Goal: Task Accomplishment & Management: Use online tool/utility

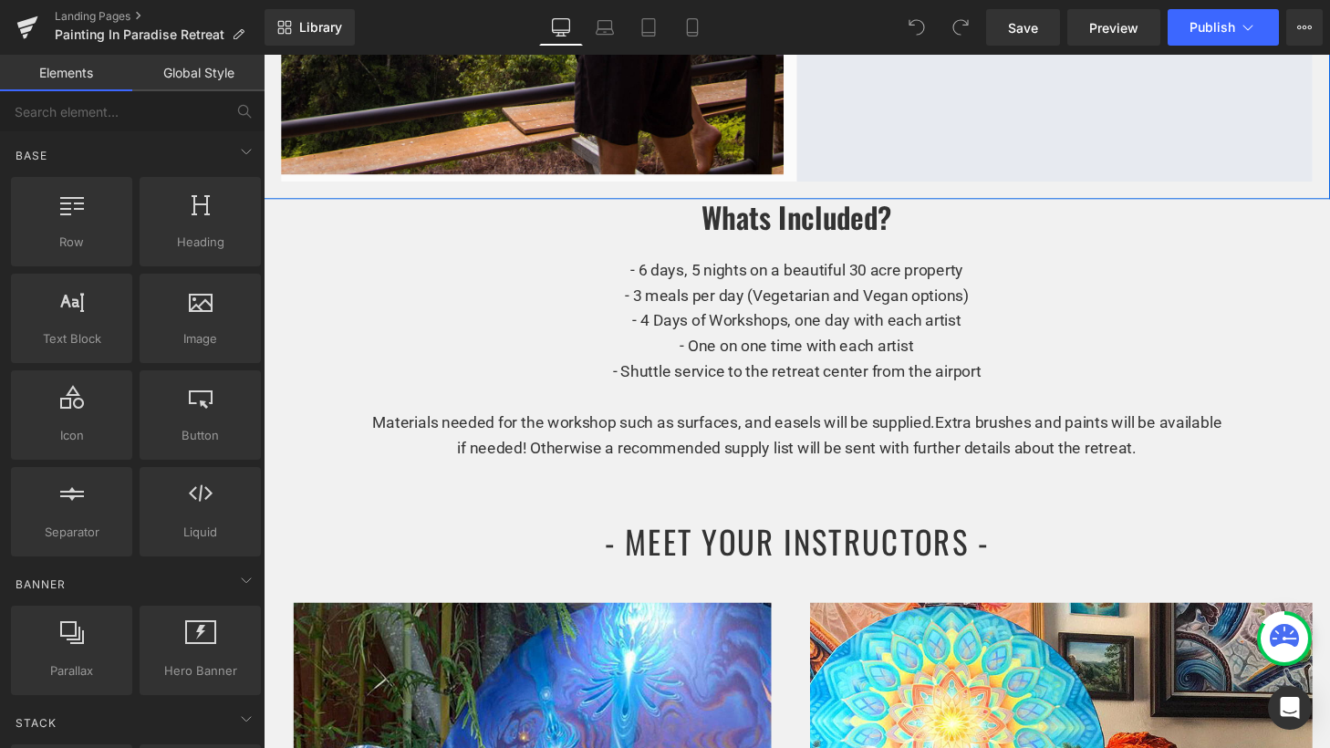
scroll to position [1544, 0]
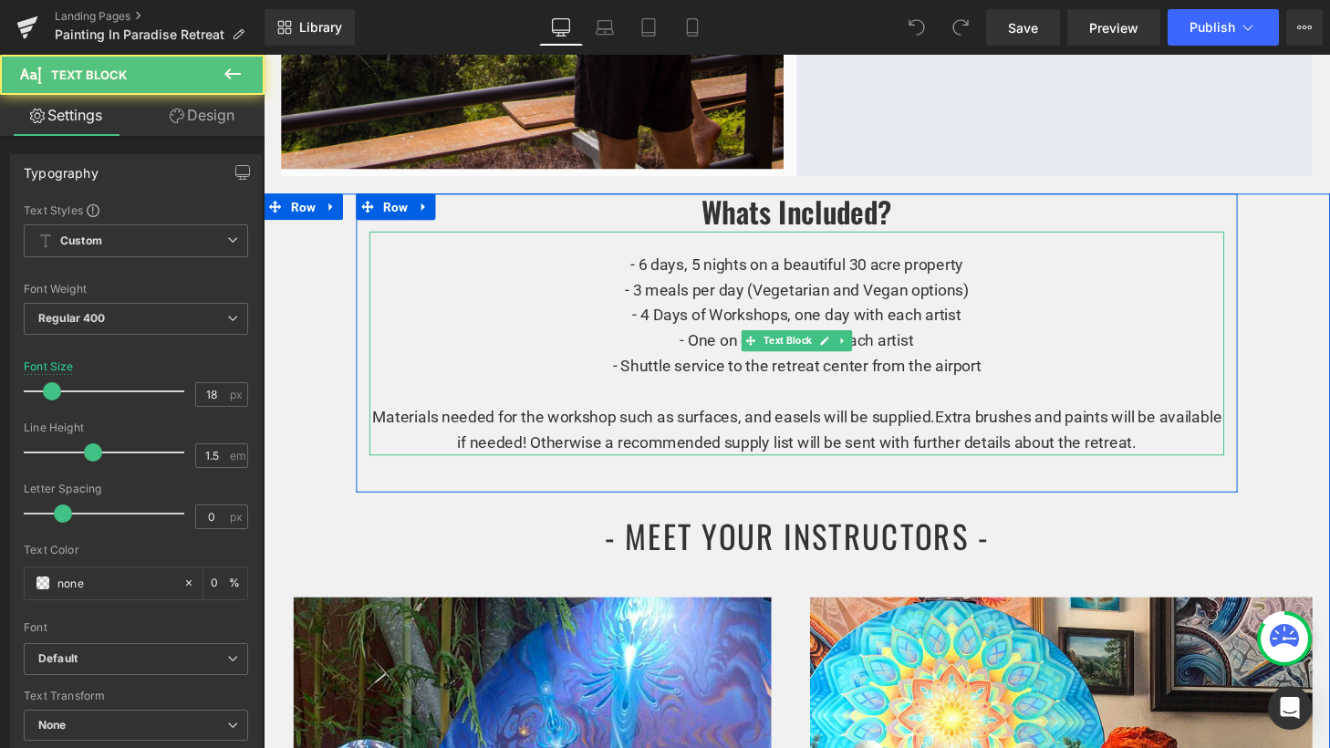
click at [740, 282] on p "- 6 days, 5 nights on a beautiful 30 acre property - 3 meals per day (Vegetaria…" at bounding box center [815, 325] width 885 height 131
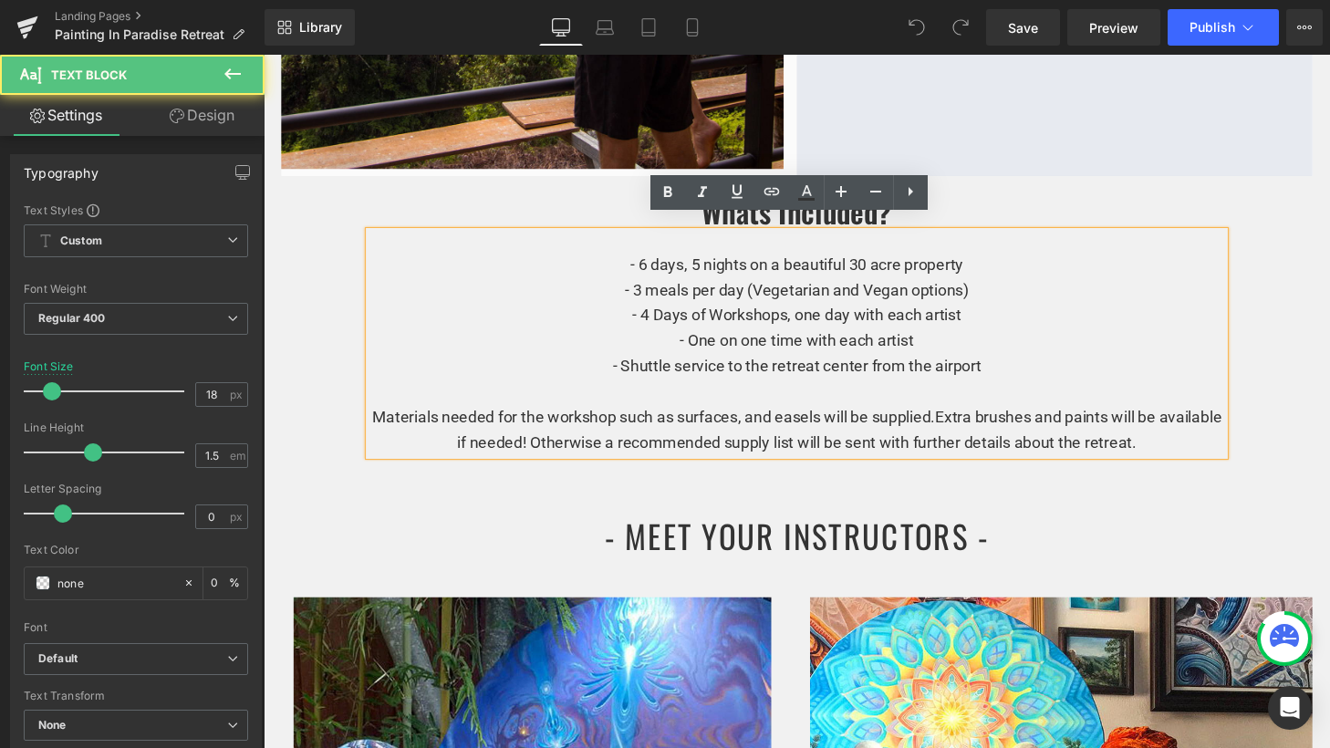
click at [641, 288] on p "- 6 days, 5 nights on a beautiful 30 acre property - 3 meals per day (Vegetaria…" at bounding box center [815, 325] width 885 height 131
click at [754, 285] on p "- 6 days, 5 nights on a beautiful 30 acre property - 3 meals per day (Vegetaria…" at bounding box center [815, 325] width 885 height 131
click at [1019, 282] on p "- 6 days, 5 nights on a beautiful 30 acre property - 3 meals per day (Vegetaria…" at bounding box center [815, 325] width 885 height 131
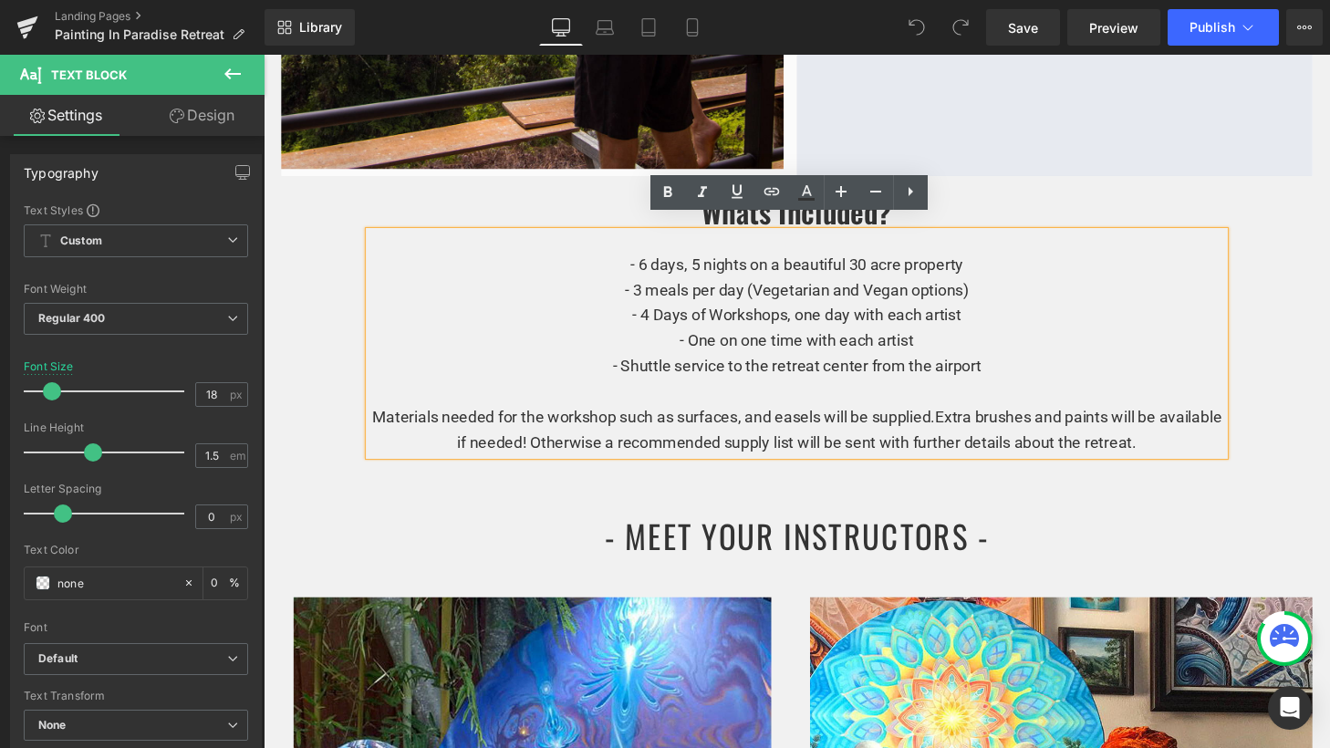
click at [757, 287] on p "- 6 days, 5 nights on a beautiful 30 acre property - 3 meals per day (Vegetaria…" at bounding box center [815, 325] width 885 height 131
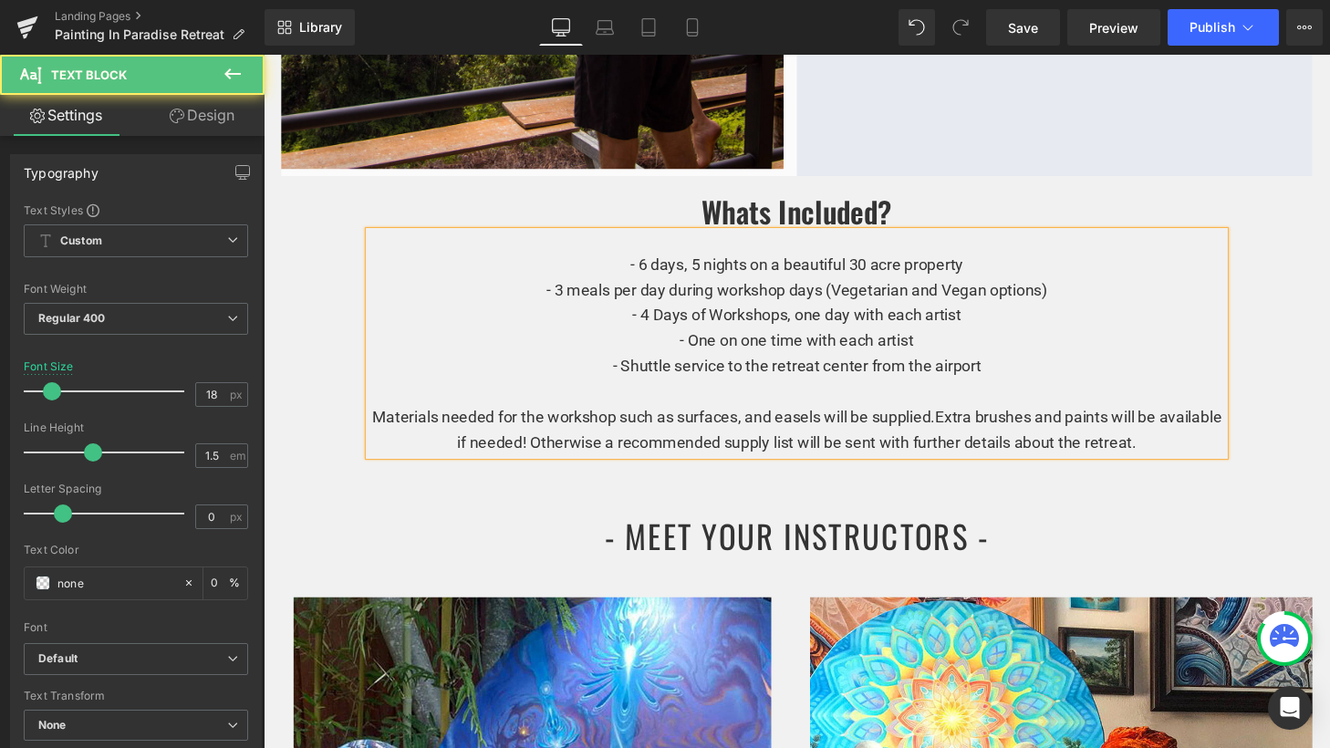
click at [1097, 285] on p "- 6 days, 5 nights on a beautiful 30 acre property - 3 meals per day during wor…" at bounding box center [815, 325] width 885 height 131
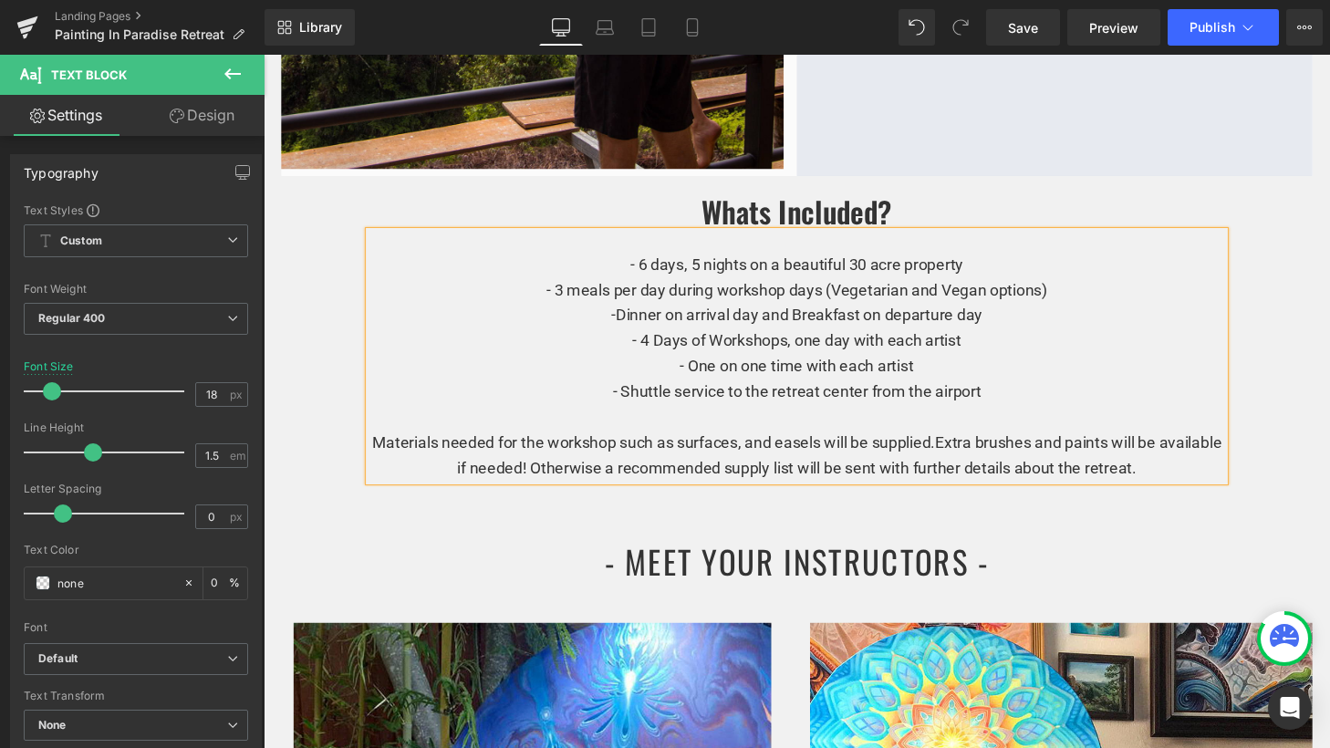
click at [697, 346] on p "-Dinner on arrival day and Breakfast on departure day - 4 Days of Workshops, on…" at bounding box center [815, 364] width 885 height 105
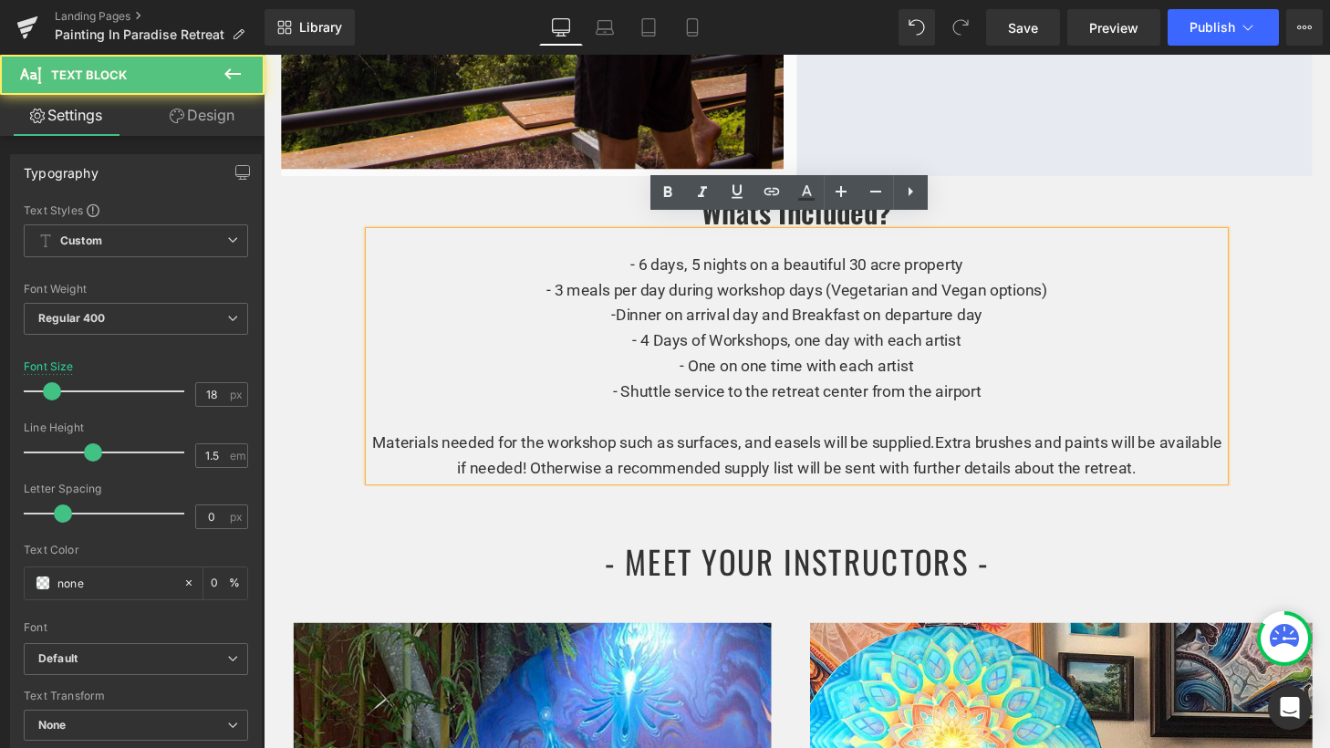
click at [715, 341] on span "- 4 Days of Workshops, one day with each artist - One on one time with each art…" at bounding box center [815, 377] width 381 height 72
click at [886, 341] on span "- 4 Days of Workshops, one day with each artist - One on one time with each art…" at bounding box center [815, 377] width 381 height 72
click at [995, 339] on p "-Dinner on arrival day and Breakfast on departure day - 4 Days of Workshops, on…" at bounding box center [815, 364] width 885 height 105
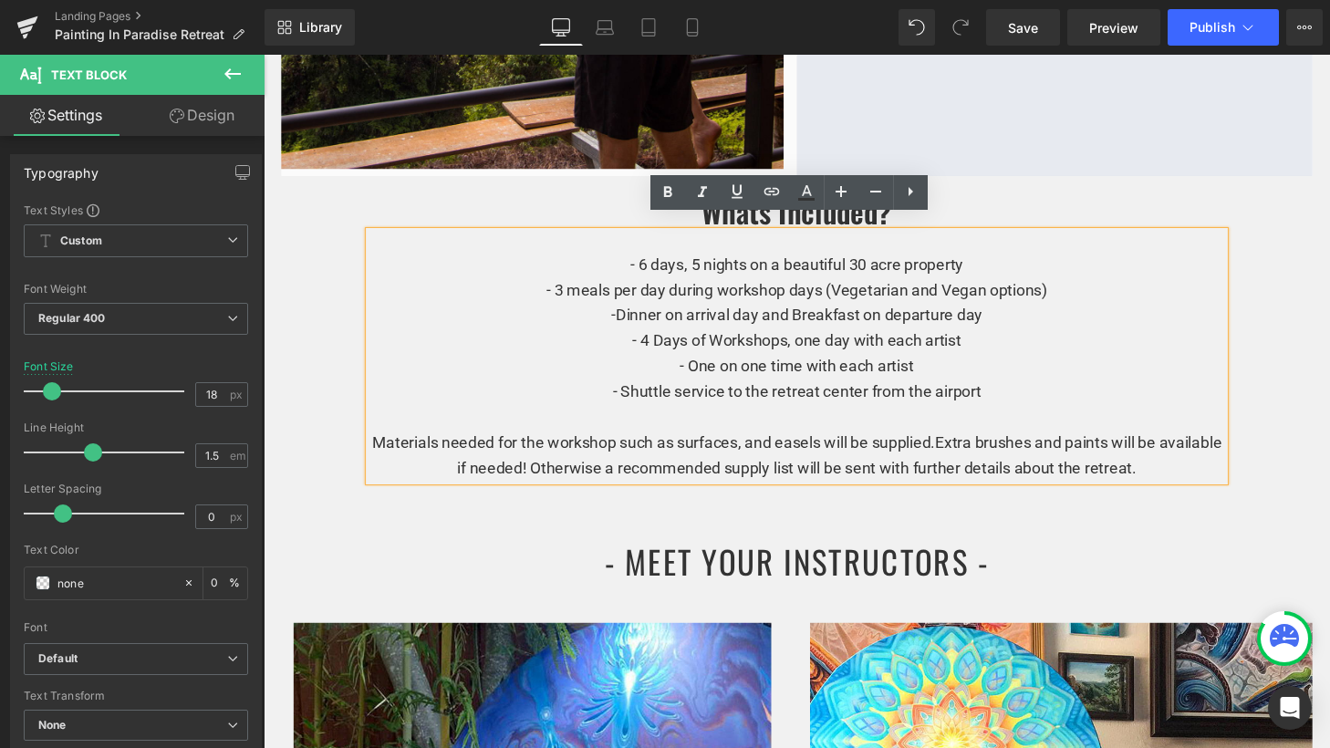
click at [947, 367] on p "-Dinner on arrival day and Breakfast on departure day - 4 Days of Workshops, on…" at bounding box center [815, 364] width 885 height 105
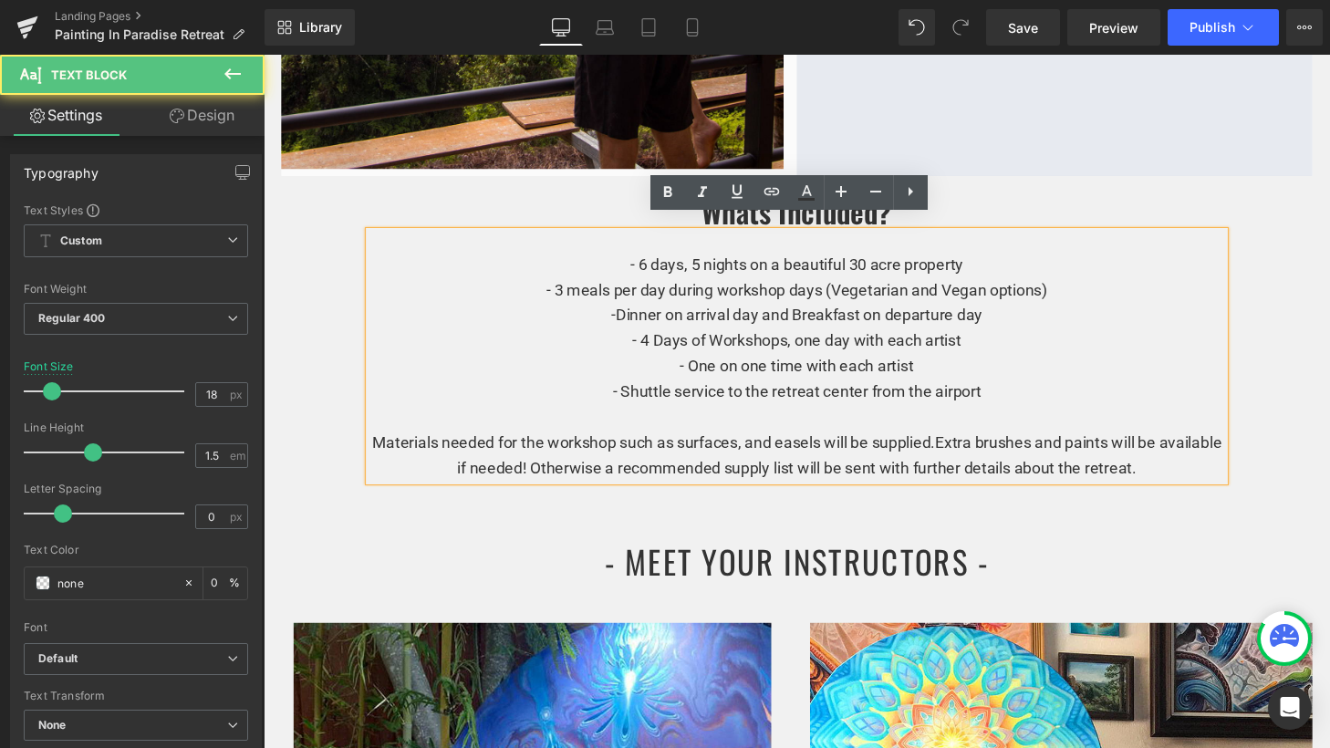
click at [694, 390] on span "- 4 Days of Workshops, one day with each artist - One on one time with each art…" at bounding box center [815, 377] width 381 height 72
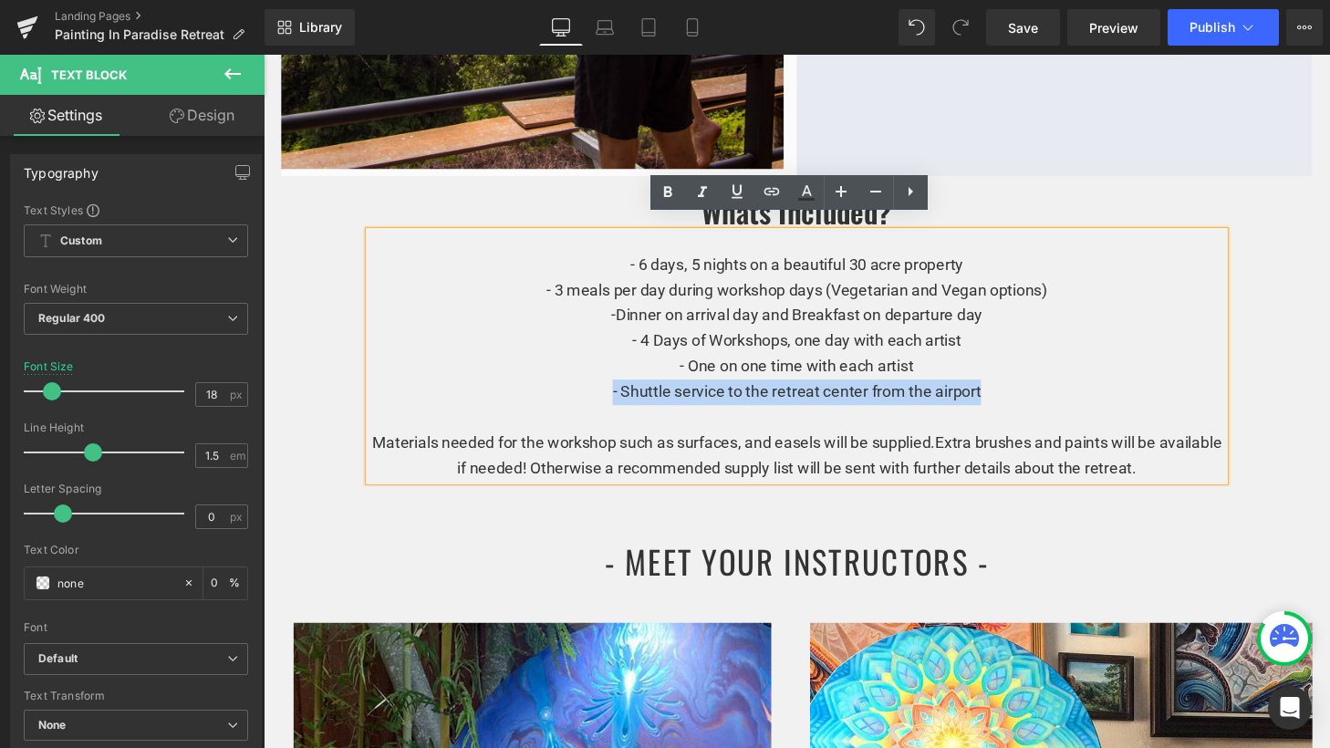
drag, startPoint x: 1017, startPoint y: 390, endPoint x: 615, endPoint y: 390, distance: 402.3
click at [615, 390] on p "-Dinner on arrival day and Breakfast on departure day - 4 Days of Workshops, on…" at bounding box center [815, 364] width 885 height 105
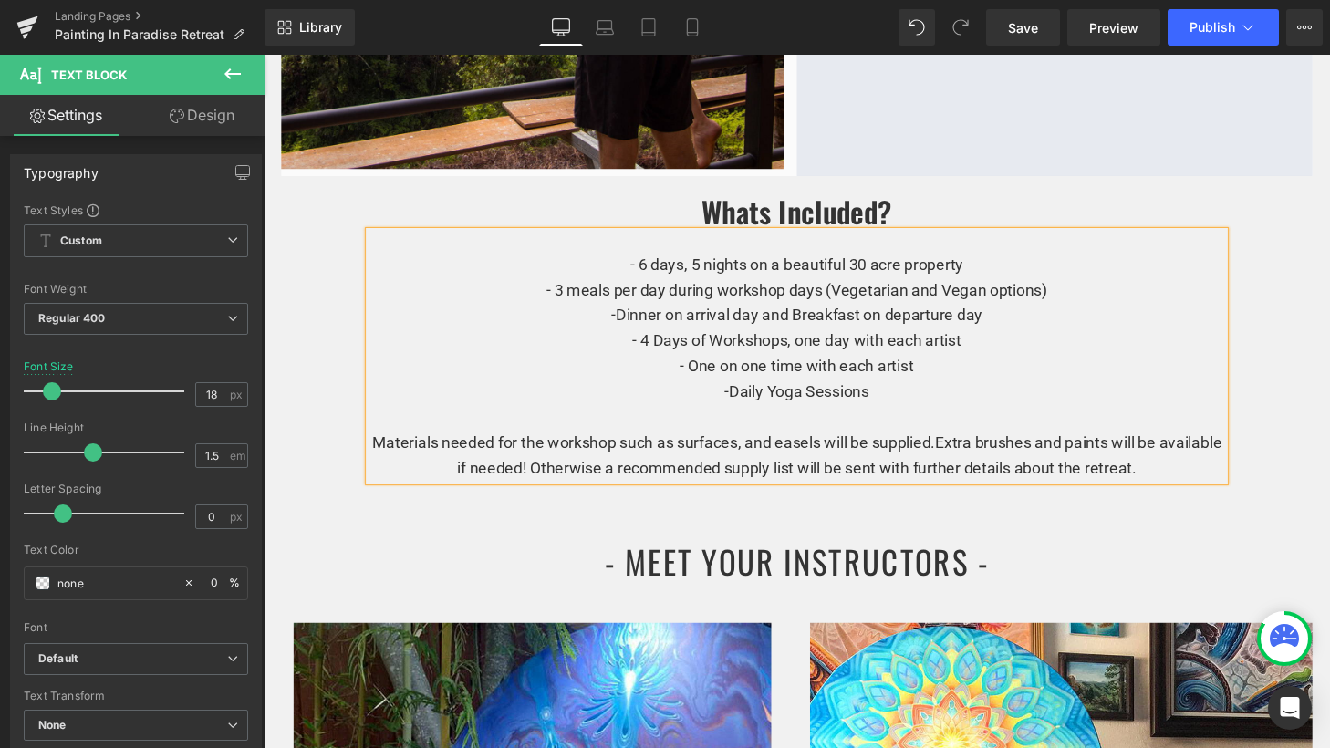
click at [919, 443] on p "Materials needed for the workshop such as surfaces, and easels will be supplied…" at bounding box center [815, 469] width 885 height 53
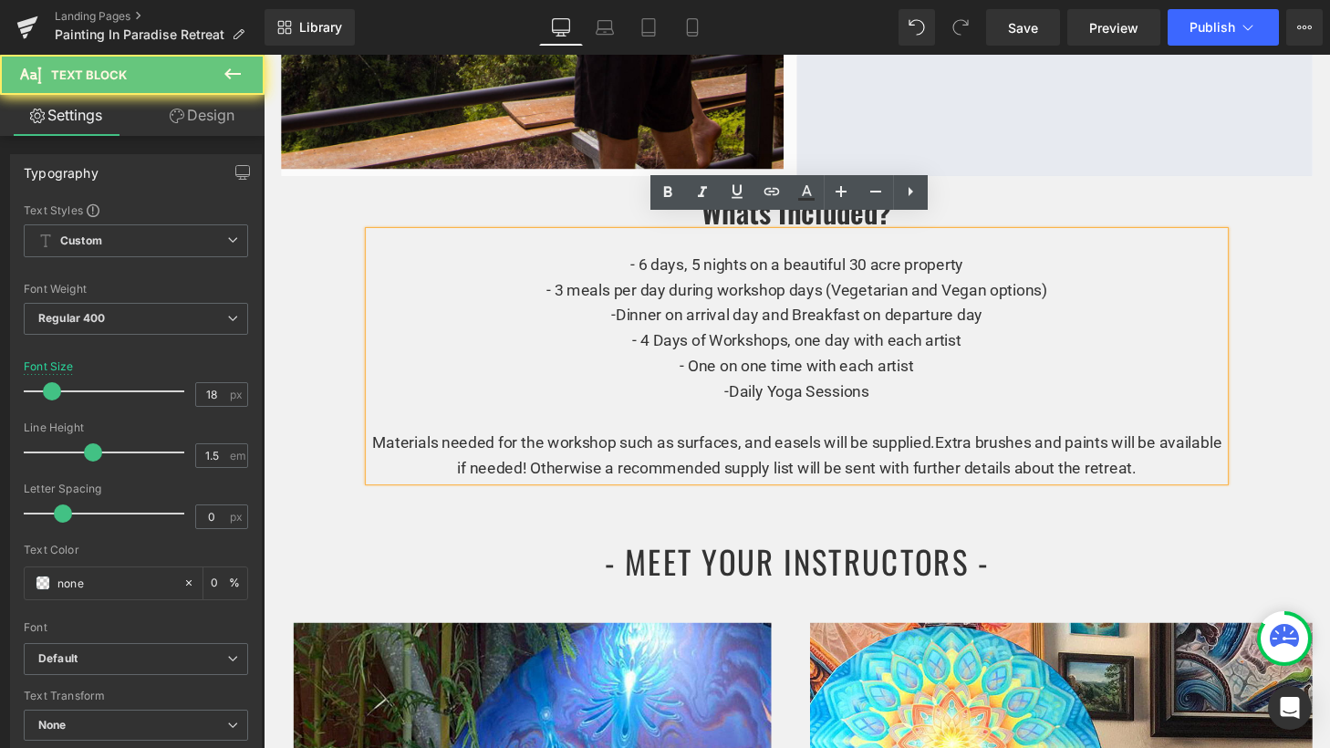
click at [988, 443] on p "Materials needed for the workshop such as surfaces, and easels will be supplied…" at bounding box center [815, 469] width 885 height 53
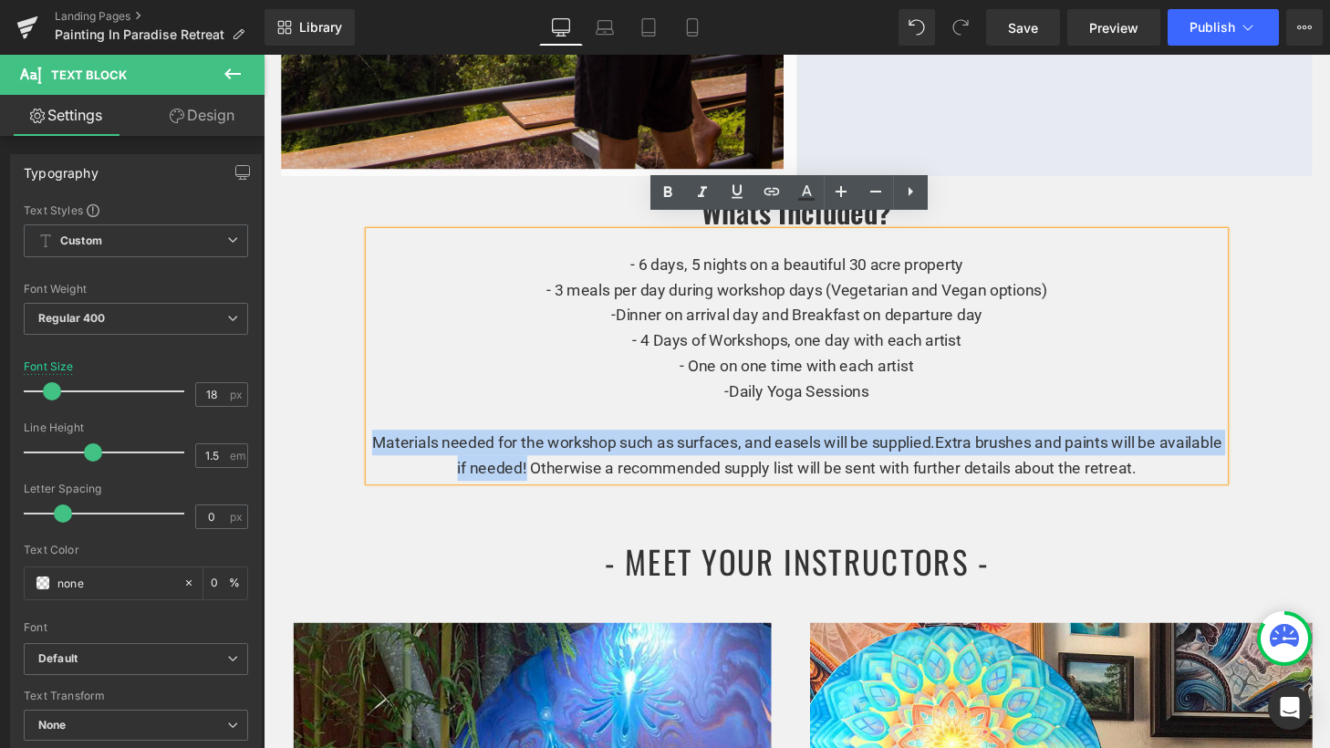
drag, startPoint x: 562, startPoint y: 462, endPoint x: 394, endPoint y: 428, distance: 171.2
click at [394, 443] on p "Materials needed for the workshop such as surfaces, and easels will be supplied…" at bounding box center [815, 469] width 885 height 53
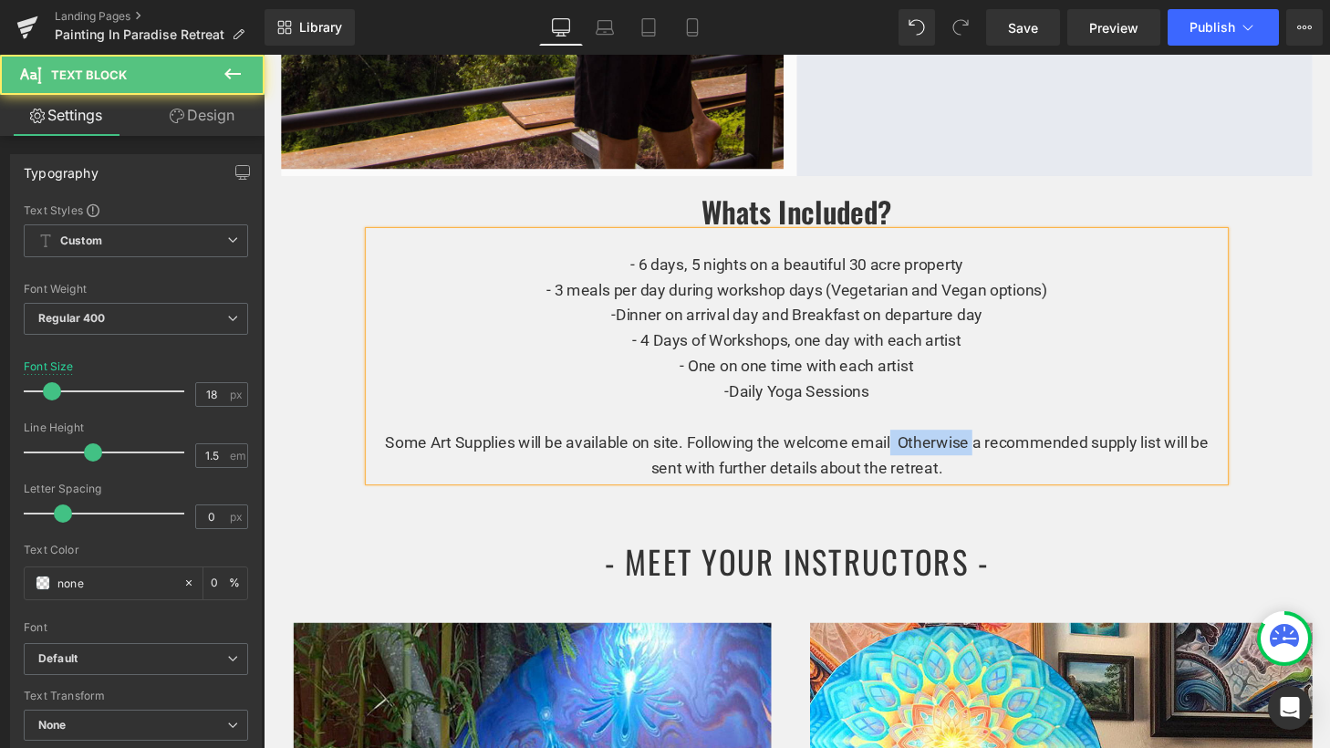
drag, startPoint x: 992, startPoint y: 439, endPoint x: 907, endPoint y: 438, distance: 84.8
click at [907, 446] on span "Some Art Supplies will be available on site. Following the welcome email Otherw…" at bounding box center [816, 469] width 852 height 46
click at [1025, 446] on span "Some Art Supplies will be available on site. Following the welcome email, a rec…" at bounding box center [815, 469] width 845 height 46
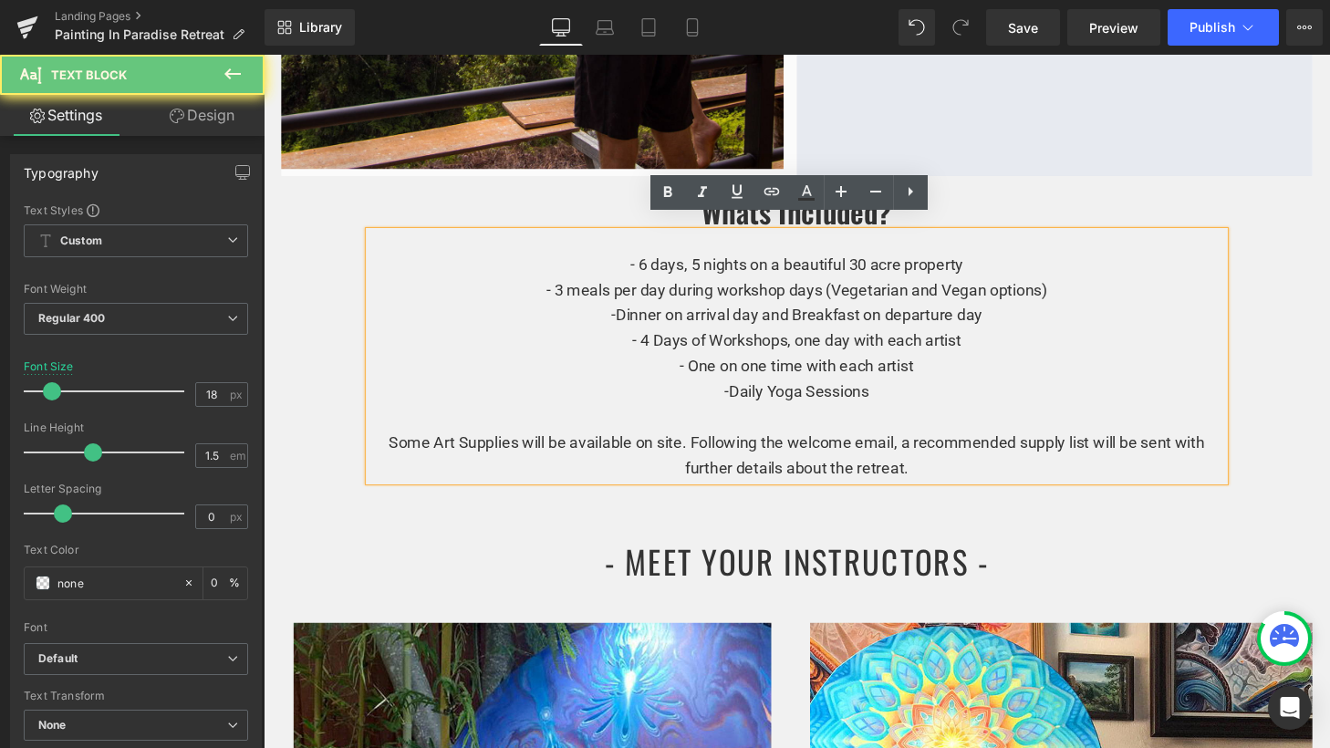
click at [1013, 455] on p "Some Art Supplies will be available on site. Following the welcome email, a rec…" at bounding box center [815, 469] width 885 height 53
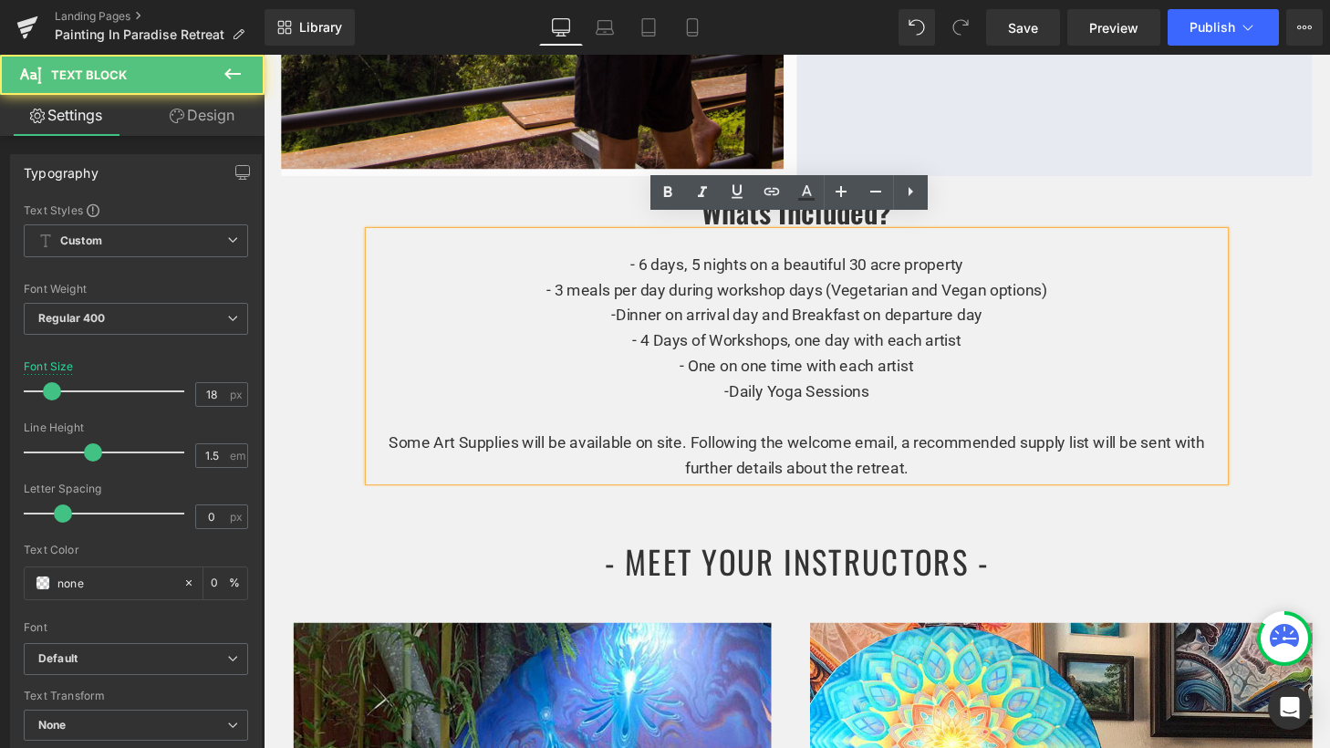
click at [801, 463] on span "Some Art Supplies will be available on site. Following the welcome email, a rec…" at bounding box center [815, 469] width 845 height 46
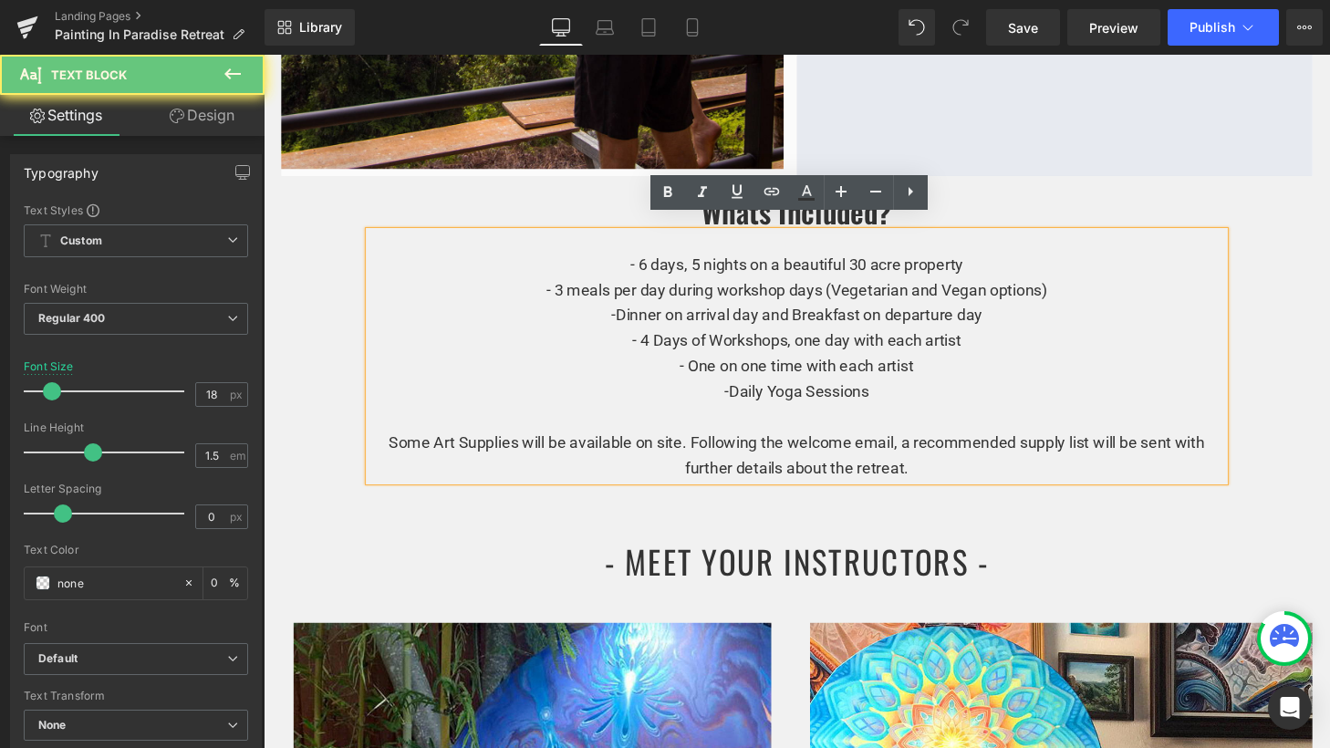
click at [884, 461] on span "Some Art Supplies will be available on site. Following the welcome email, a rec…" at bounding box center [815, 469] width 845 height 46
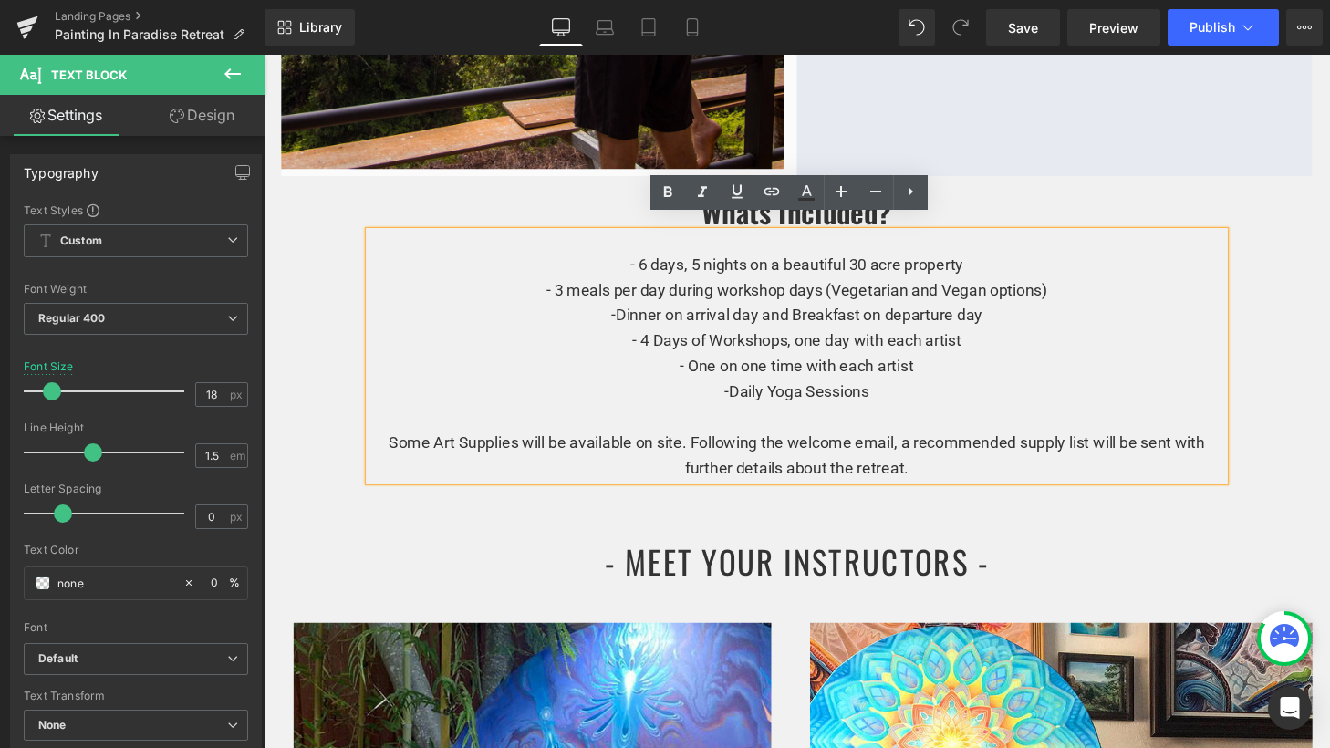
click at [920, 463] on span "Some Art Supplies will be available on site. Following the welcome email, a rec…" at bounding box center [815, 469] width 845 height 46
drag, startPoint x: 938, startPoint y: 463, endPoint x: 1207, endPoint y: 440, distance: 270.2
click at [1207, 443] on p "Some Art Supplies will be available on site. Following the welcome email, a rec…" at bounding box center [815, 469] width 885 height 53
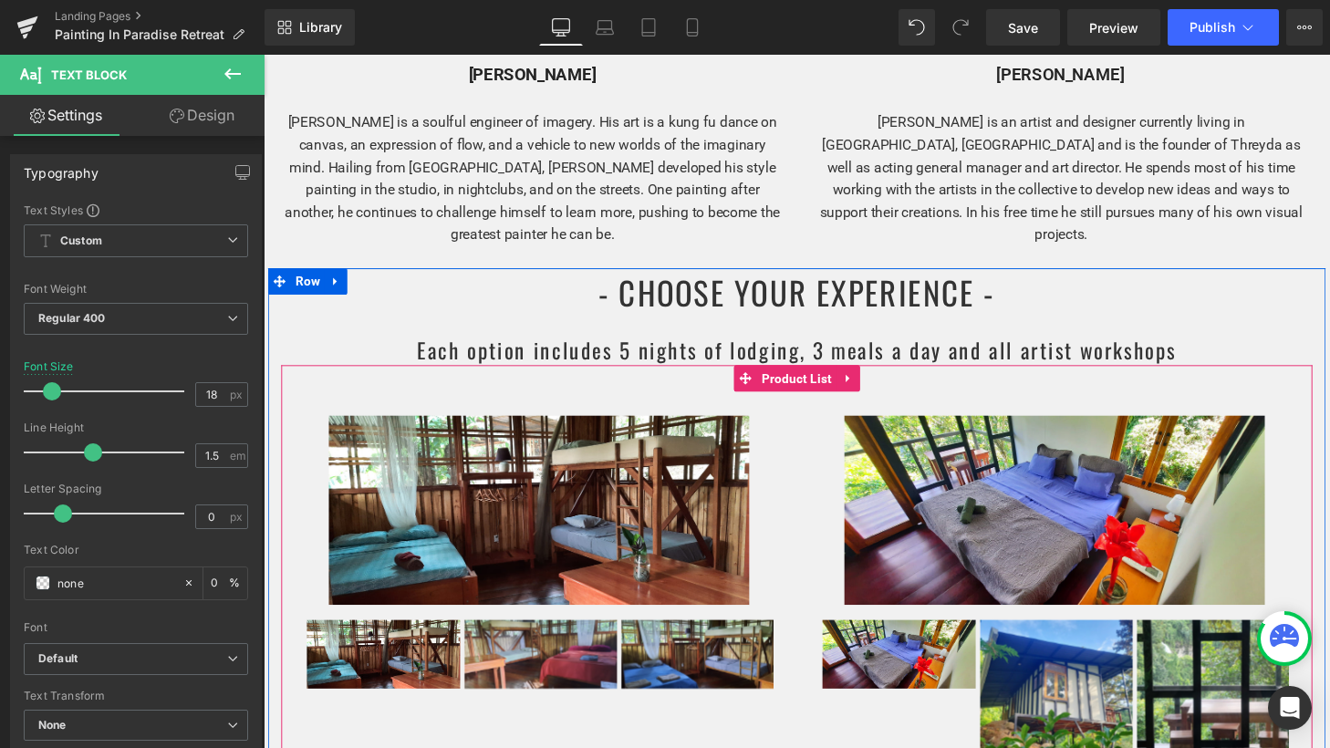
scroll to position [3517, 0]
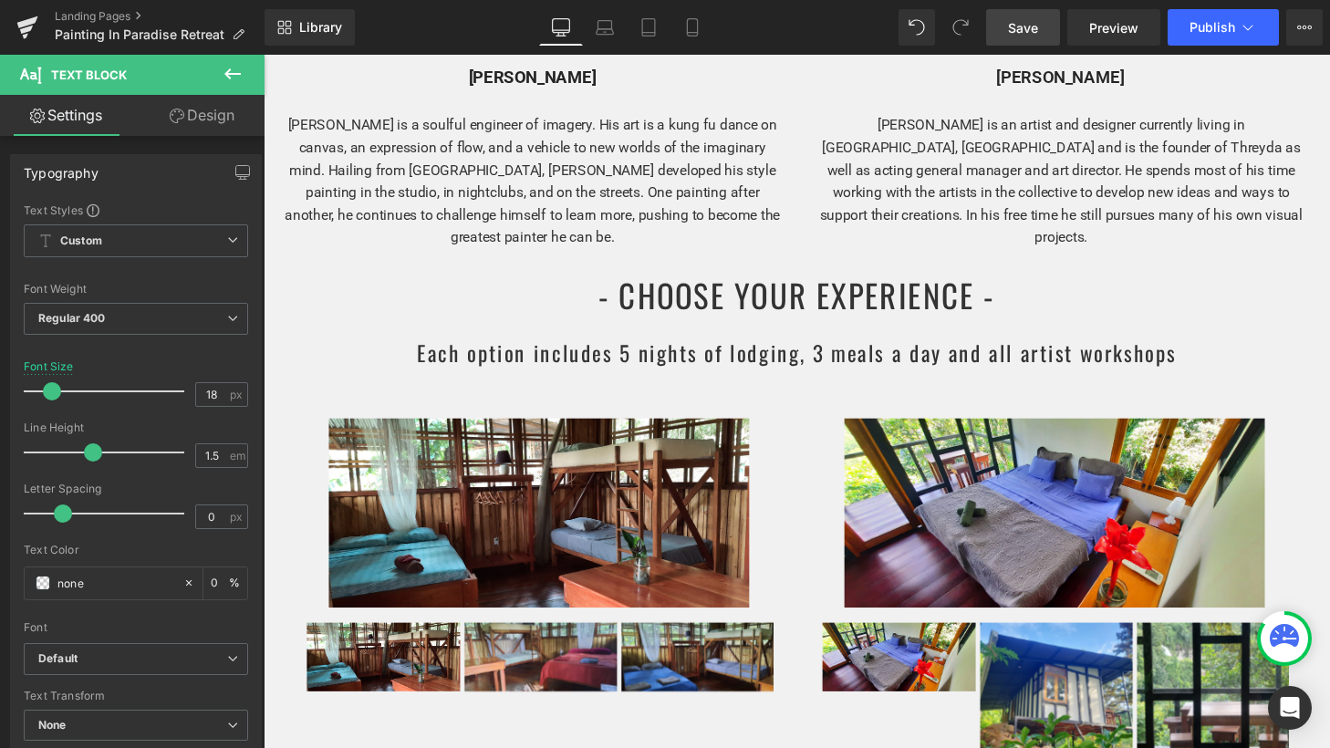
click at [1026, 30] on span "Save" at bounding box center [1023, 27] width 30 height 19
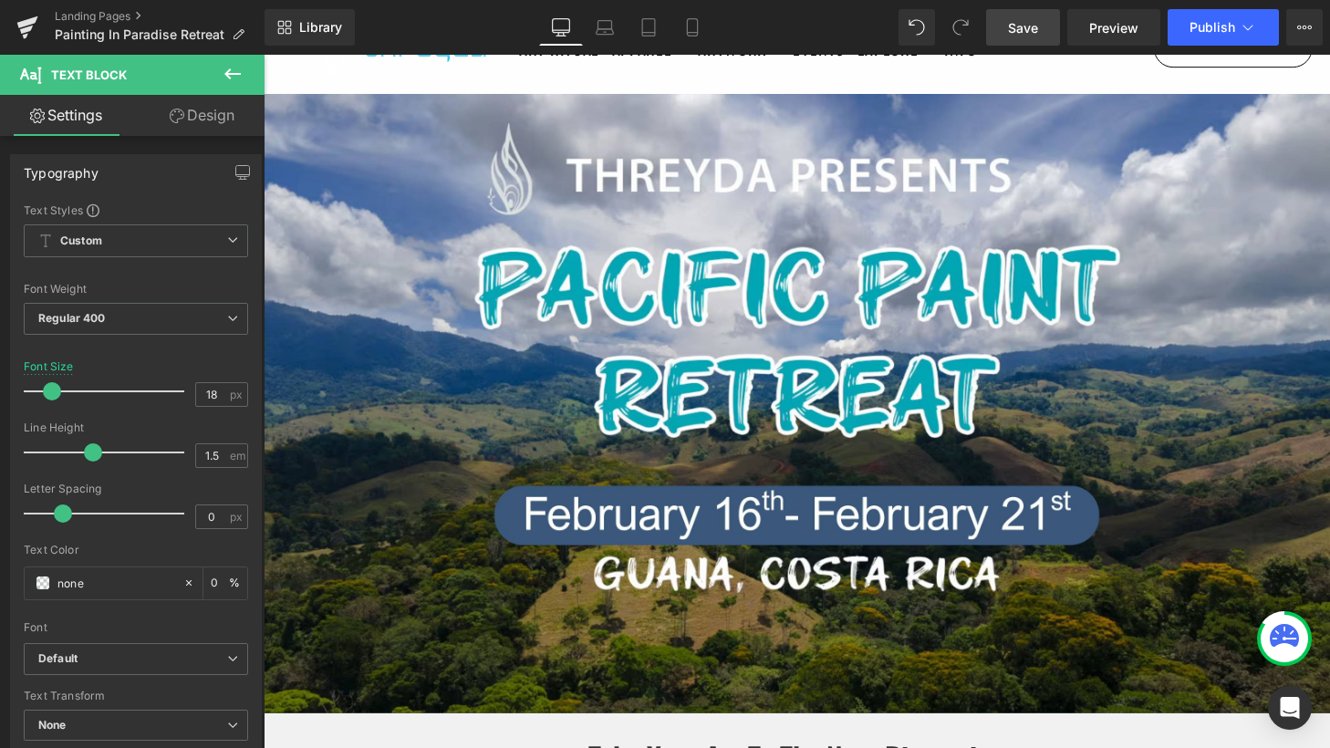
scroll to position [95, 0]
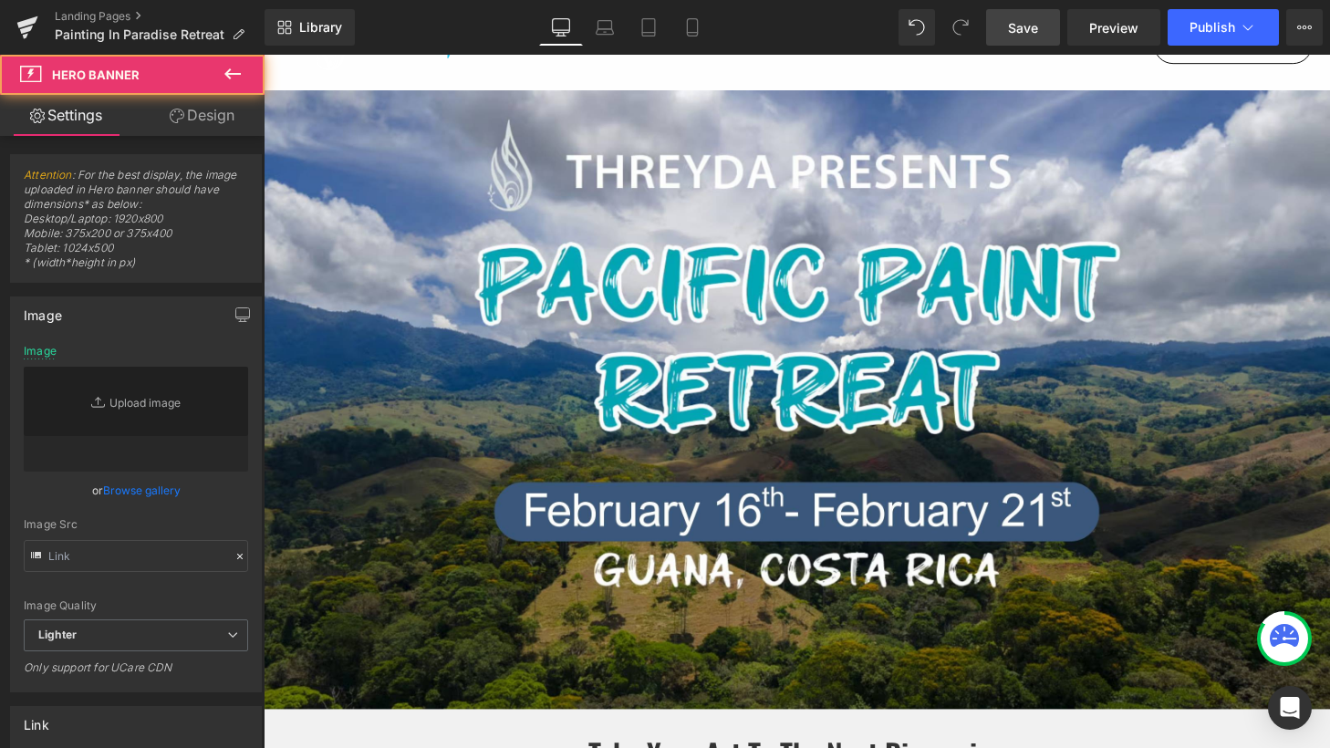
click at [722, 328] on span "156 Days 23 Hours 23 Minutes 22 Seconds Countdown Timer" at bounding box center [816, 412] width 1104 height 1000
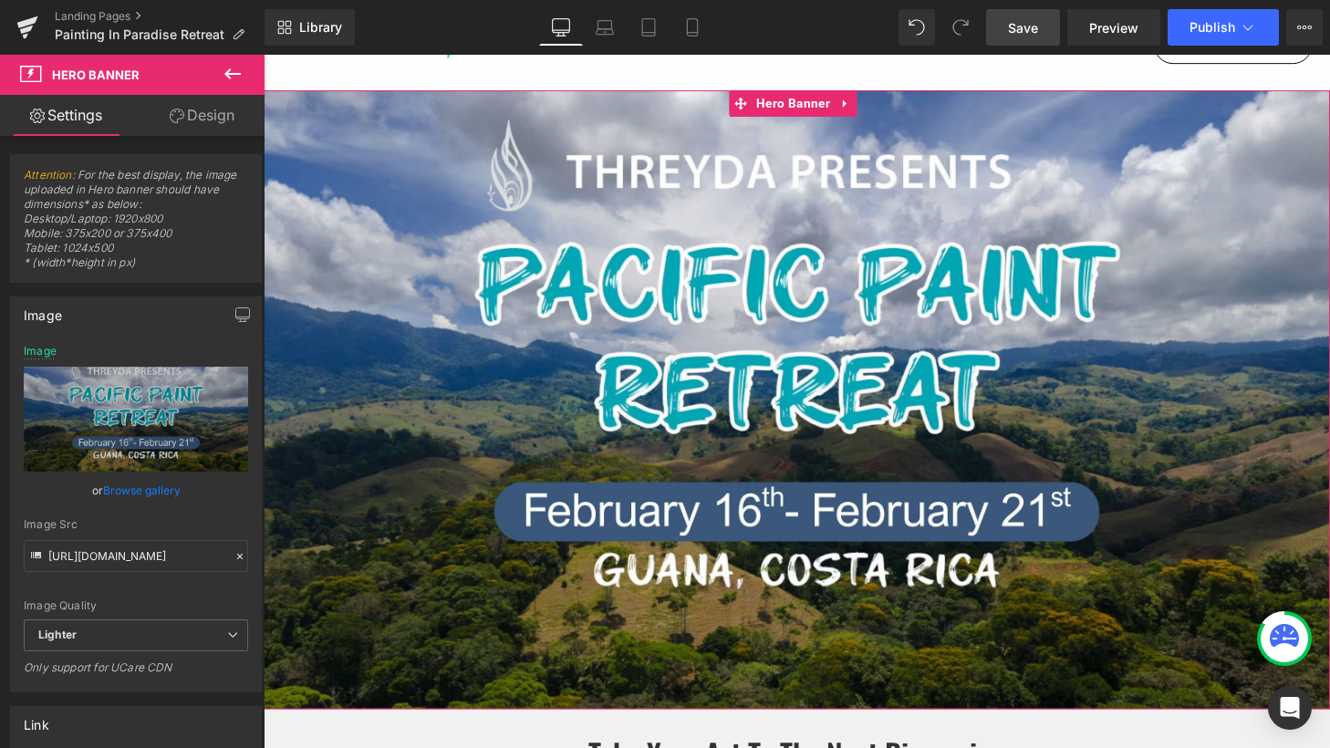
click at [195, 120] on link "Design" at bounding box center [202, 115] width 132 height 41
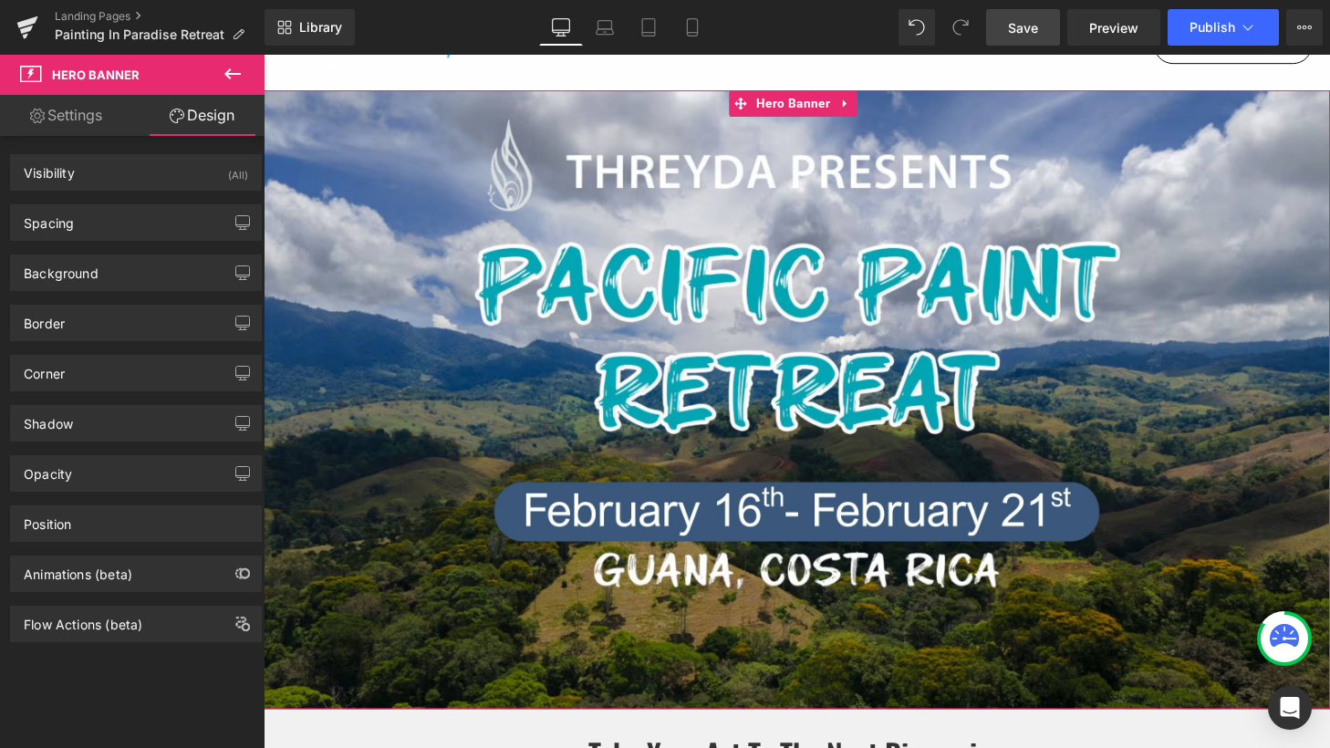
click at [90, 118] on link "Settings" at bounding box center [66, 115] width 132 height 41
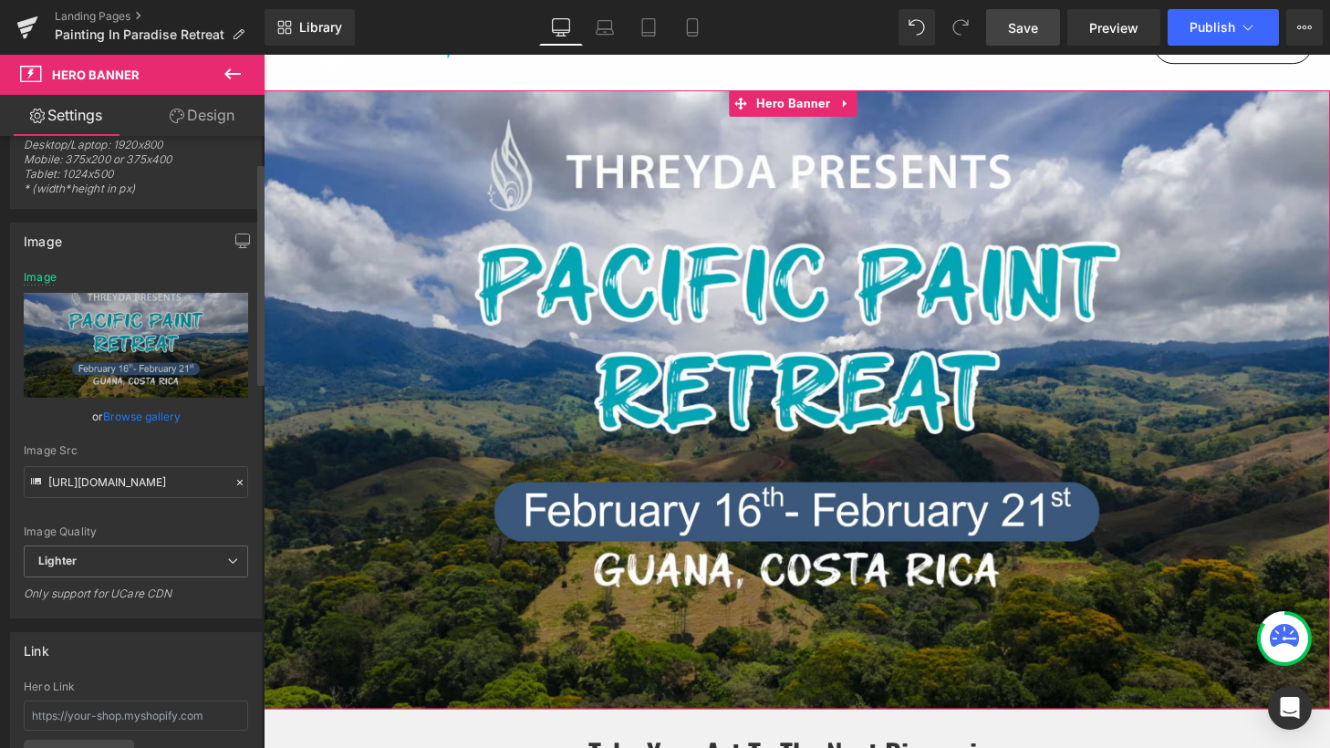
scroll to position [73, 0]
click at [238, 242] on icon "button" at bounding box center [242, 241] width 15 height 15
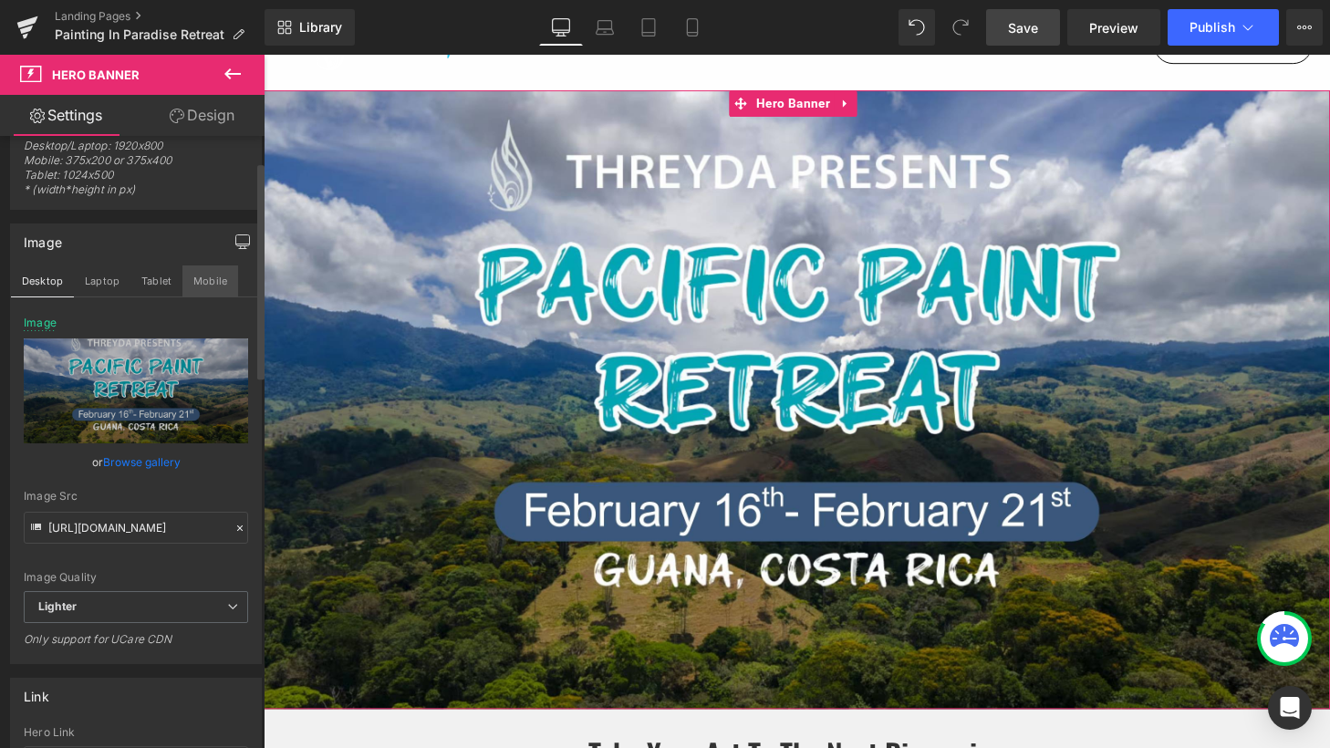
click at [220, 285] on button "Mobile" at bounding box center [210, 280] width 56 height 31
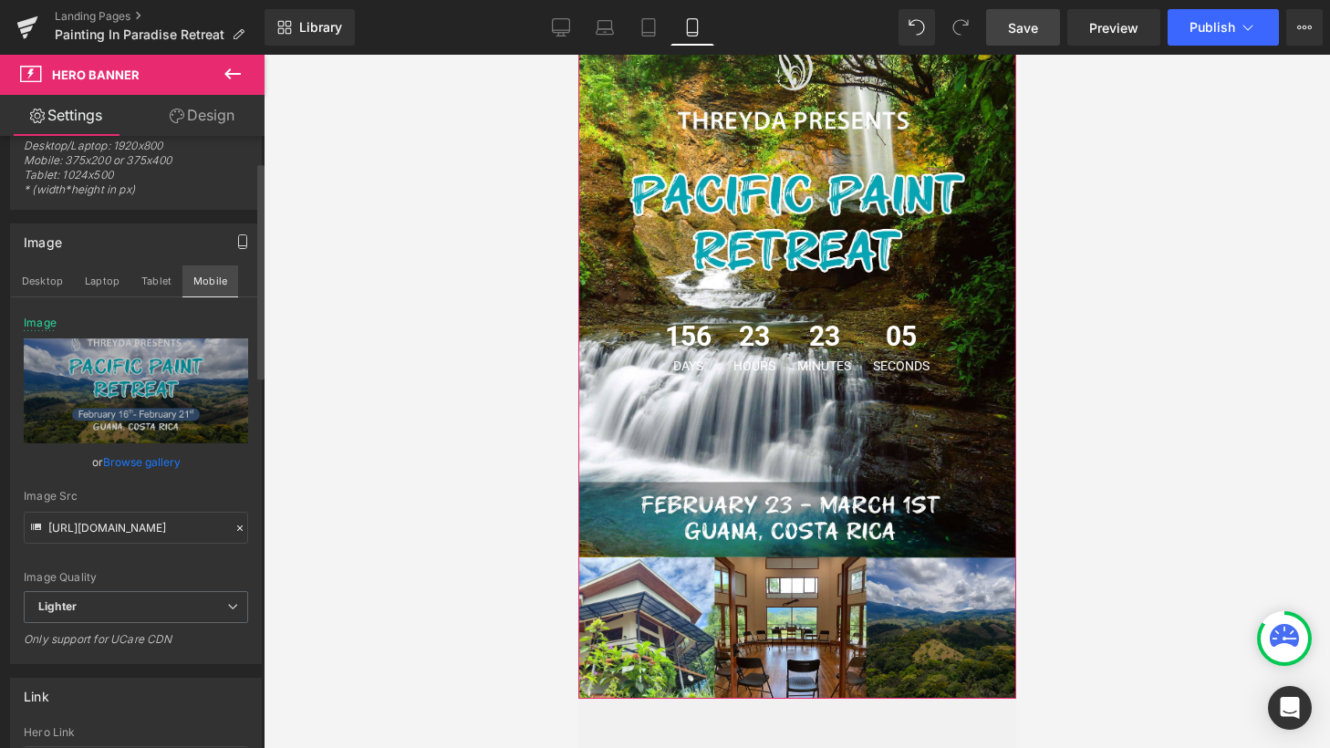
scroll to position [0, 0]
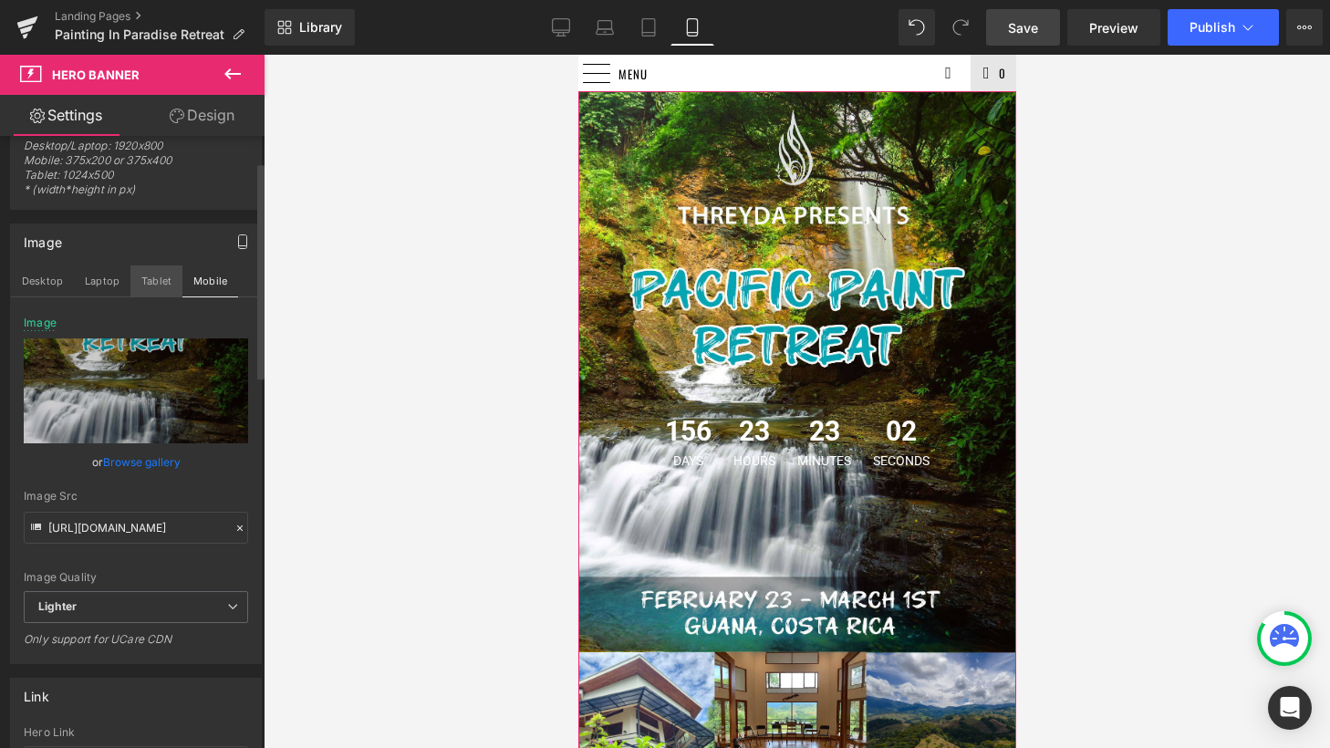
click at [162, 280] on button "Tablet" at bounding box center [156, 280] width 52 height 31
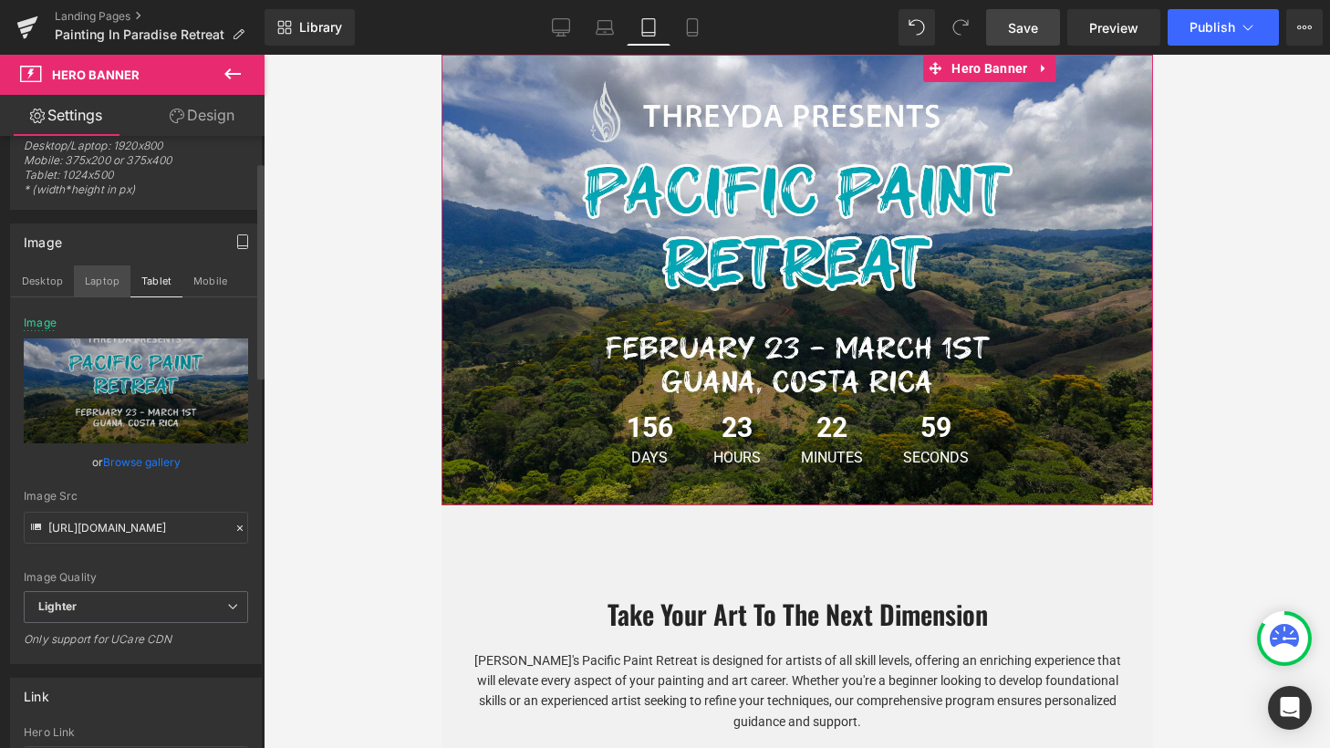
click at [109, 281] on button "Laptop" at bounding box center [102, 280] width 57 height 31
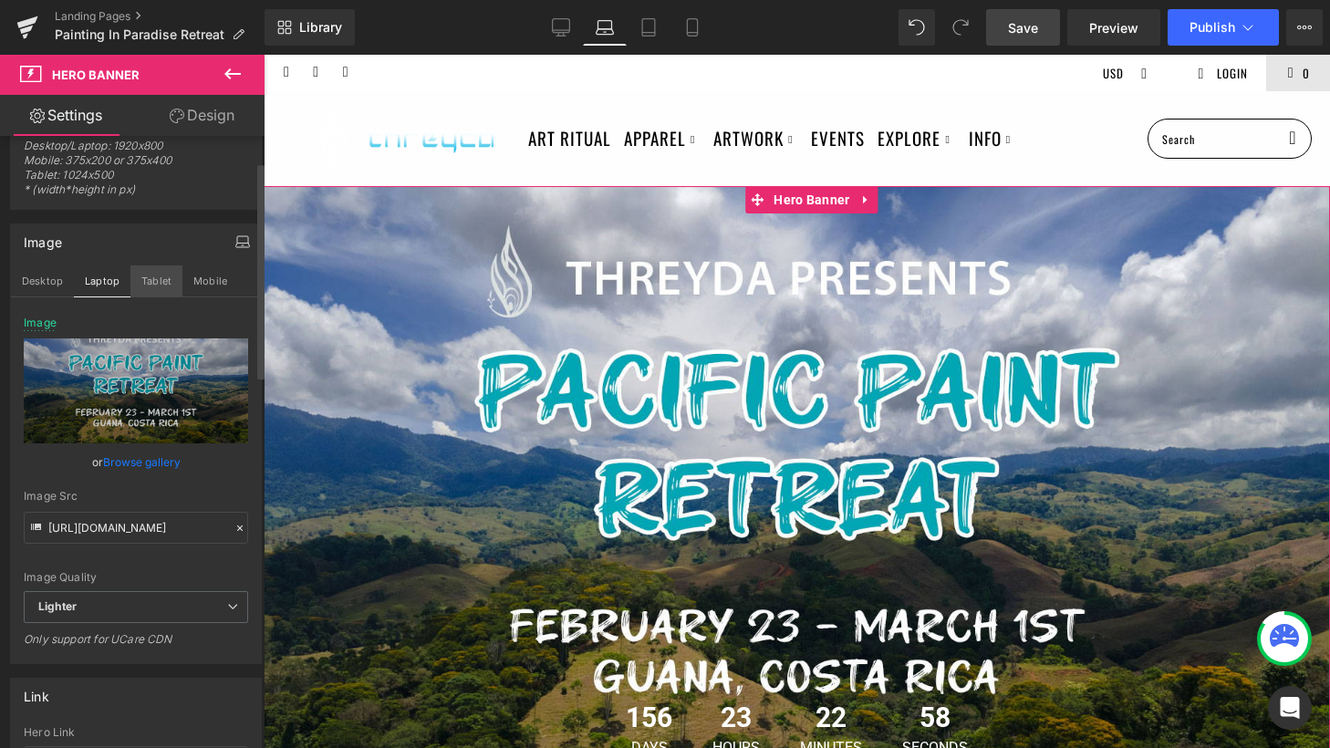
click at [152, 285] on button "Tablet" at bounding box center [156, 280] width 52 height 31
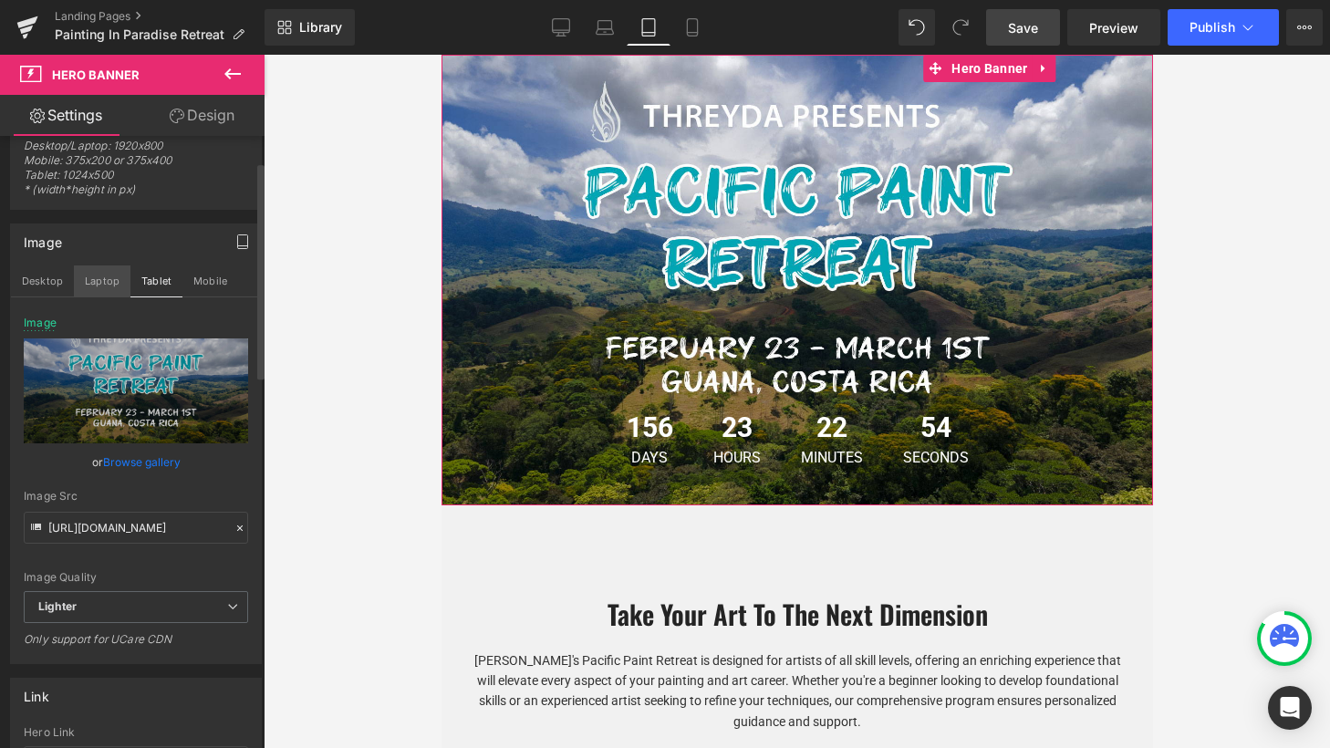
click at [101, 286] on button "Laptop" at bounding box center [102, 280] width 57 height 31
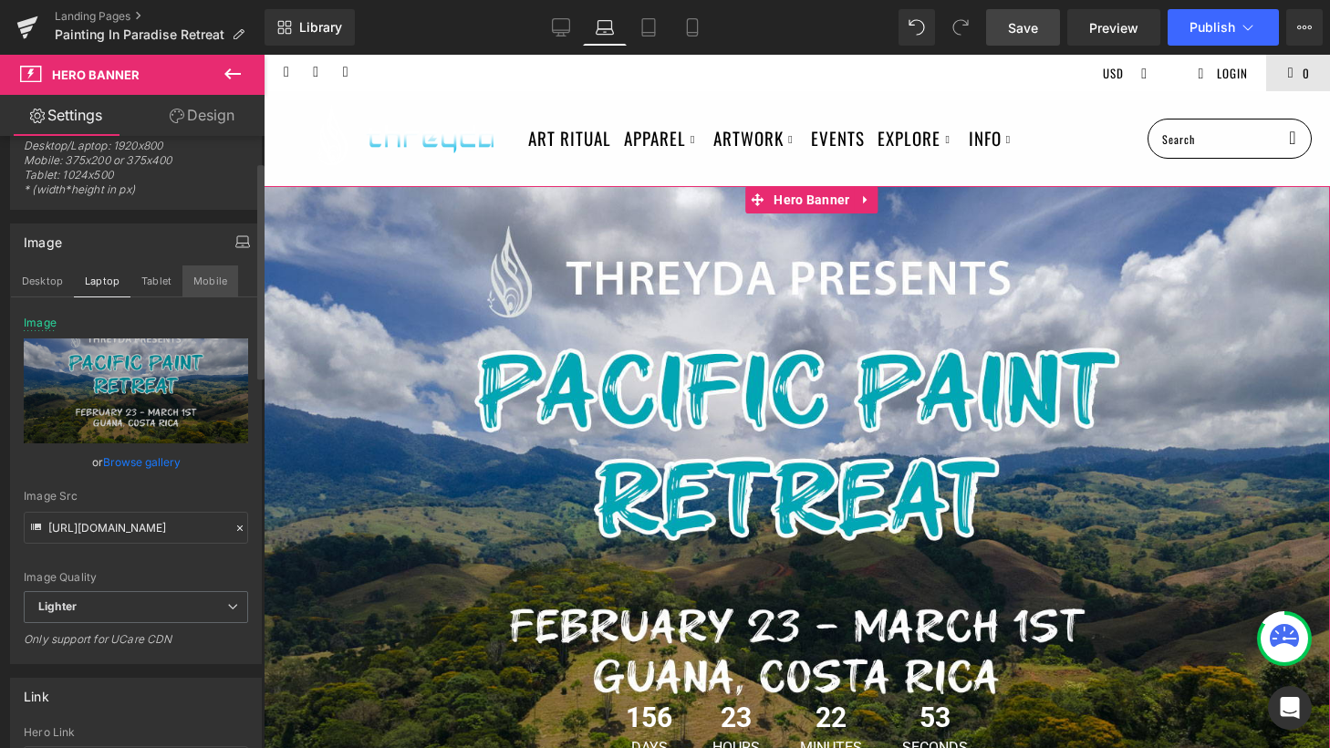
click at [225, 277] on button "Mobile" at bounding box center [210, 280] width 56 height 31
type input "[URL][DOMAIN_NAME]"
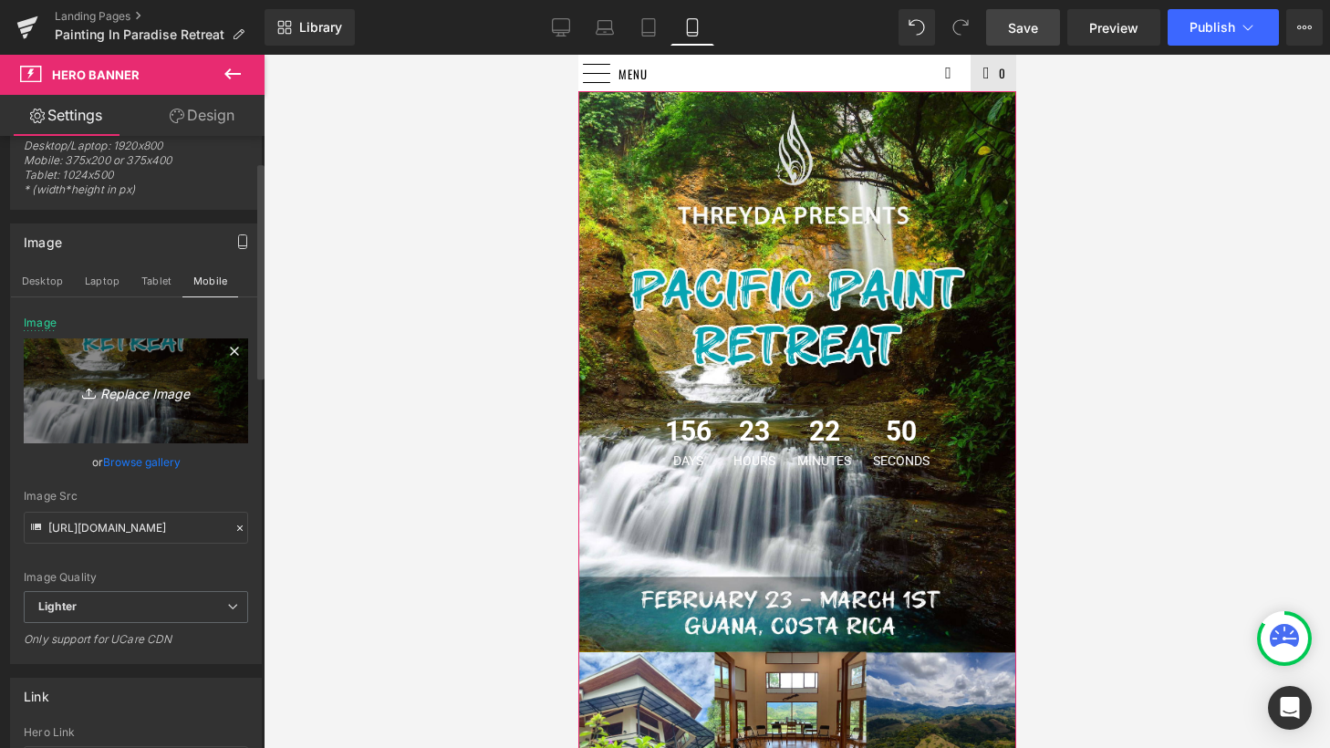
click at [124, 391] on icon "Replace Image" at bounding box center [136, 390] width 146 height 23
type input "C:\fakepath\threyda header mobile.jpg"
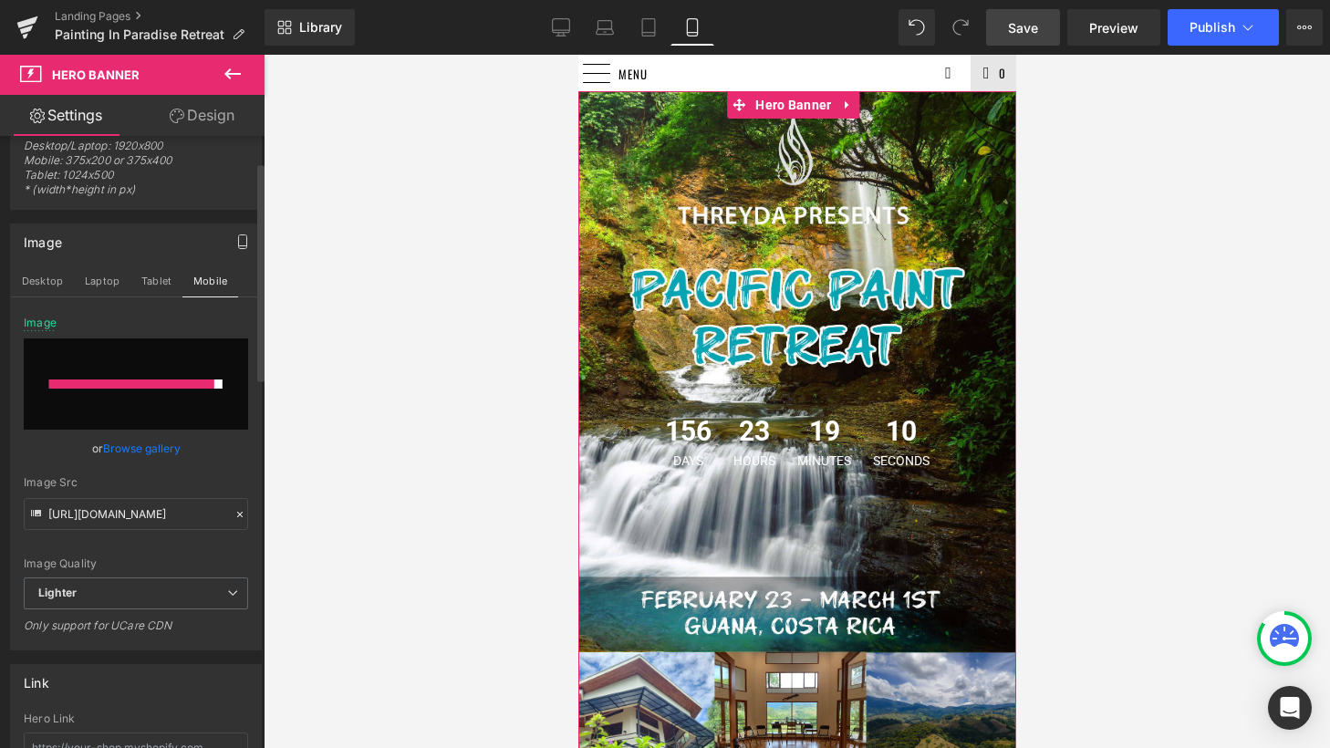
click at [221, 444] on div "or Browse gallery" at bounding box center [136, 448] width 224 height 19
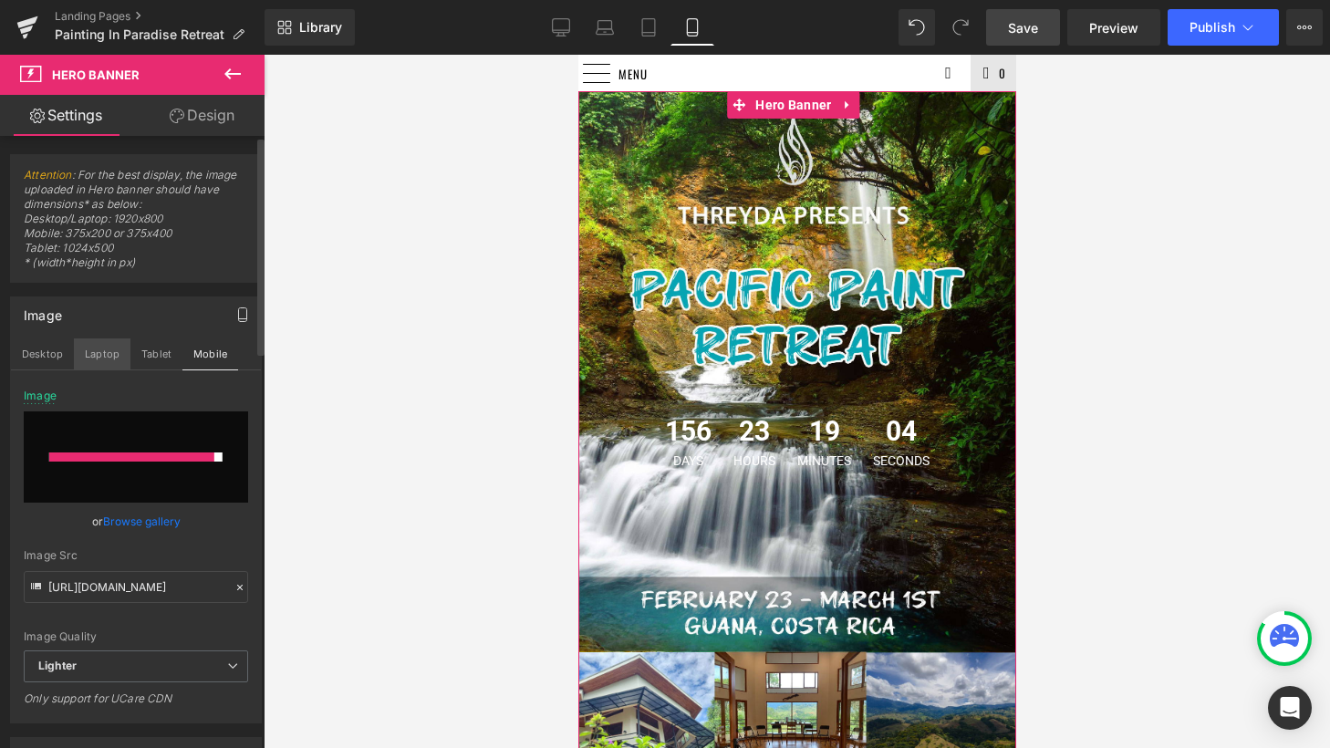
click at [104, 359] on button "Laptop" at bounding box center [102, 353] width 57 height 31
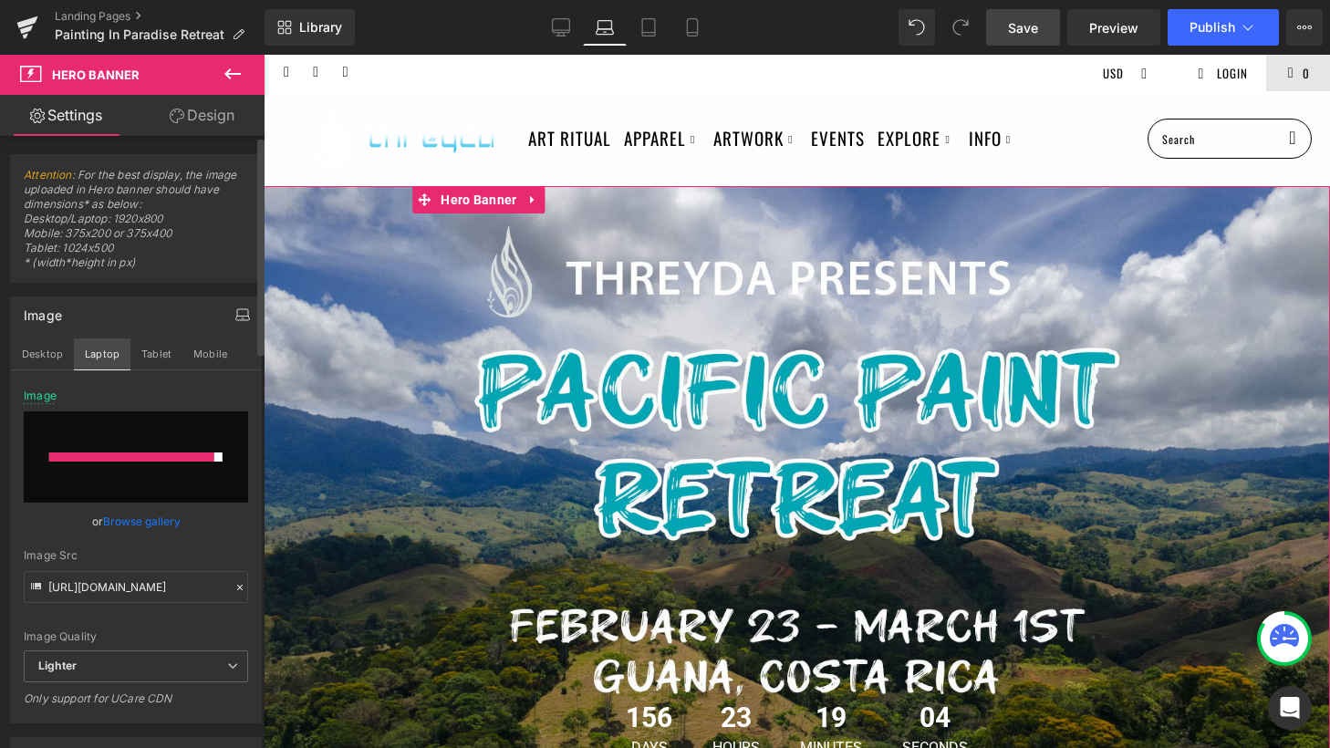
scroll to position [95, 0]
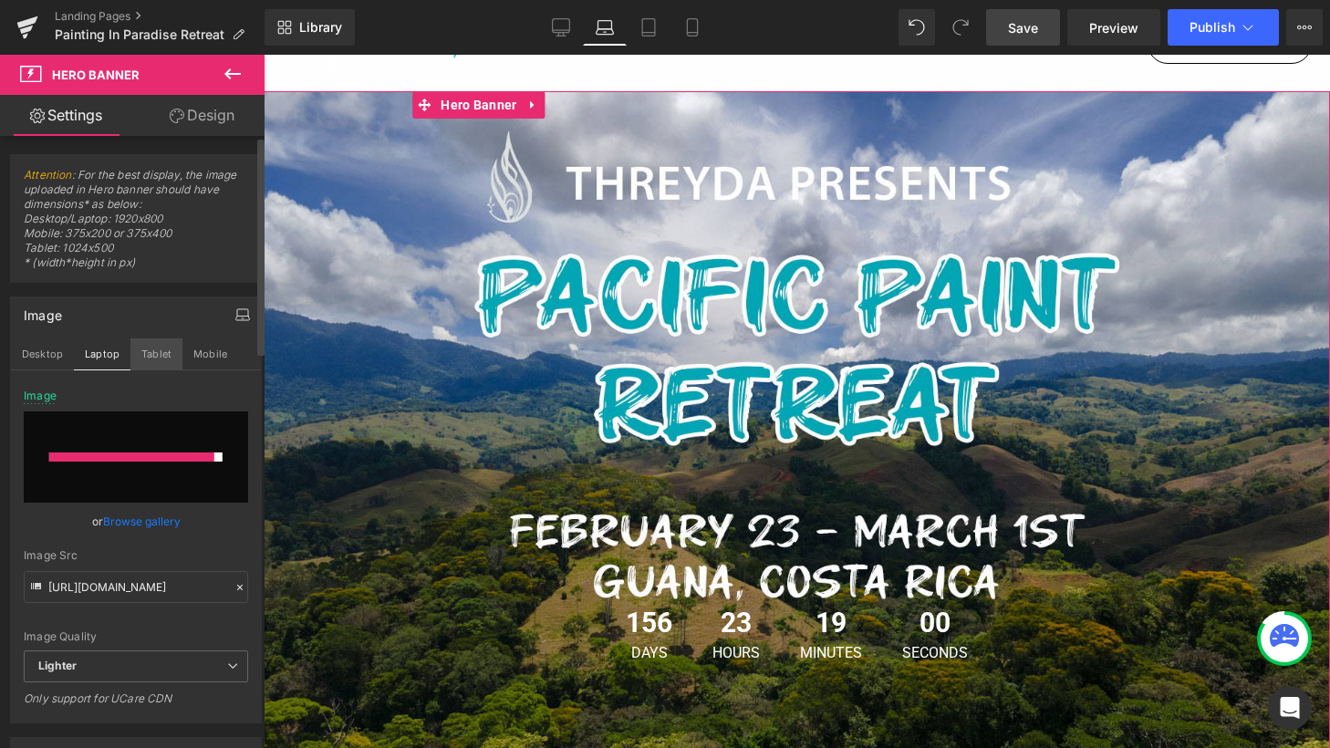
click at [169, 352] on button "Tablet" at bounding box center [156, 353] width 52 height 31
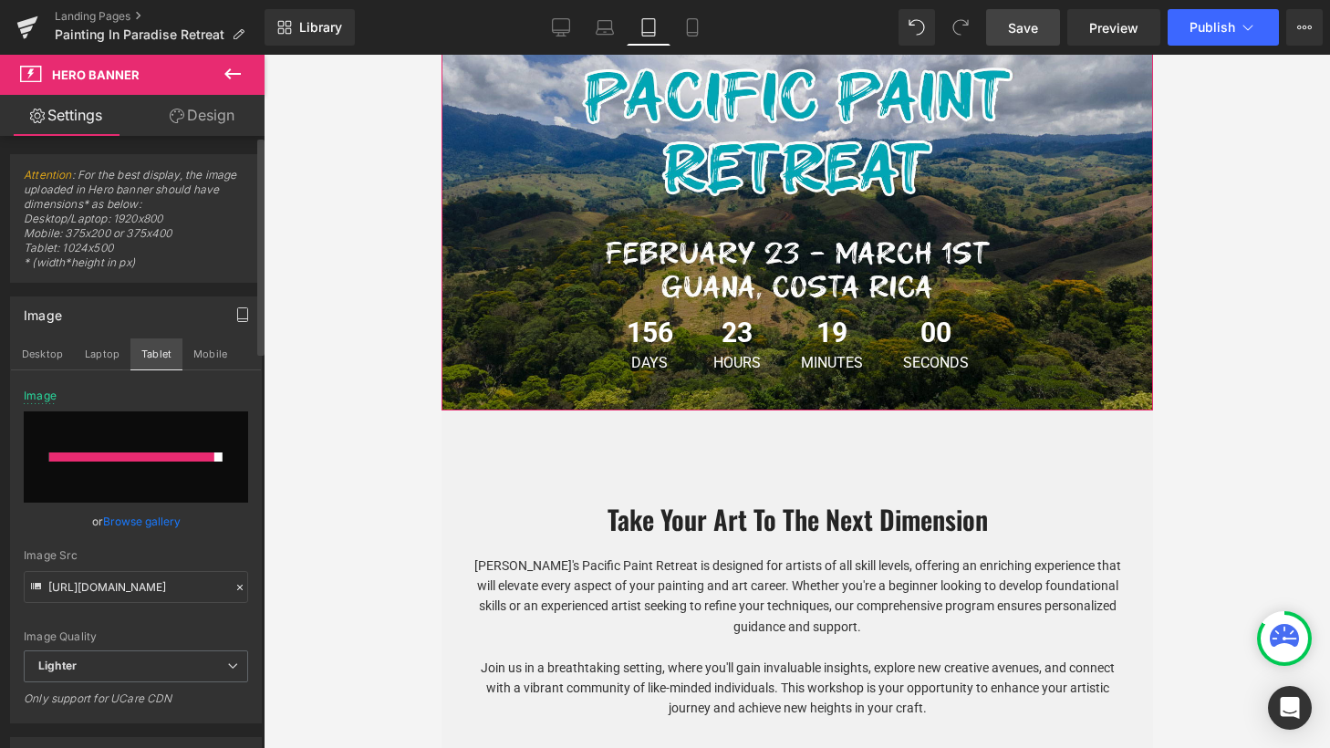
scroll to position [0, 0]
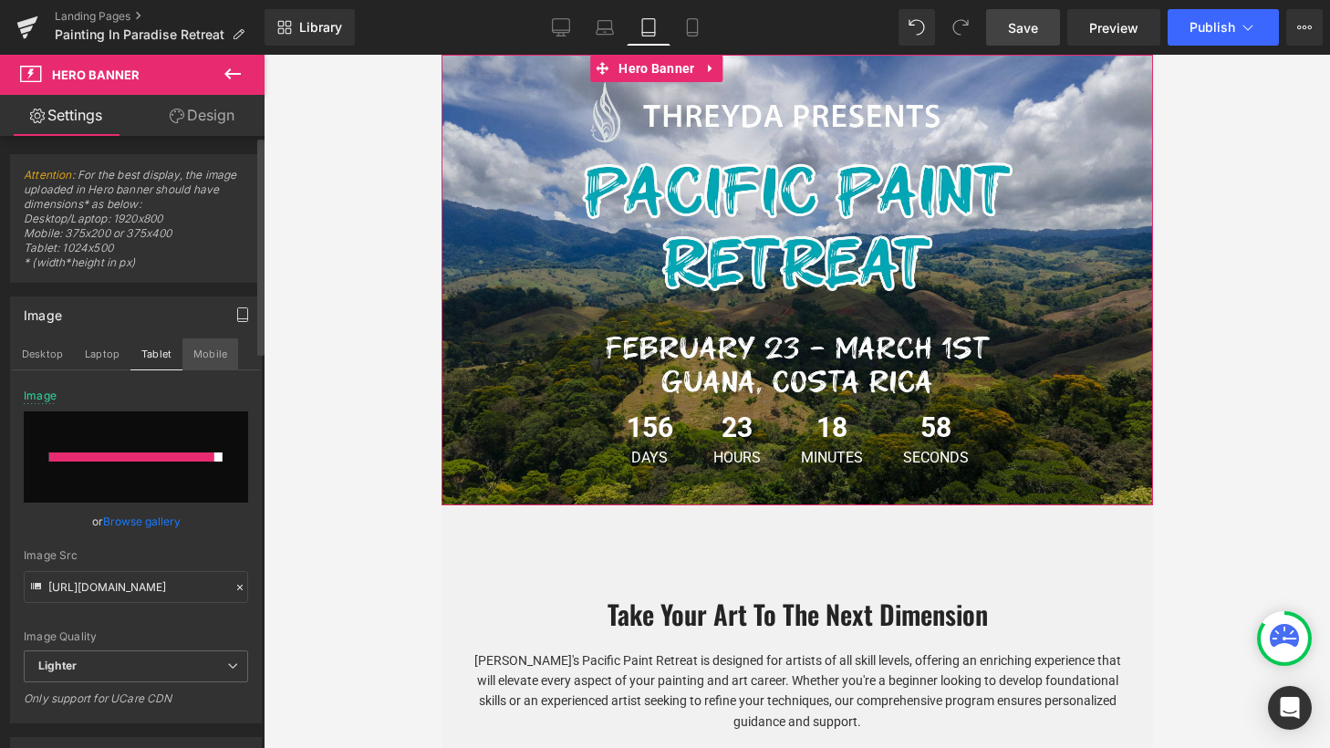
click at [216, 348] on button "Mobile" at bounding box center [210, 353] width 56 height 31
type input "[URL][DOMAIN_NAME]"
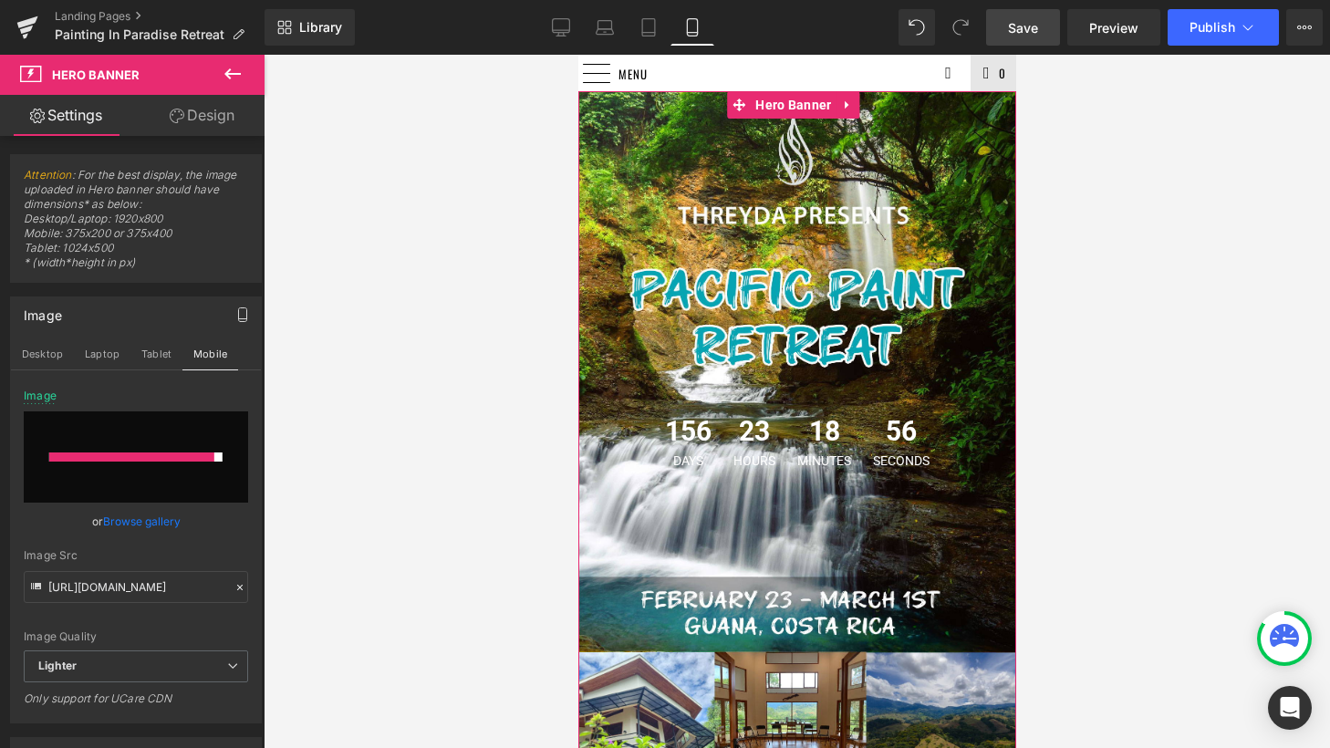
click at [236, 312] on icon "button" at bounding box center [242, 314] width 15 height 15
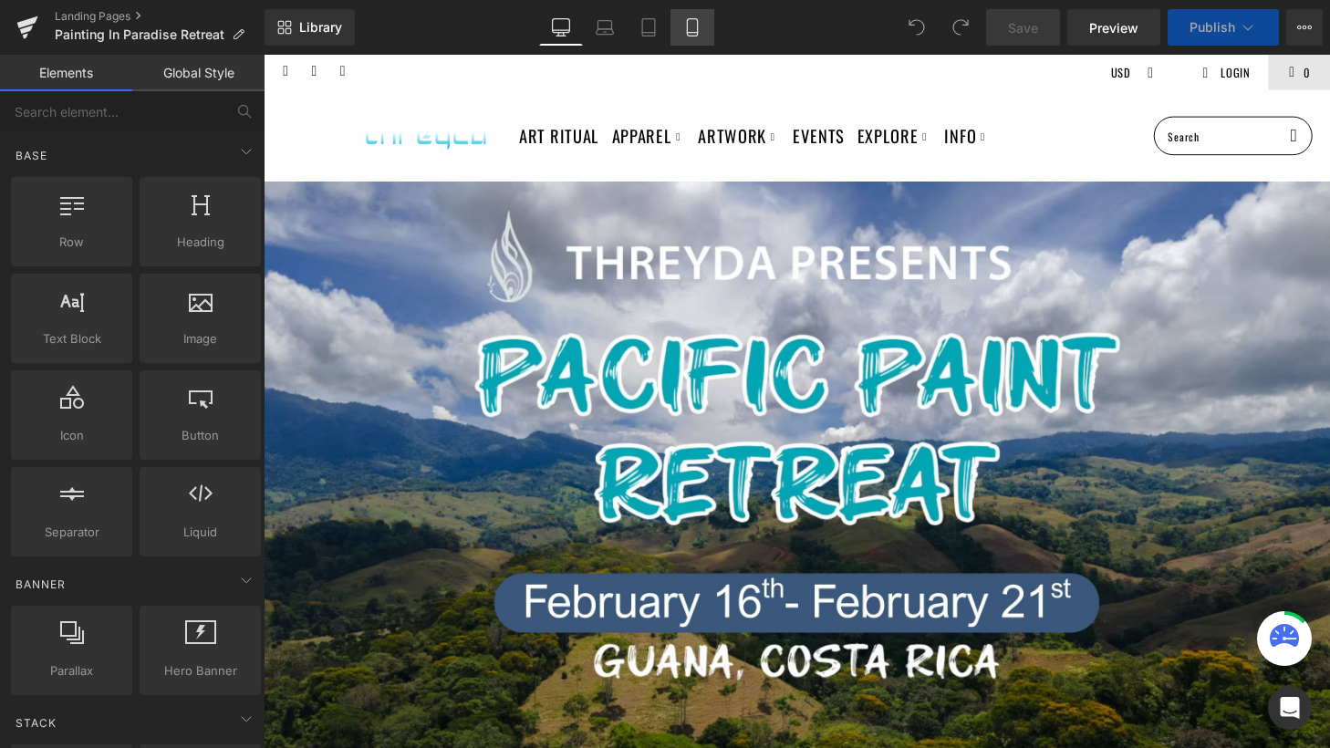
click at [694, 28] on icon at bounding box center [692, 27] width 18 height 18
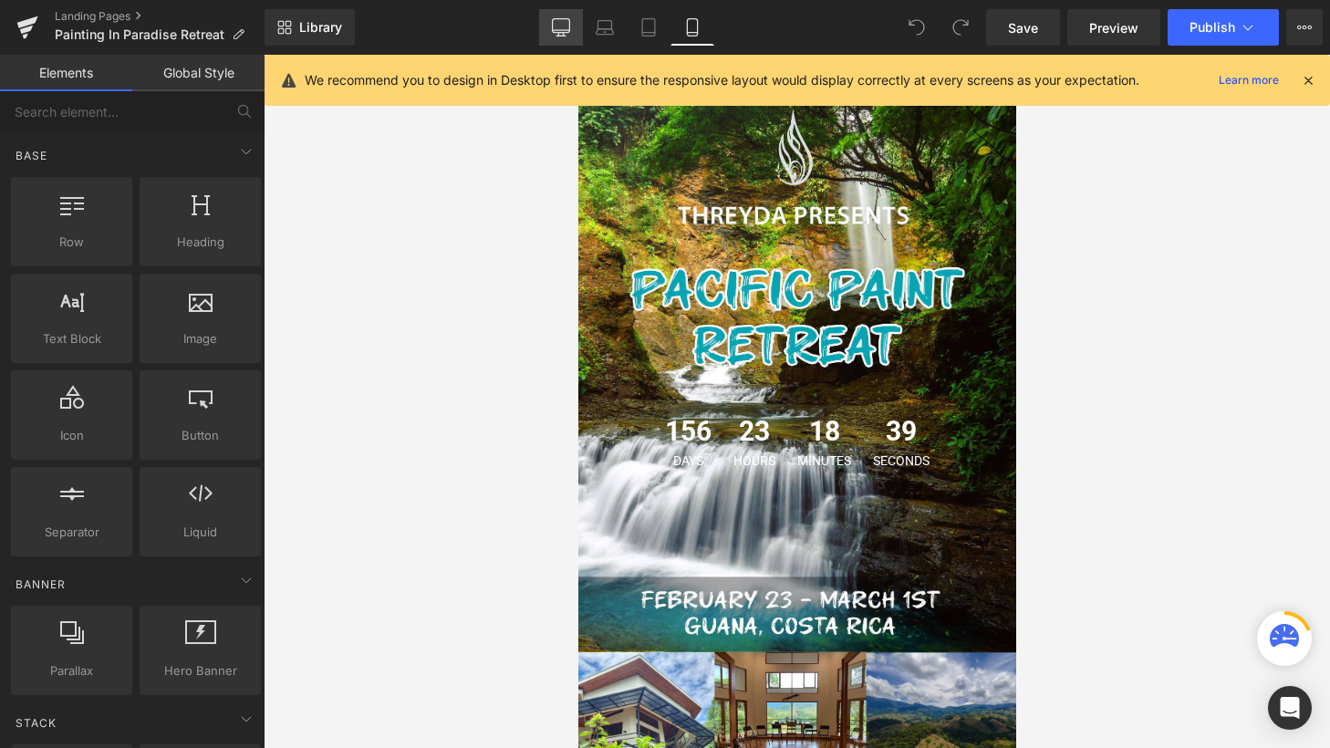
click at [565, 26] on icon at bounding box center [561, 27] width 18 height 18
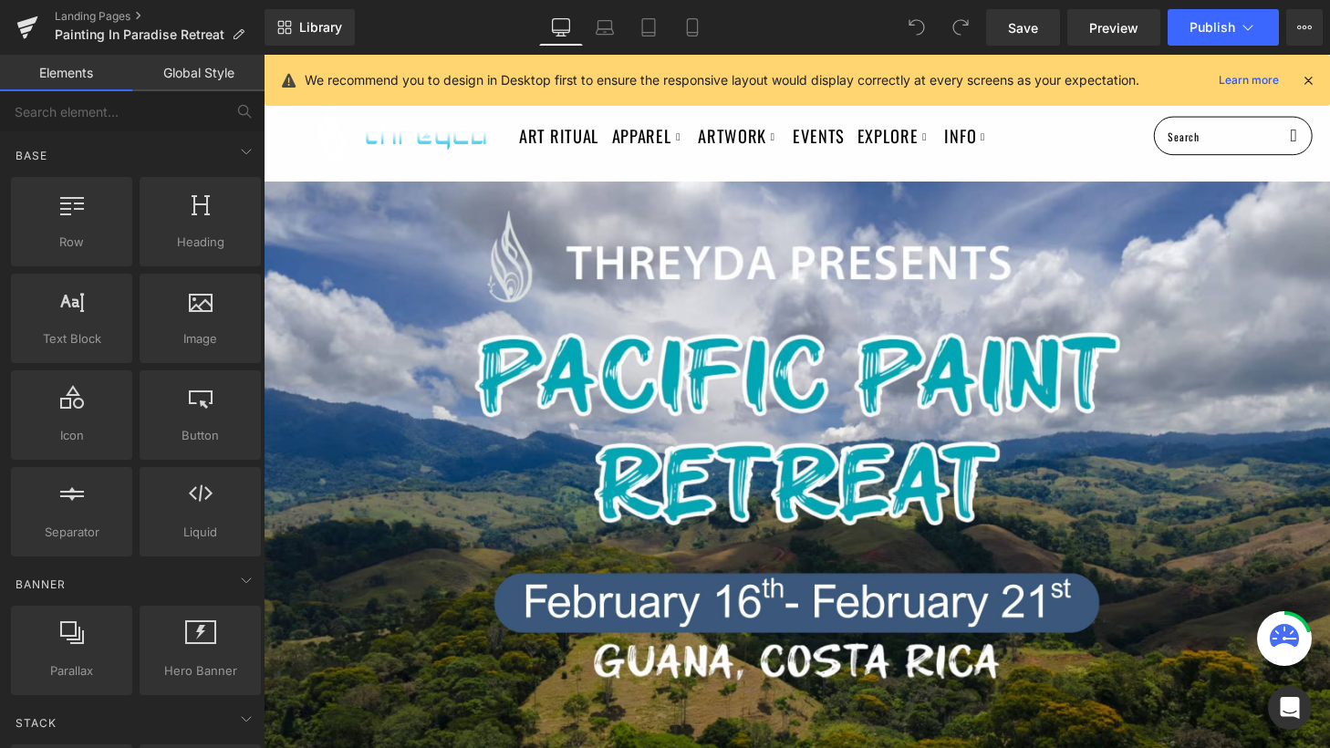
scroll to position [131, 0]
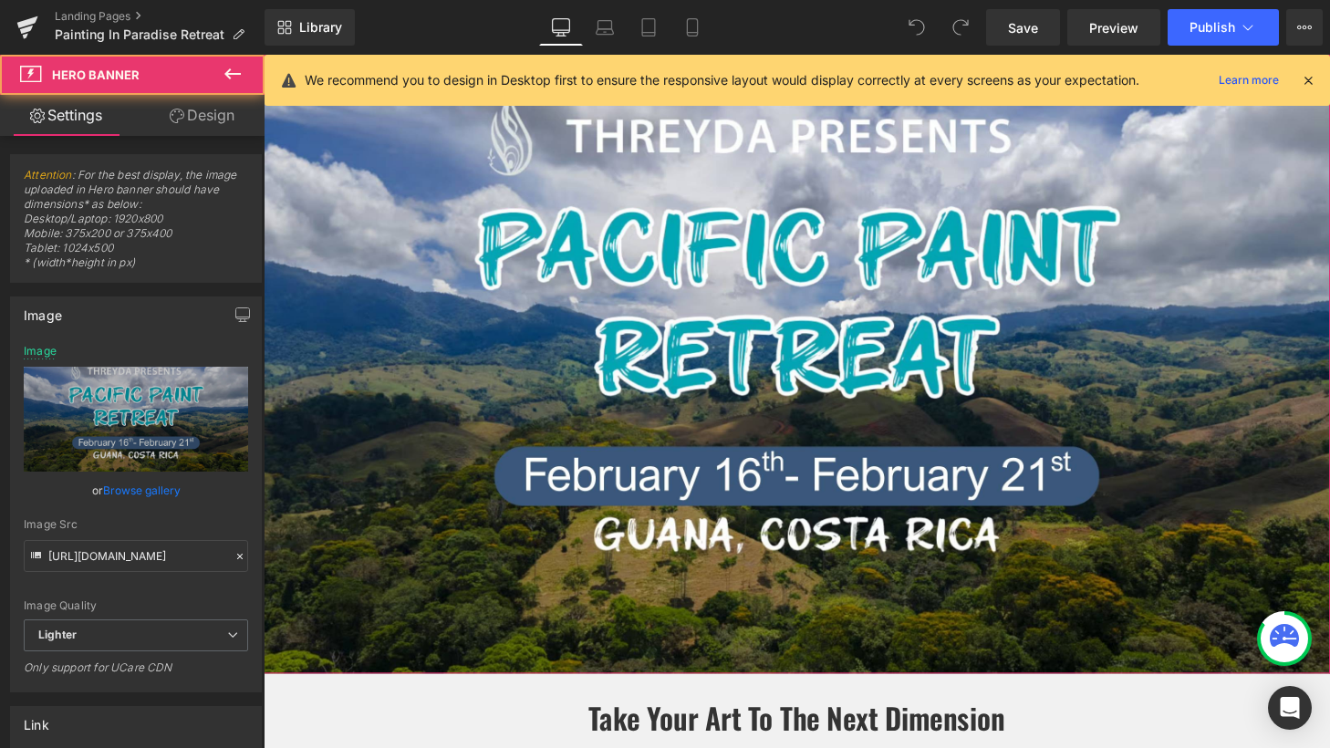
click at [523, 323] on span "156 Days 23 Hours 18 Minutes 35 Seconds Countdown Timer" at bounding box center [816, 375] width 1104 height 1000
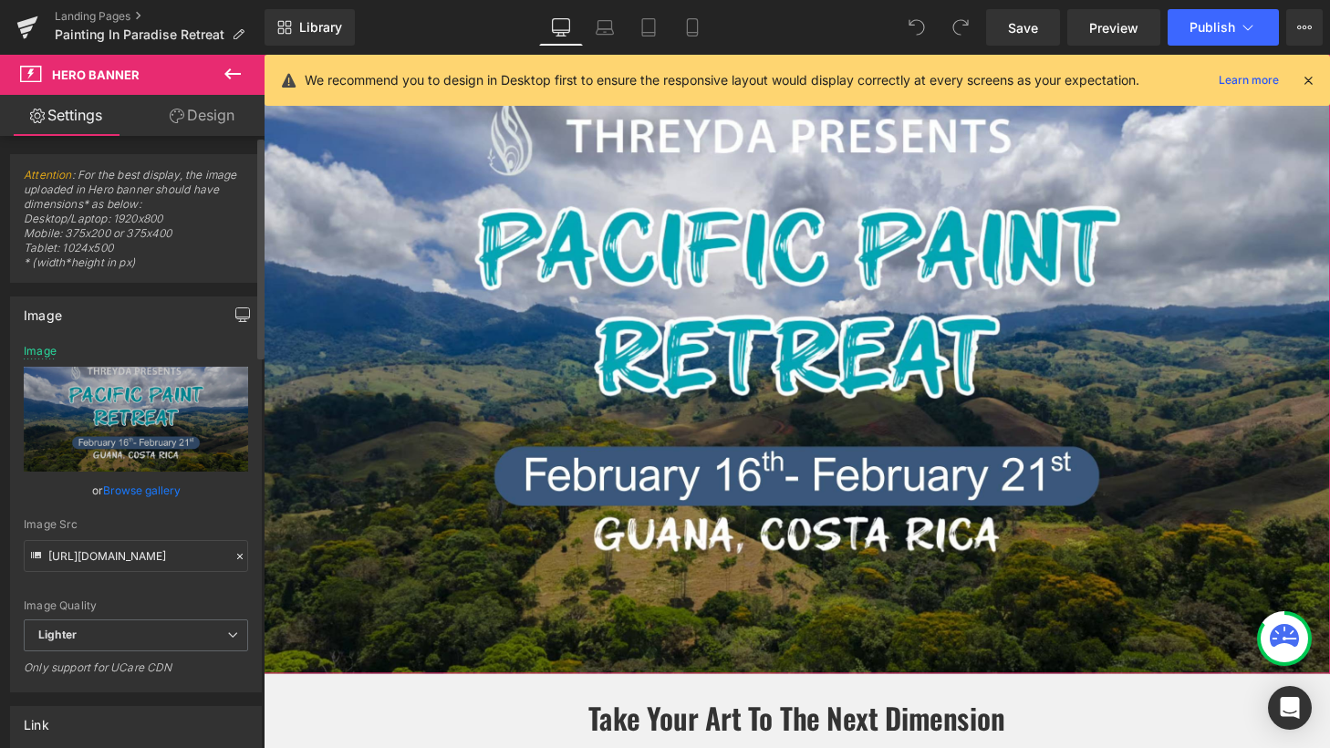
click at [237, 316] on icon "button" at bounding box center [242, 314] width 15 height 15
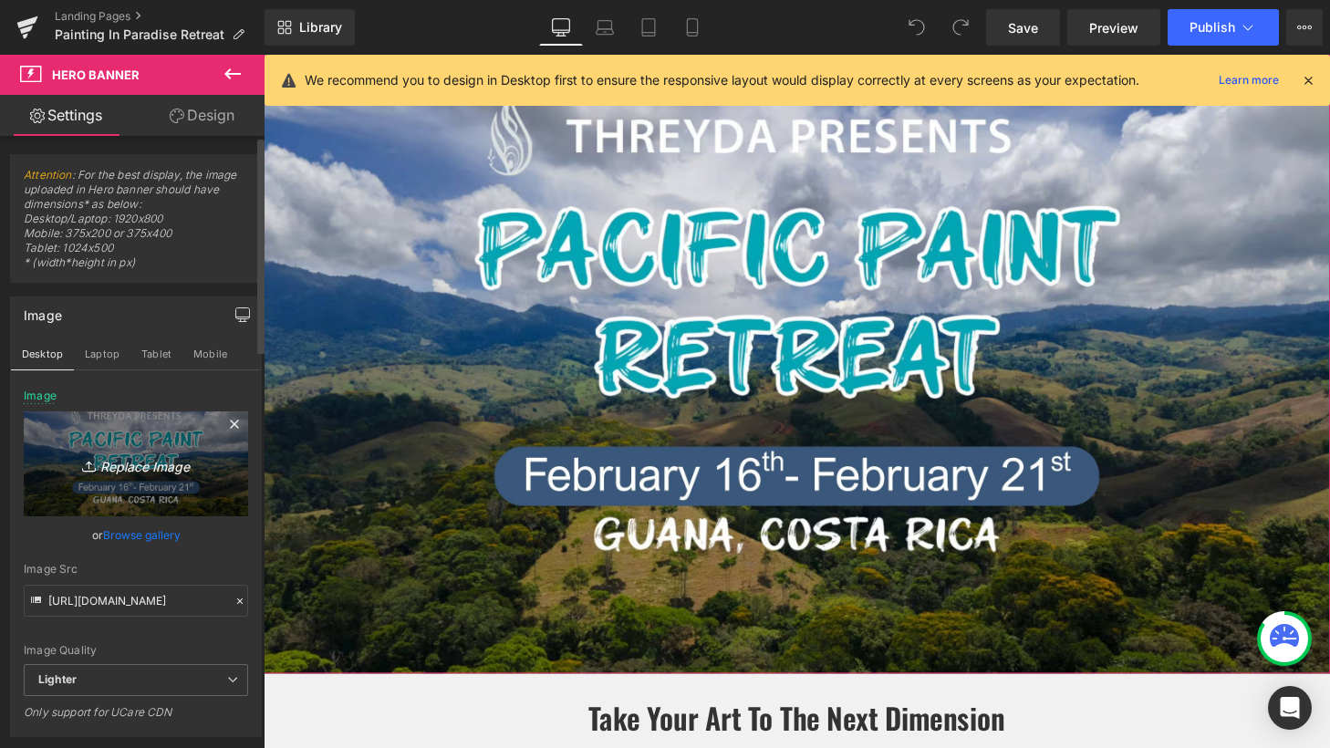
click at [140, 466] on icon "Replace Image" at bounding box center [136, 463] width 146 height 23
type input "C:\fakepath\threydaretreatdesktop_image.jpg"
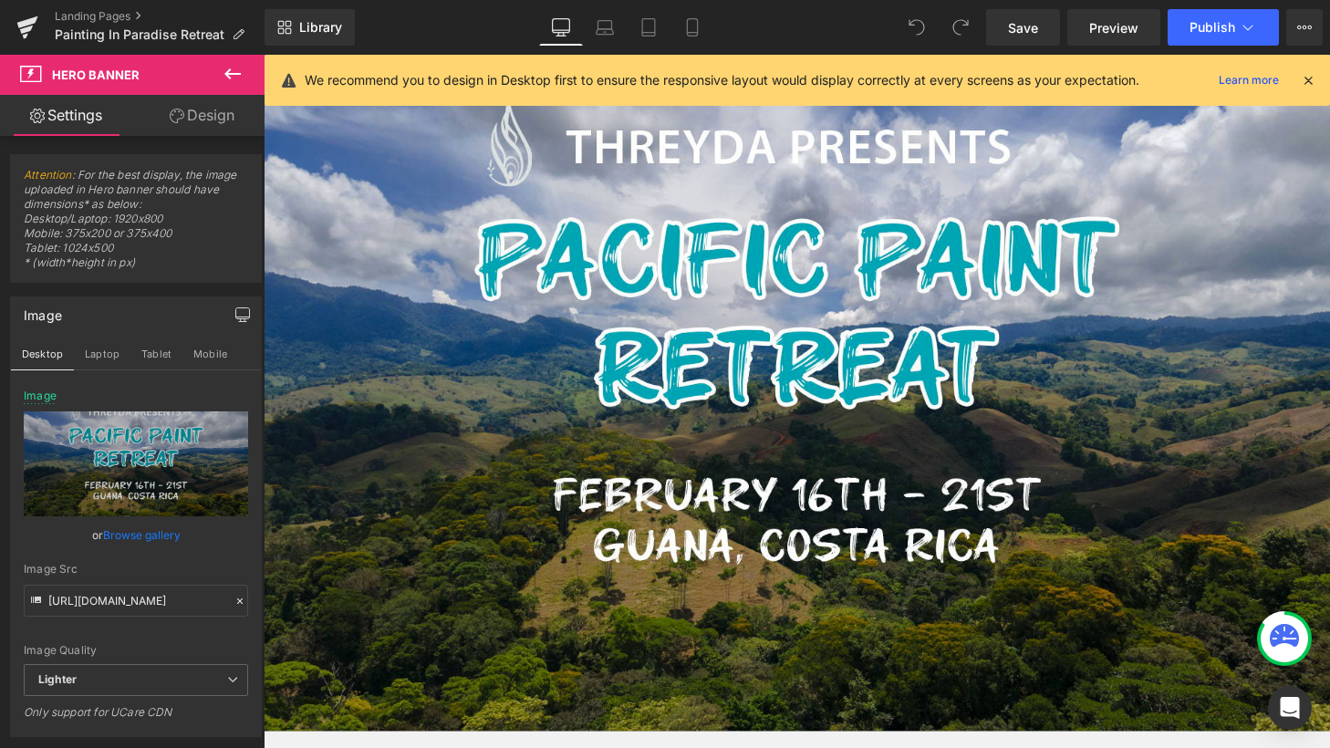
type input "[URL][DOMAIN_NAME]"
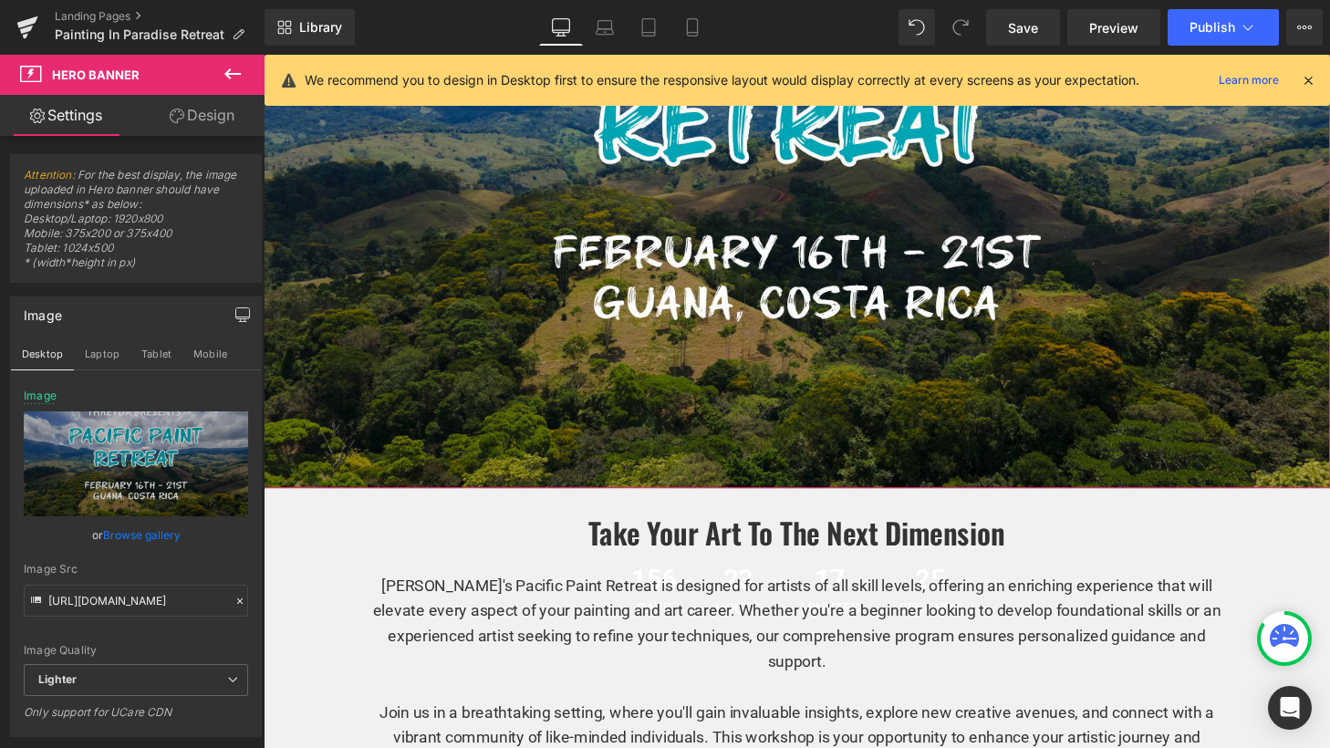
scroll to position [374, 0]
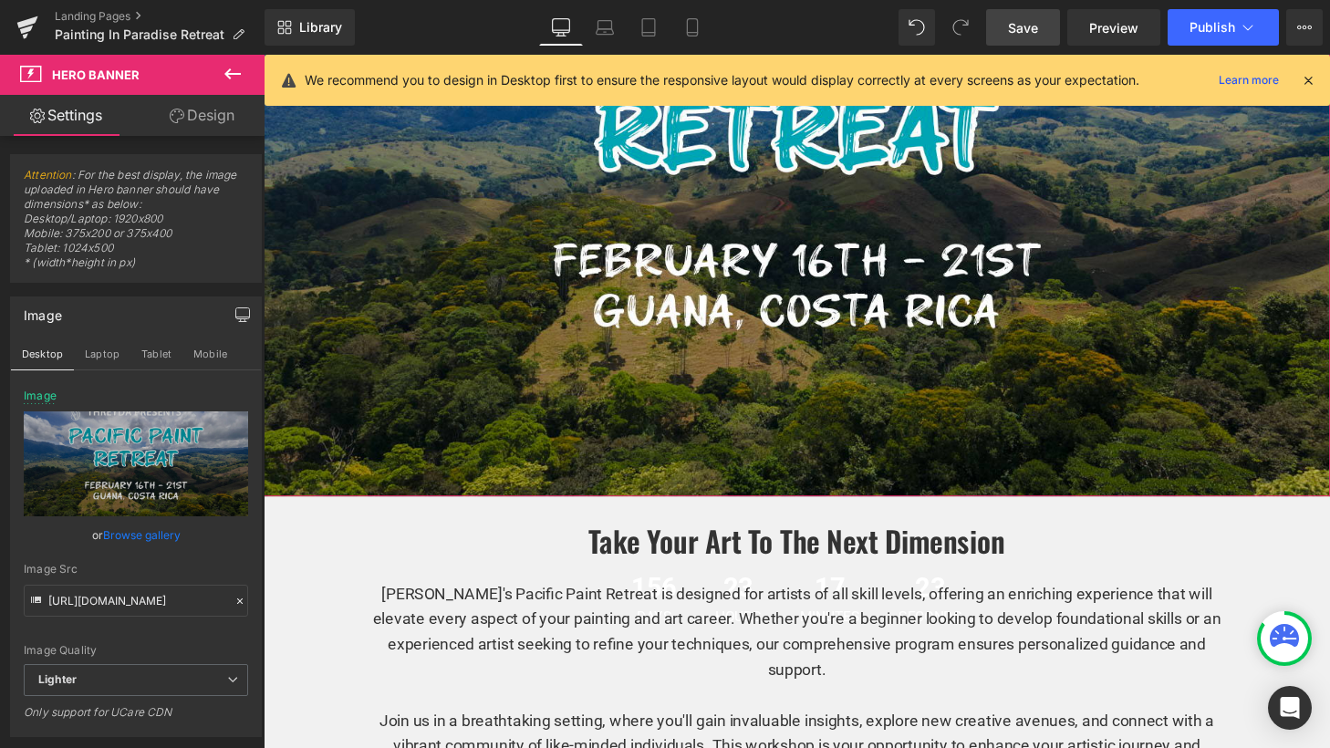
click at [1038, 26] on span "Save" at bounding box center [1023, 27] width 30 height 19
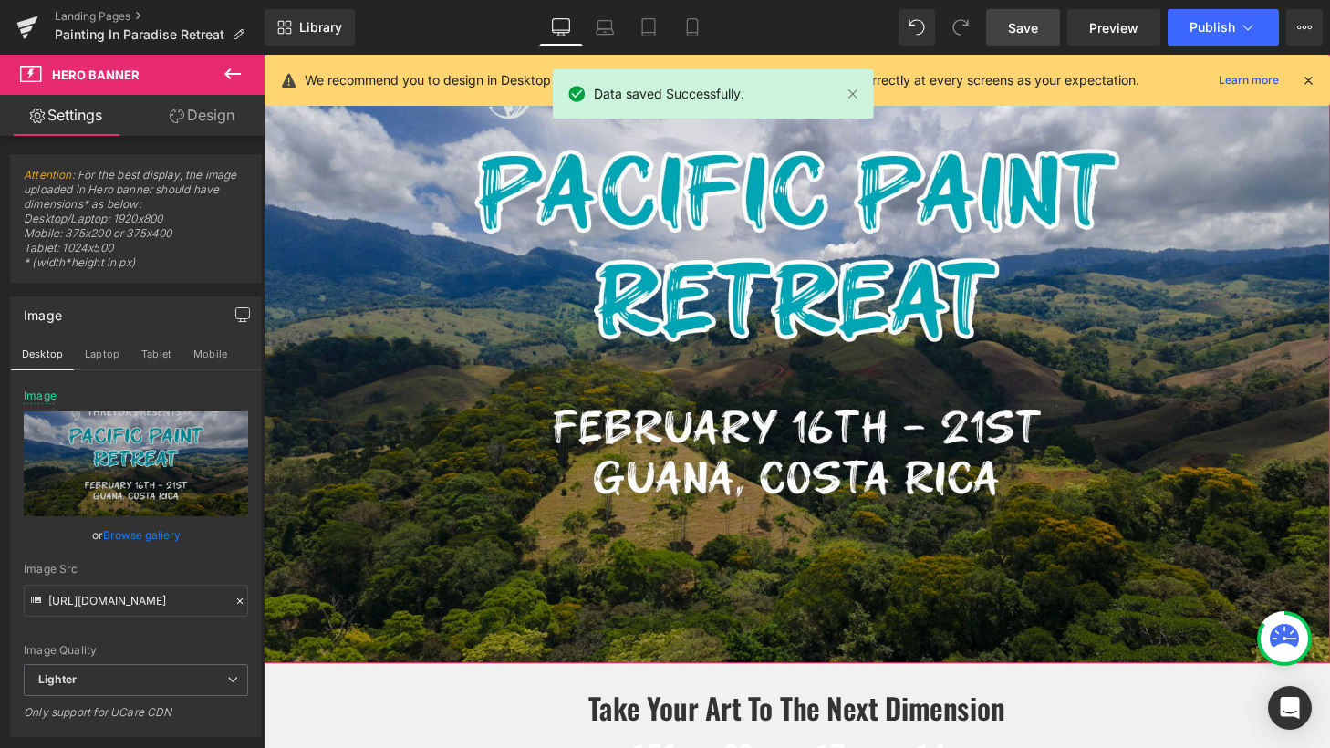
scroll to position [294, 0]
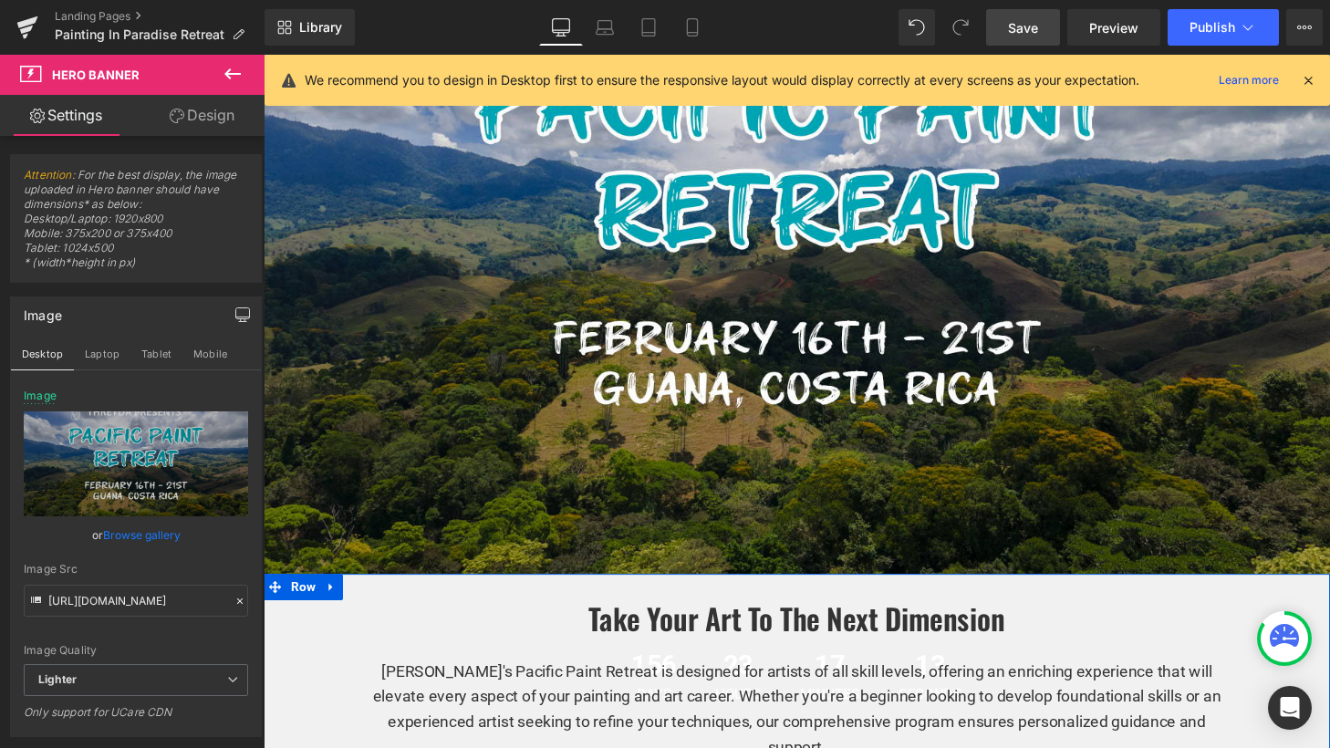
click at [1282, 635] on icon at bounding box center [1284, 635] width 29 height 23
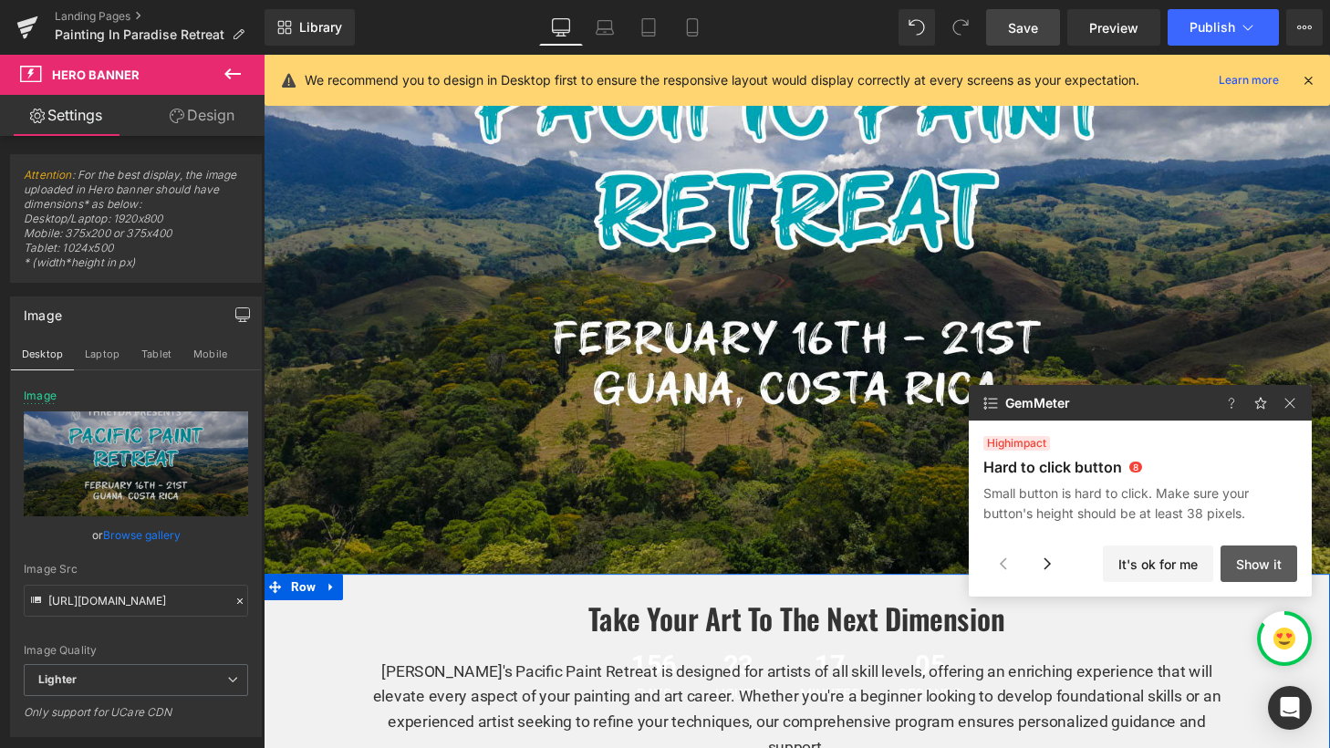
click at [1268, 574] on button "Show it" at bounding box center [1259, 564] width 77 height 36
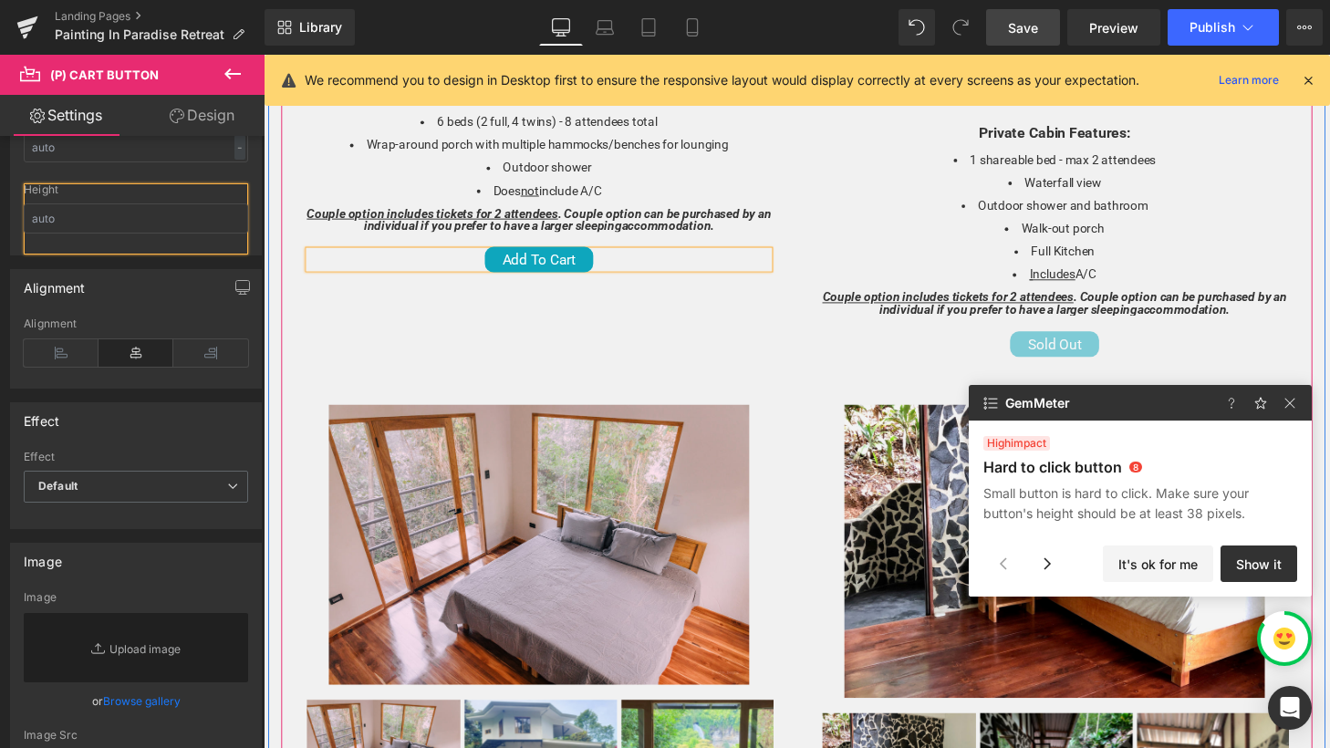
scroll to position [4392, 0]
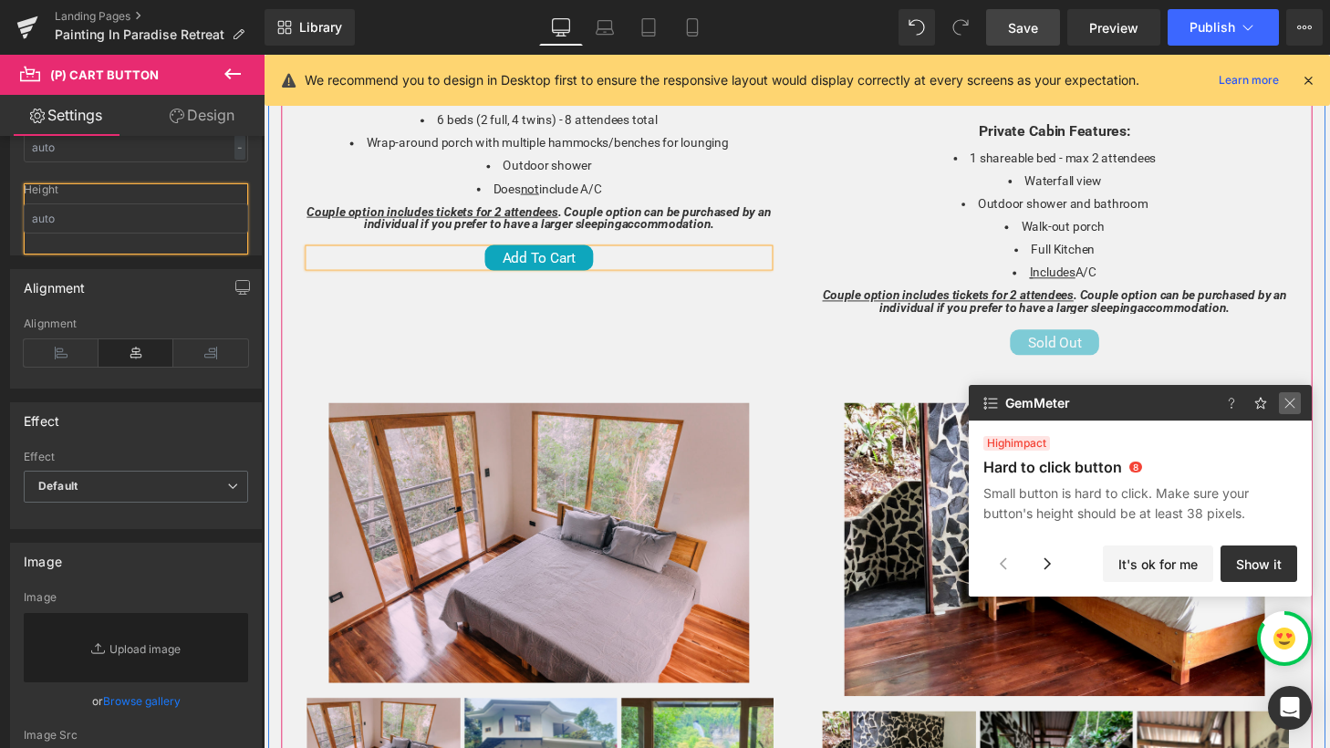
click at [1294, 403] on img at bounding box center [1290, 403] width 22 height 22
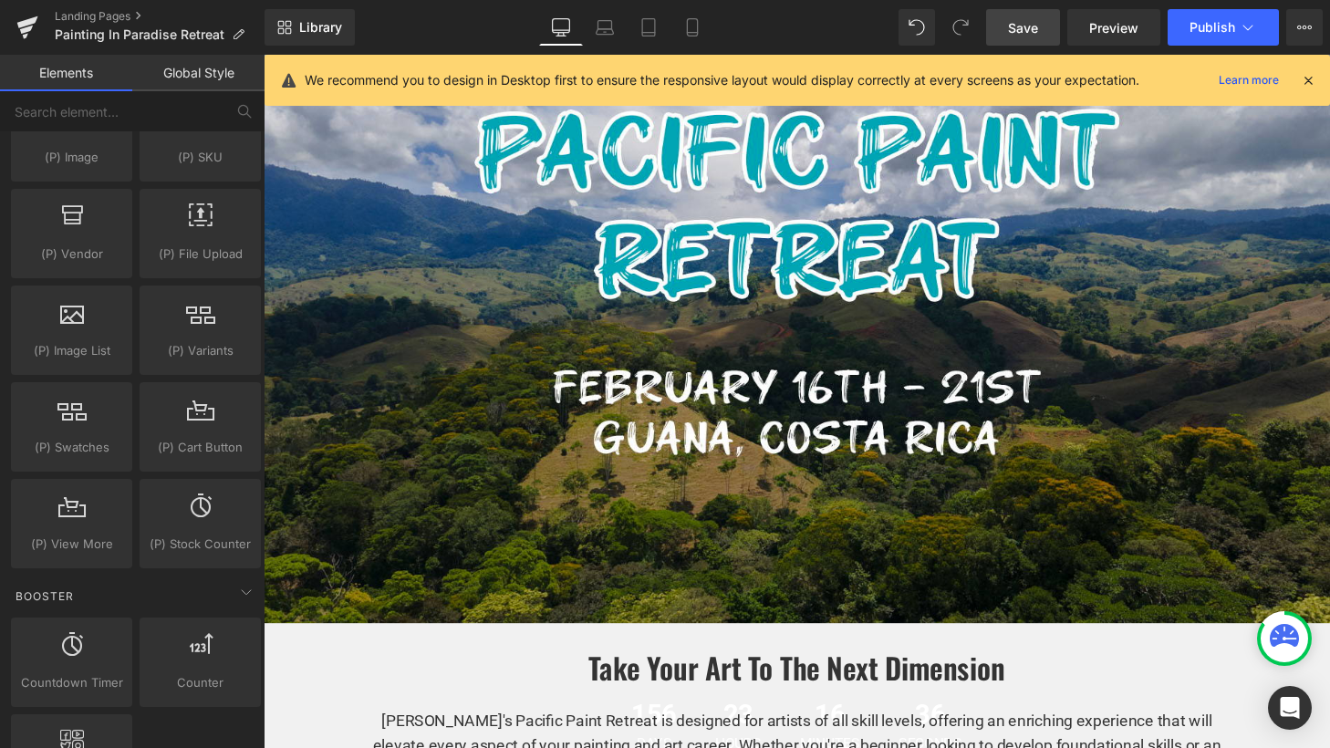
scroll to position [2383, 0]
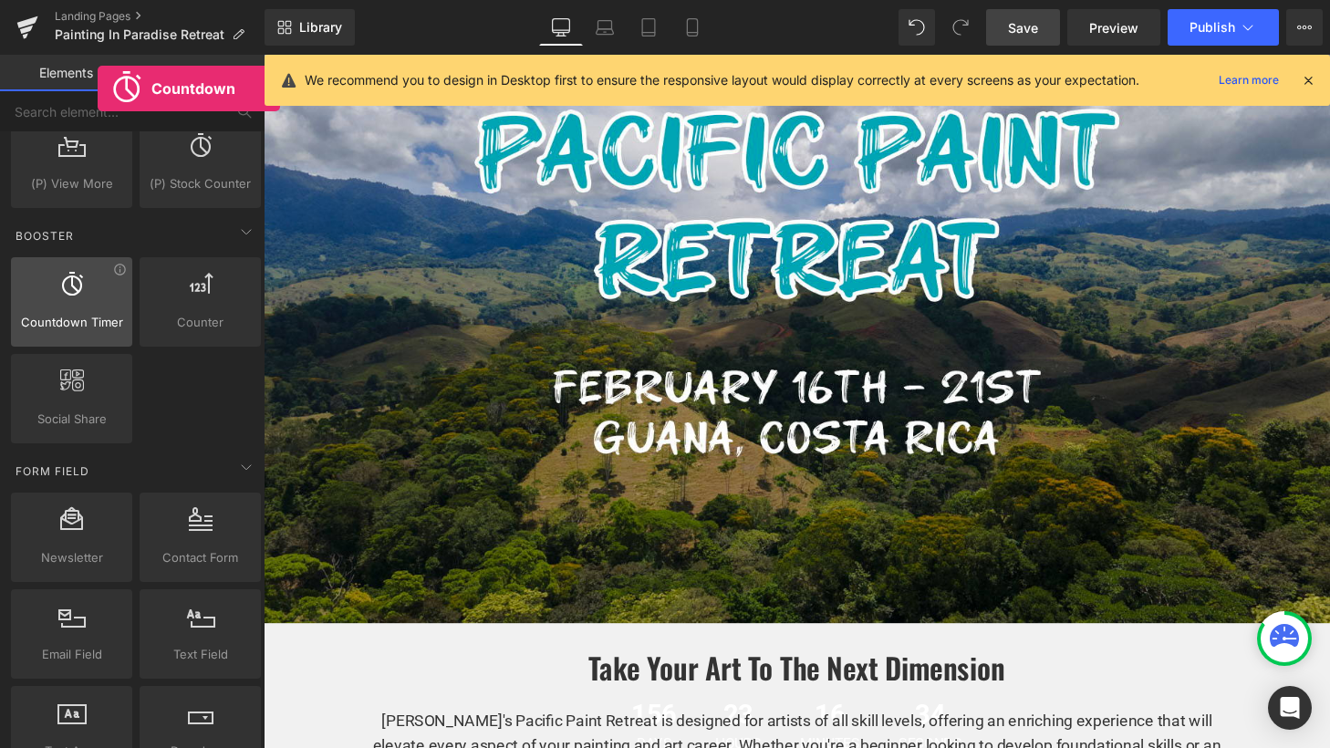
click at [98, 323] on span "Countdown Timer" at bounding box center [71, 322] width 110 height 19
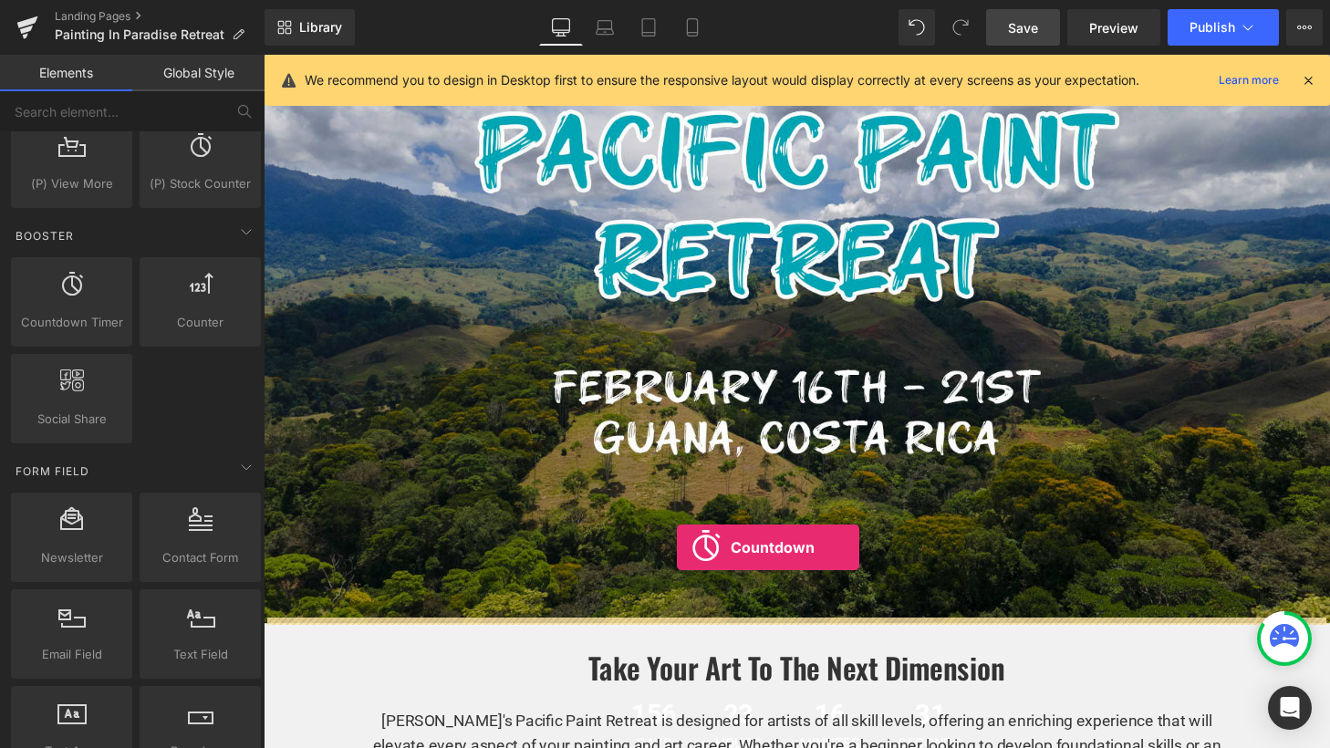
drag, startPoint x: 348, startPoint y: 354, endPoint x: 691, endPoint y: 565, distance: 402.6
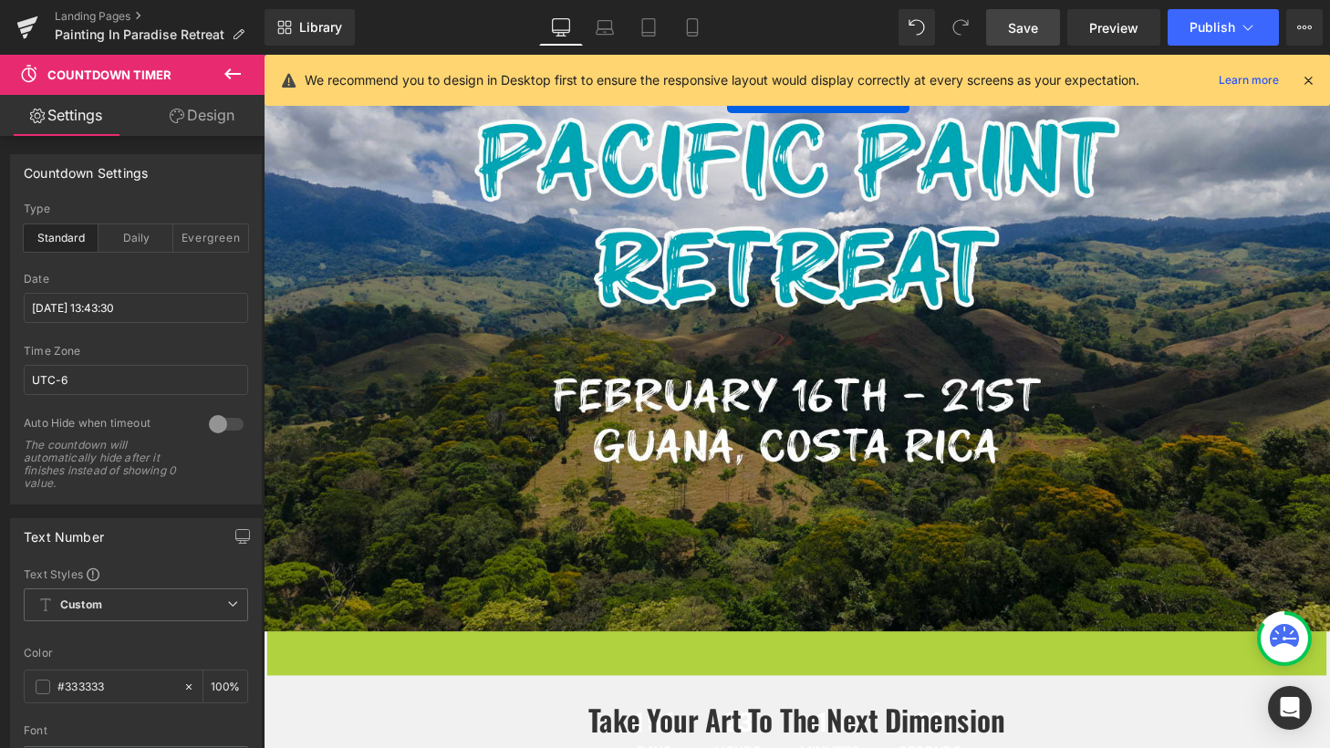
scroll to position [216, 0]
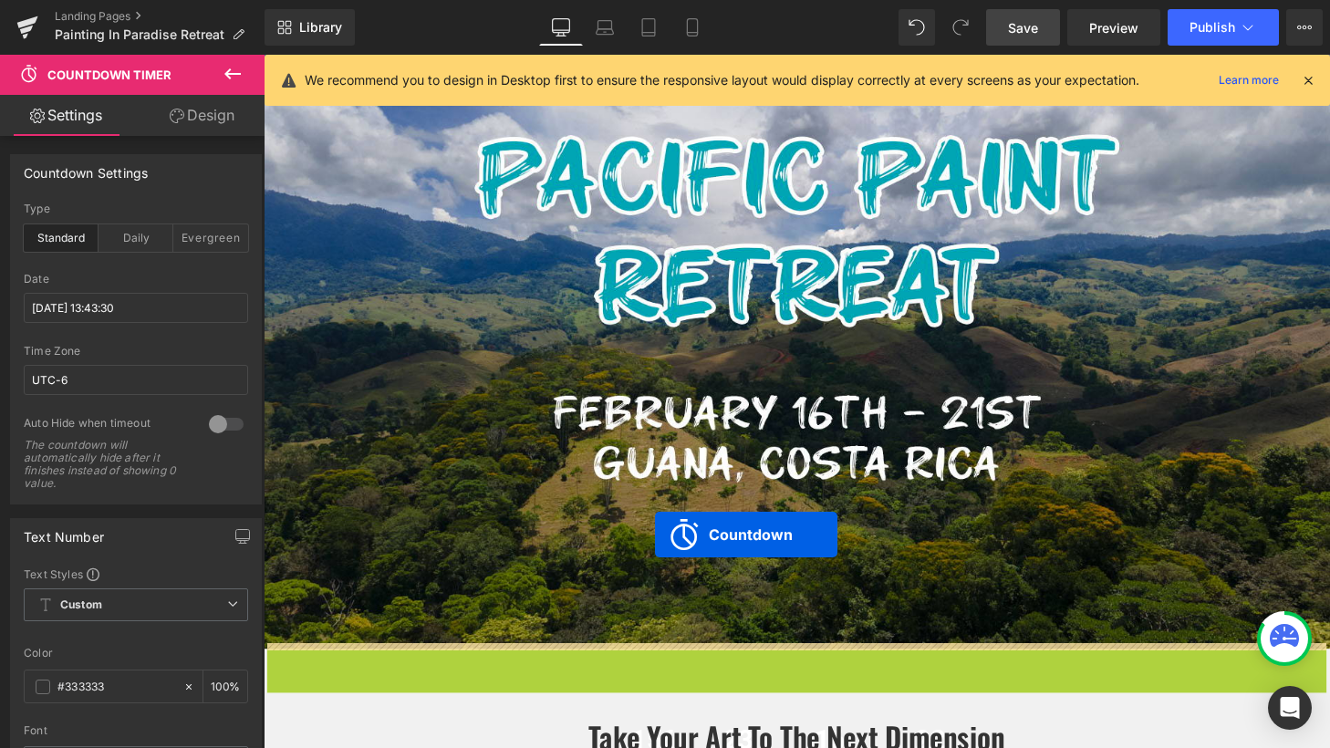
drag, startPoint x: 739, startPoint y: 427, endPoint x: 669, endPoint y: 549, distance: 141.0
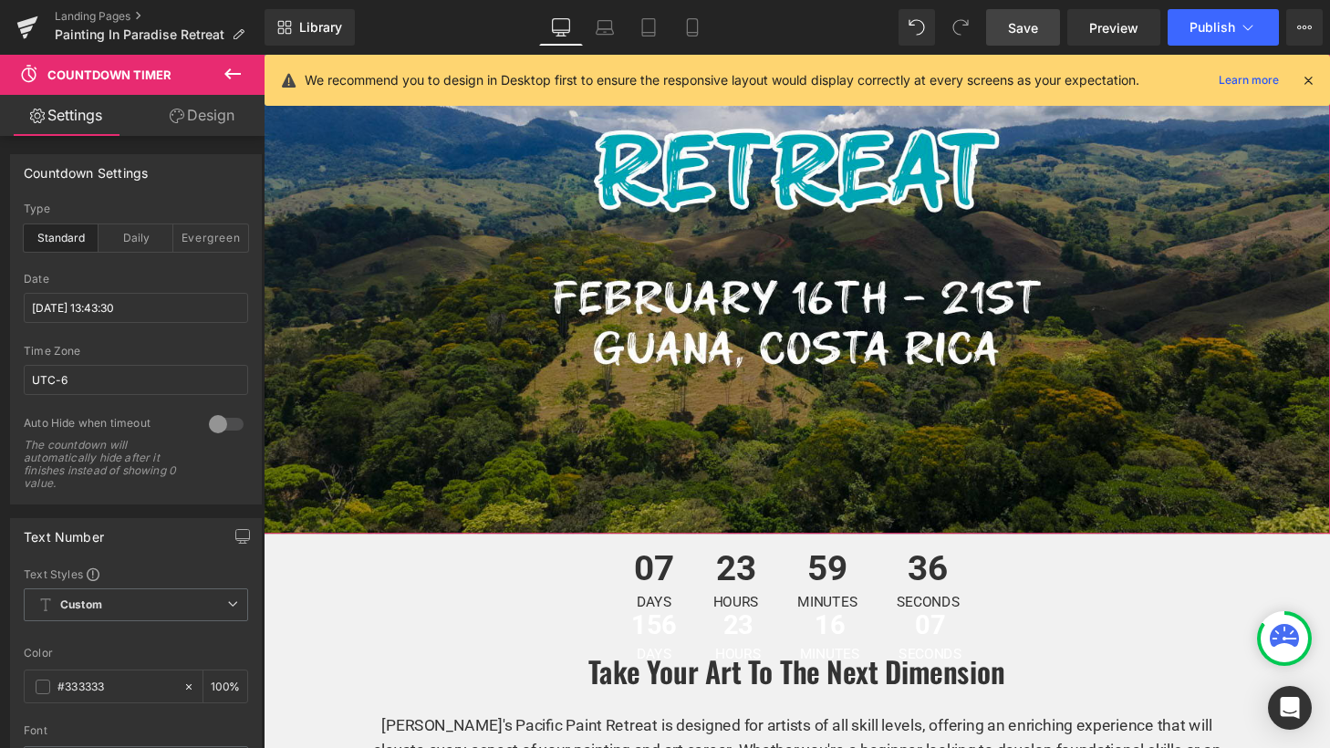
scroll to position [343, 0]
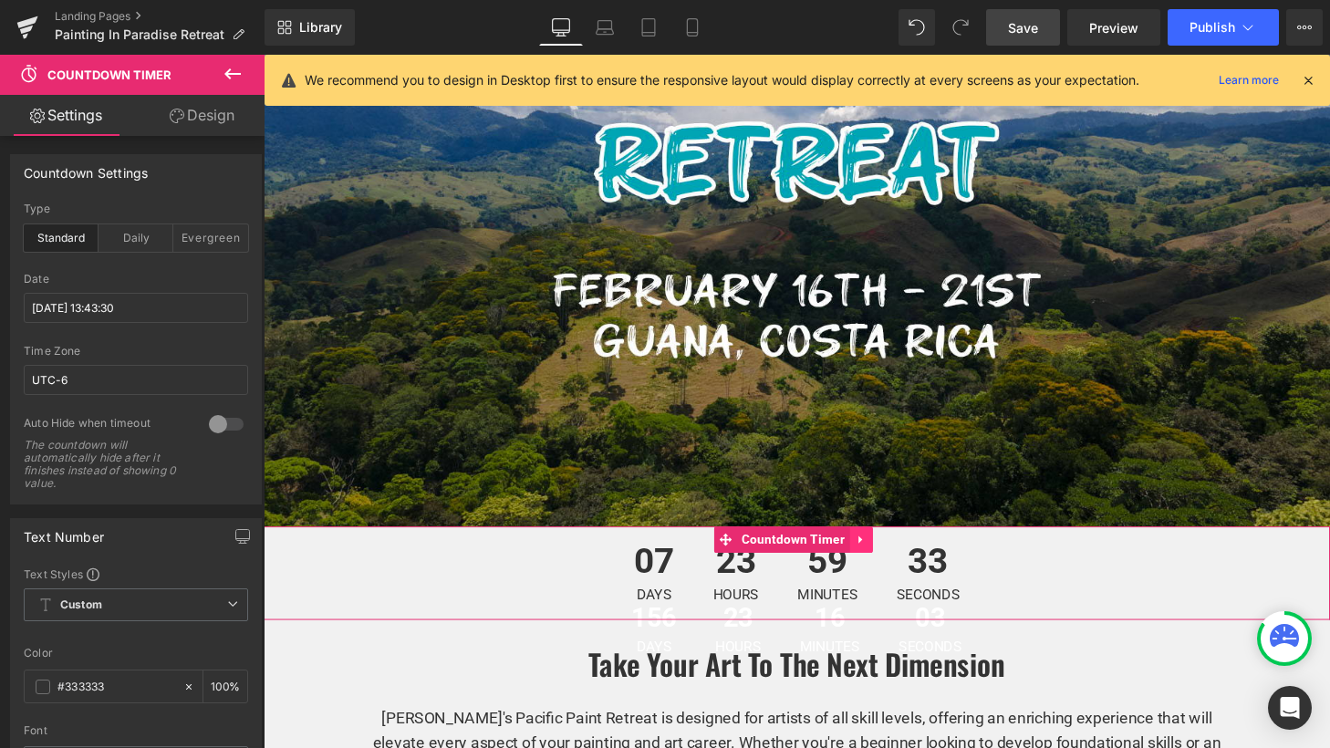
click at [878, 551] on icon at bounding box center [882, 556] width 13 height 14
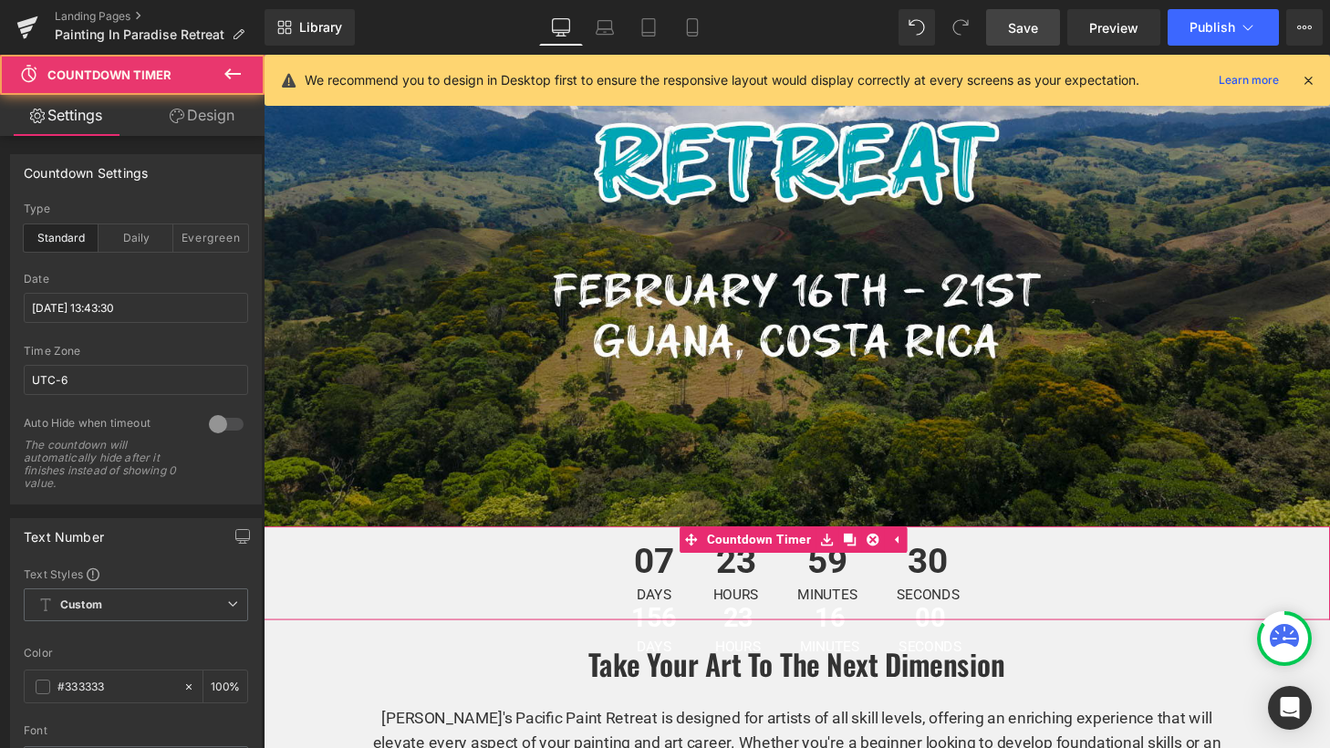
click at [648, 587] on span "07" at bounding box center [668, 584] width 42 height 46
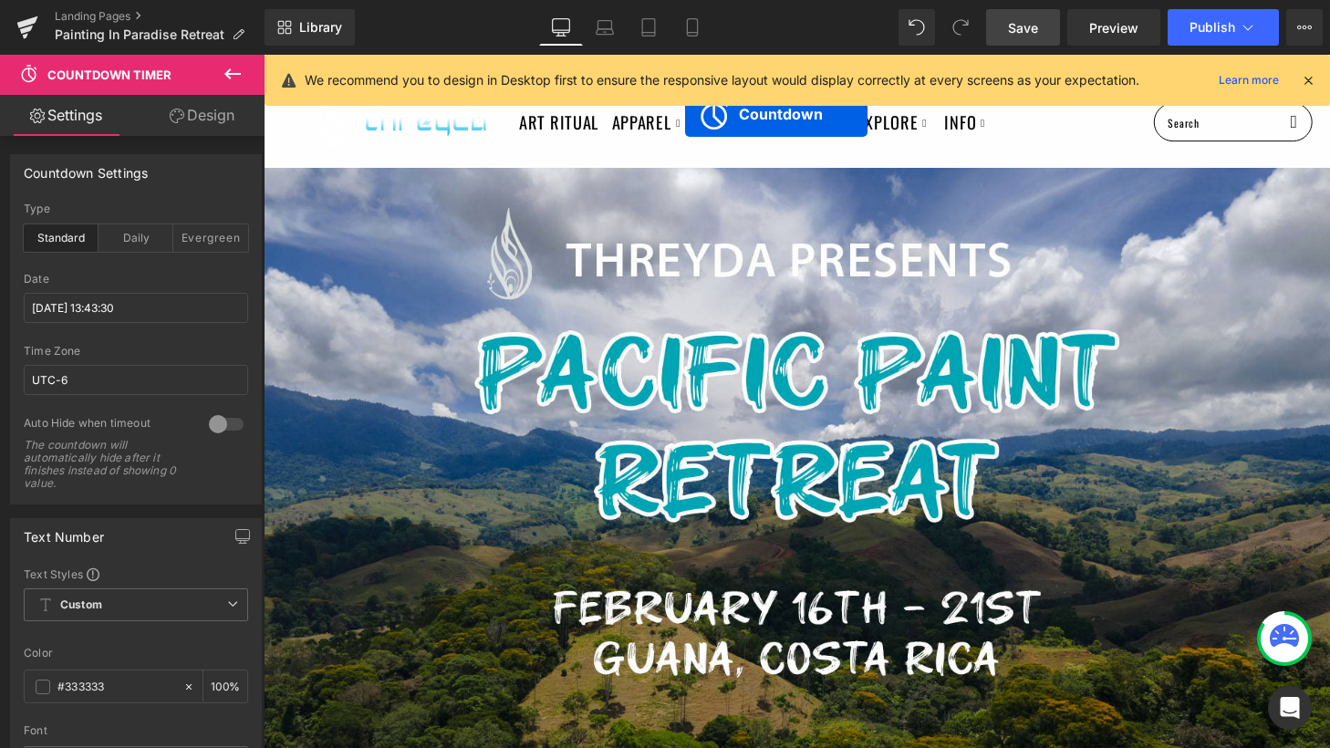
scroll to position [0, 0]
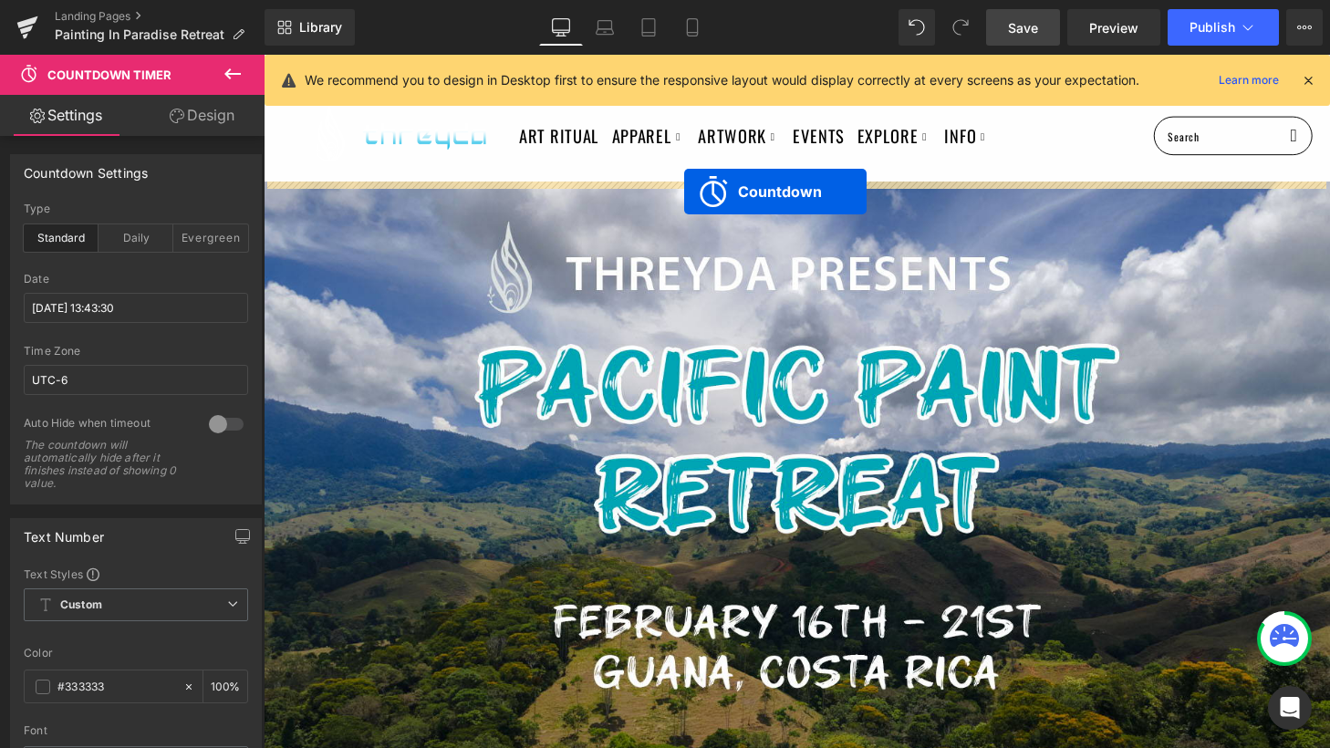
drag, startPoint x: 705, startPoint y: 551, endPoint x: 699, endPoint y: 195, distance: 355.8
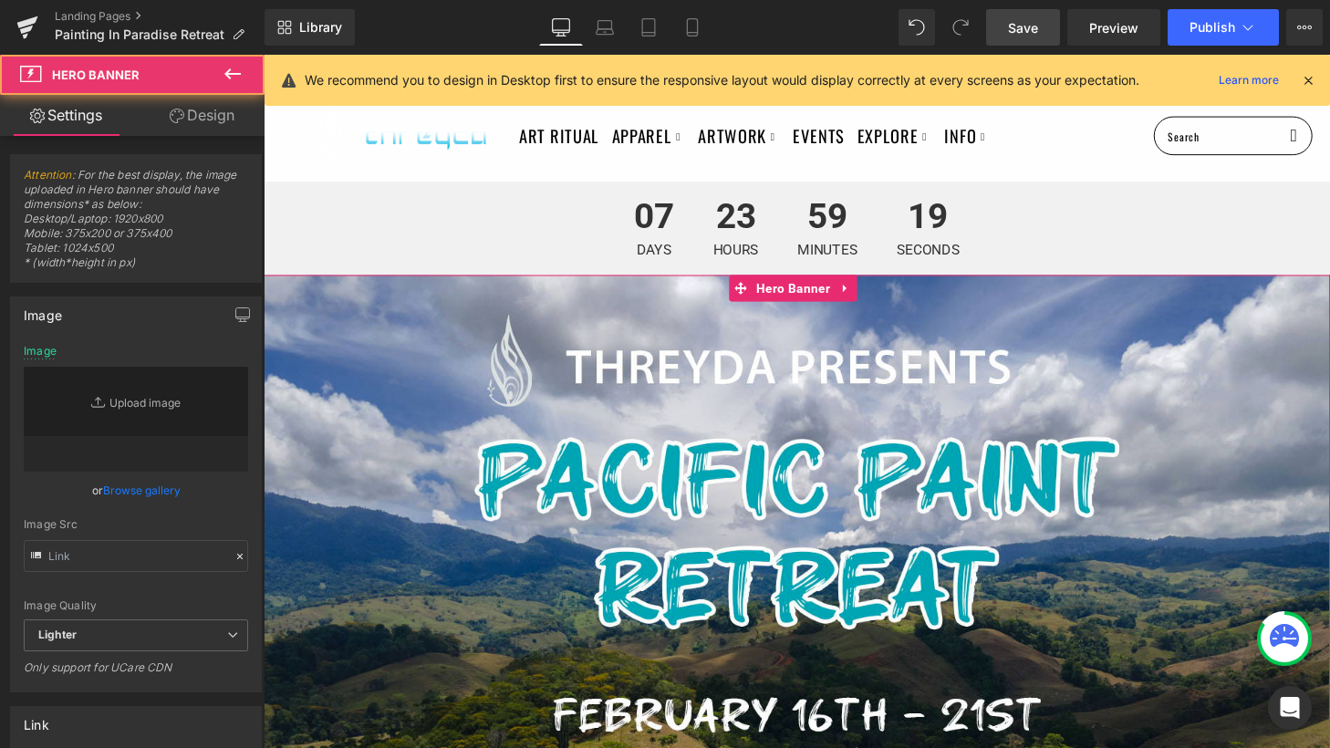
click at [655, 166] on span "156 Days 23 Hours 15 Minutes 50 Seconds Countdown Timer" at bounding box center [816, 633] width 1104 height 1000
type input "[URL][DOMAIN_NAME]"
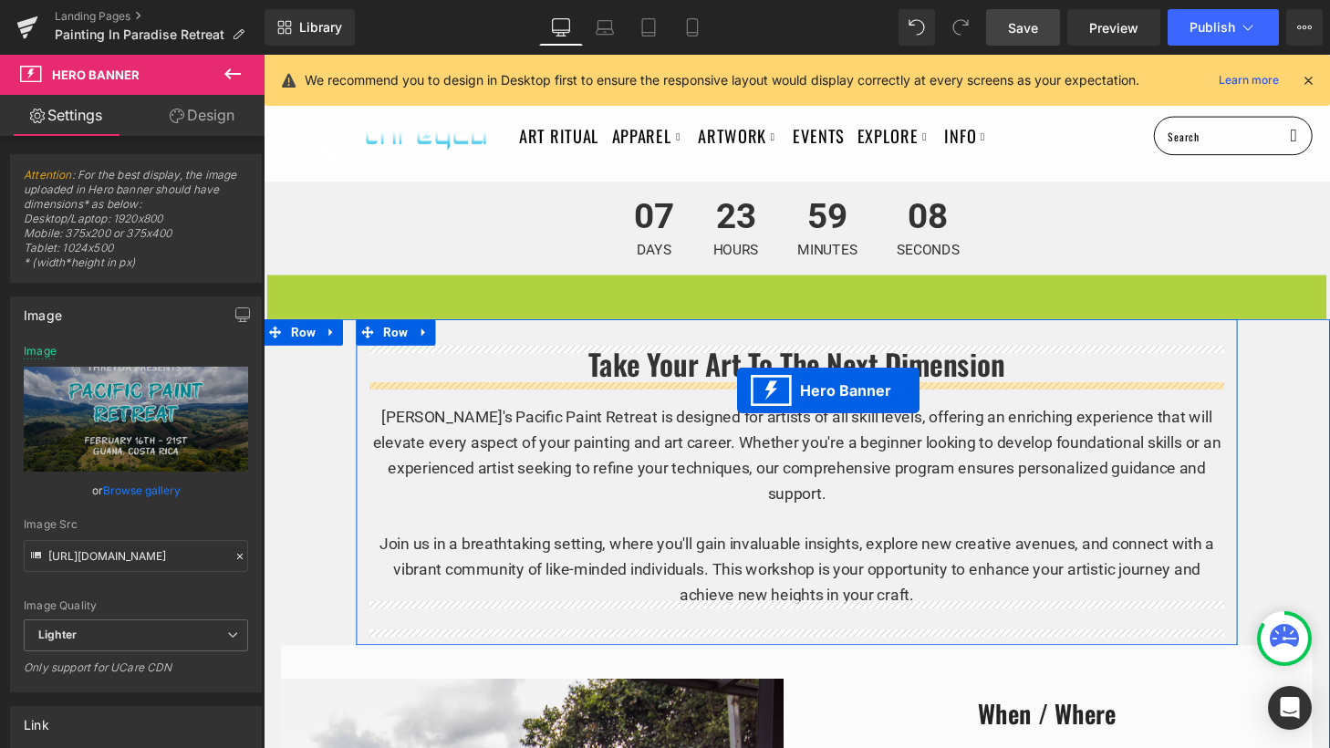
drag, startPoint x: 754, startPoint y: 290, endPoint x: 753, endPoint y: 402, distance: 112.2
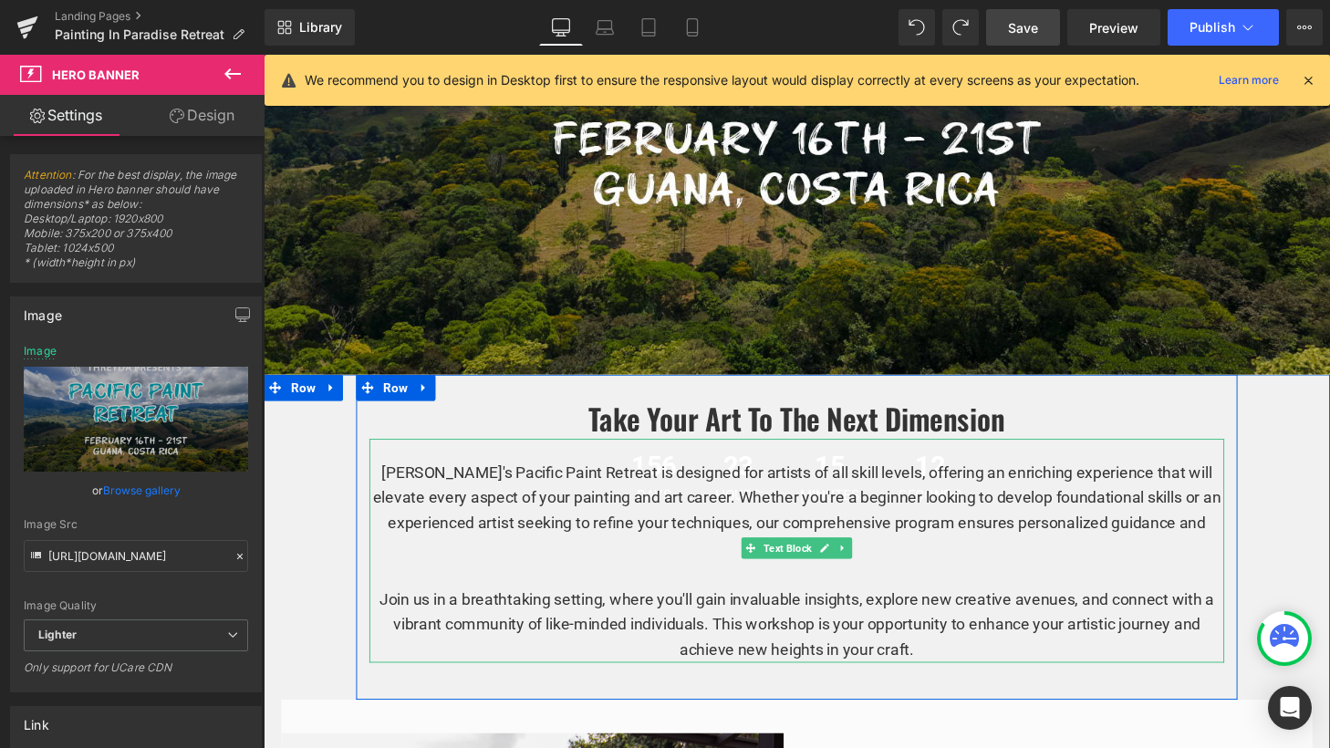
scroll to position [606, 0]
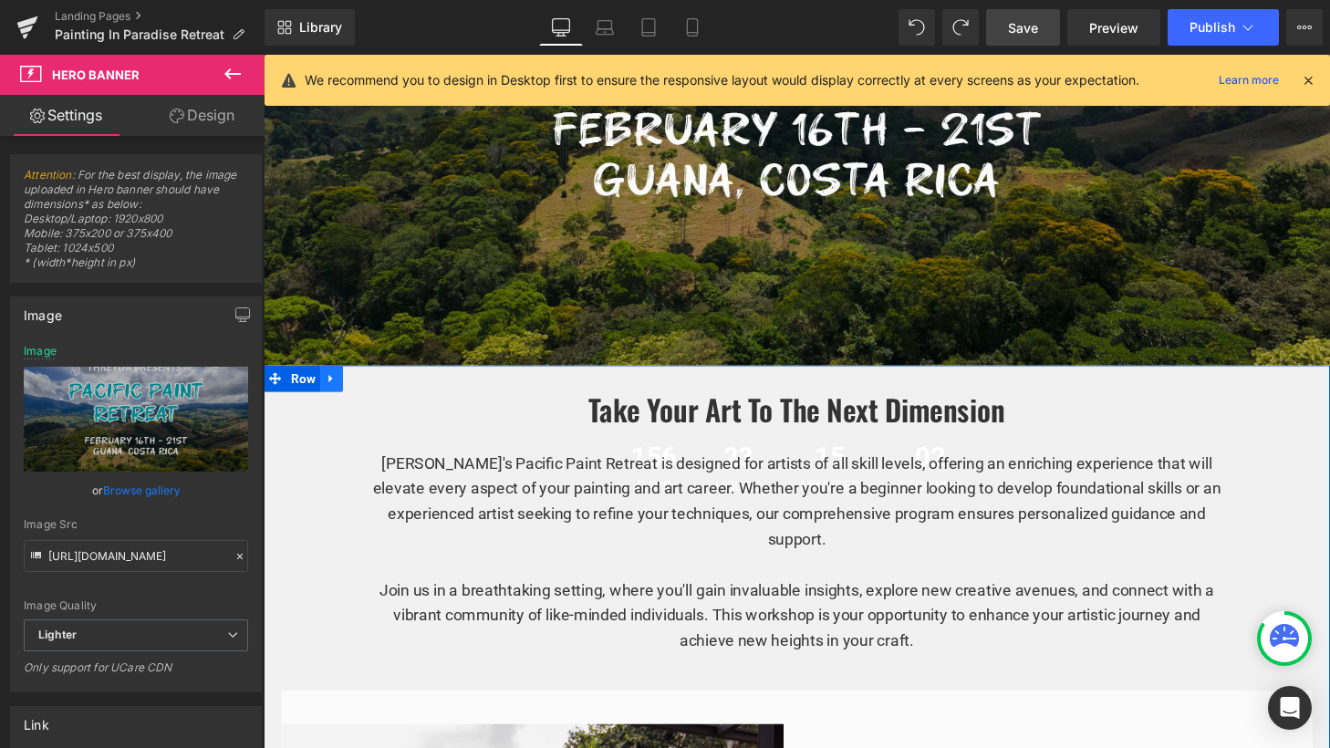
click at [330, 388] on icon at bounding box center [333, 390] width 13 height 14
click at [330, 388] on icon at bounding box center [333, 390] width 13 height 13
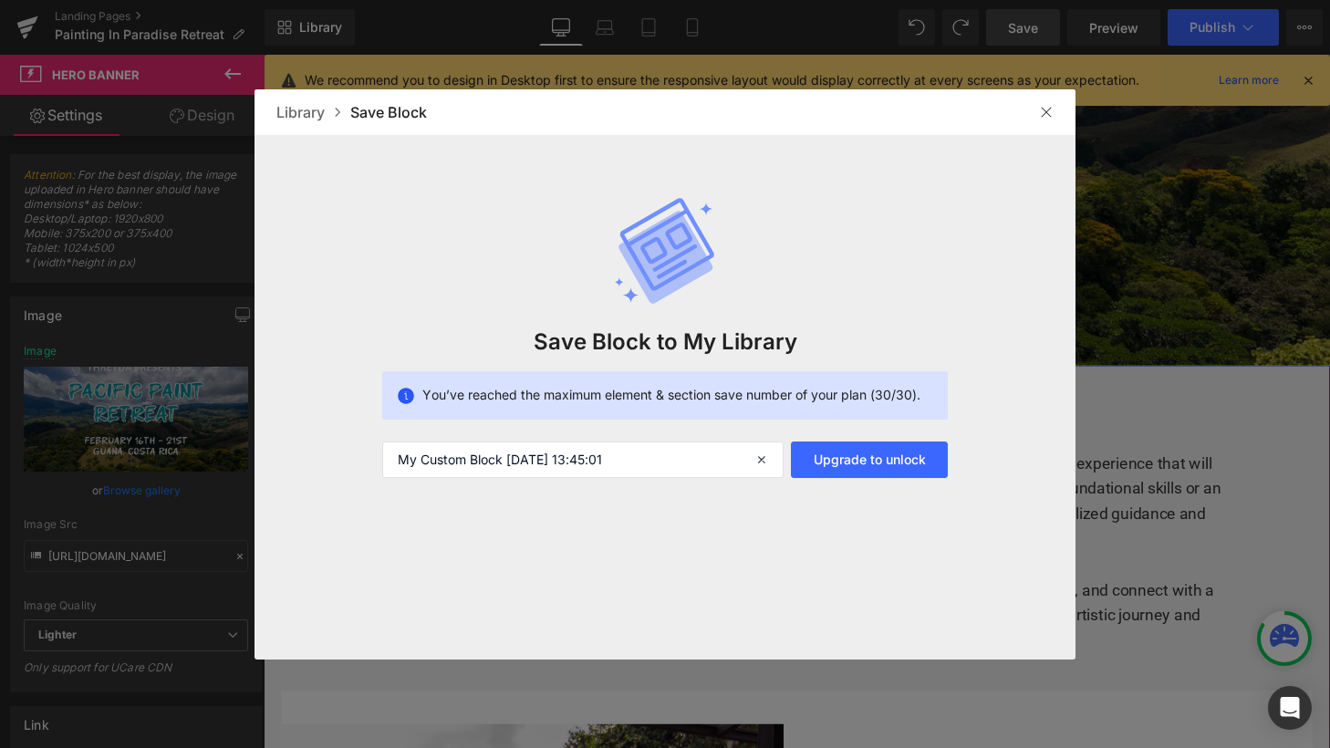
click at [1050, 106] on img at bounding box center [1046, 112] width 15 height 15
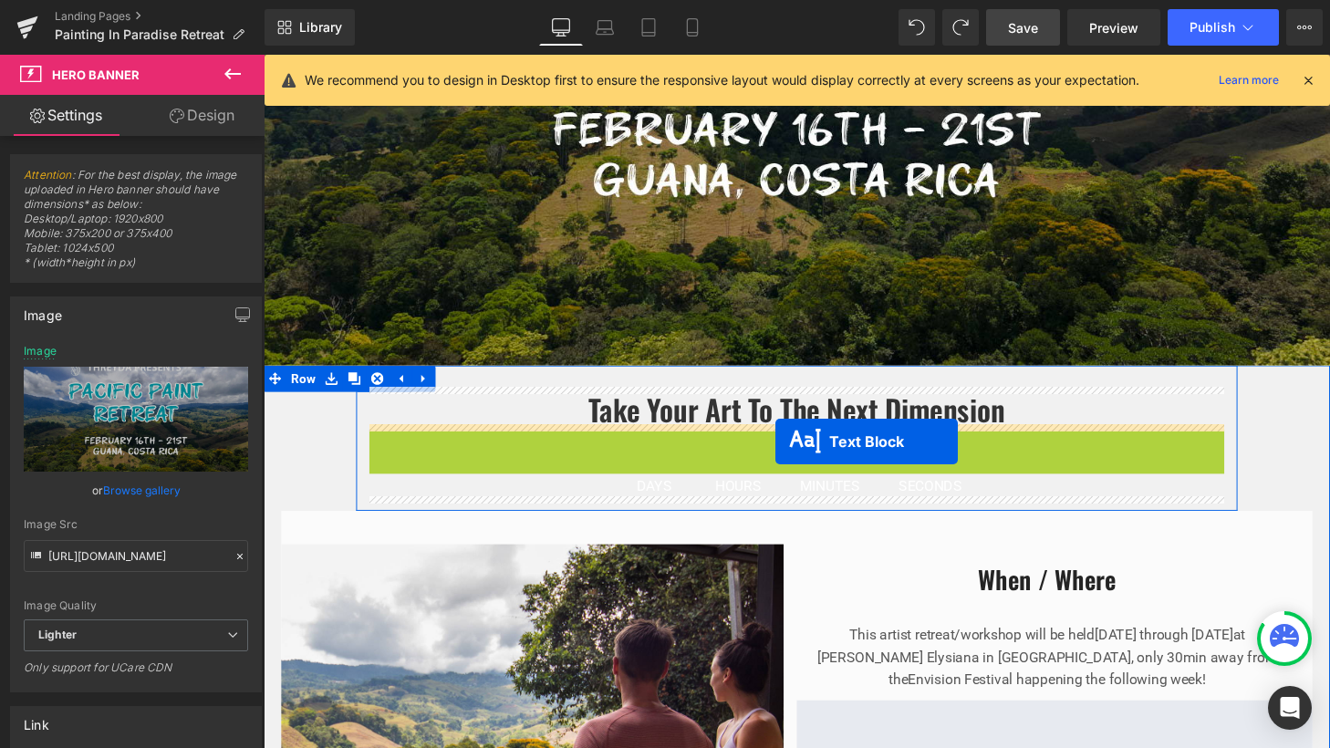
drag, startPoint x: 764, startPoint y: 548, endPoint x: 794, endPoint y: 455, distance: 97.5
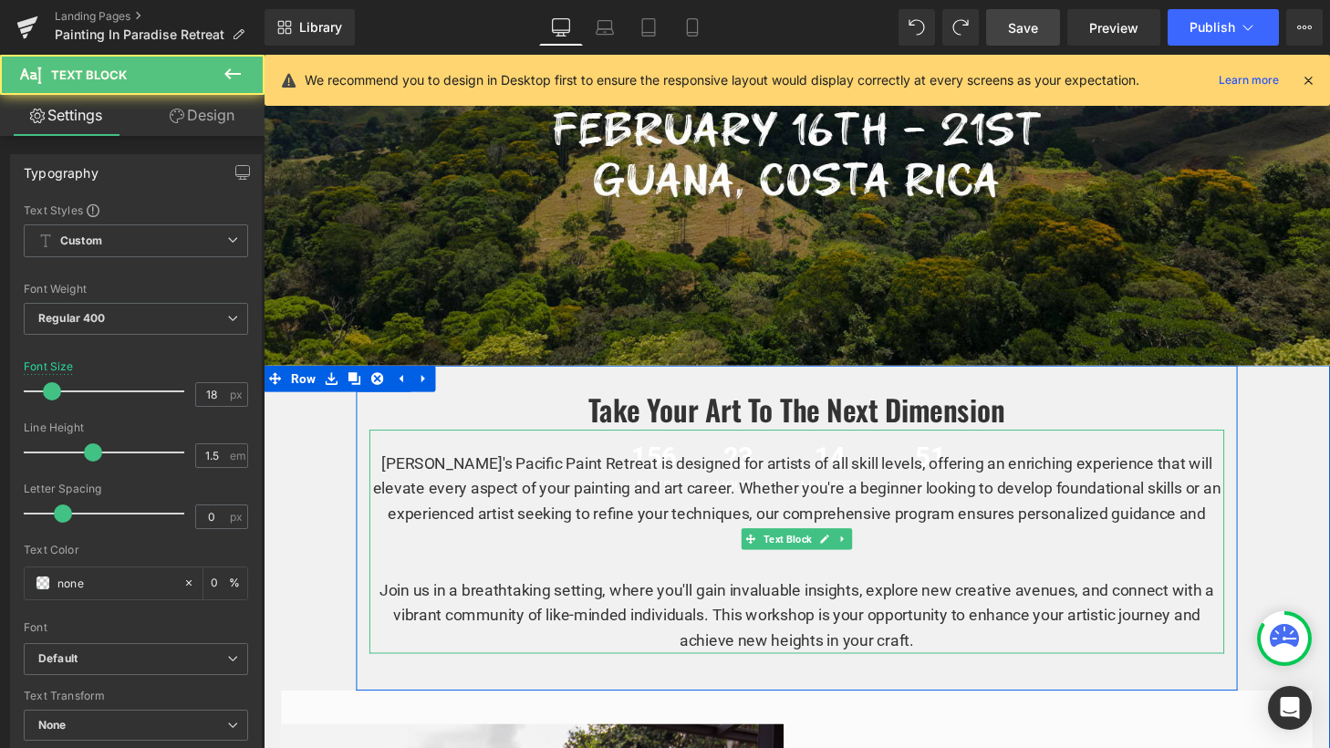
click at [804, 450] on div "[PERSON_NAME]'s Pacific Paint Retreat is designed for artists of all skill leve…" at bounding box center [815, 559] width 885 height 232
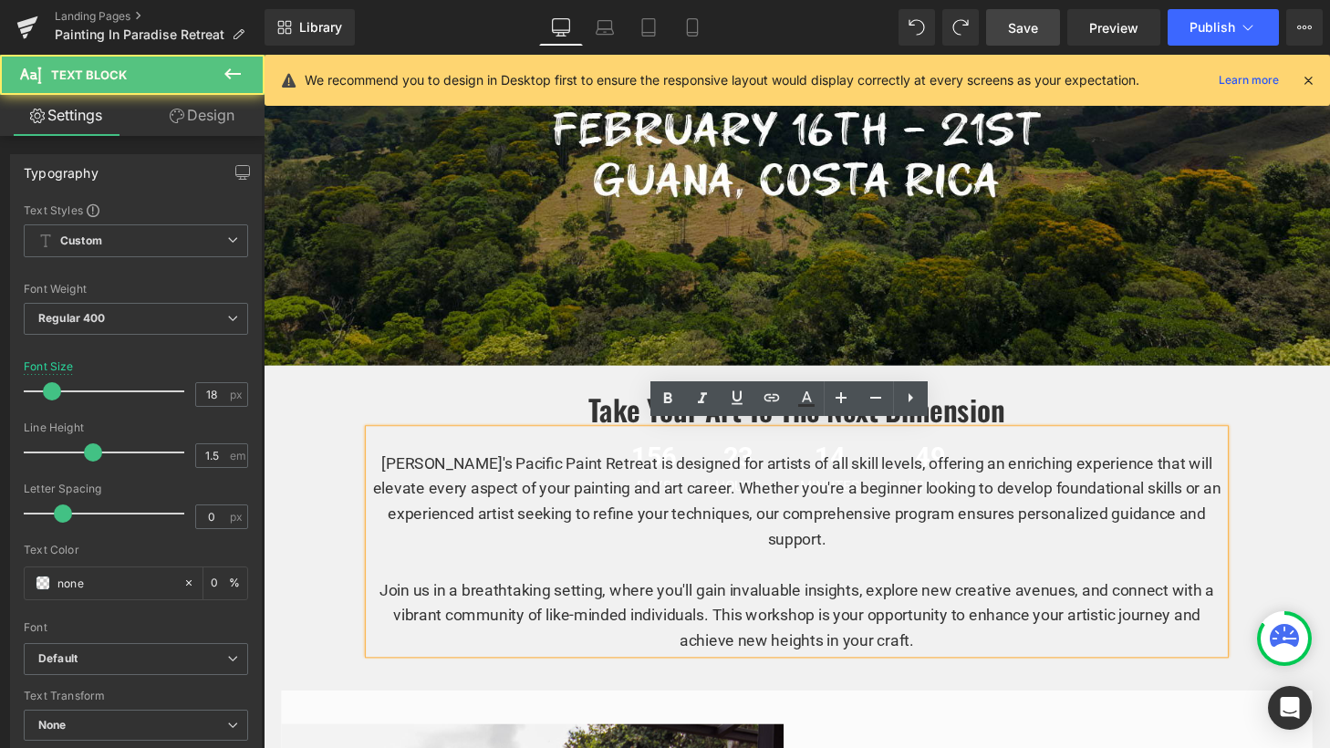
drag, startPoint x: 837, startPoint y: 458, endPoint x: 894, endPoint y: 457, distance: 57.5
click at [894, 457] on div "[PERSON_NAME]'s Pacific Paint Retreat is designed for artists of all skill leve…" at bounding box center [815, 559] width 885 height 232
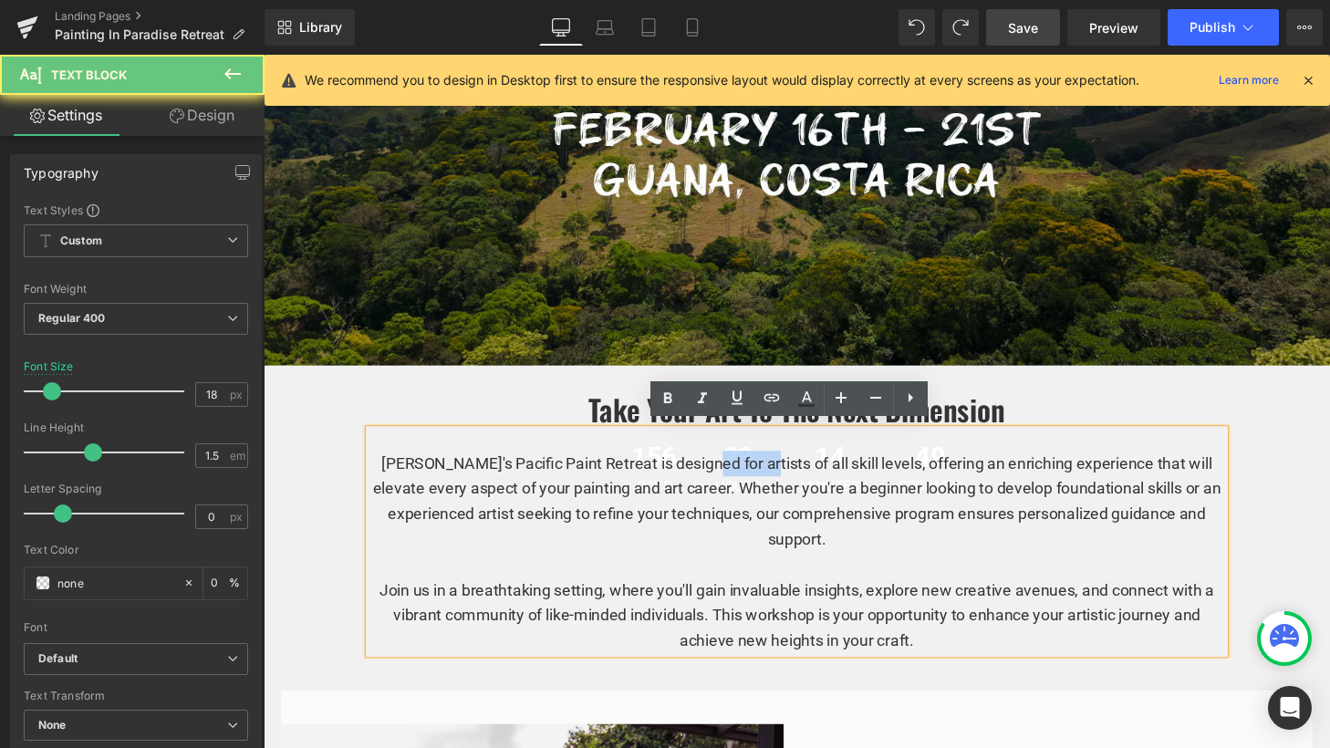
drag, startPoint x: 765, startPoint y: 476, endPoint x: 712, endPoint y: 476, distance: 53.8
click at [712, 476] on p "[PERSON_NAME]'s Pacific Paint Retreat is designed for artists of all skill leve…" at bounding box center [815, 570] width 885 height 210
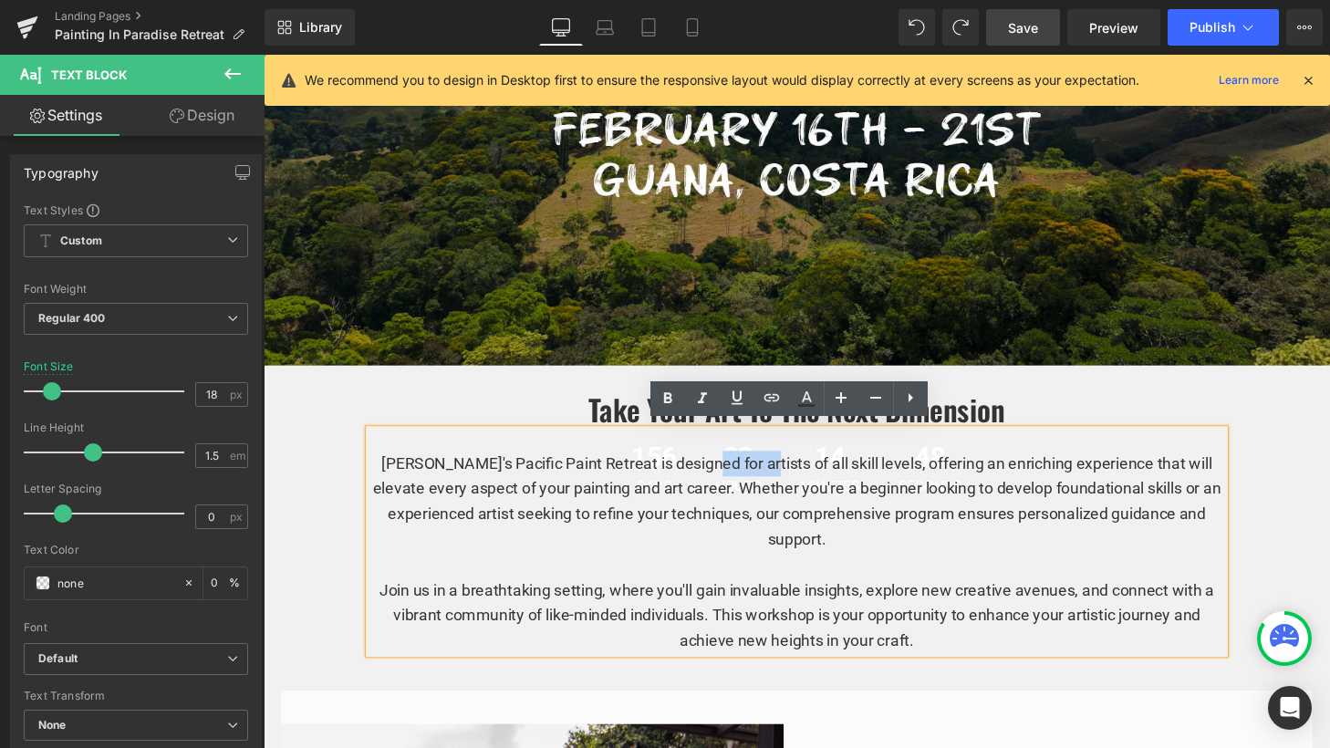
click at [712, 476] on p "[PERSON_NAME]'s Pacific Paint Retreat is designed for artists of all skill leve…" at bounding box center [815, 570] width 885 height 210
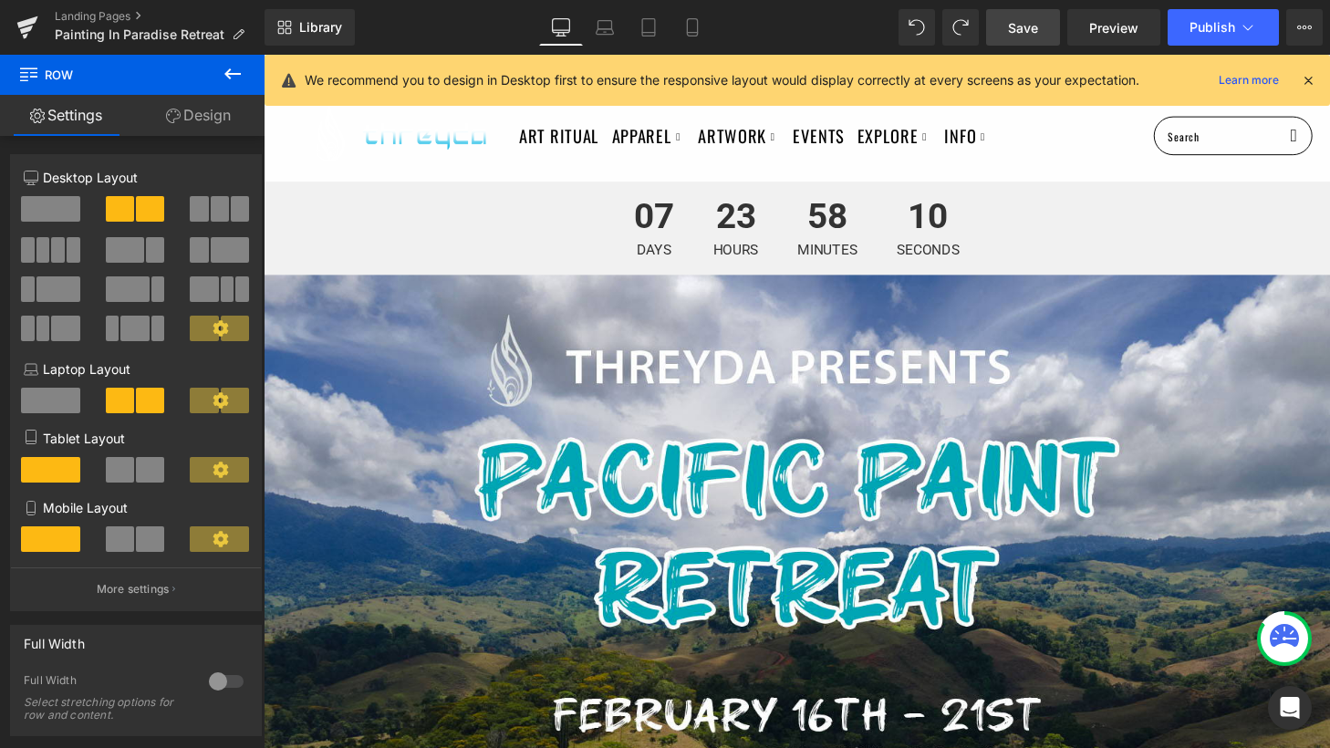
scroll to position [0, 0]
click at [1126, 33] on span "Preview" at bounding box center [1113, 27] width 49 height 19
click at [851, 237] on span "156 Days 23 Hours 14 Minutes 10 Seconds Countdown Timer" at bounding box center [816, 633] width 1104 height 1000
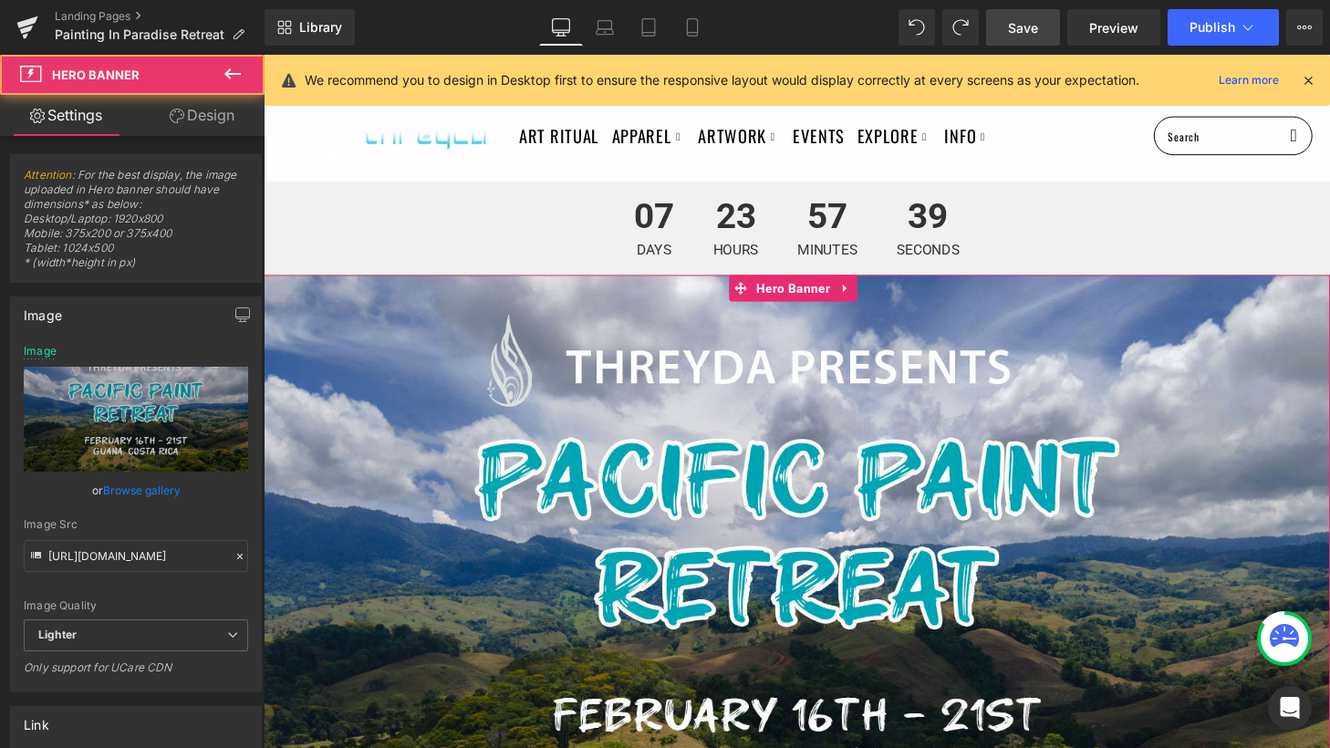
click at [851, 226] on span "156 Days 23 Hours 14 Minutes 09 Seconds Countdown Timer" at bounding box center [816, 633] width 1104 height 1000
click at [823, 192] on span "156 Days 23 Hours 14 Minutes 05 Seconds Countdown Timer" at bounding box center [816, 633] width 1104 height 1000
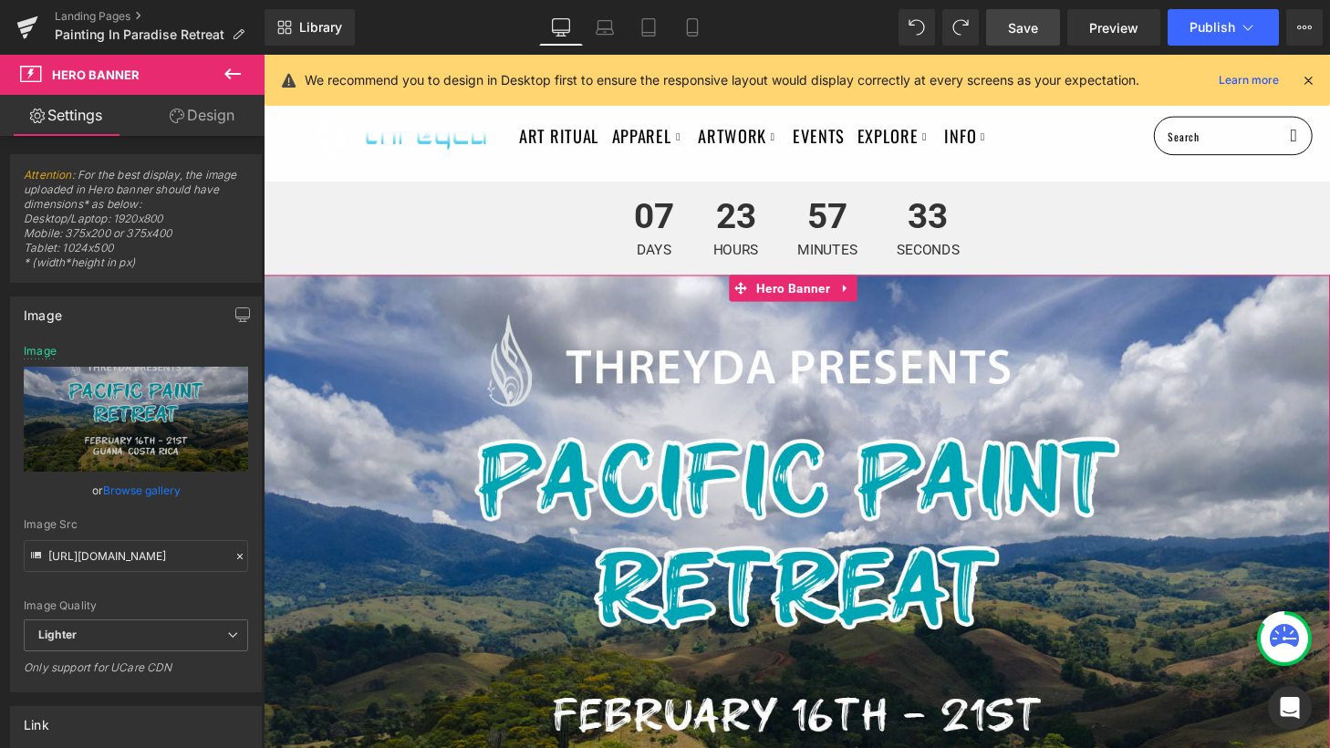
click at [568, 226] on span "156 Days 23 Hours 14 Minutes 03 Seconds Countdown Timer" at bounding box center [816, 633] width 1104 height 1000
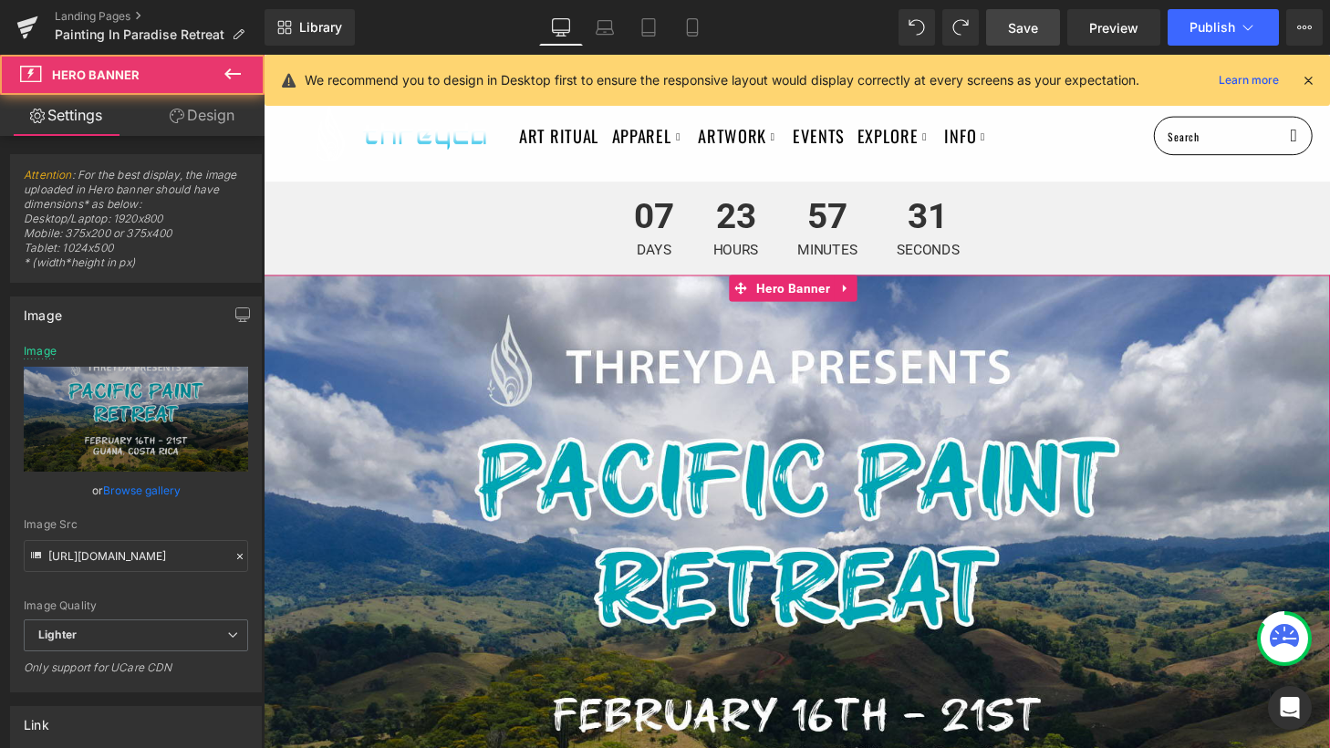
click at [739, 225] on span "156 Days 23 Hours 14 Minutes 01 Seconds Countdown Timer" at bounding box center [816, 633] width 1104 height 1000
drag, startPoint x: 704, startPoint y: 222, endPoint x: 584, endPoint y: 221, distance: 120.4
click at [584, 221] on span "156 Days 23 Hours 13 Minutes 59 Seconds Countdown Timer" at bounding box center [816, 633] width 1104 height 1000
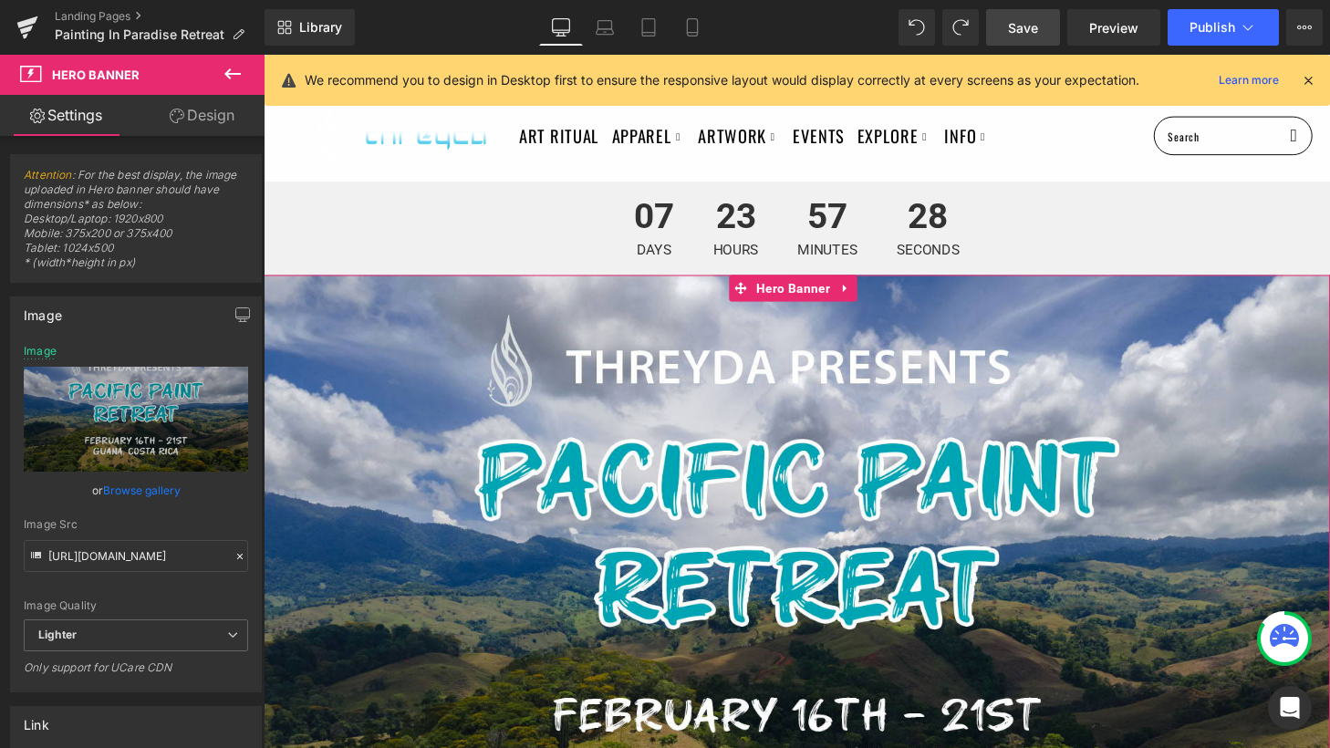
click at [584, 221] on span "156 Days 23 Hours 13 Minutes 58 Seconds Countdown Timer" at bounding box center [816, 633] width 1104 height 1000
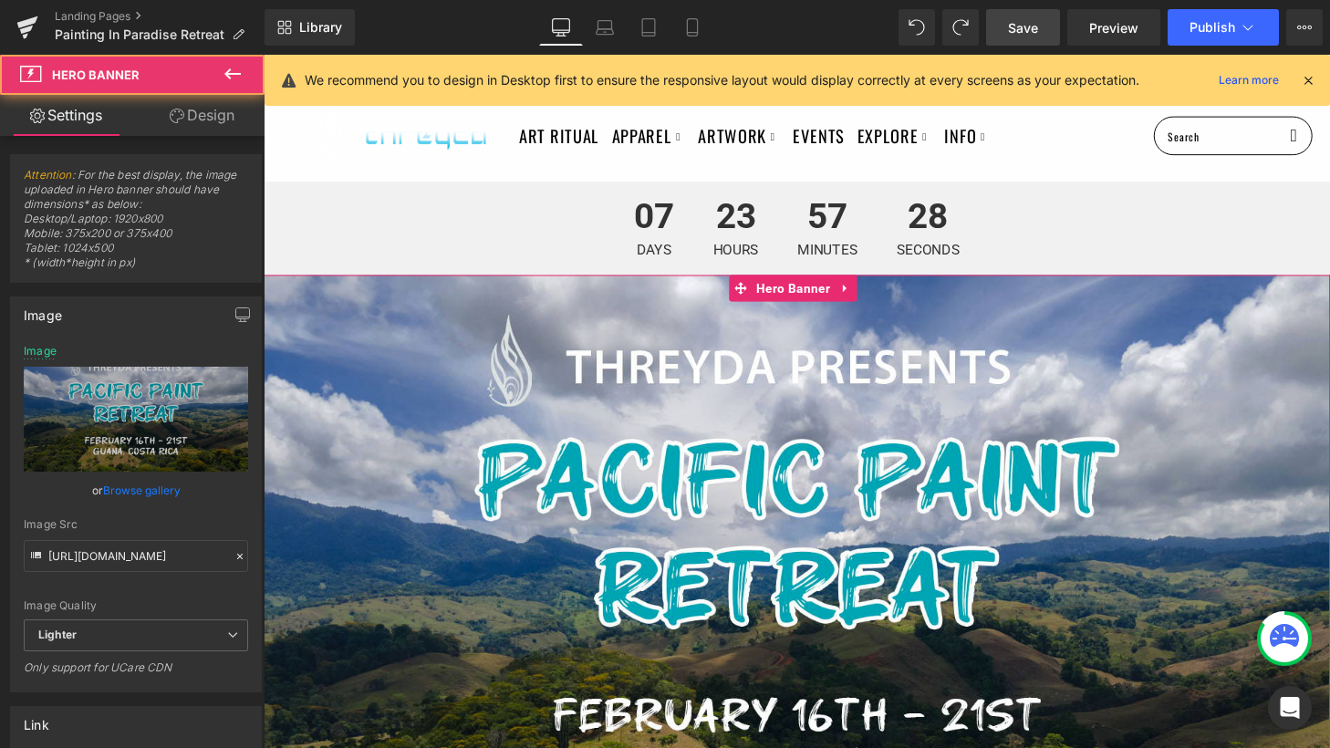
click at [668, 234] on span "156 Days 23 Hours 13 Minutes 58 Seconds Countdown Timer" at bounding box center [816, 633] width 1104 height 1000
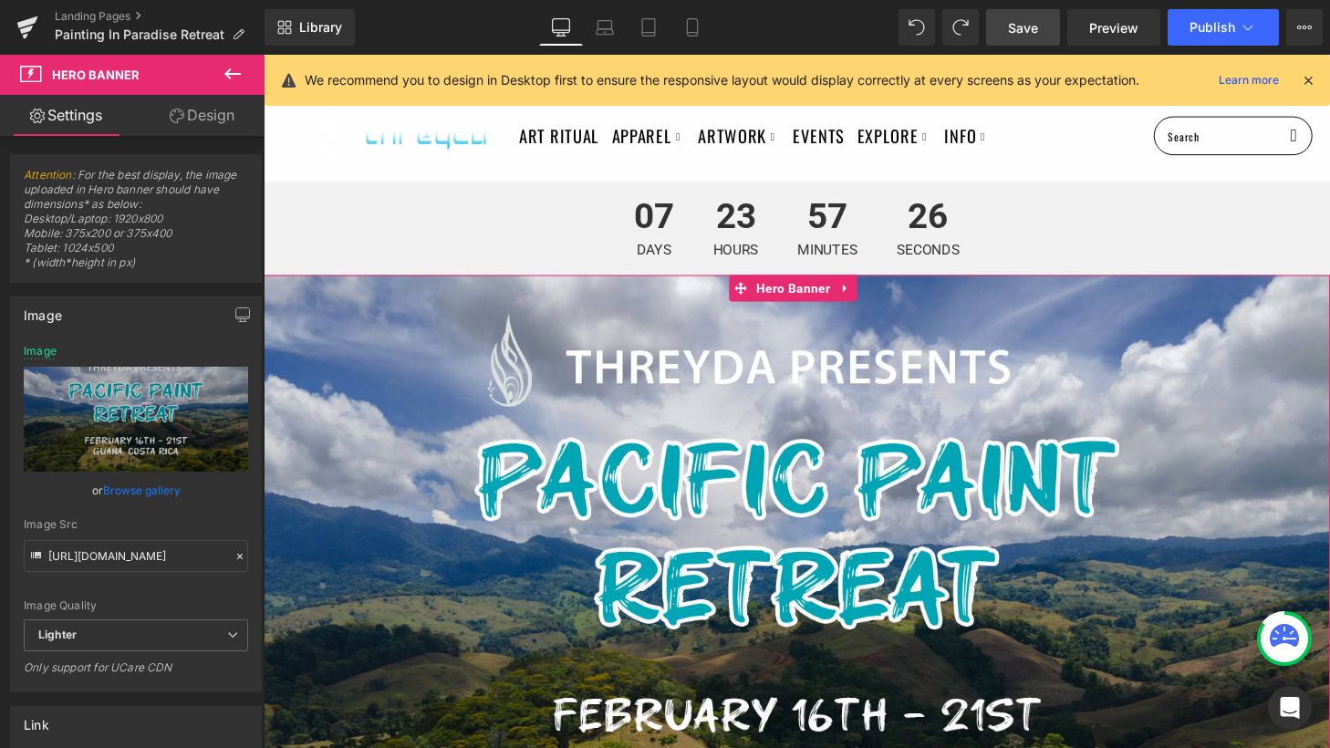
click at [182, 121] on link "Design" at bounding box center [202, 115] width 132 height 41
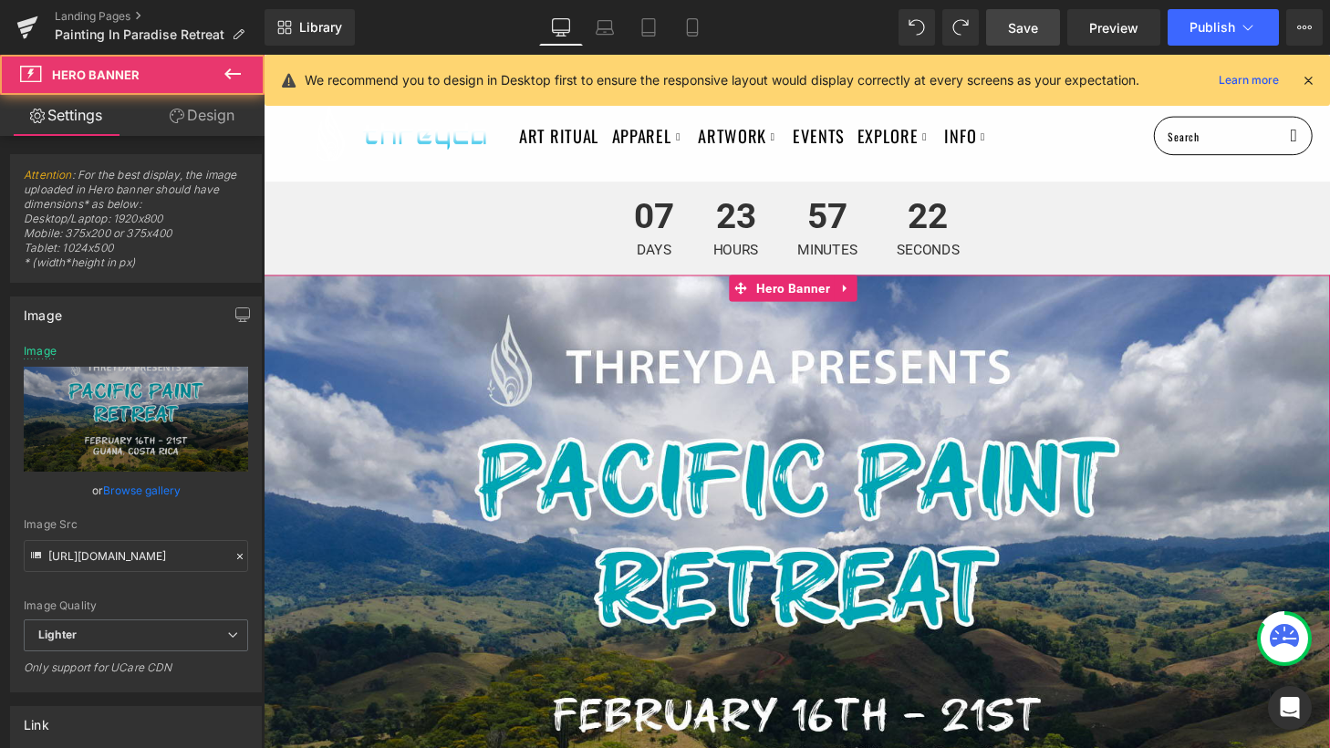
click at [1159, 223] on span "156 Days 23 Hours 13 Minutes 52 Seconds Countdown Timer" at bounding box center [816, 633] width 1104 height 1000
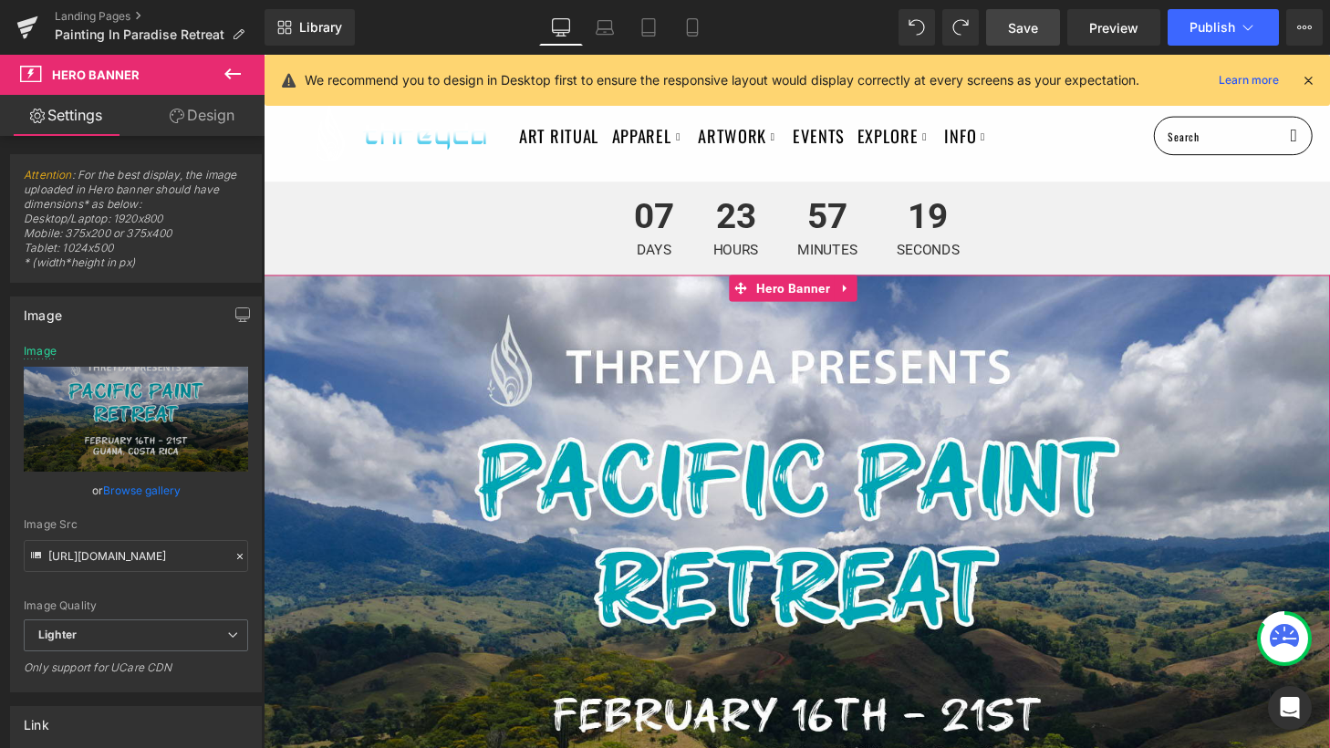
click at [770, 212] on span "156 Days 23 Hours 13 Minutes 50 Seconds Countdown Timer" at bounding box center [816, 633] width 1104 height 1000
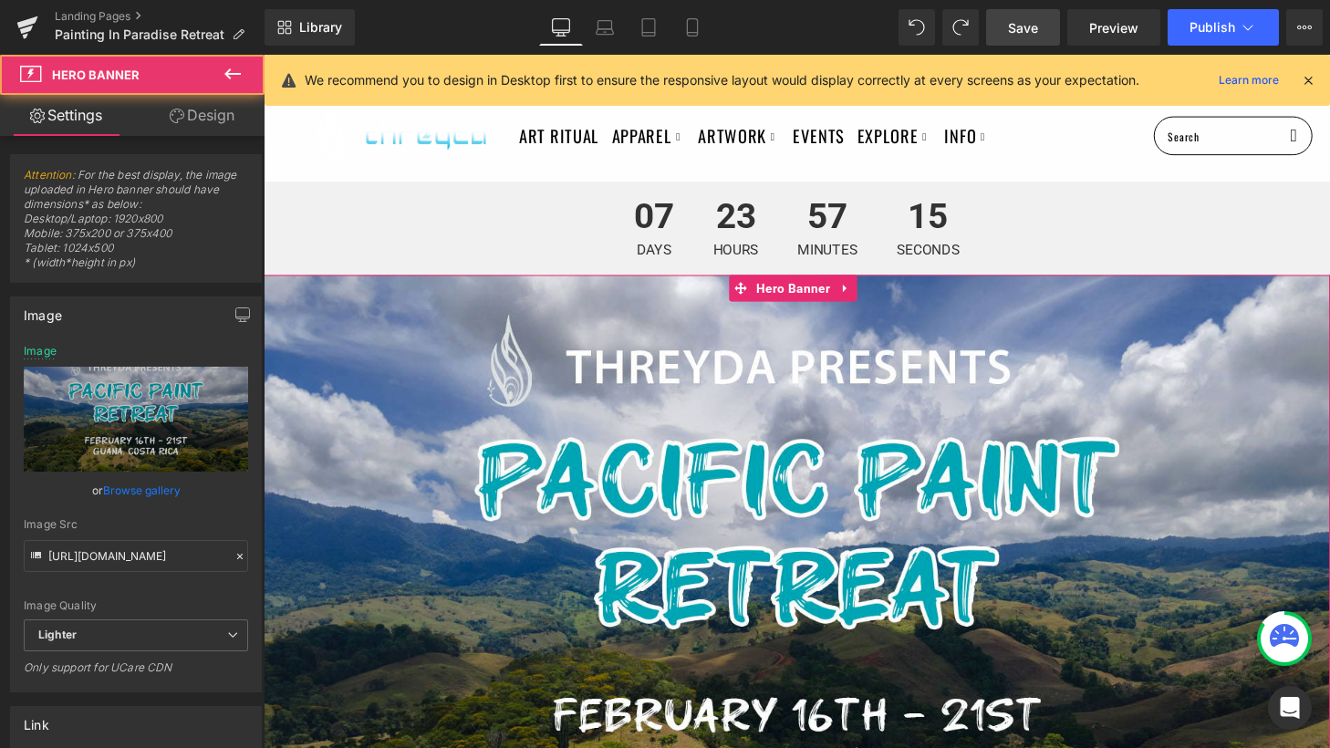
drag, startPoint x: 637, startPoint y: 163, endPoint x: 756, endPoint y: 272, distance: 161.4
click at [756, 272] on span "156 Days 23 Hours 13 Minutes 46 Seconds Countdown Timer" at bounding box center [816, 633] width 1104 height 1000
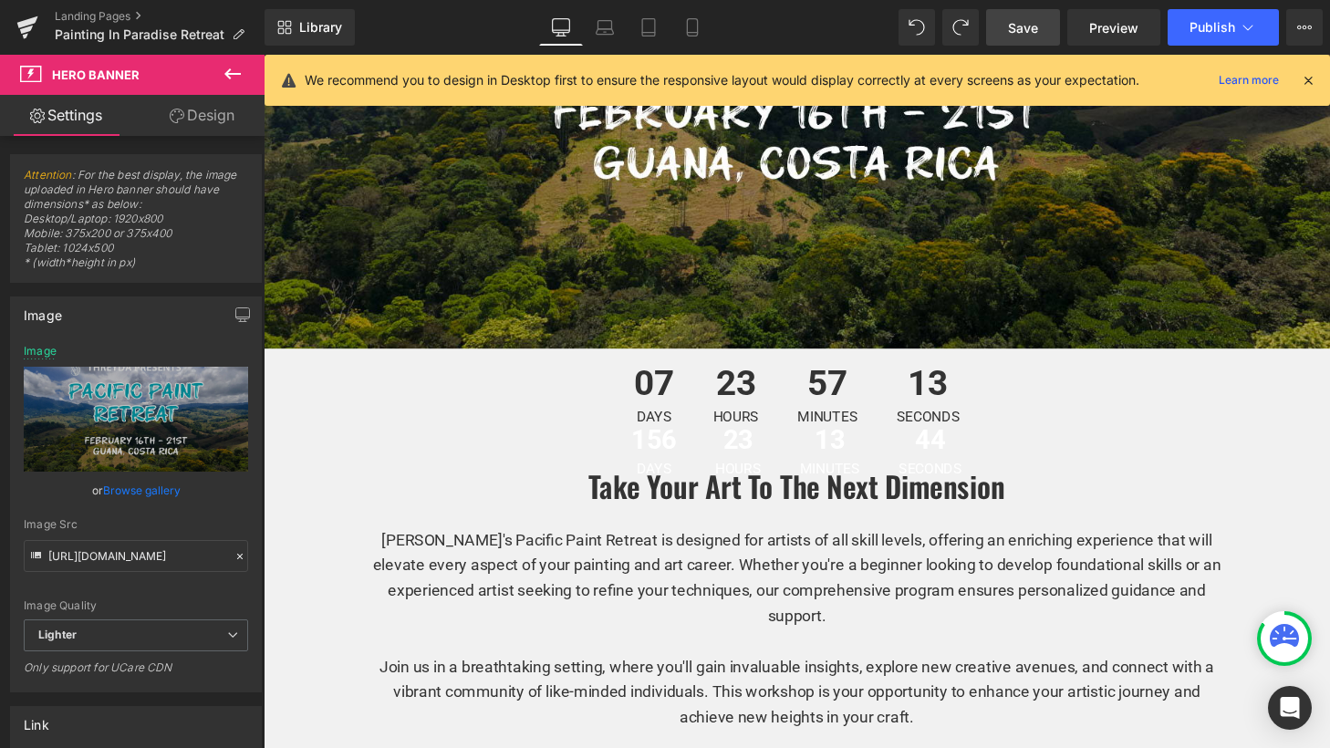
scroll to position [591, 0]
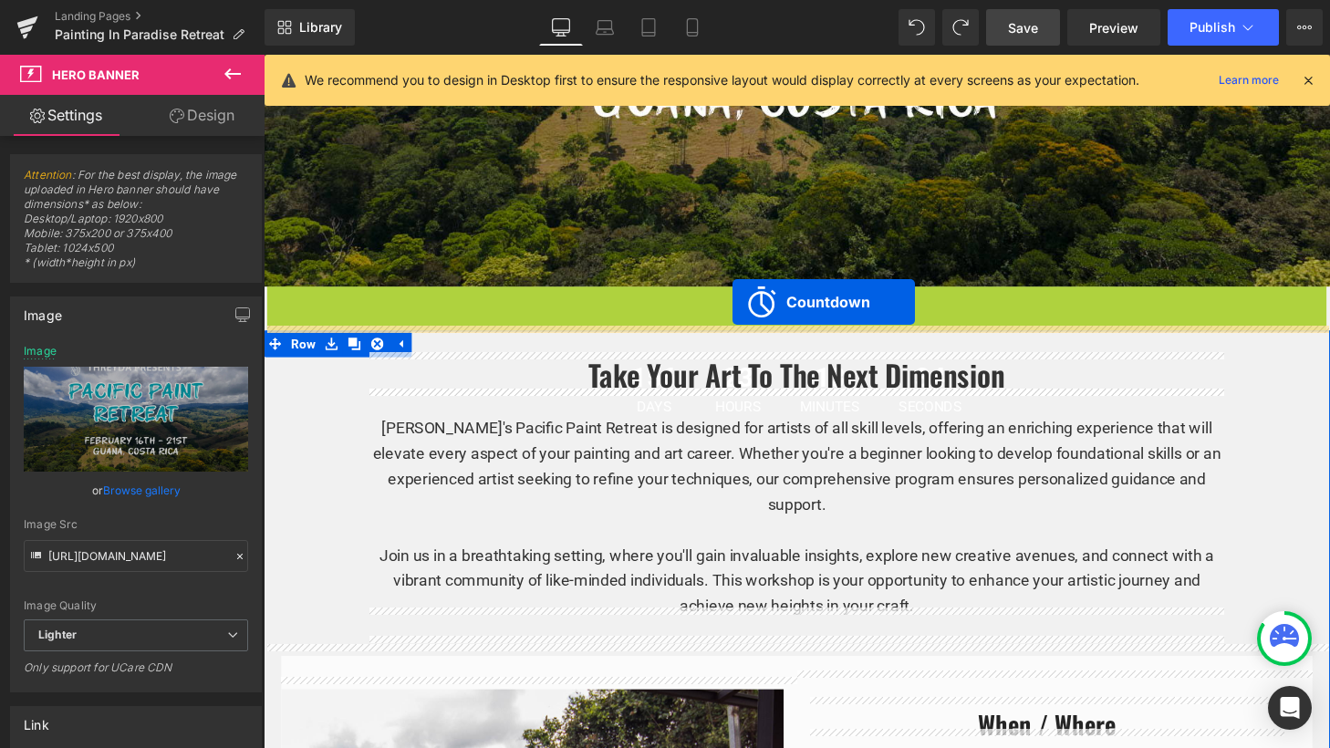
drag, startPoint x: 743, startPoint y: 299, endPoint x: 749, endPoint y: 311, distance: 13.1
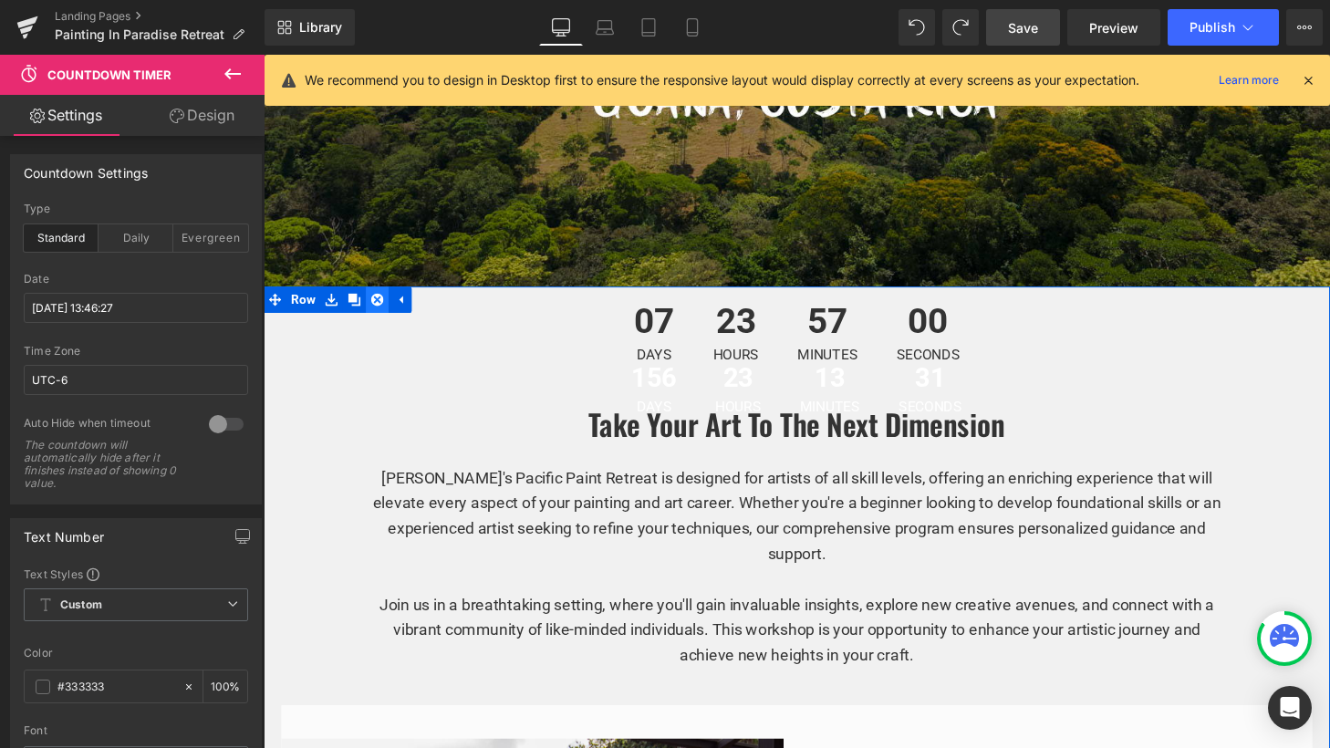
click at [379, 302] on icon at bounding box center [381, 308] width 13 height 14
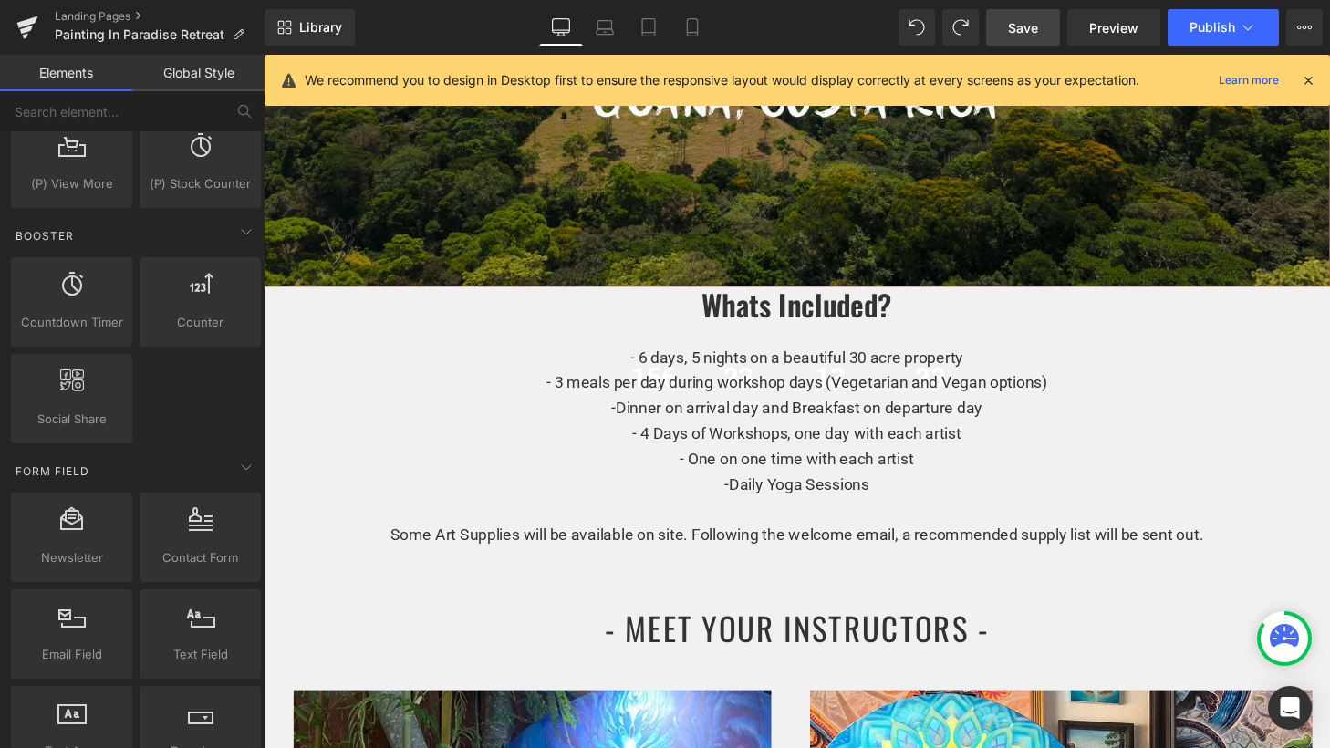
click at [1019, 35] on span "Save" at bounding box center [1023, 27] width 30 height 19
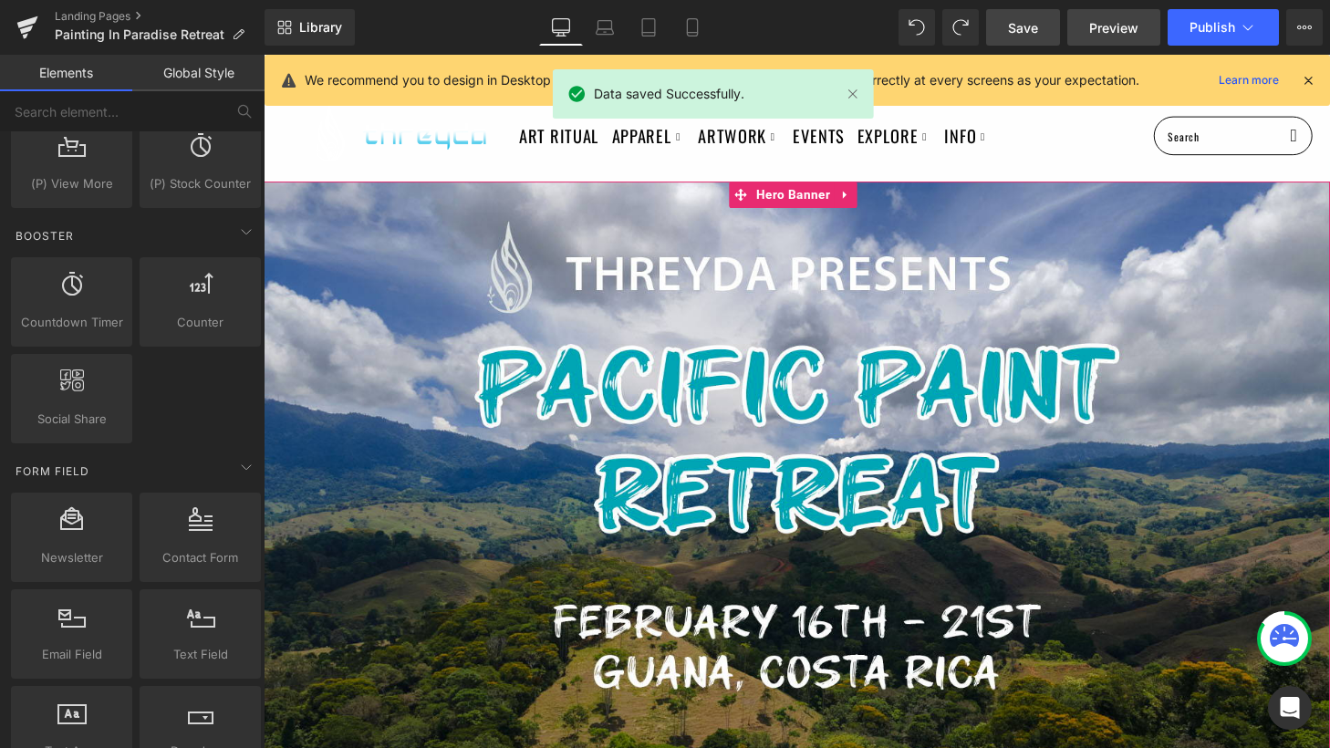
scroll to position [0, 0]
drag, startPoint x: 1133, startPoint y: 30, endPoint x: 708, endPoint y: 38, distance: 425.2
click at [1133, 30] on span "Preview" at bounding box center [1113, 27] width 49 height 19
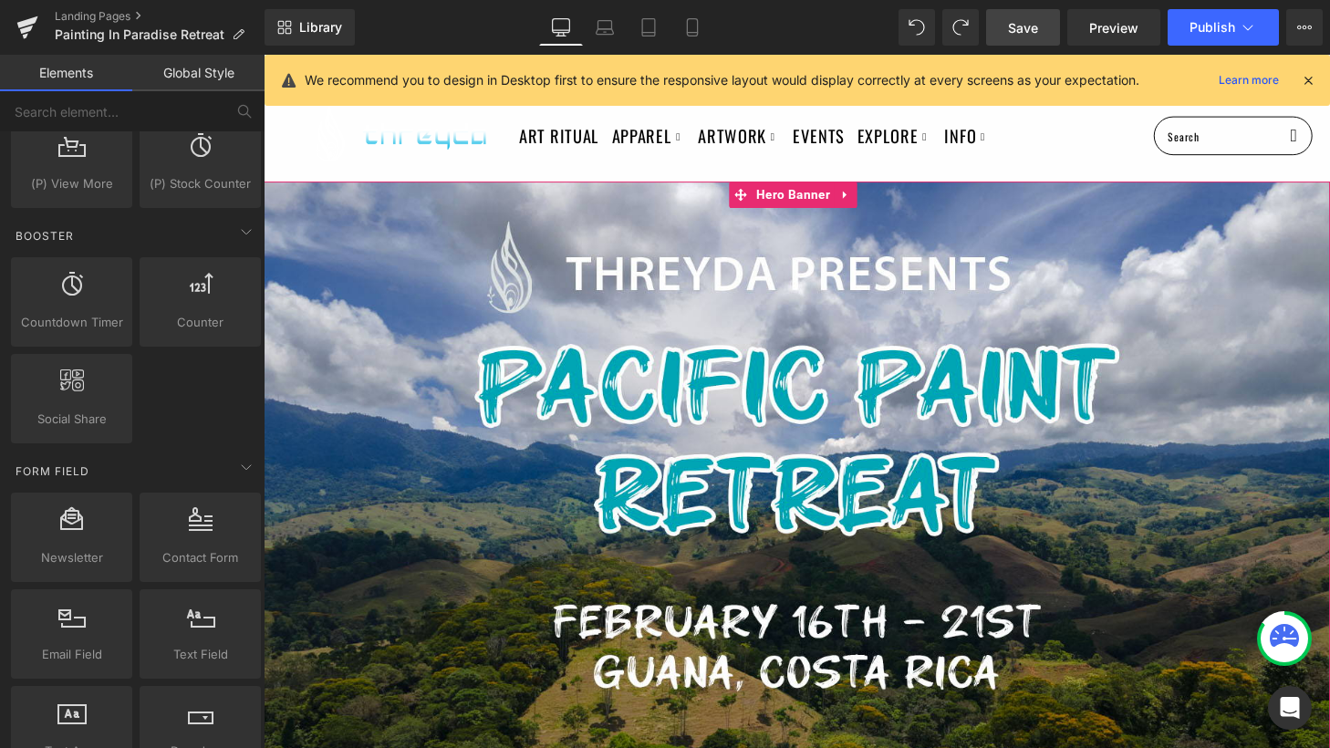
scroll to position [9, 0]
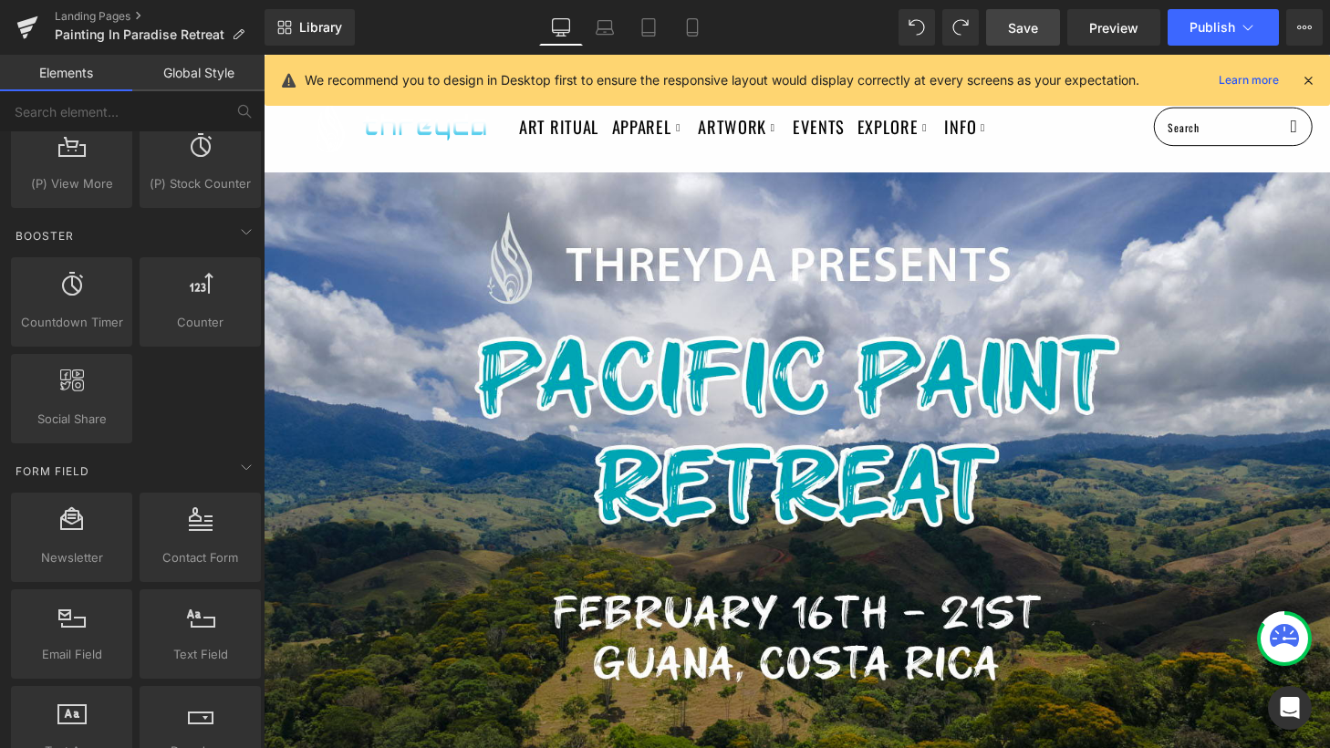
click at [88, 85] on link "Elements" at bounding box center [66, 73] width 132 height 36
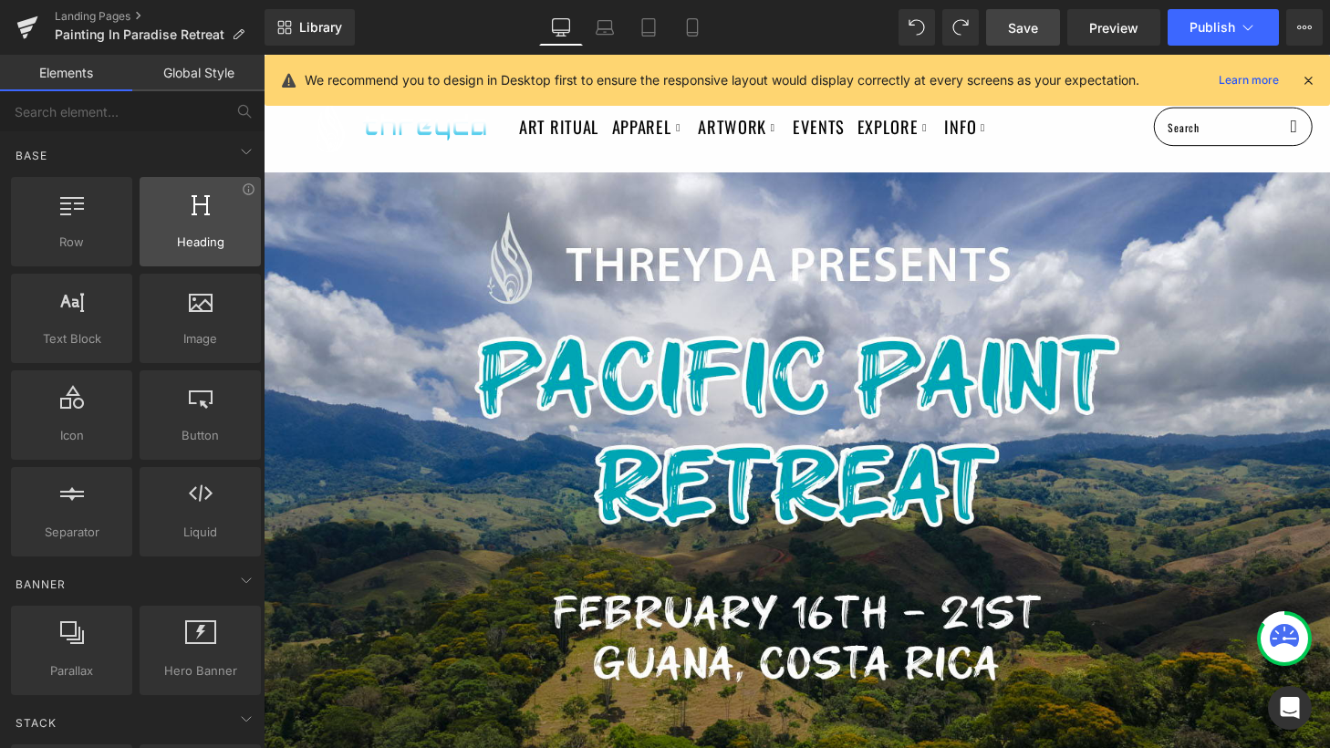
scroll to position [0, 0]
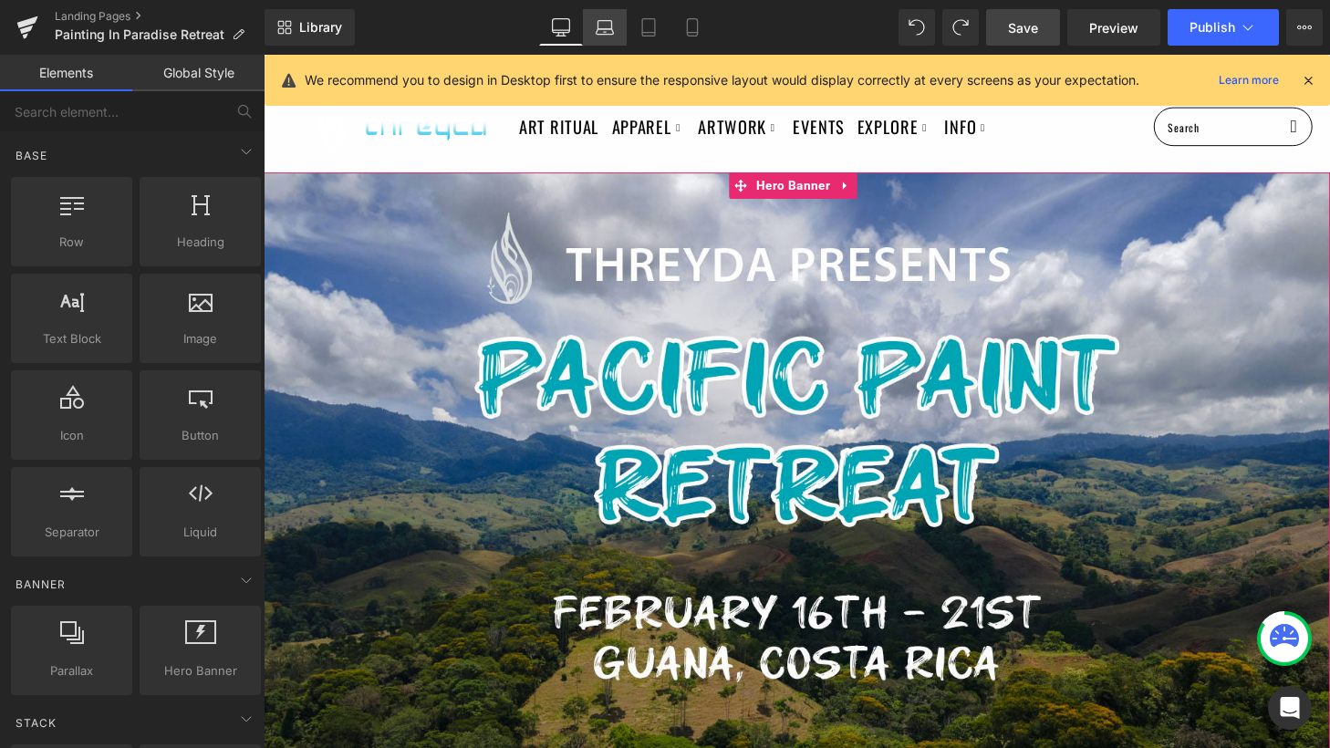
click at [605, 32] on icon at bounding box center [605, 32] width 3 height 0
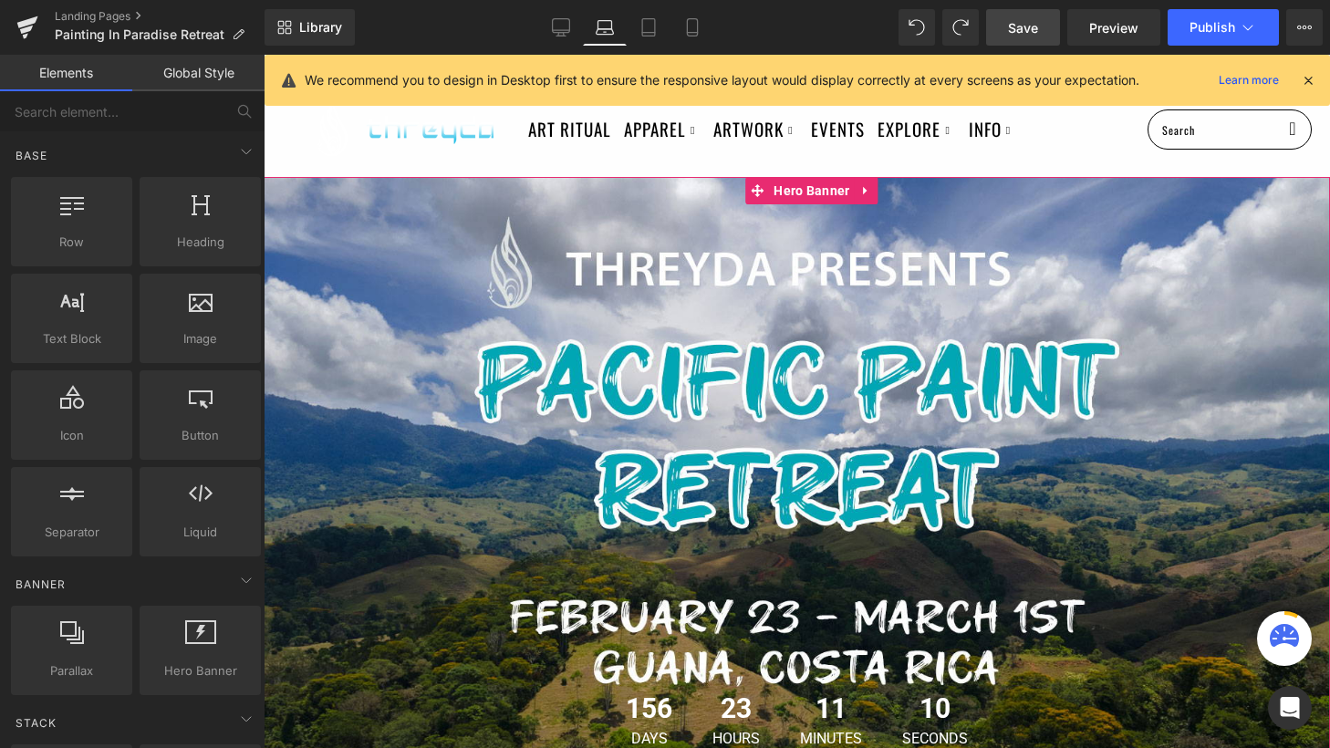
scroll to position [131, 0]
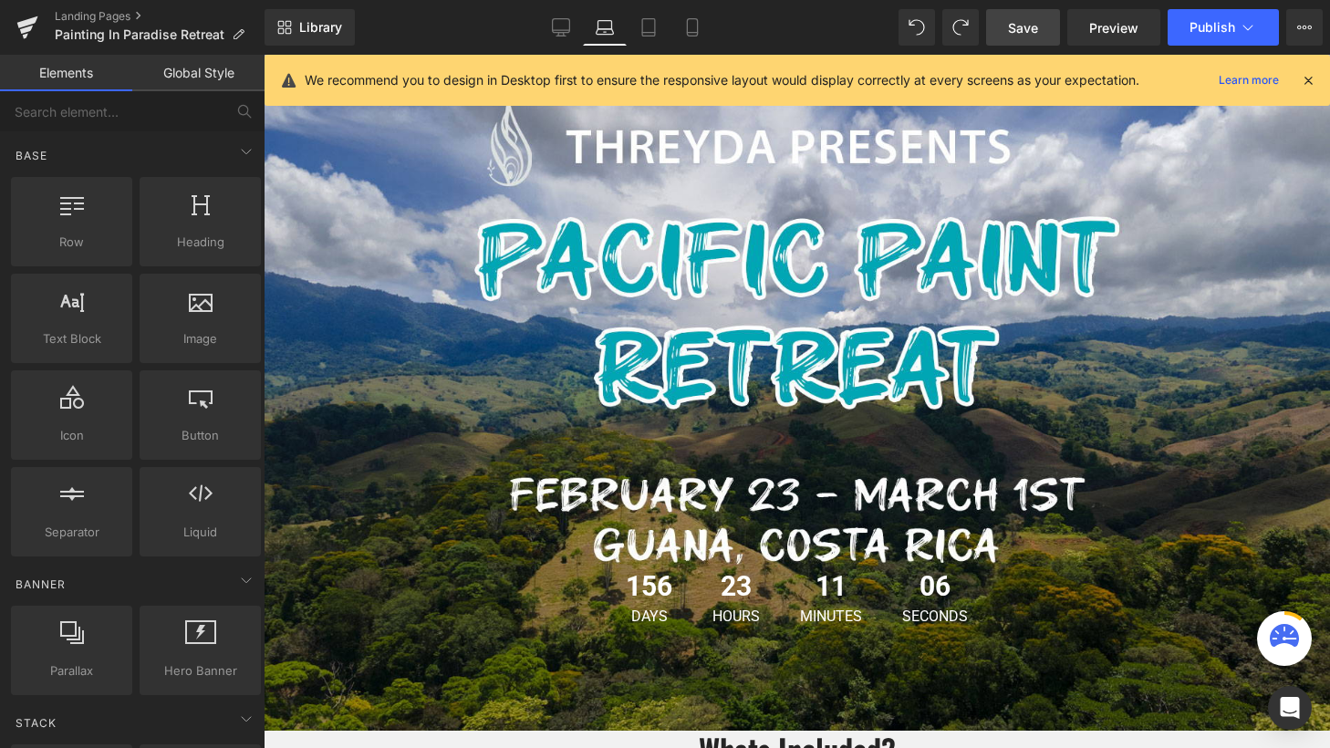
click at [76, 77] on link "Elements" at bounding box center [66, 73] width 132 height 36
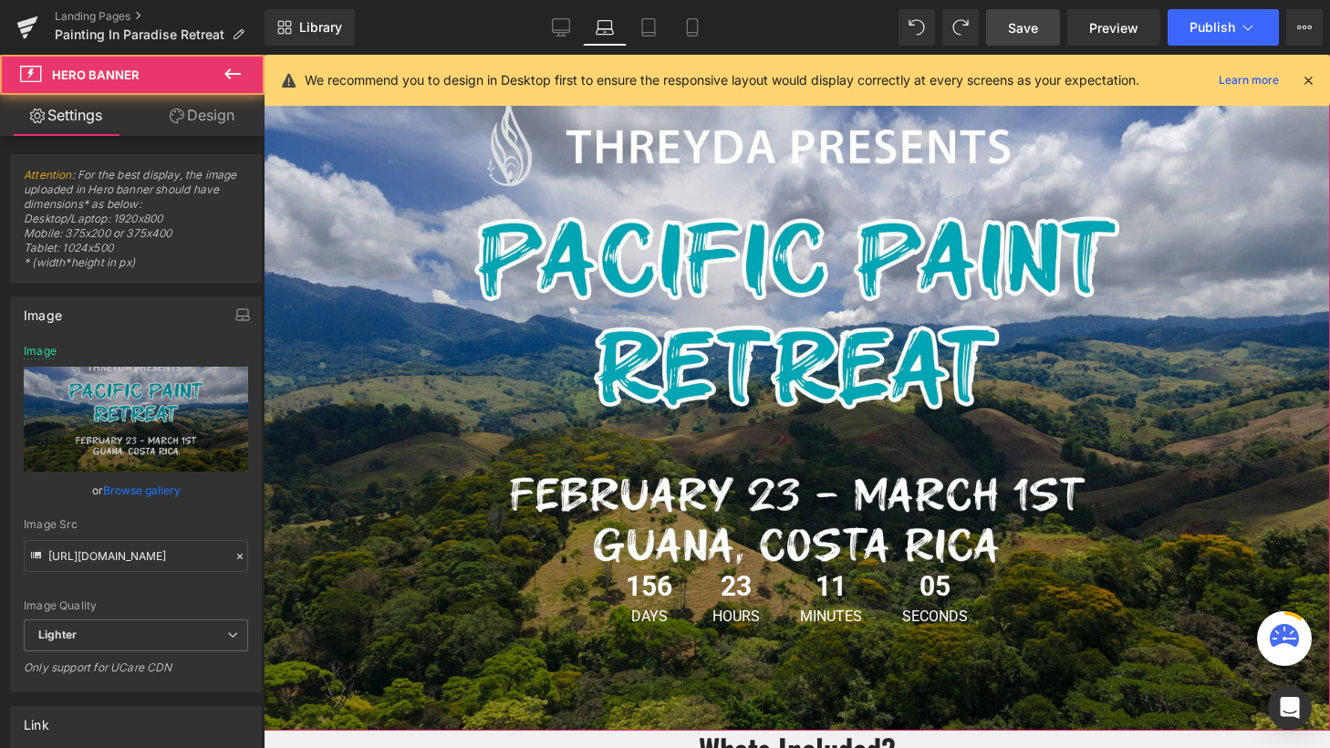
click at [481, 439] on span "156 Days 23 Hours 11 Minutes 05 Seconds Countdown Timer" at bounding box center [797, 393] width 1066 height 498
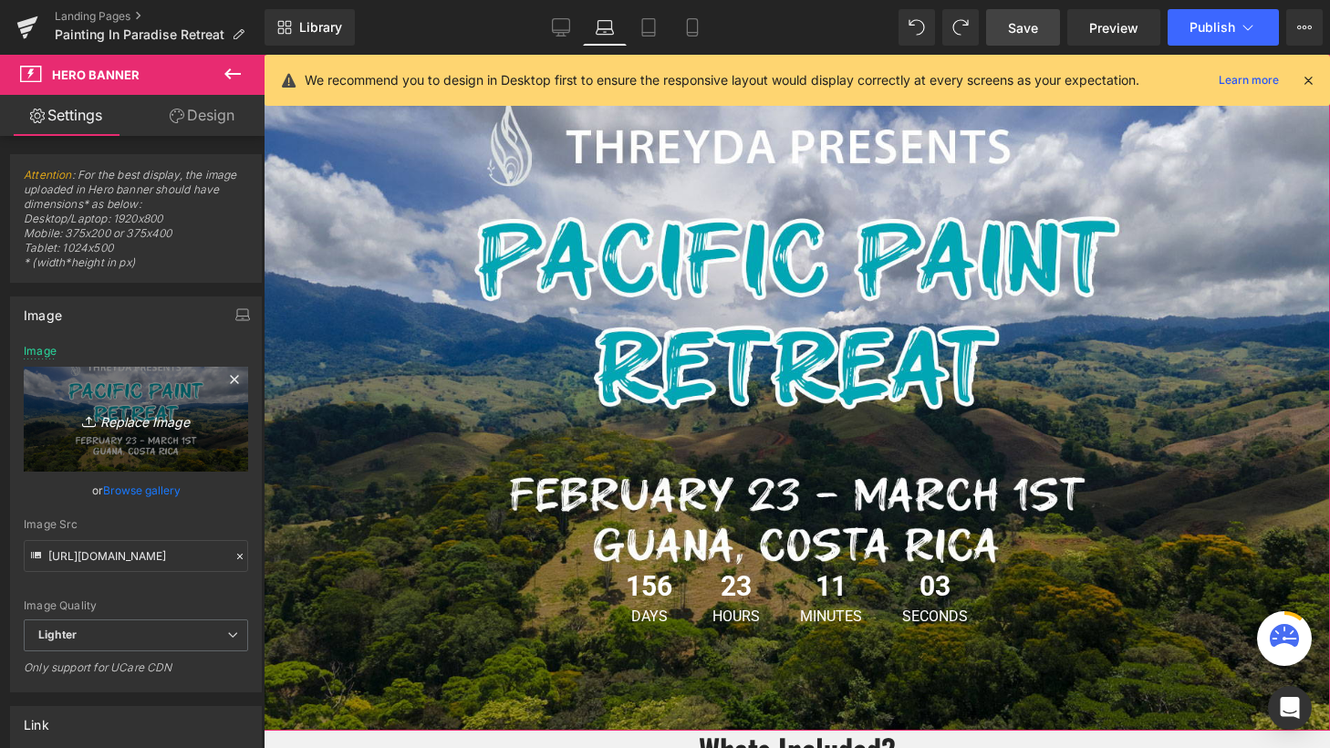
click at [130, 425] on icon "Replace Image" at bounding box center [136, 419] width 146 height 23
type input "C:\fakepath\threydaretreatdesktop_image.jpg"
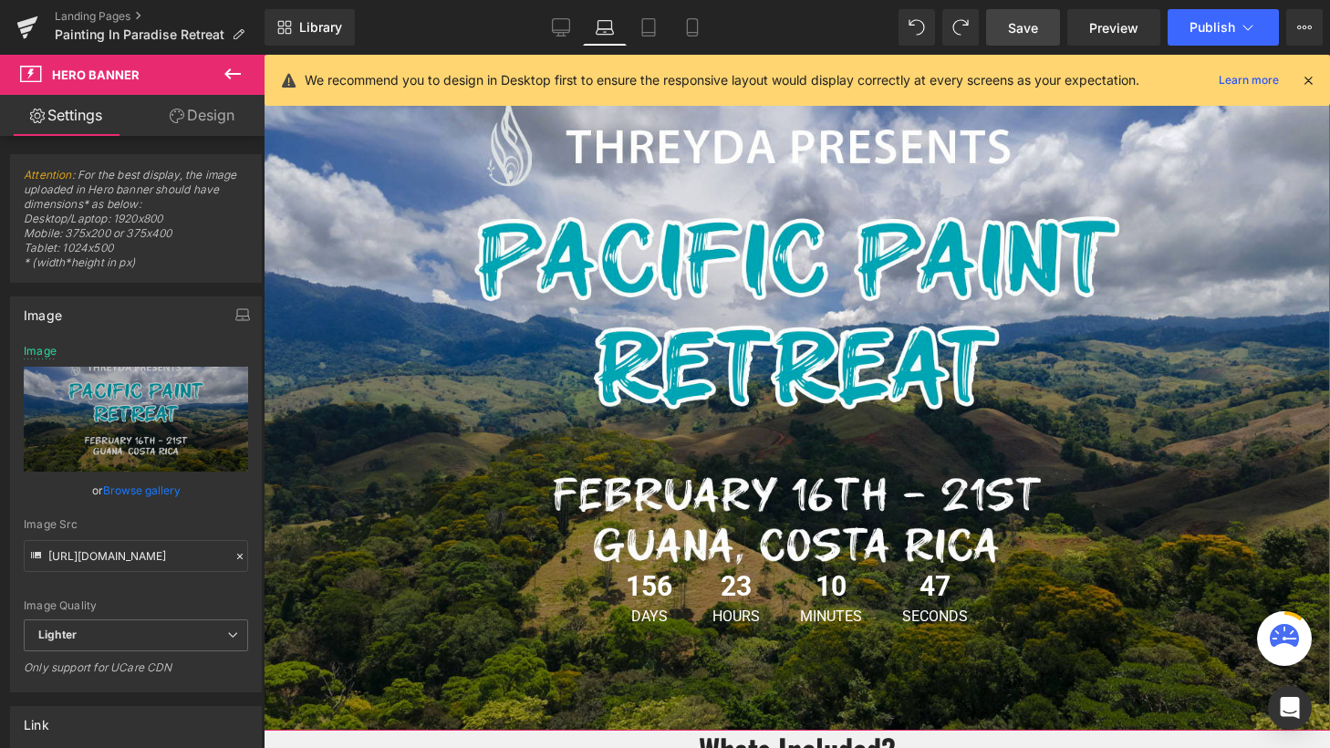
click at [1028, 28] on span "Save" at bounding box center [1023, 27] width 30 height 19
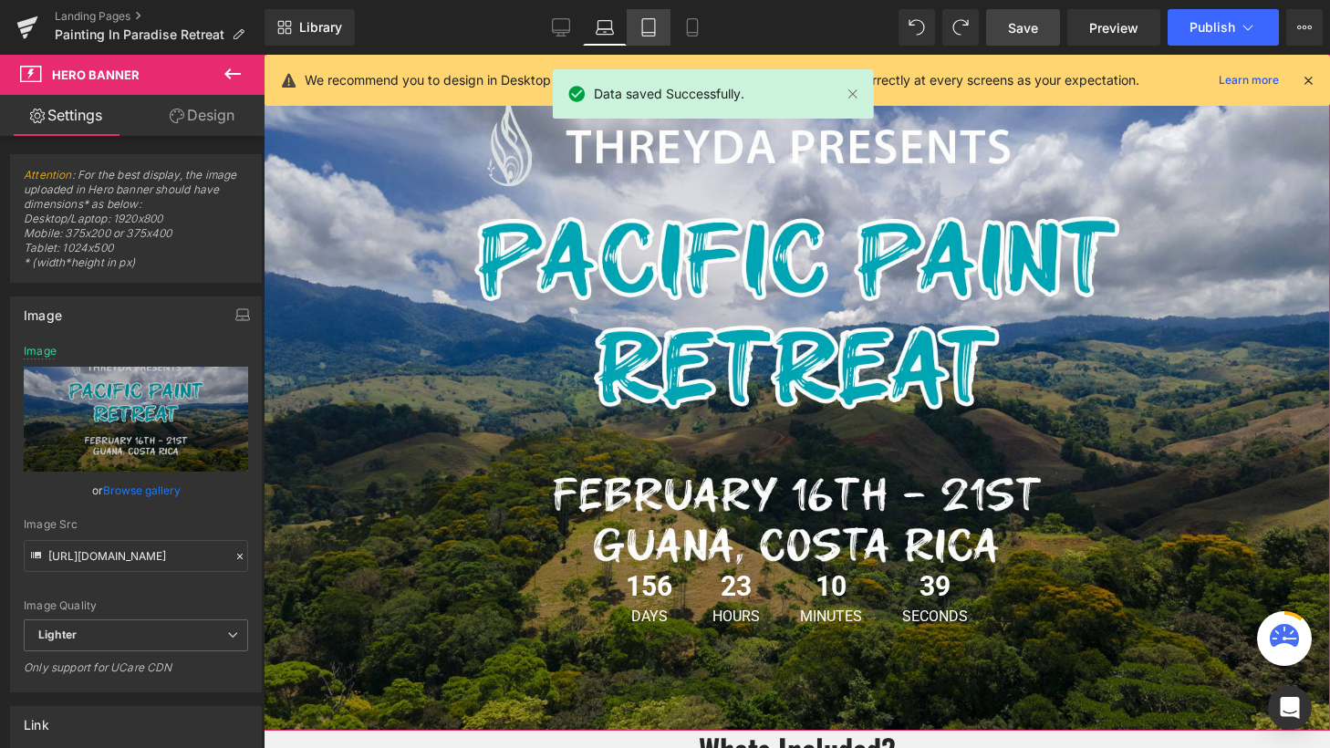
click at [651, 37] on link "Tablet" at bounding box center [649, 27] width 44 height 36
type input "[URL][DOMAIN_NAME]"
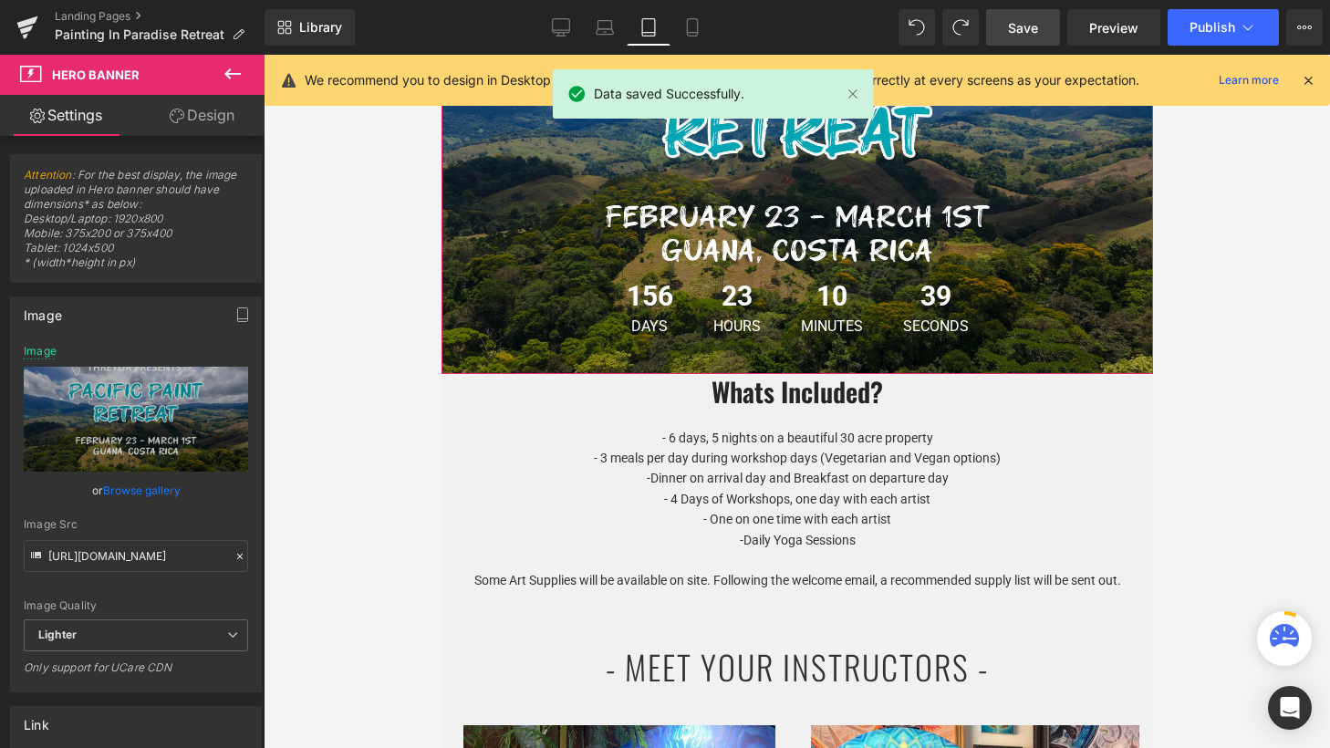
scroll to position [0, 0]
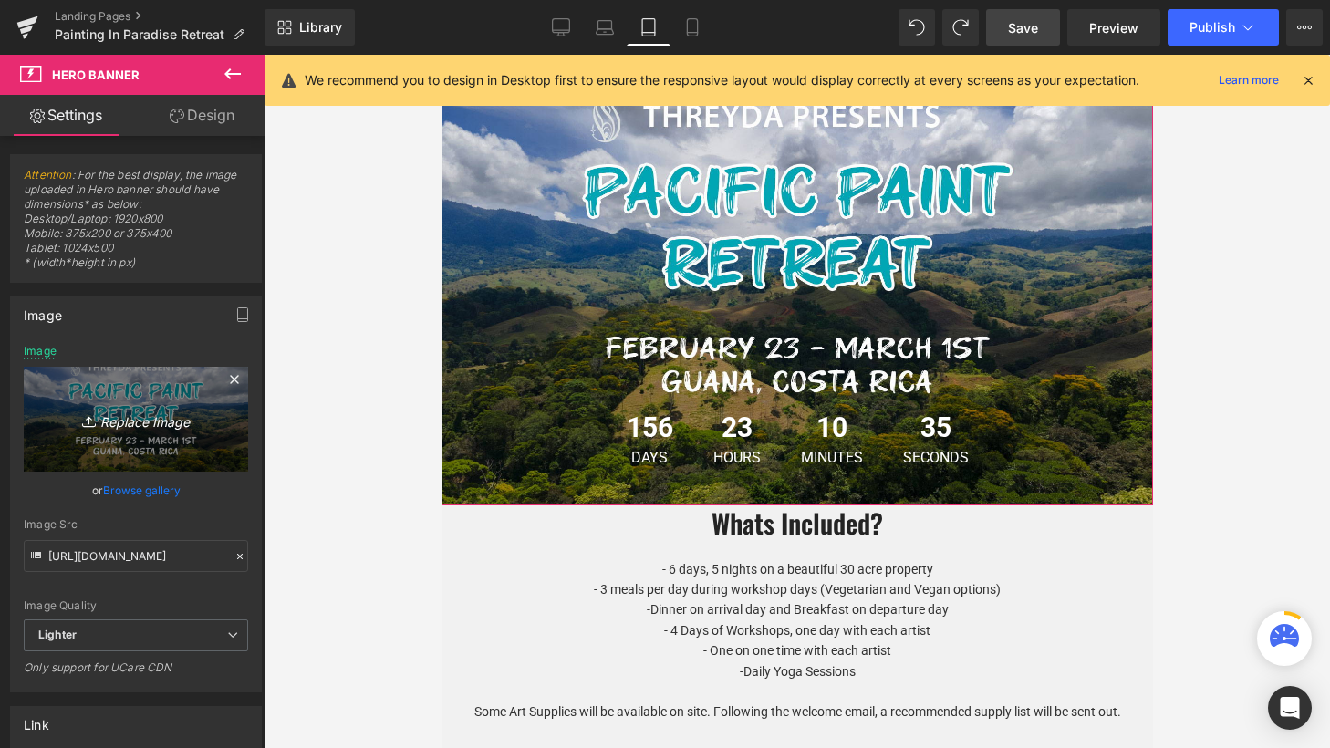
click at [147, 421] on icon "Replace Image" at bounding box center [136, 419] width 146 height 23
type input "C:\fakepath\threydaretreatdesktop_image.jpg"
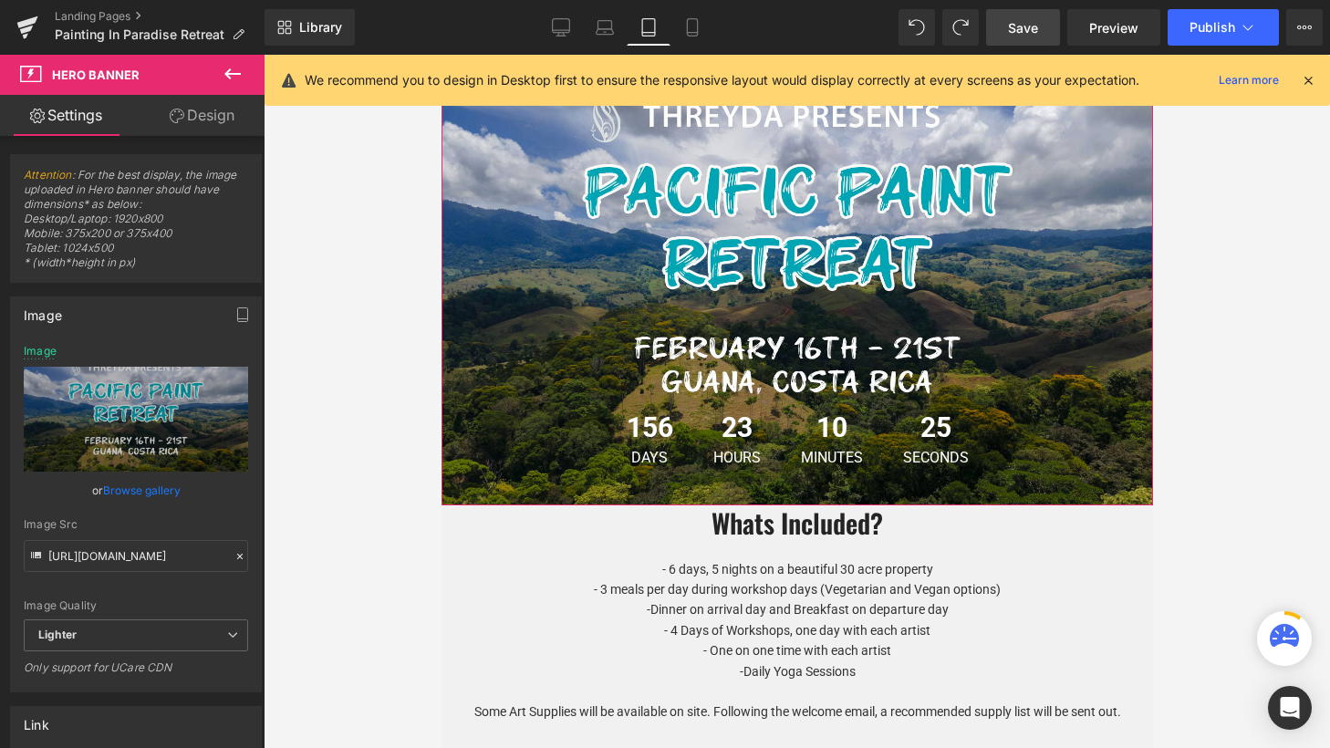
click at [1031, 28] on span "Save" at bounding box center [1023, 27] width 30 height 19
click at [691, 26] on icon at bounding box center [692, 27] width 18 height 18
type input "[URL][DOMAIN_NAME]"
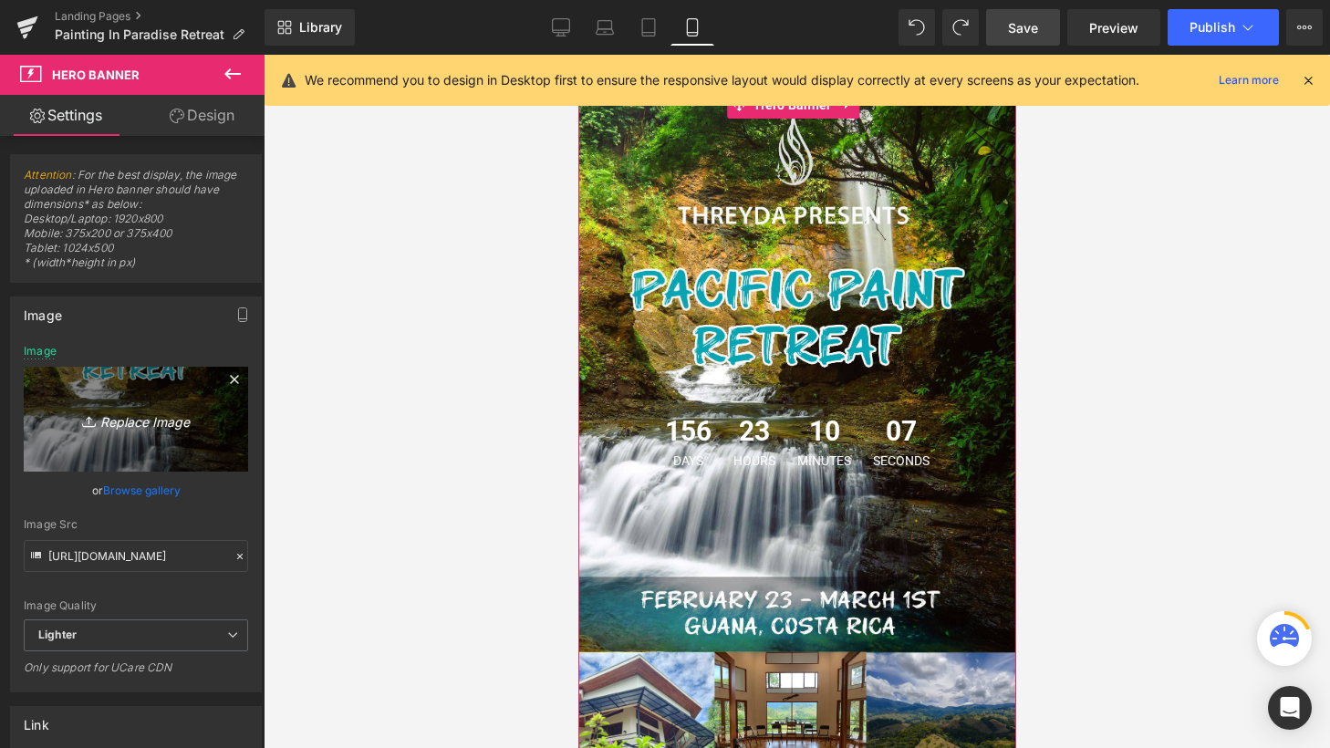
click at [152, 422] on icon "Replace Image" at bounding box center [136, 419] width 146 height 23
type input "C:\fakepath\threyda header mobile.jpg"
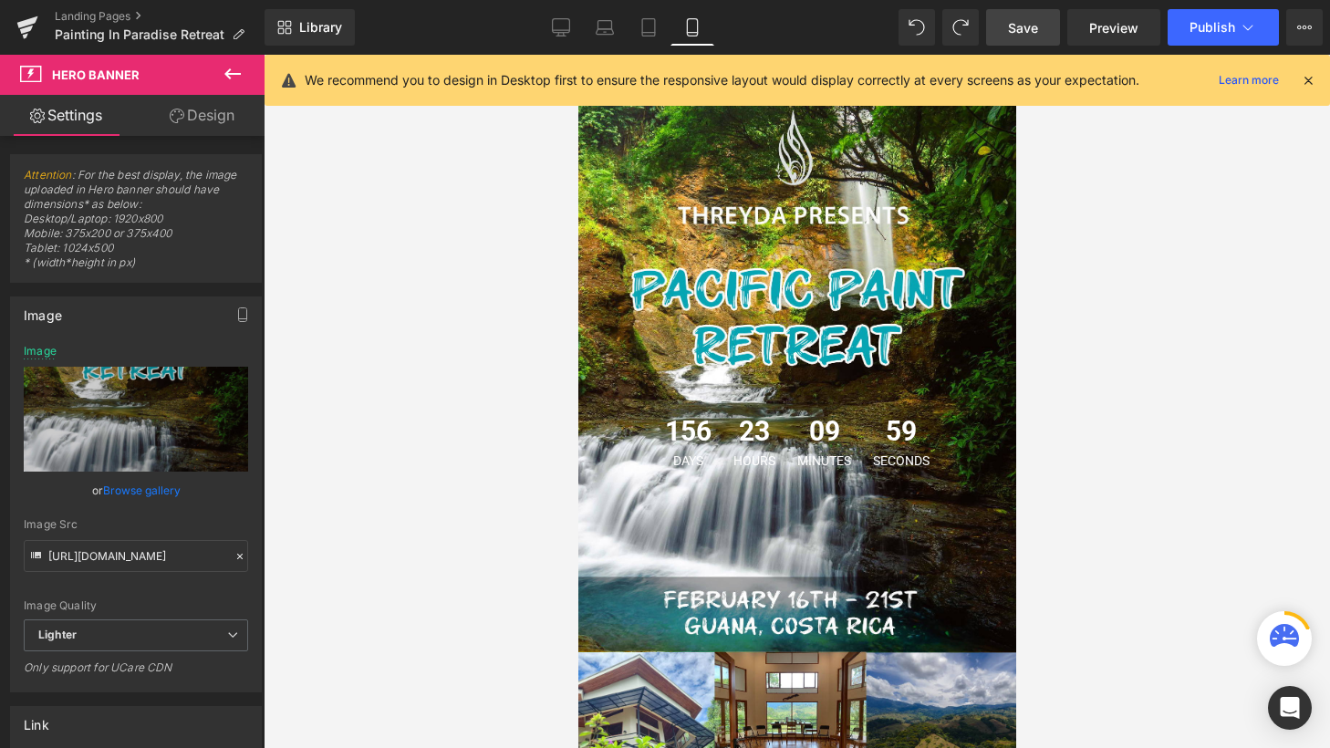
click at [1025, 26] on span "Save" at bounding box center [1023, 27] width 30 height 19
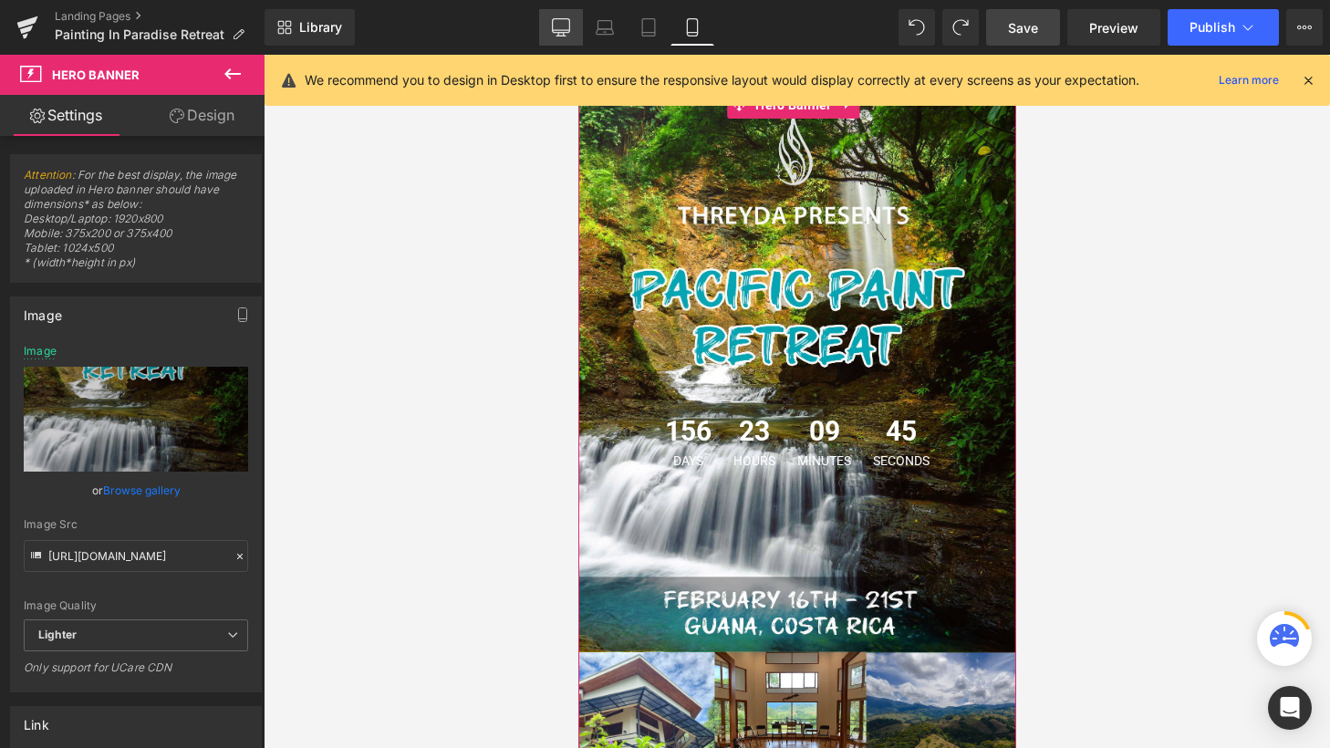
click at [560, 34] on icon at bounding box center [561, 27] width 18 height 18
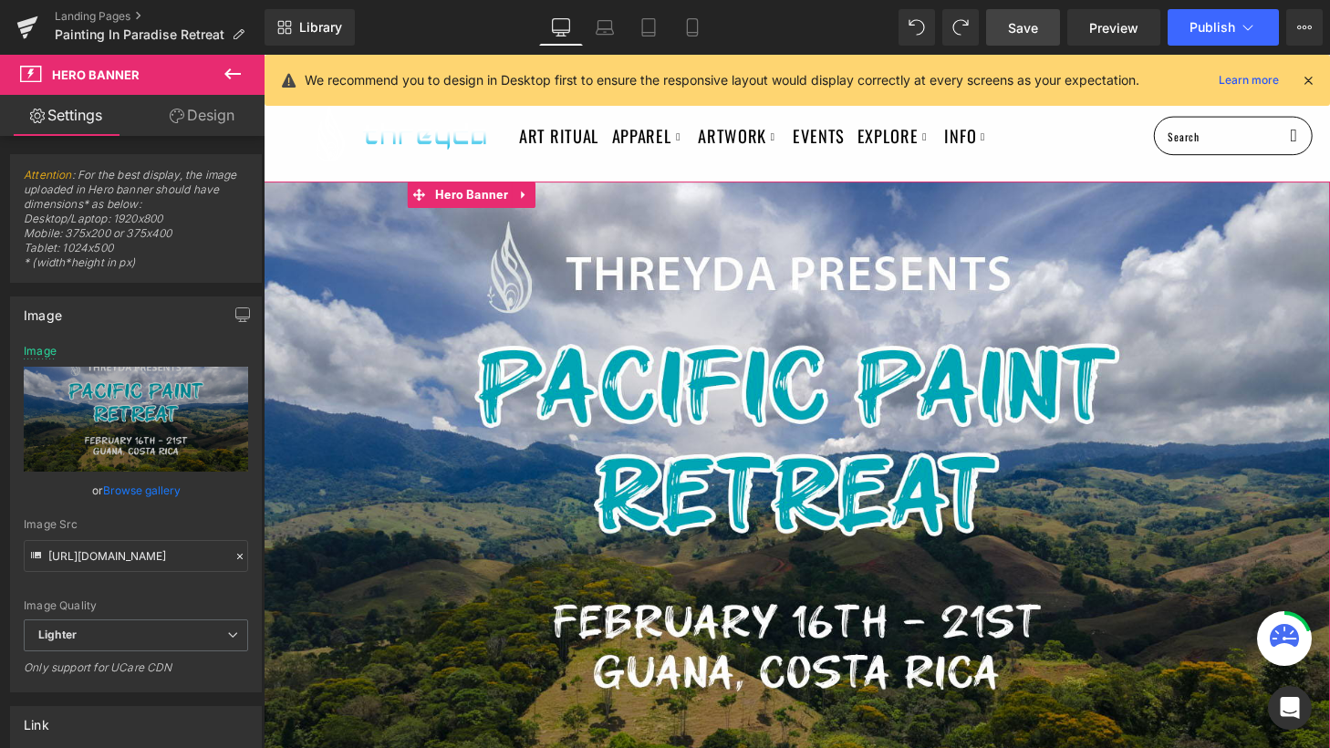
scroll to position [95, 0]
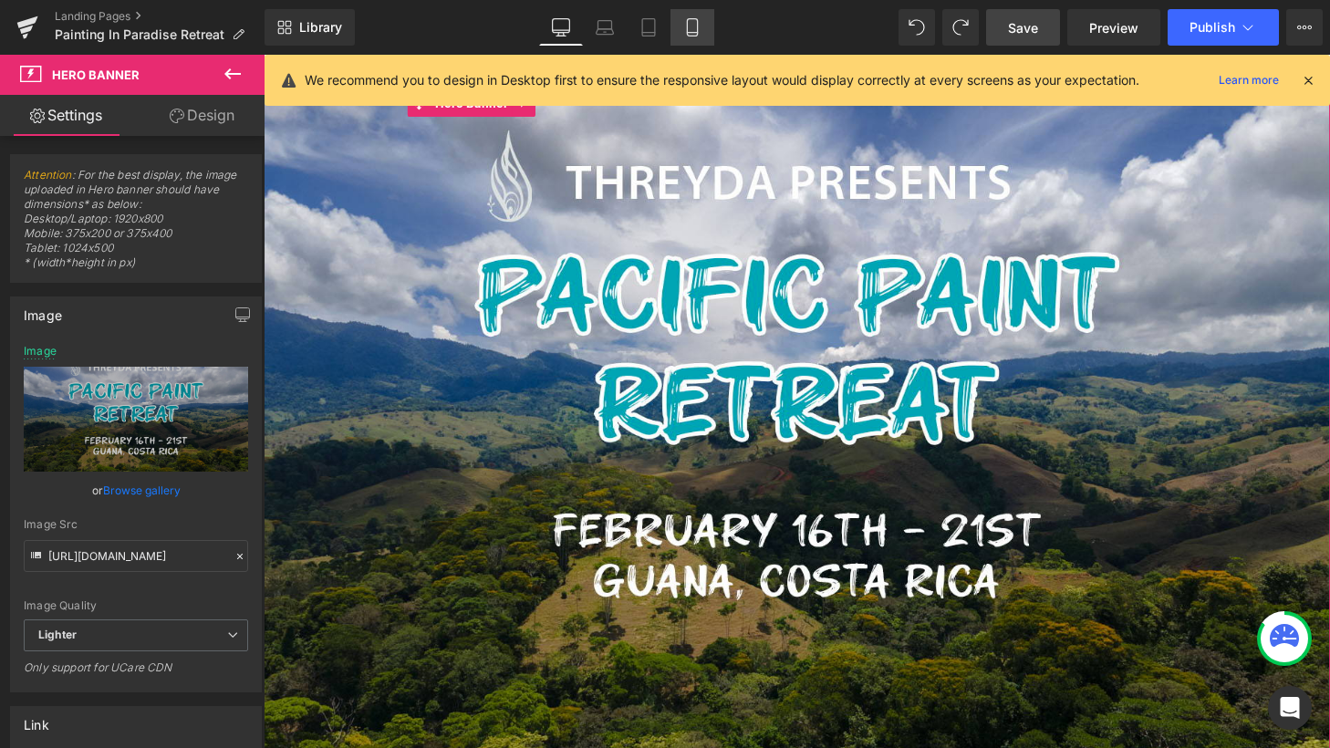
click at [691, 24] on icon at bounding box center [692, 27] width 18 height 18
type input "[URL][DOMAIN_NAME]"
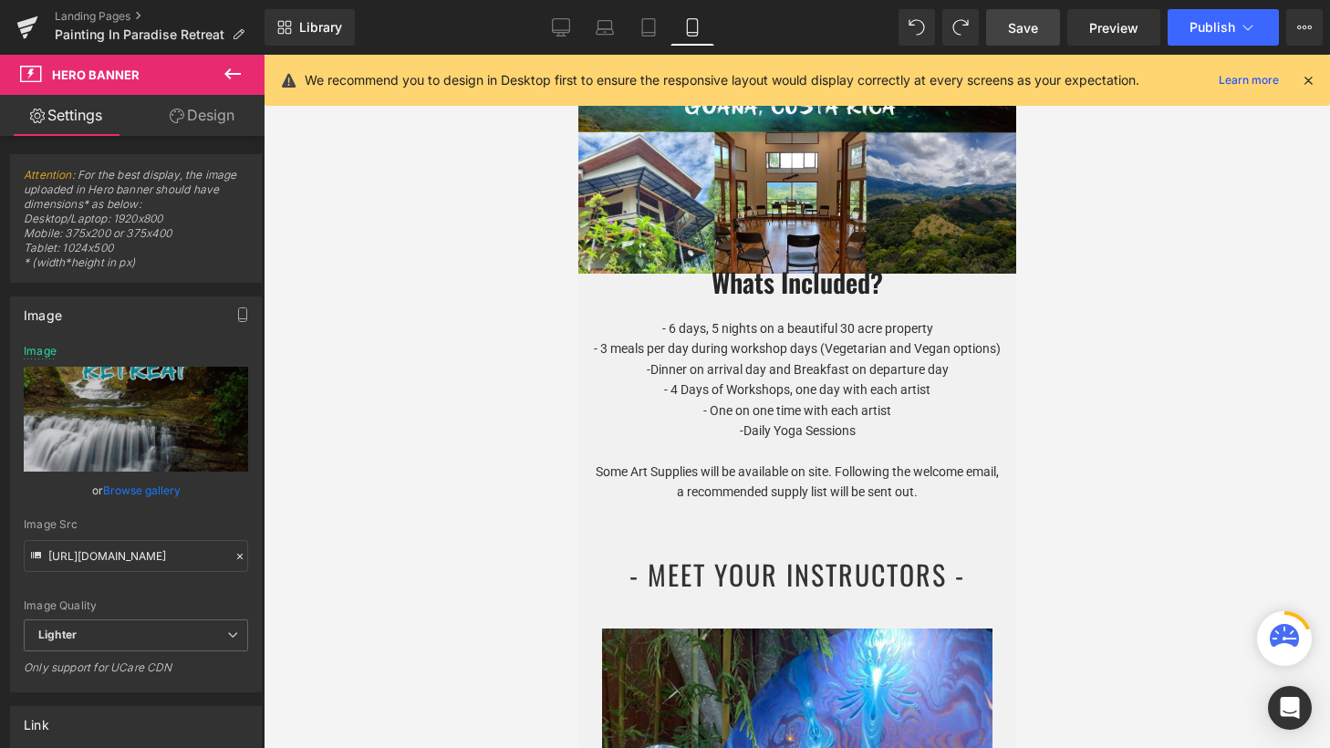
scroll to position [540, 0]
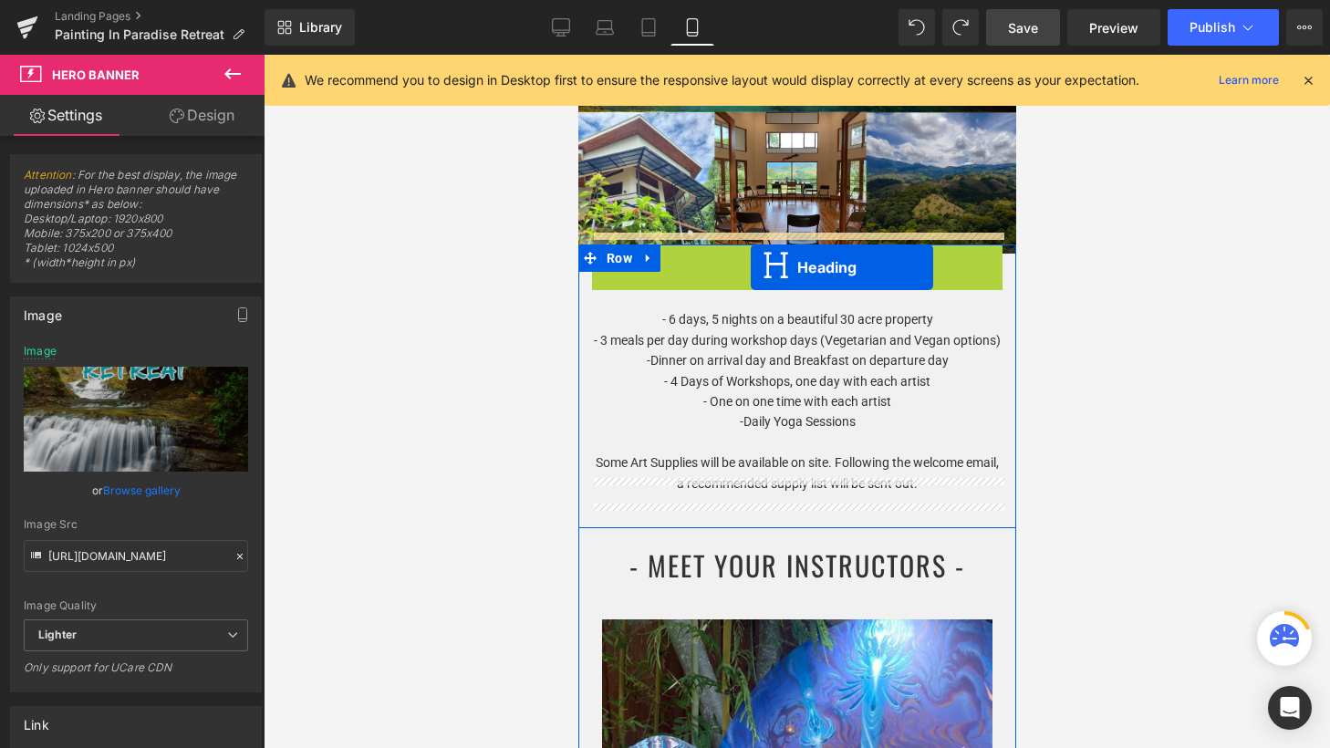
drag, startPoint x: 748, startPoint y: 252, endPoint x: 750, endPoint y: 268, distance: 16.5
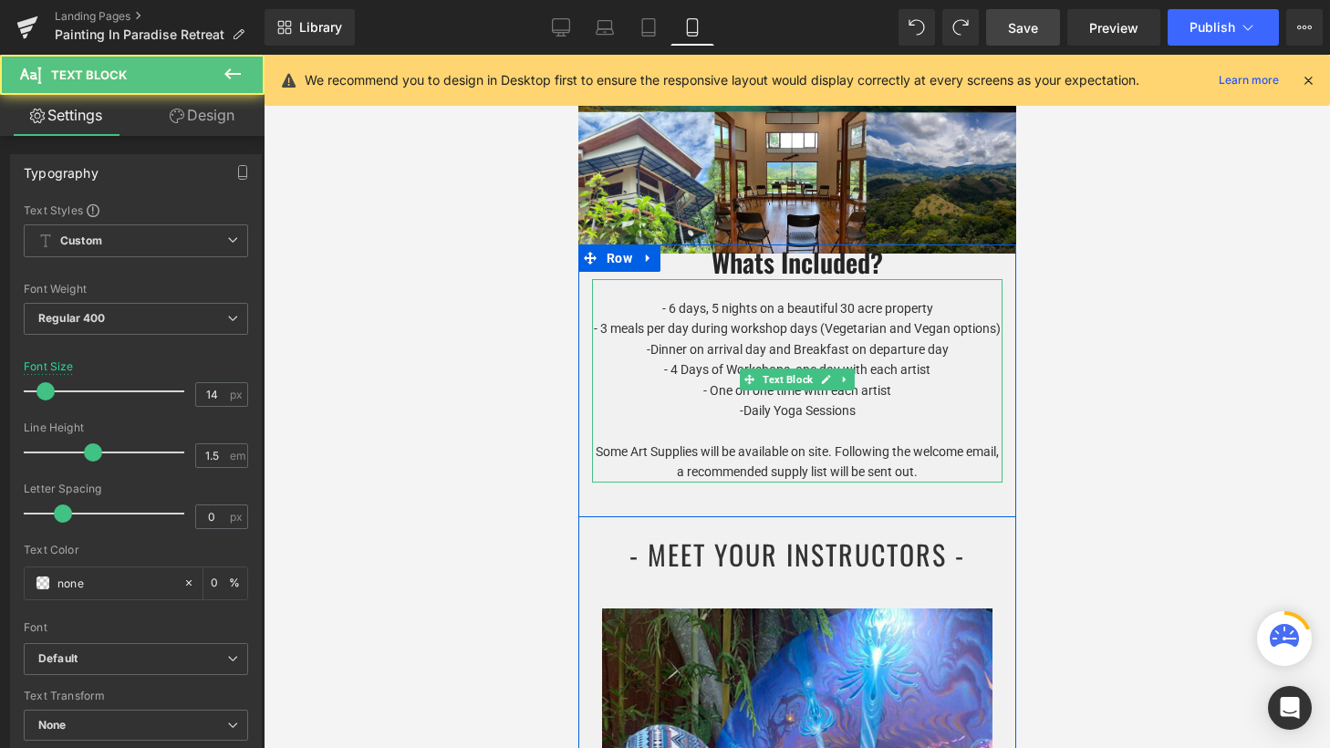
click at [702, 315] on p "- 6 days, 5 nights on a beautiful 30 acre property - 3 meals per day during wor…" at bounding box center [796, 318] width 411 height 41
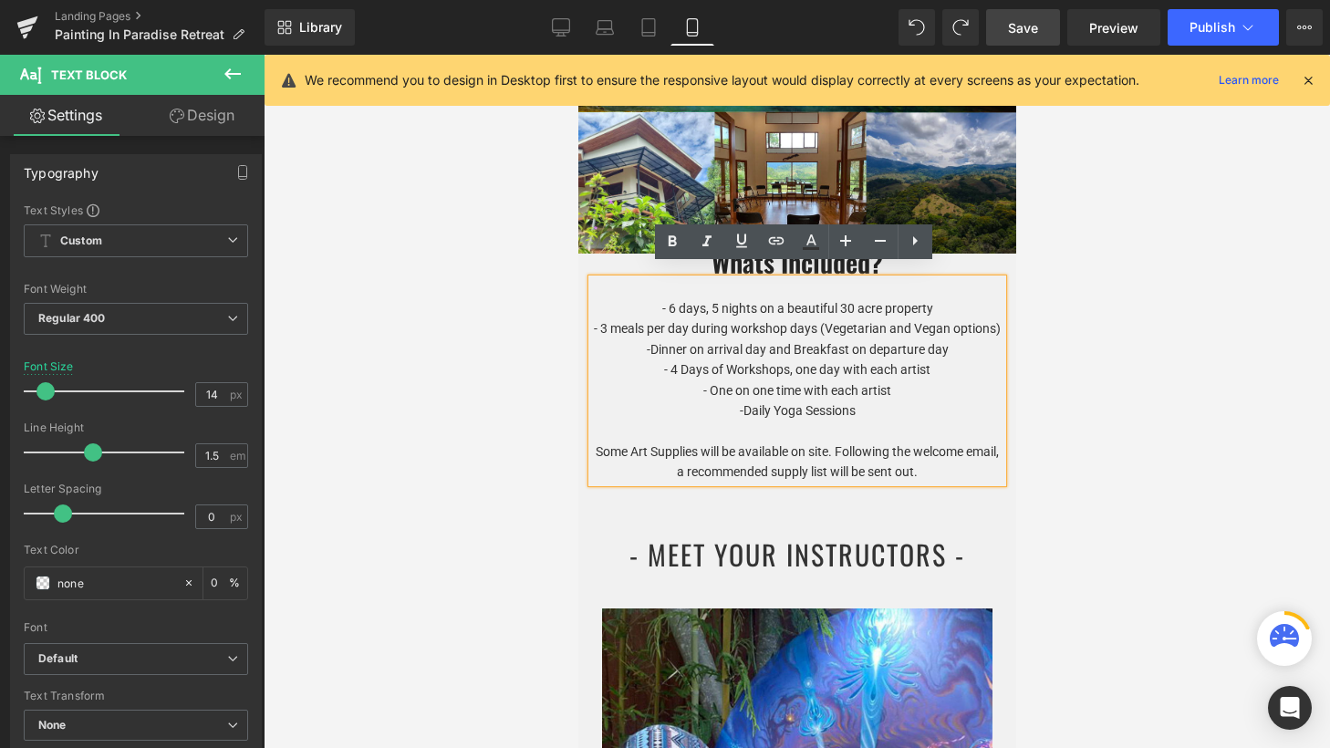
click at [688, 339] on p "-Dinner on arrival day and Breakfast on departure day - 4 Days of Workshops, on…" at bounding box center [796, 369] width 411 height 61
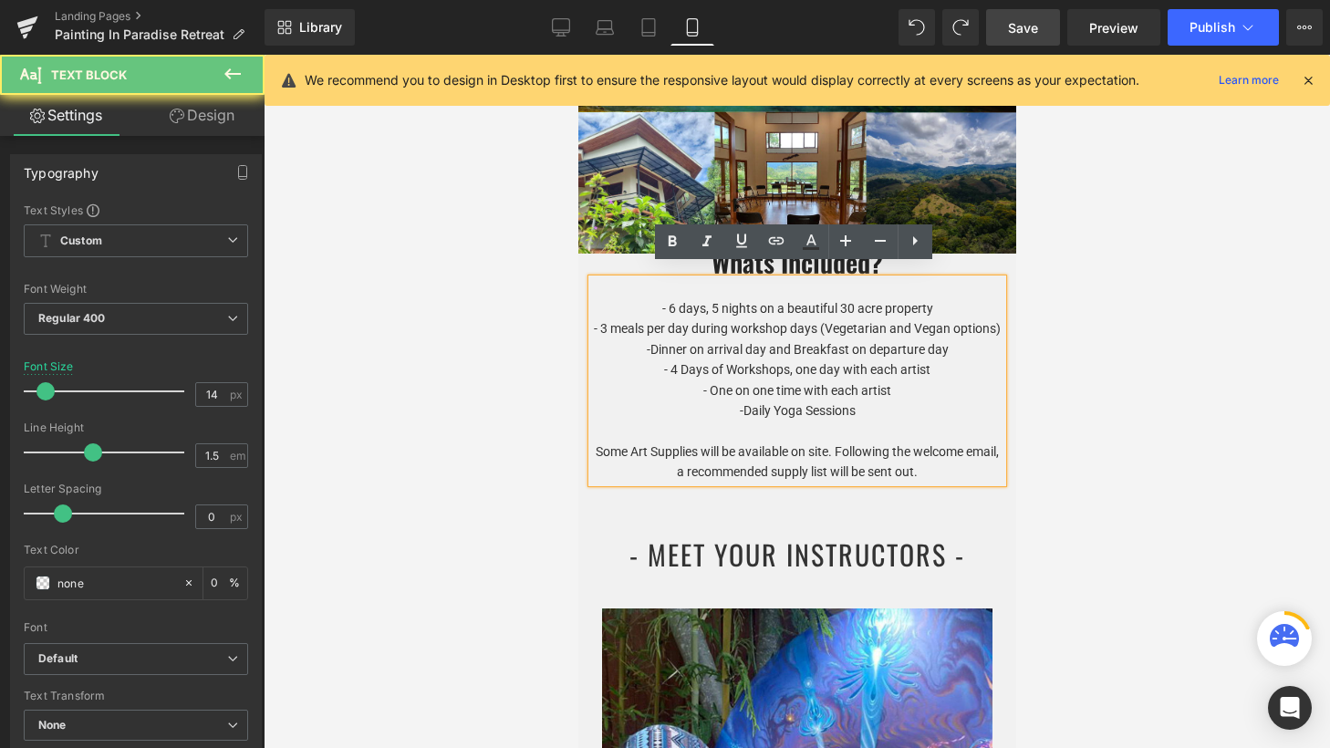
click at [693, 362] on span "- 4 Days of Workshops, one day with each artist - One on one time with each art…" at bounding box center [796, 379] width 266 height 35
click at [799, 371] on span "- 4 Days of Workshops, one day with each artist - One on one time with each art…" at bounding box center [796, 379] width 266 height 35
click at [792, 403] on span "-Daily Yoga Sessions" at bounding box center [797, 410] width 116 height 15
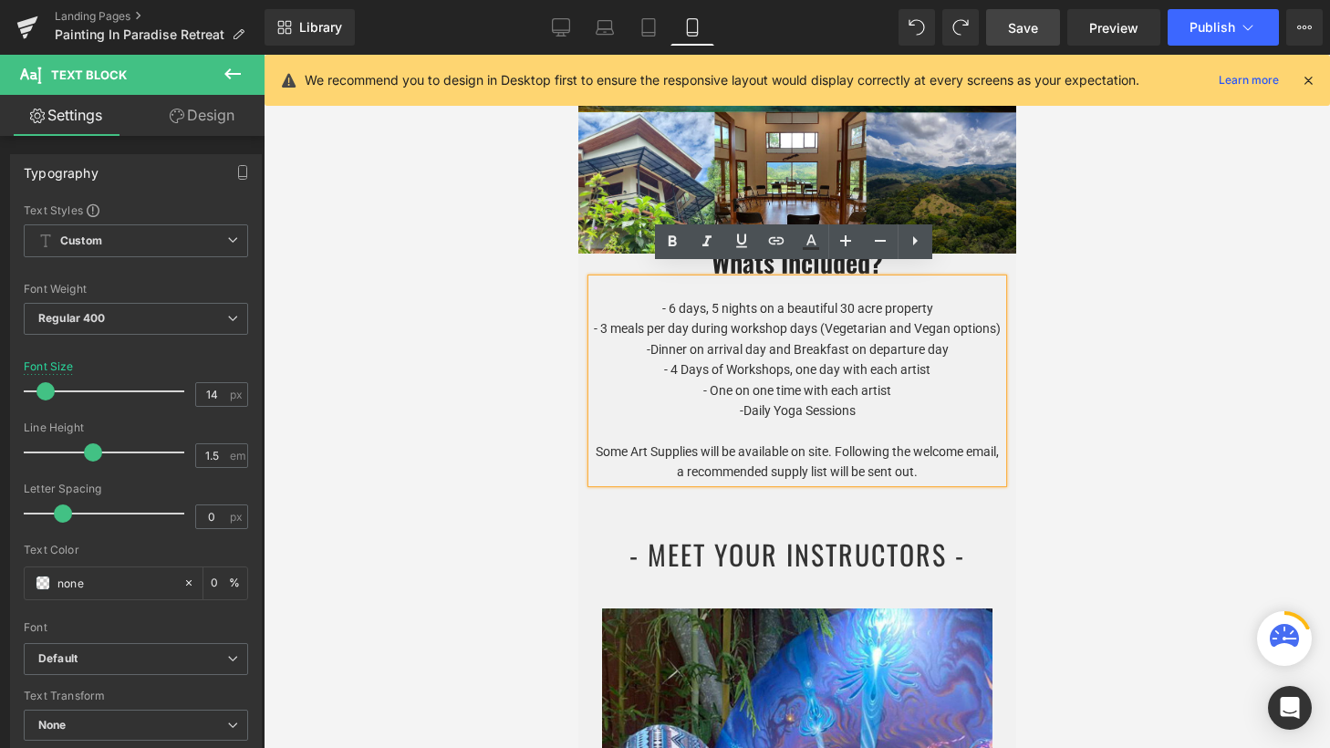
click at [858, 400] on p "-Daily Yoga Sessions" at bounding box center [796, 410] width 411 height 20
click at [851, 403] on span "-Daily Yoga Sessions" at bounding box center [797, 410] width 116 height 15
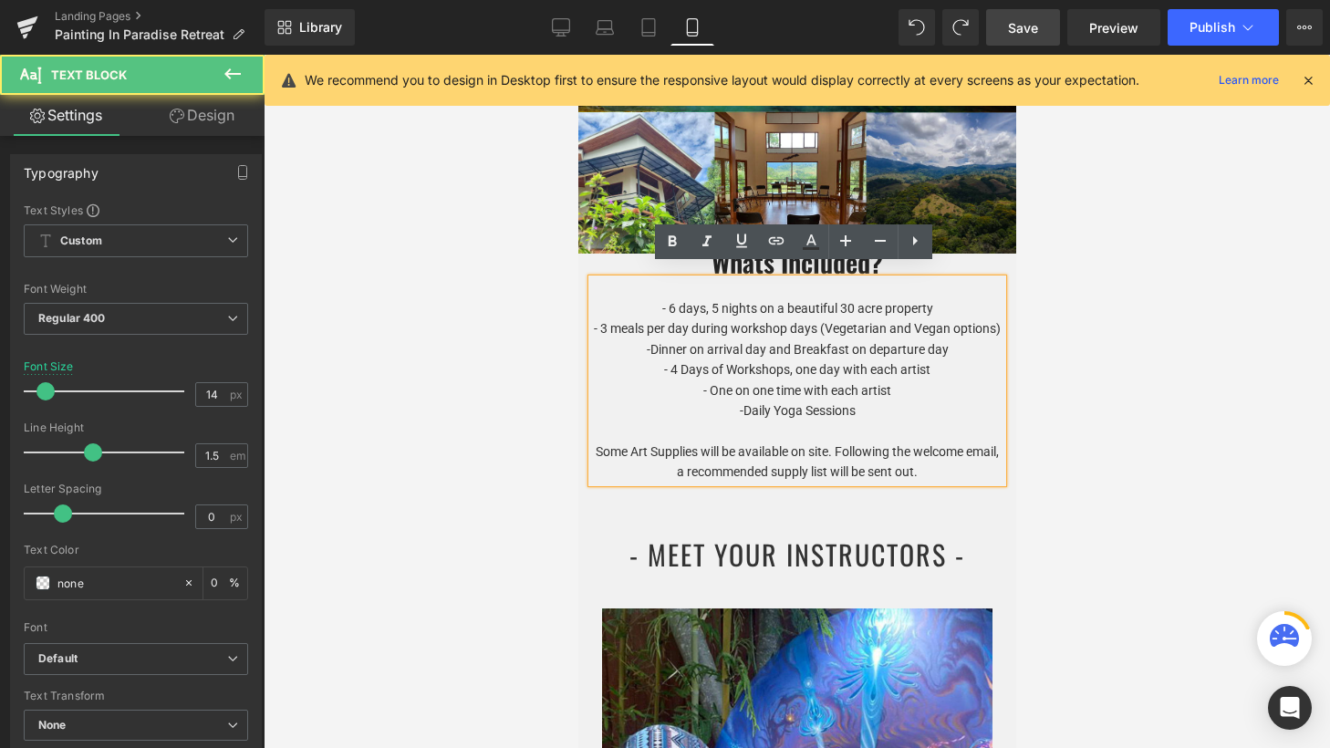
click at [869, 400] on p "-Daily Yoga Sessions" at bounding box center [796, 410] width 411 height 20
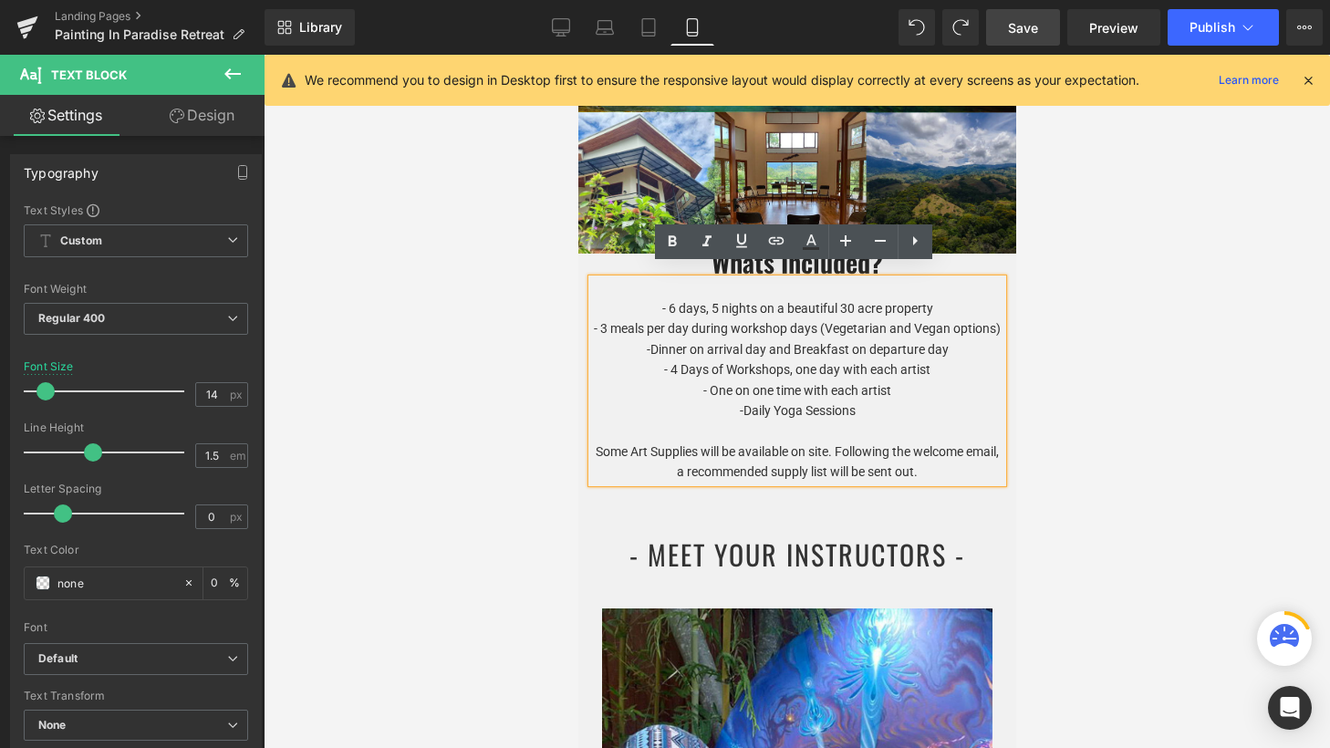
click at [917, 375] on p "-Dinner on arrival day and Breakfast on departure day - 4 Days of Workshops, on…" at bounding box center [796, 369] width 411 height 61
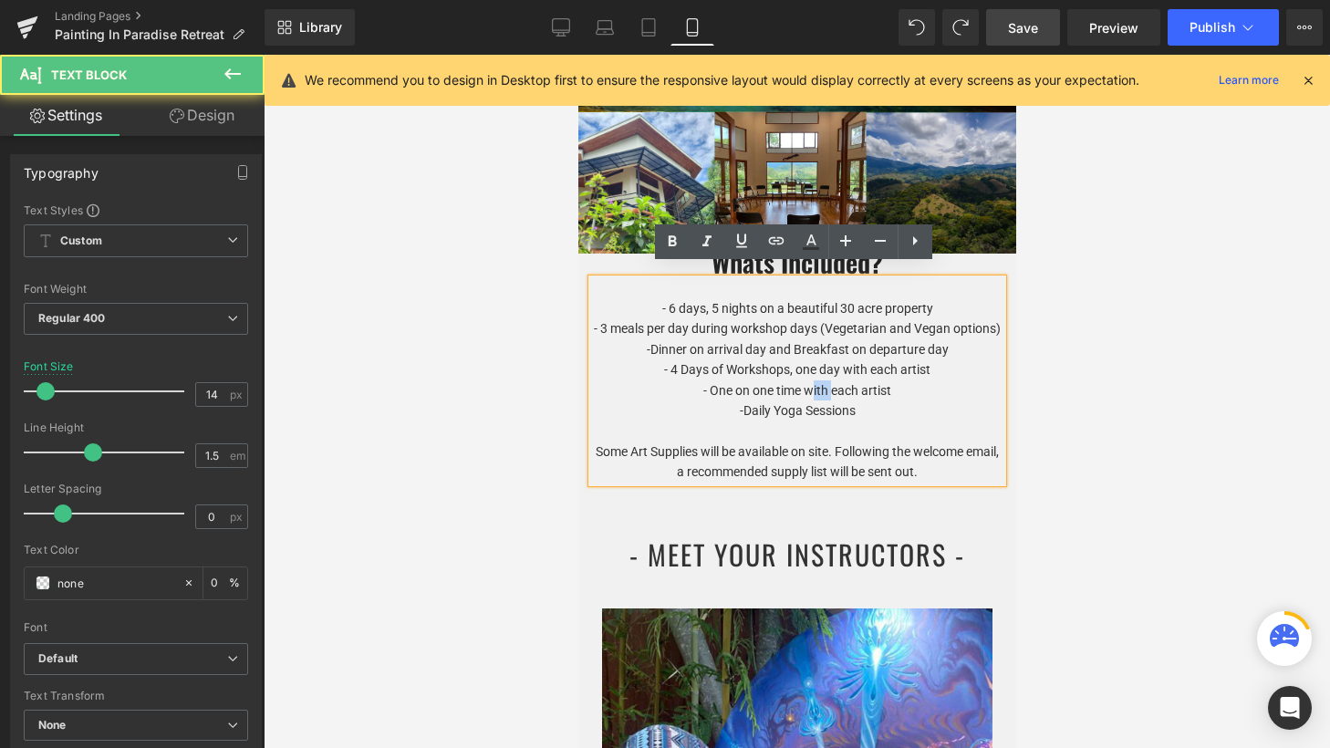
drag, startPoint x: 827, startPoint y: 379, endPoint x: 809, endPoint y: 379, distance: 18.3
click at [809, 379] on span "- 4 Days of Workshops, one day with each artist - One on one time with each art…" at bounding box center [796, 379] width 266 height 35
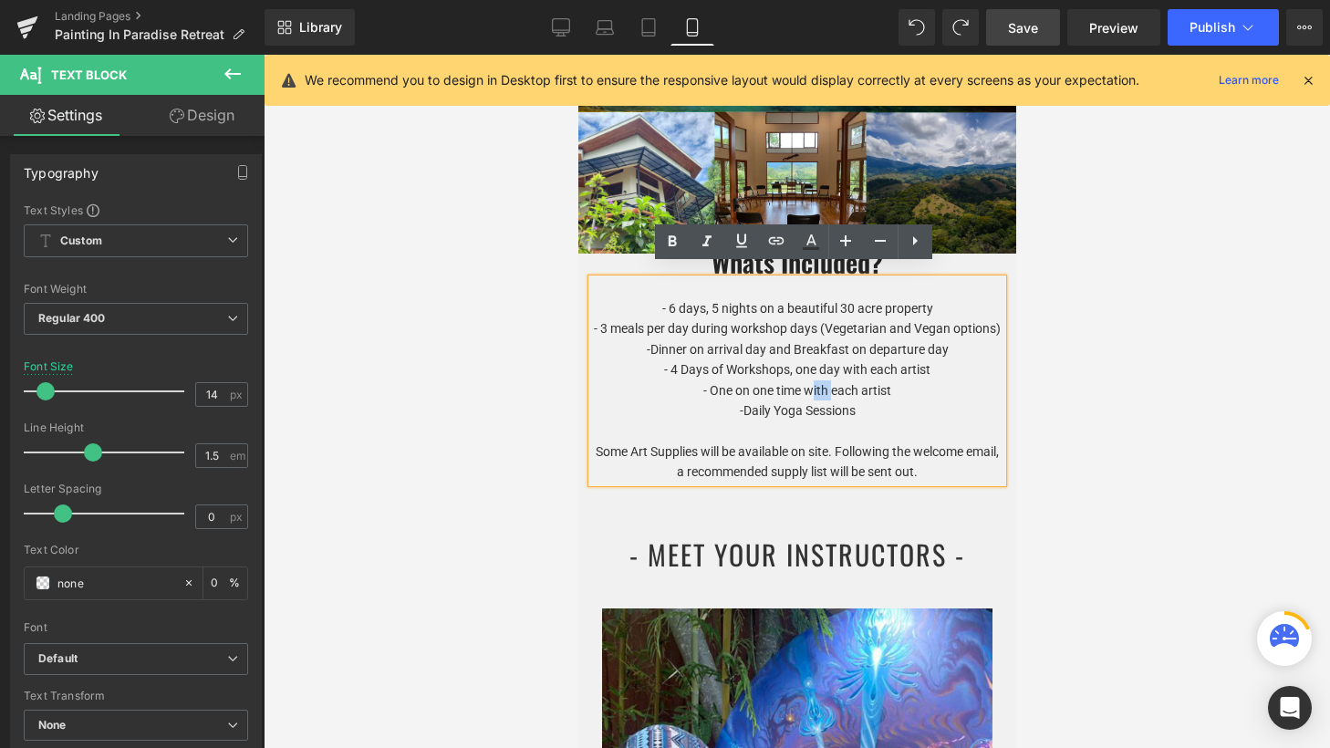
click at [809, 379] on span "- 4 Days of Workshops, one day with each artist - One on one time with each art…" at bounding box center [796, 379] width 266 height 35
drag, startPoint x: 798, startPoint y: 377, endPoint x: 772, endPoint y: 378, distance: 26.5
click at [772, 378] on span "- 4 Days of Workshops, one day with each artist - One on one time with each art…" at bounding box center [796, 379] width 266 height 35
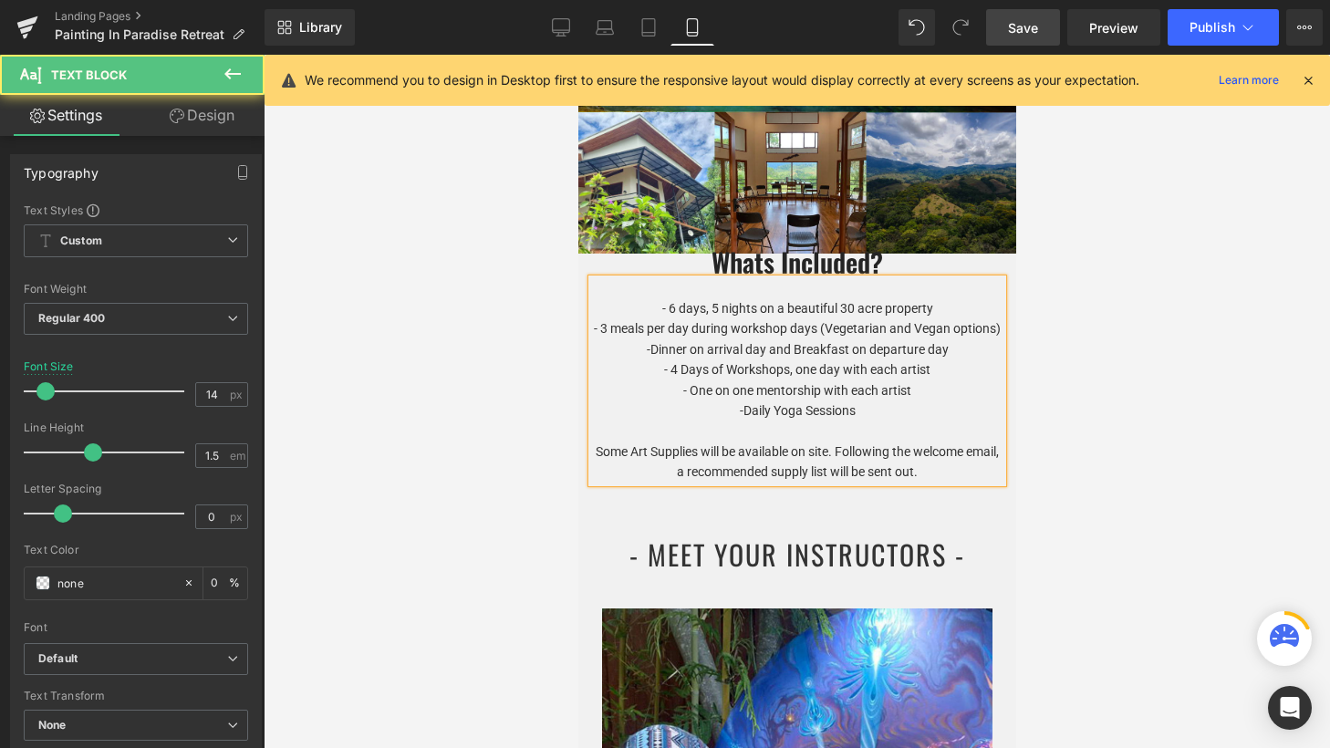
click at [860, 400] on p "-Daily Yoga Sessions" at bounding box center [796, 410] width 411 height 20
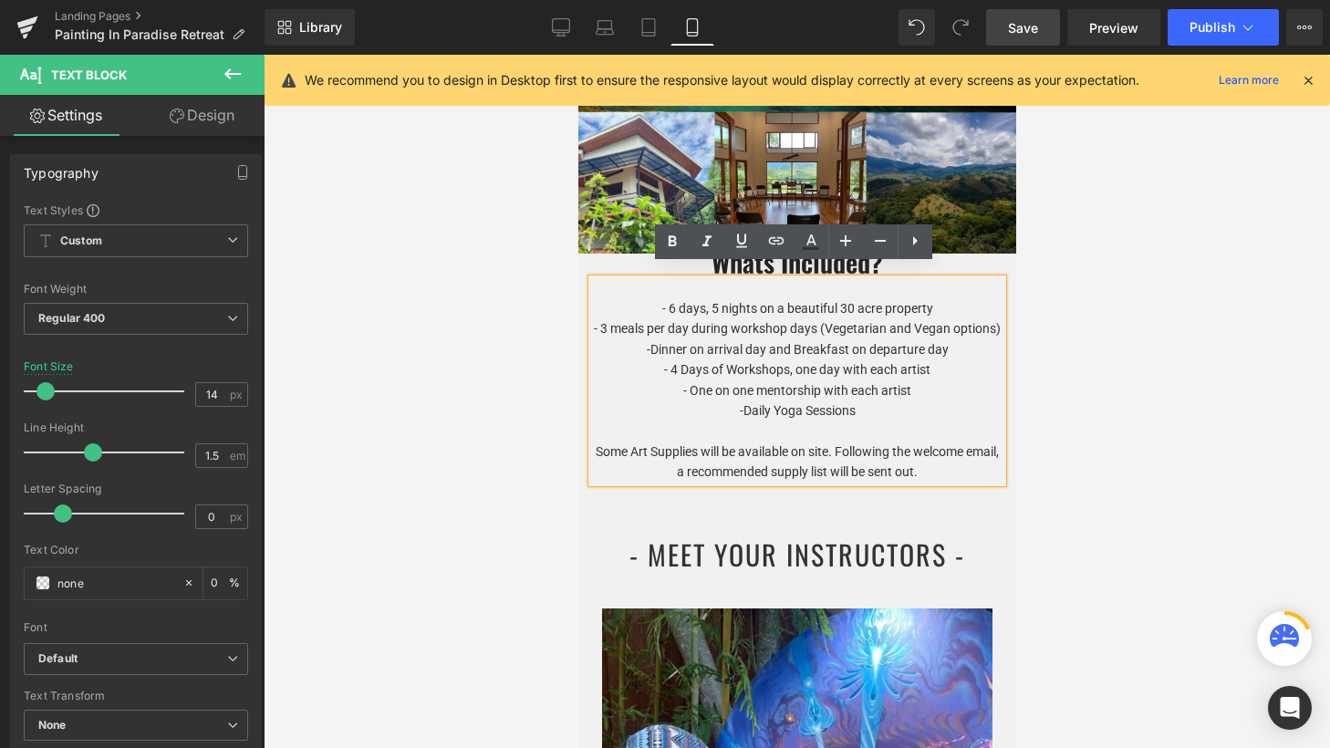
click at [918, 375] on p "-Dinner on arrival day and Breakfast on departure day - 4 Days of Workshops, on…" at bounding box center [796, 369] width 411 height 61
click at [952, 353] on p "-Dinner on arrival day and Breakfast on departure day - 4 Days of Workshops, on…" at bounding box center [796, 369] width 411 height 61
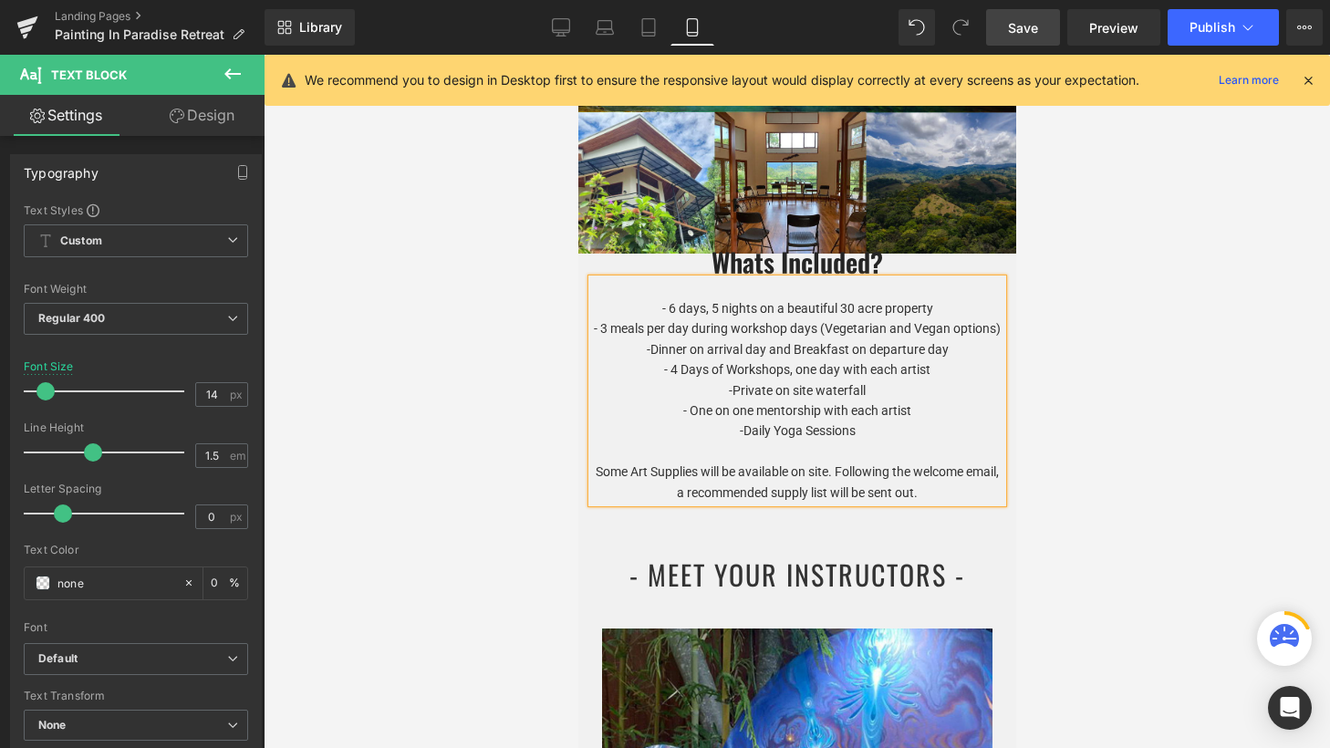
click at [910, 380] on p "-Private on site waterfall - One on one mentorship with each artist" at bounding box center [796, 400] width 411 height 41
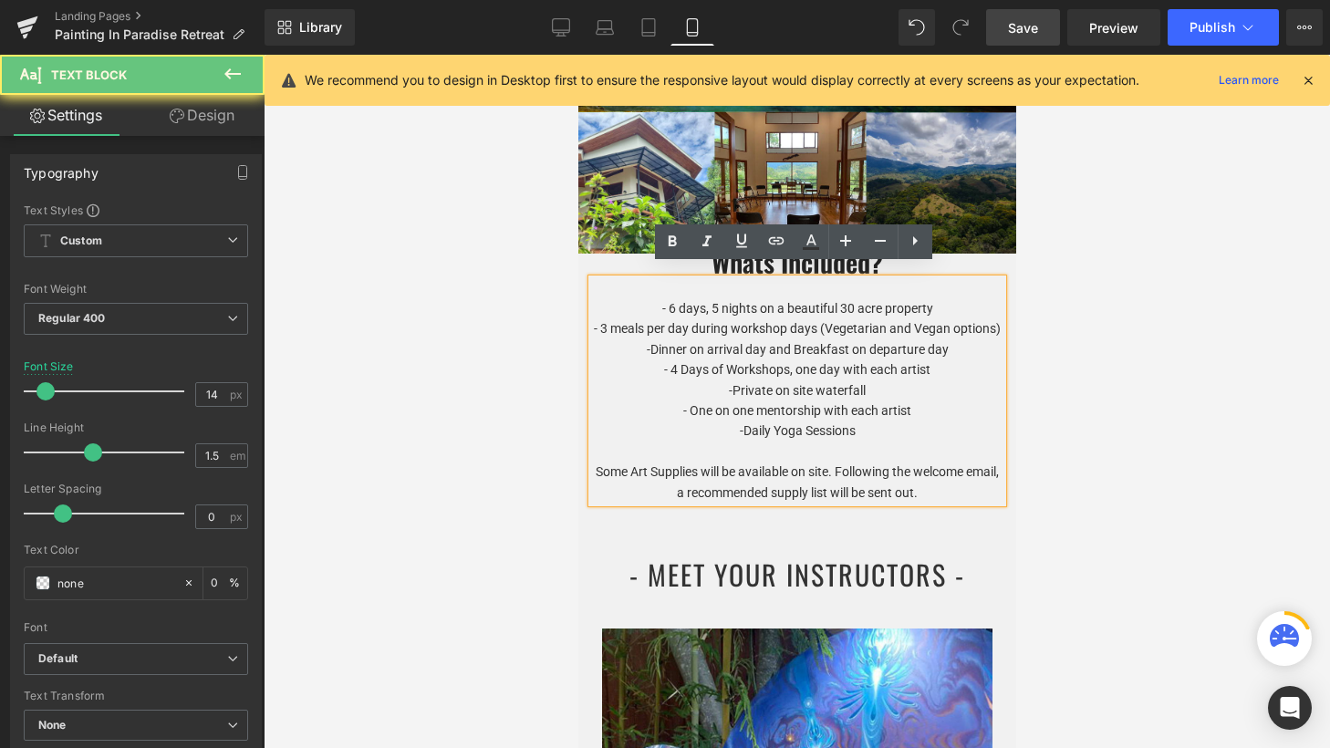
click at [915, 399] on p "-Private on site waterfall - One on one mentorship with each artist" at bounding box center [796, 400] width 411 height 41
click at [890, 421] on p "-Daily Yoga Sessions" at bounding box center [796, 431] width 411 height 20
click at [873, 380] on p "-Private on site waterfall - One on one mentorship with each artist" at bounding box center [796, 400] width 411 height 41
click at [861, 424] on p "-Daily Yoga Sessions" at bounding box center [796, 431] width 411 height 20
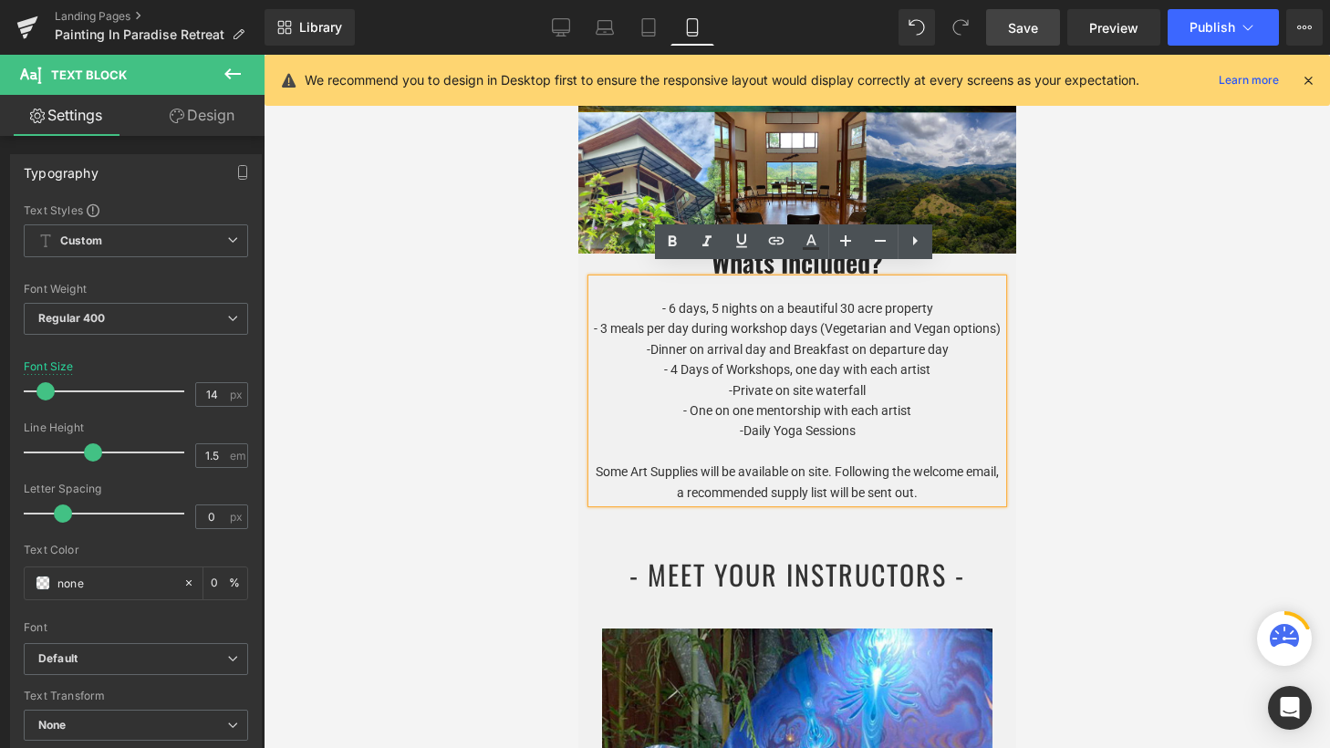
click at [1025, 31] on span "Save" at bounding box center [1023, 27] width 30 height 19
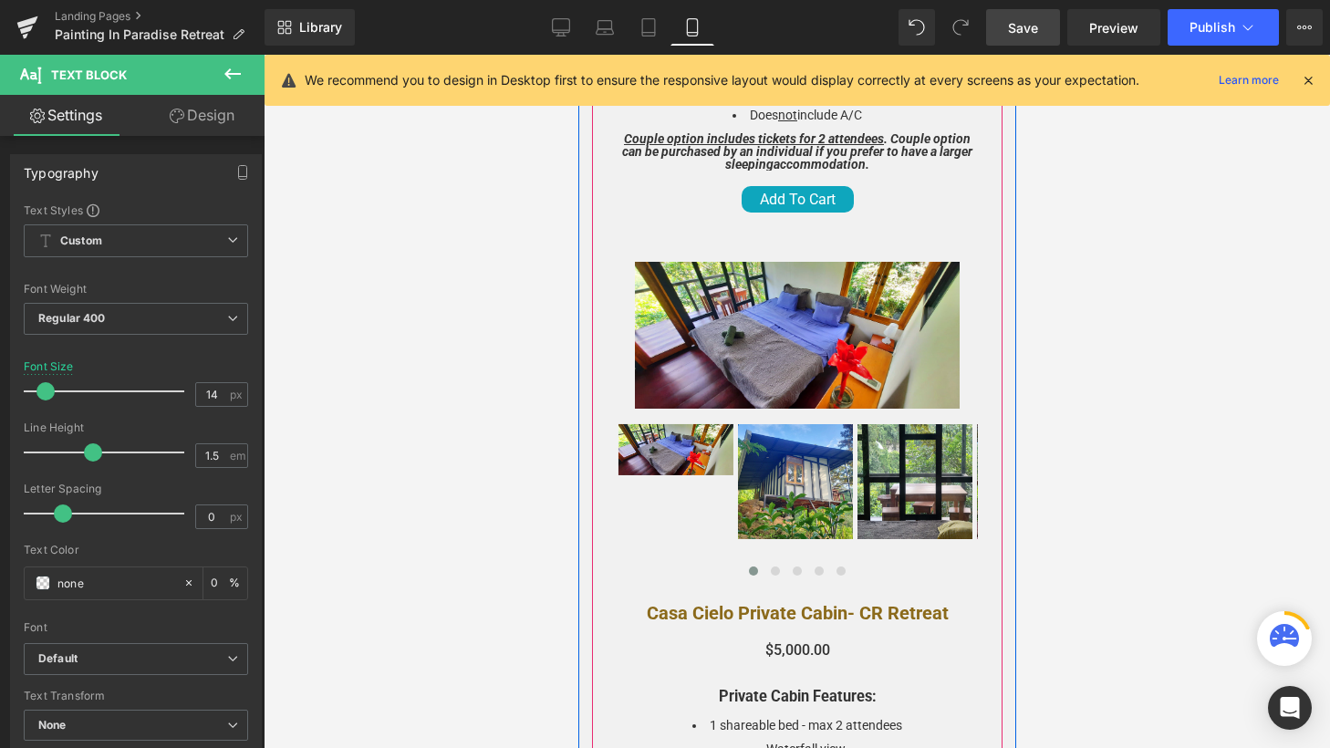
scroll to position [4655, 0]
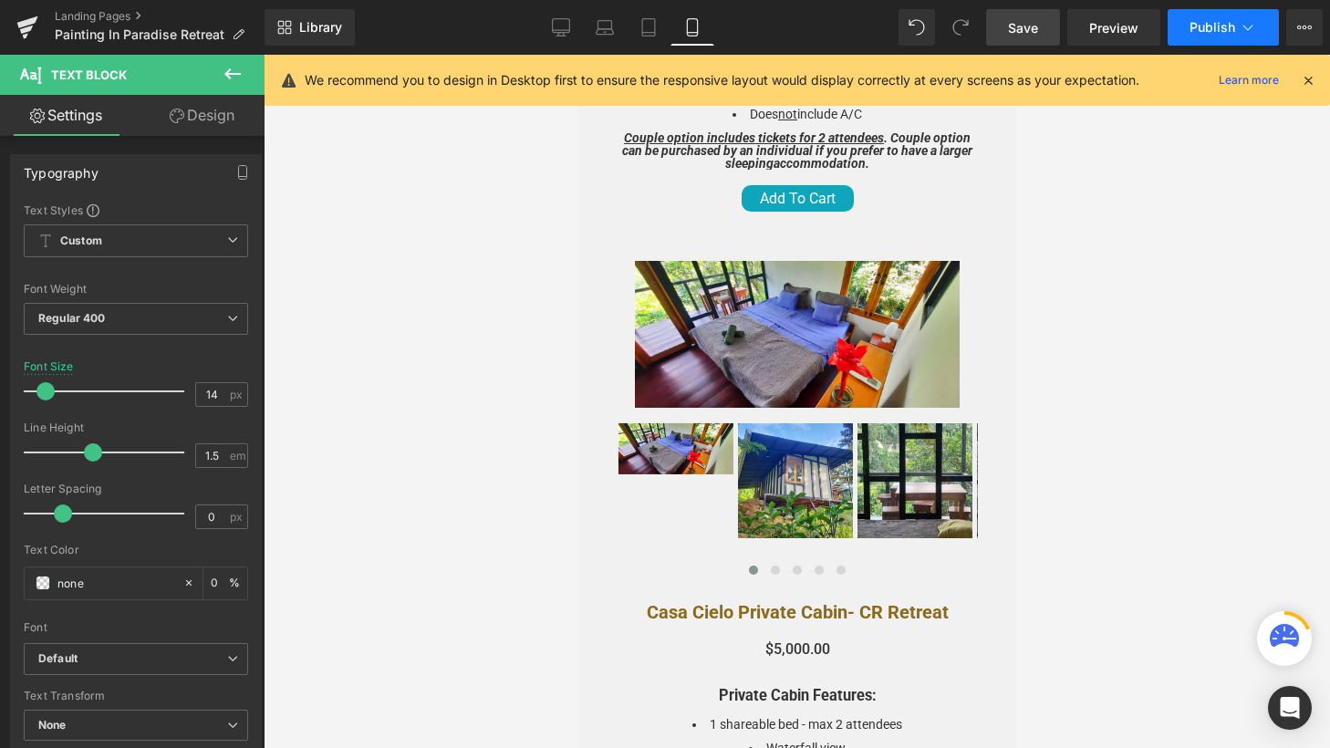
click at [1222, 28] on span "Publish" at bounding box center [1213, 27] width 46 height 15
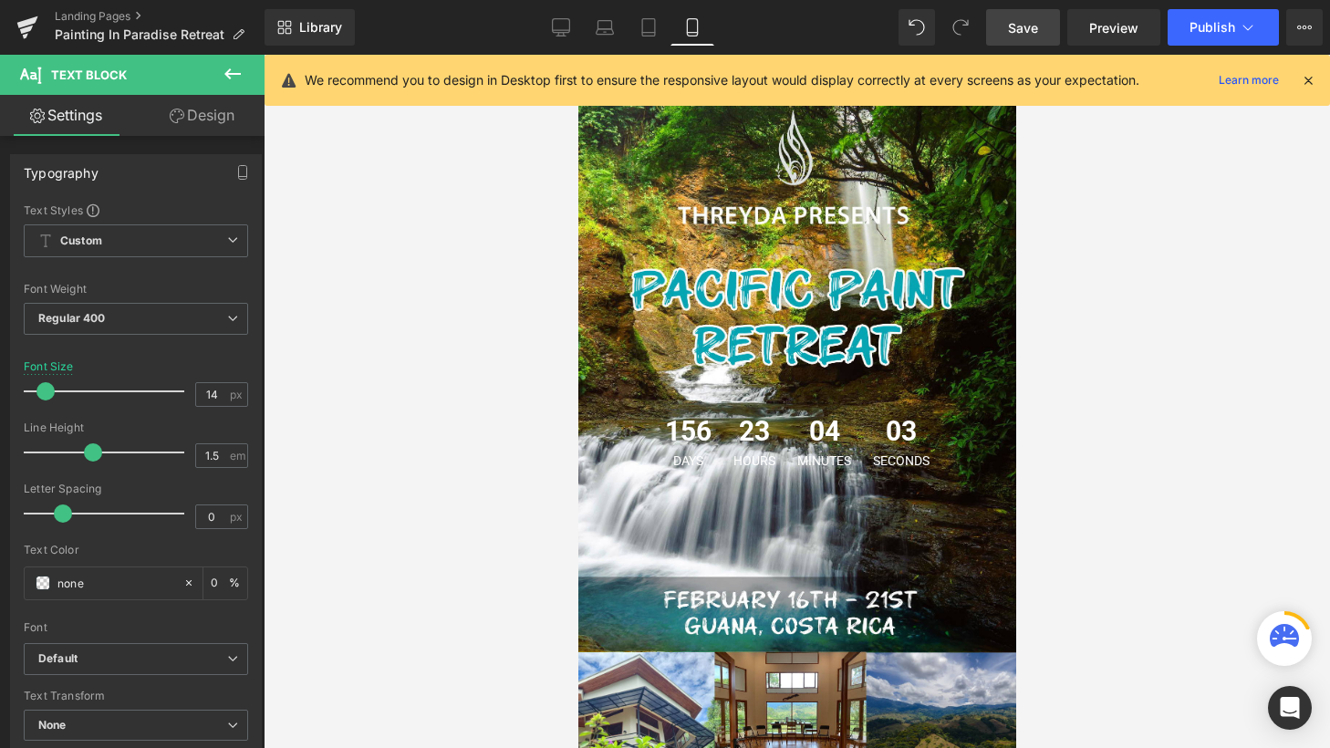
scroll to position [0, 0]
click at [1247, 26] on icon at bounding box center [1248, 27] width 18 height 18
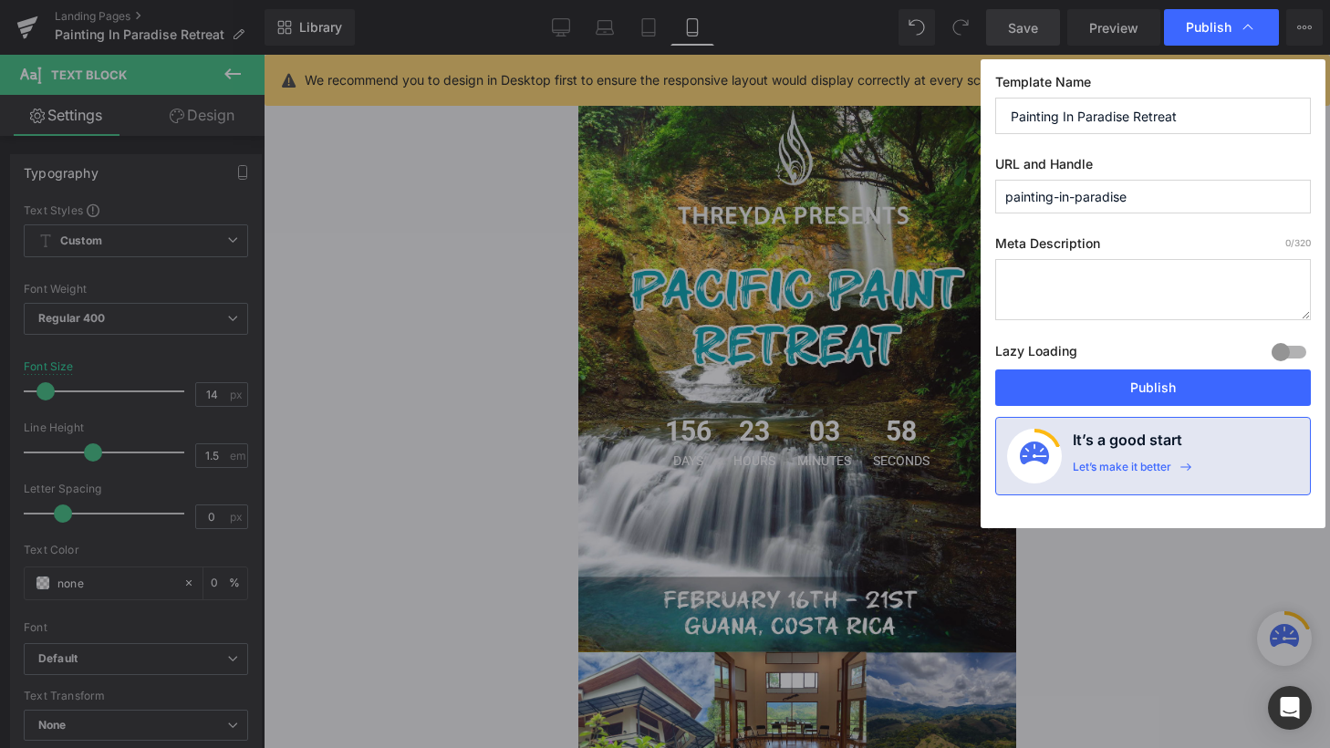
click at [1090, 112] on input "Painting In Paradise Retreat" at bounding box center [1153, 116] width 316 height 36
drag, startPoint x: 1194, startPoint y: 116, endPoint x: 1026, endPoint y: 118, distance: 167.9
click at [1026, 118] on input "Painting In Paradise Retreat" at bounding box center [1153, 116] width 316 height 36
type input "Pacific Paint Retreat"
drag, startPoint x: 1054, startPoint y: 195, endPoint x: 985, endPoint y: 195, distance: 68.4
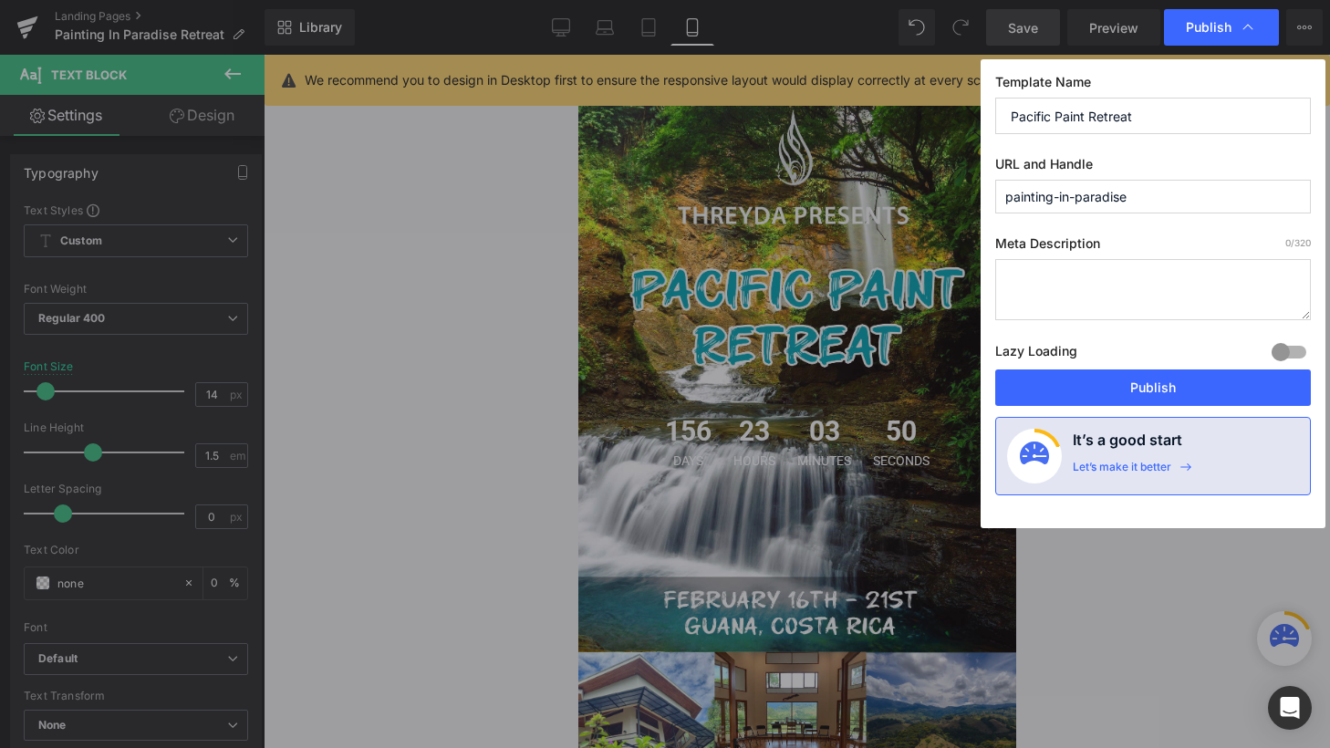
click at [985, 195] on div "Template Name Pacific Paint Retreat URL and Handle painting-in-paradise Meta De…" at bounding box center [1153, 293] width 345 height 469
click at [1148, 203] on input "pacific-in-paradise" at bounding box center [1153, 197] width 316 height 34
click at [1054, 199] on input "pacific-in-paradise" at bounding box center [1153, 197] width 316 height 34
drag, startPoint x: 1159, startPoint y: 202, endPoint x: 1091, endPoint y: 198, distance: 68.5
click at [1091, 198] on input "pacific-paint-paradise" at bounding box center [1153, 197] width 316 height 34
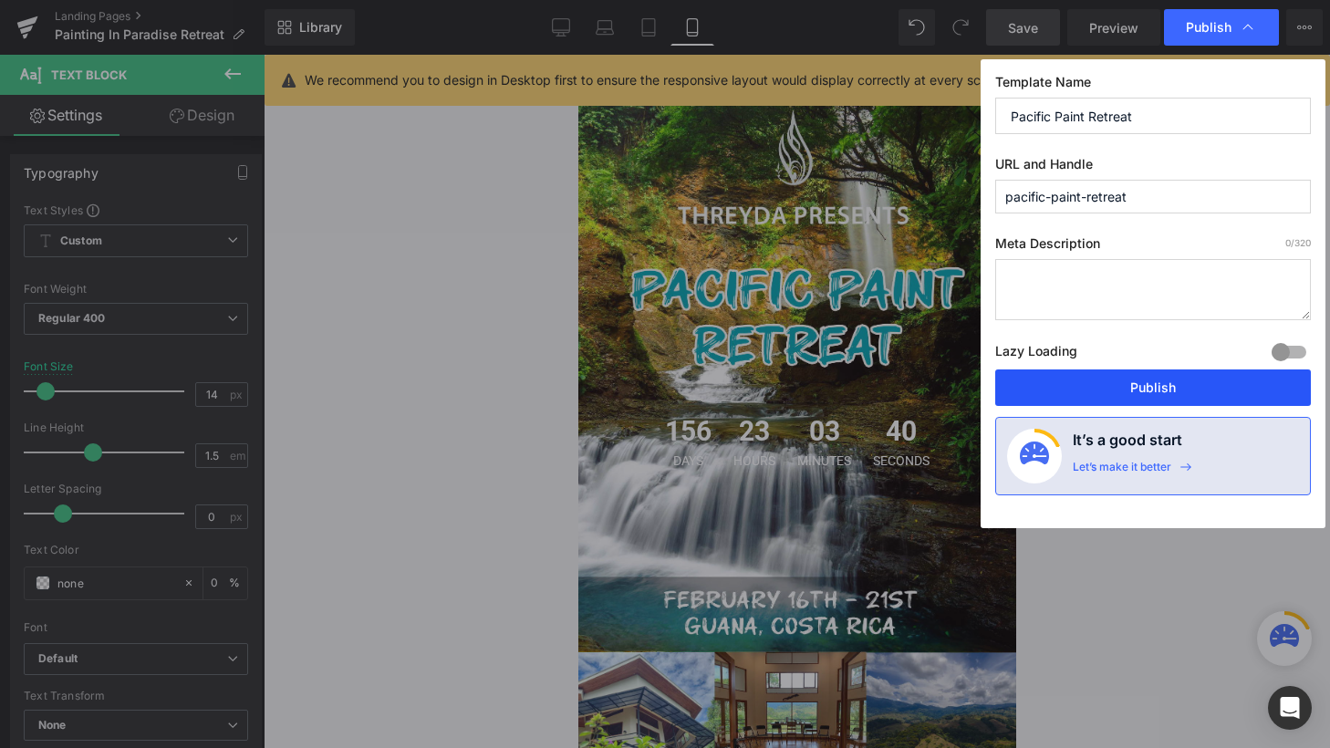
type input "pacific-paint-retreat"
click at [1151, 377] on button "Publish" at bounding box center [1153, 387] width 316 height 36
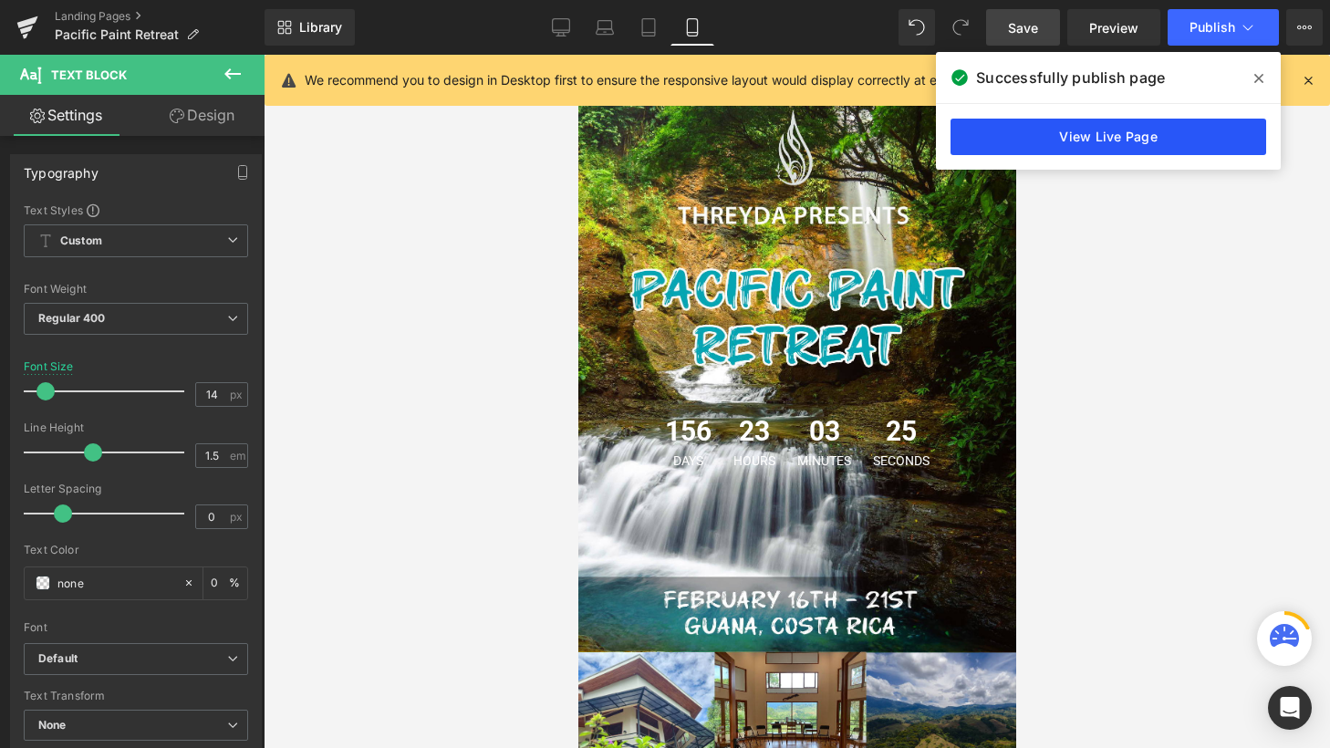
click at [1164, 130] on link "View Live Page" at bounding box center [1109, 137] width 316 height 36
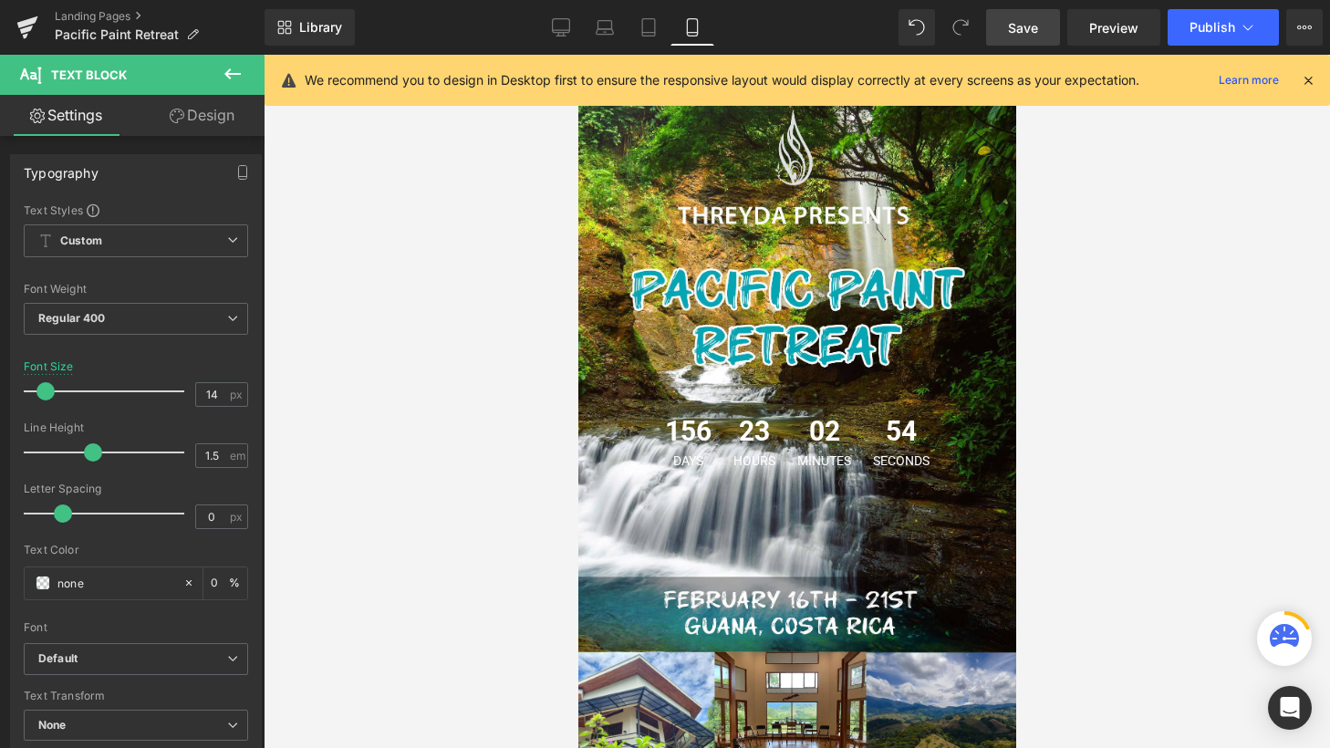
click at [84, 116] on link "Settings" at bounding box center [66, 115] width 132 height 41
click at [567, 26] on icon at bounding box center [561, 27] width 18 height 18
type input "18"
type input "0"
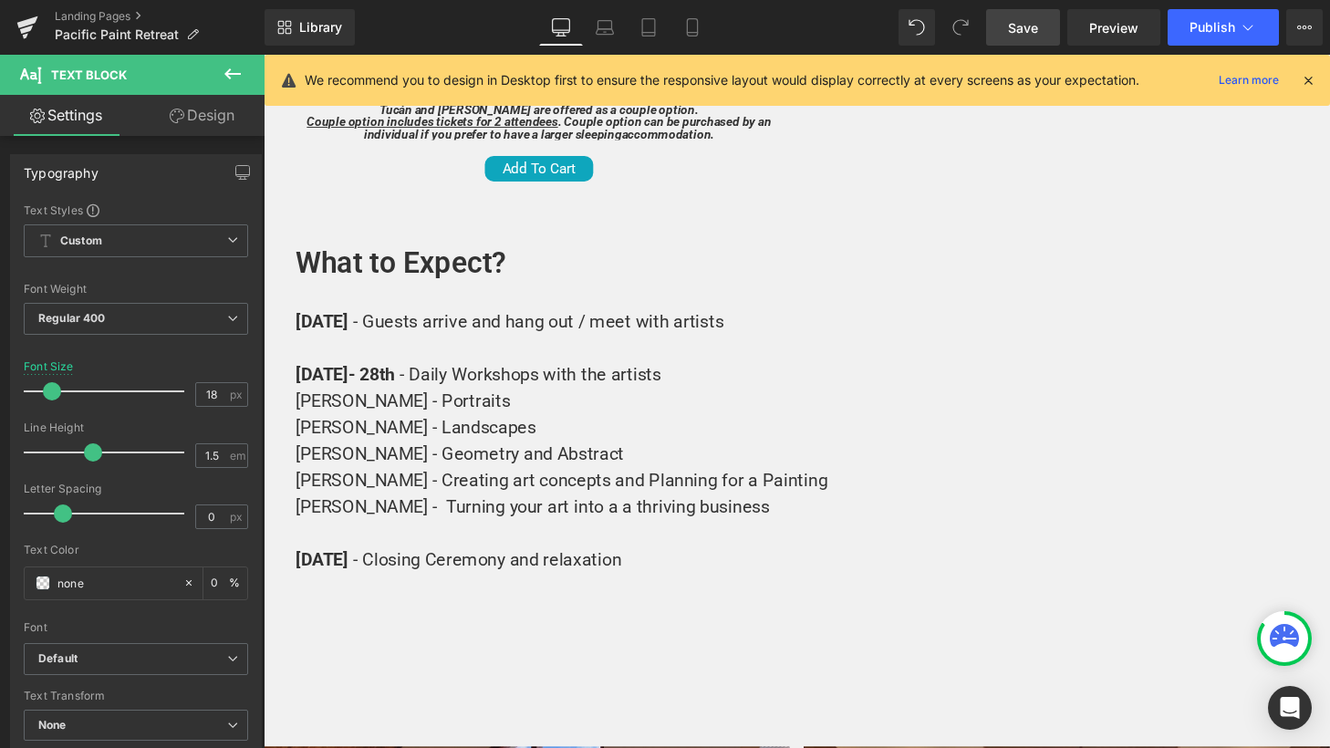
scroll to position [6678, 0]
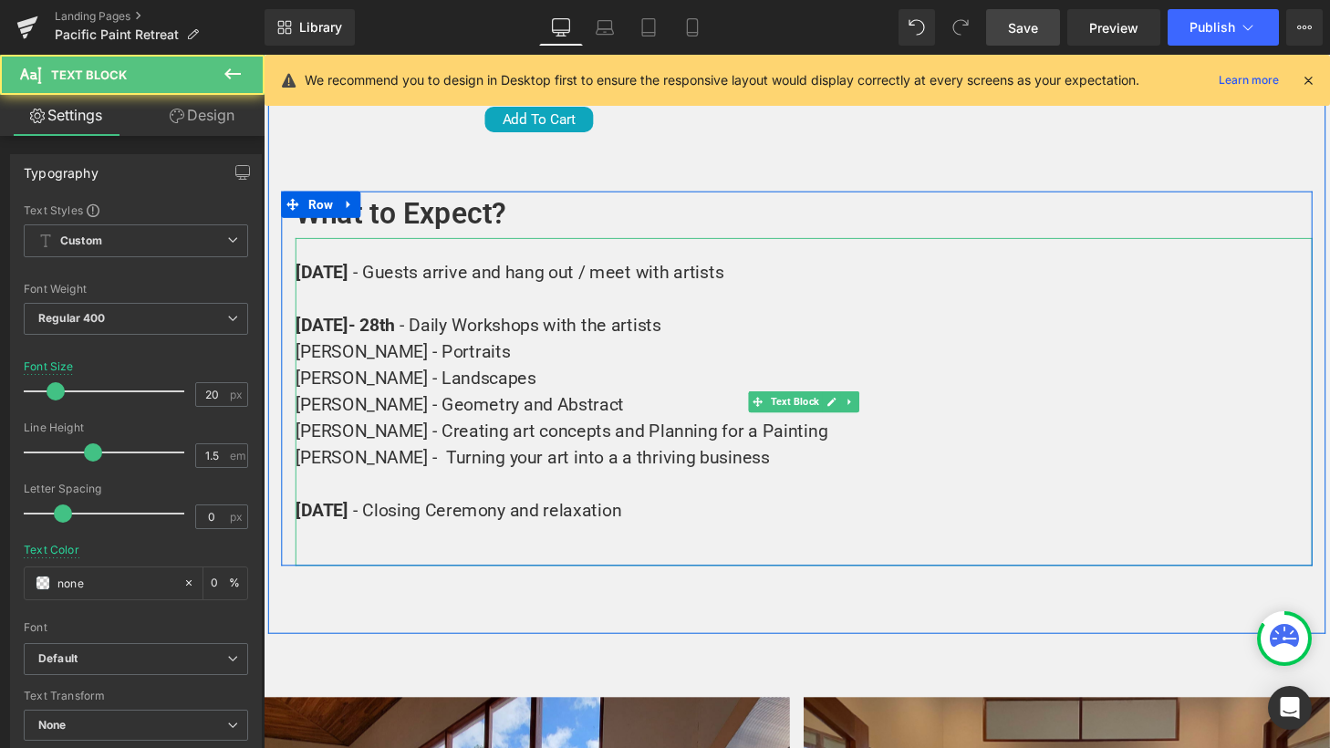
drag, startPoint x: 379, startPoint y: 227, endPoint x: 419, endPoint y: 218, distance: 40.3
click at [351, 269] on strong "[DATE]" at bounding box center [323, 280] width 55 height 22
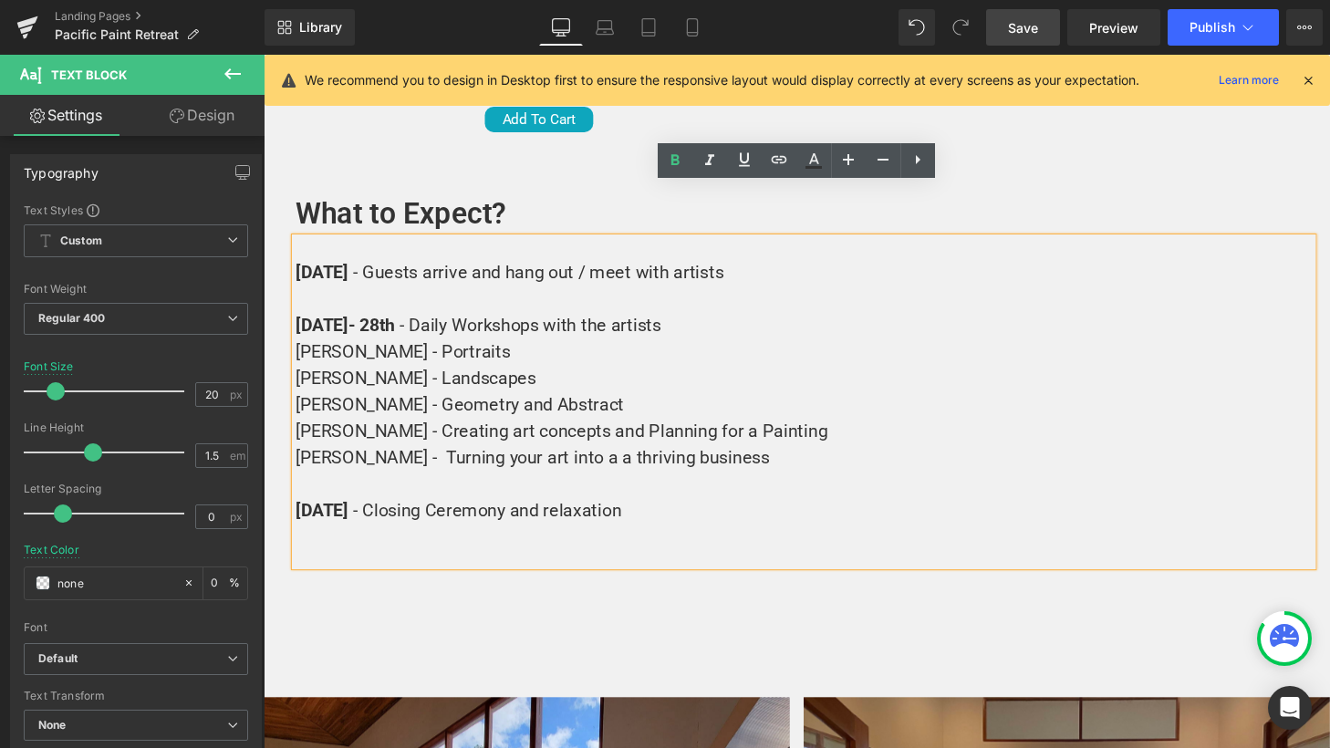
click at [351, 269] on strong "[DATE]" at bounding box center [323, 280] width 55 height 22
drag, startPoint x: 405, startPoint y: 228, endPoint x: 372, endPoint y: 231, distance: 33.0
click at [351, 269] on strong "[DATE]" at bounding box center [323, 280] width 55 height 22
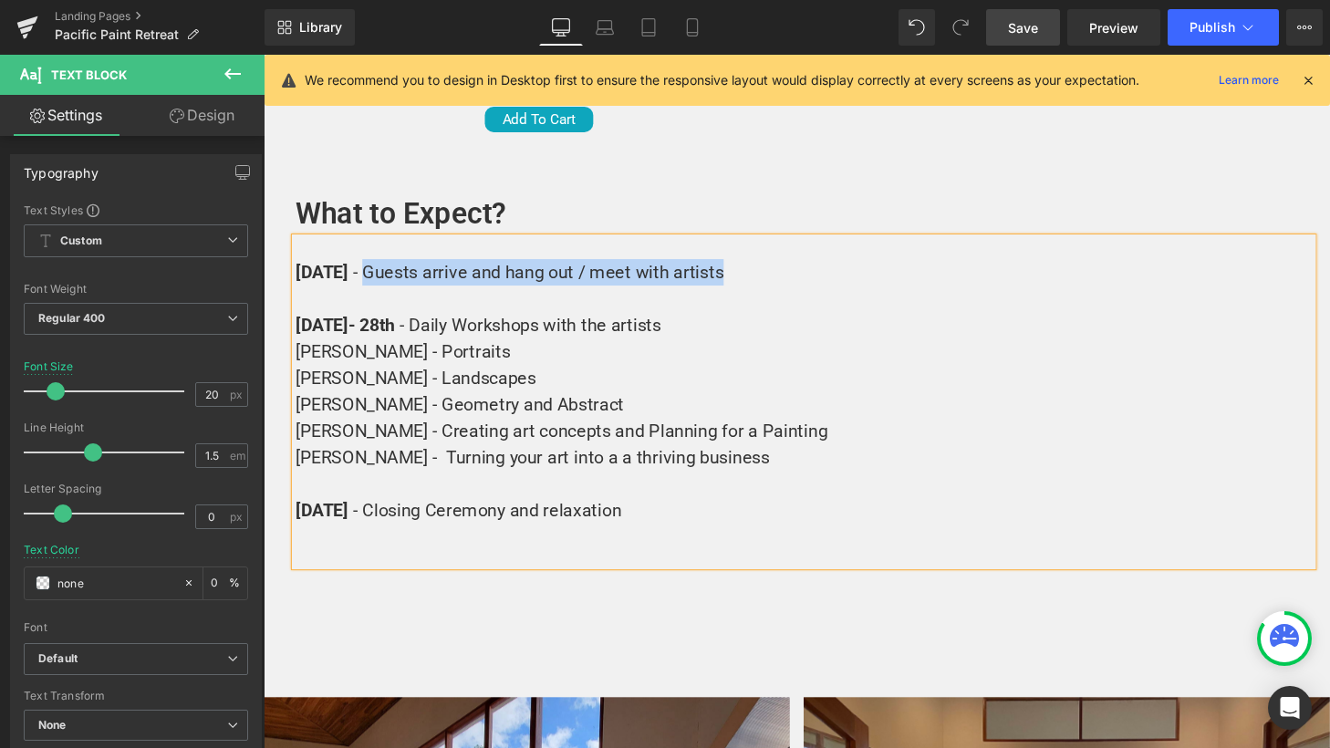
drag, startPoint x: 797, startPoint y: 225, endPoint x: 426, endPoint y: 231, distance: 371.3
click at [426, 244] on div "[DATE] - Guests arrive and hang out / meet with artists [DATE] - [DATE] - Daily…" at bounding box center [822, 413] width 1053 height 339
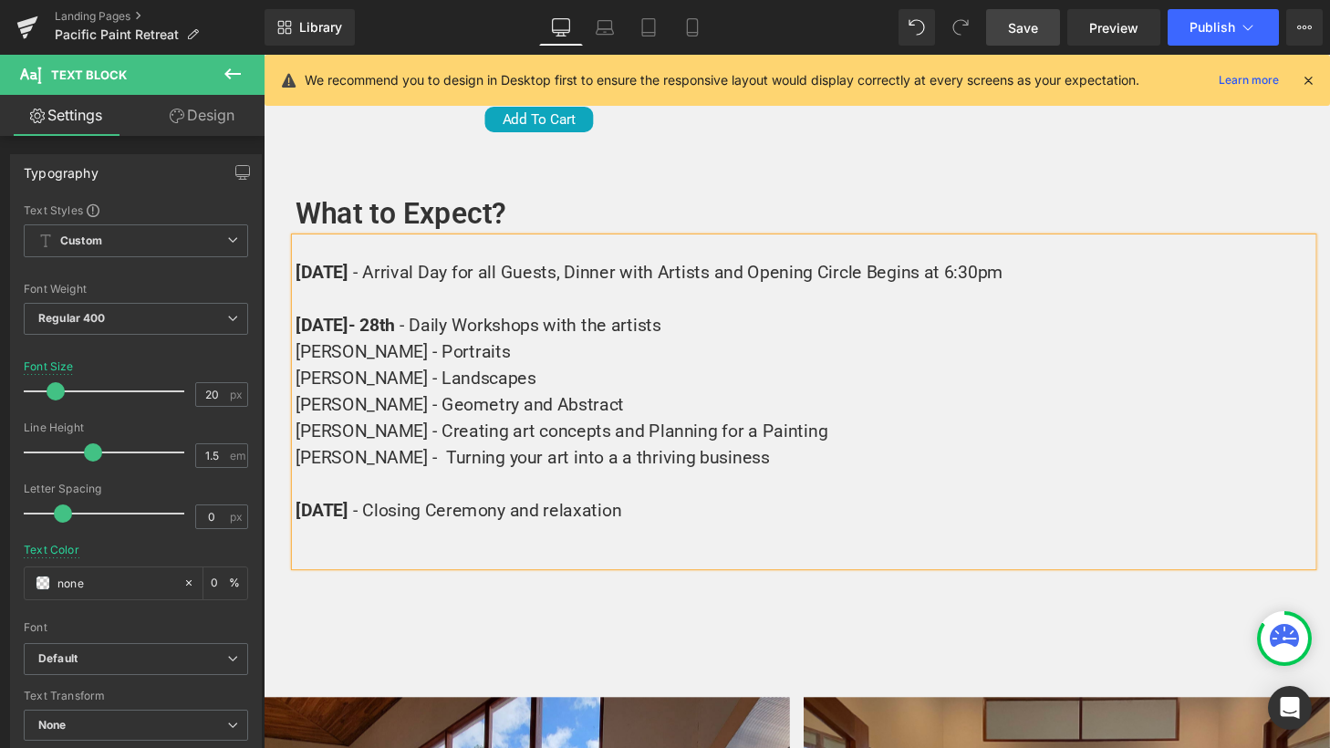
click at [351, 324] on strong "[DATE]" at bounding box center [323, 335] width 55 height 22
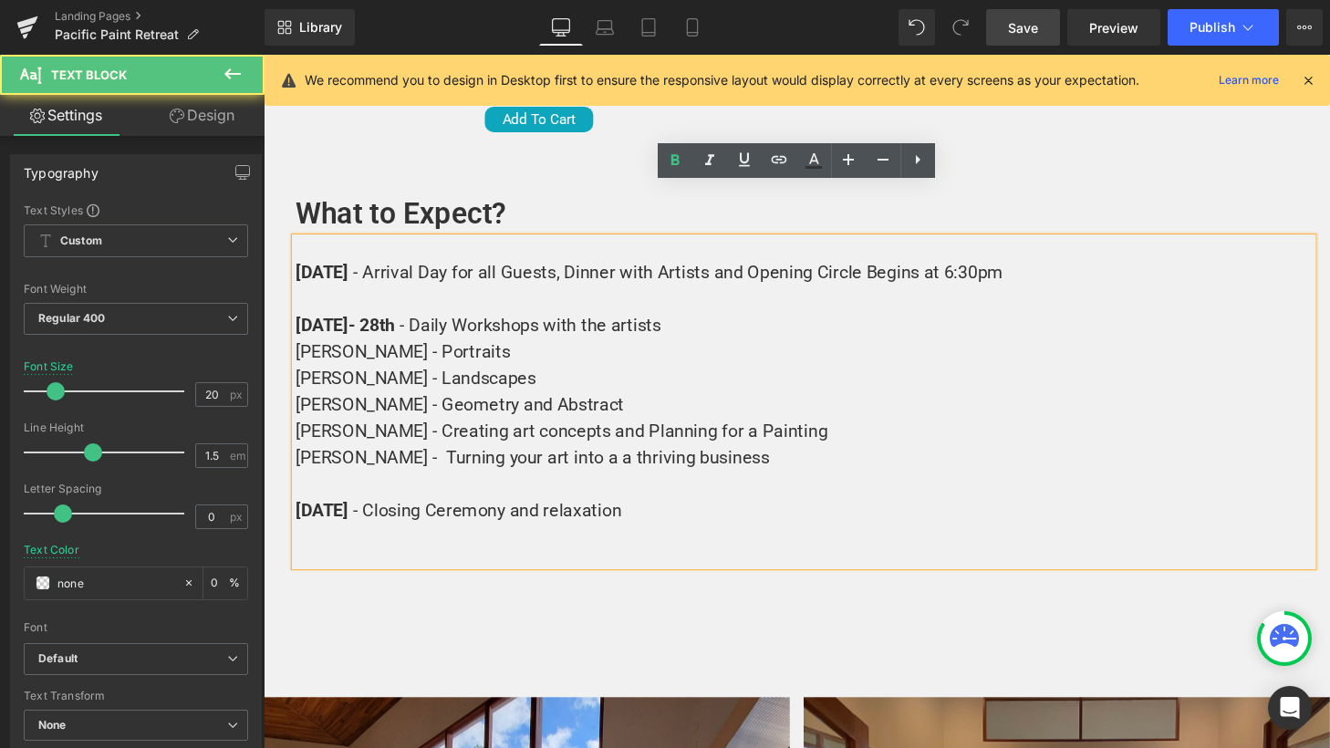
click at [351, 324] on strong "[DATE]" at bounding box center [323, 335] width 55 height 22
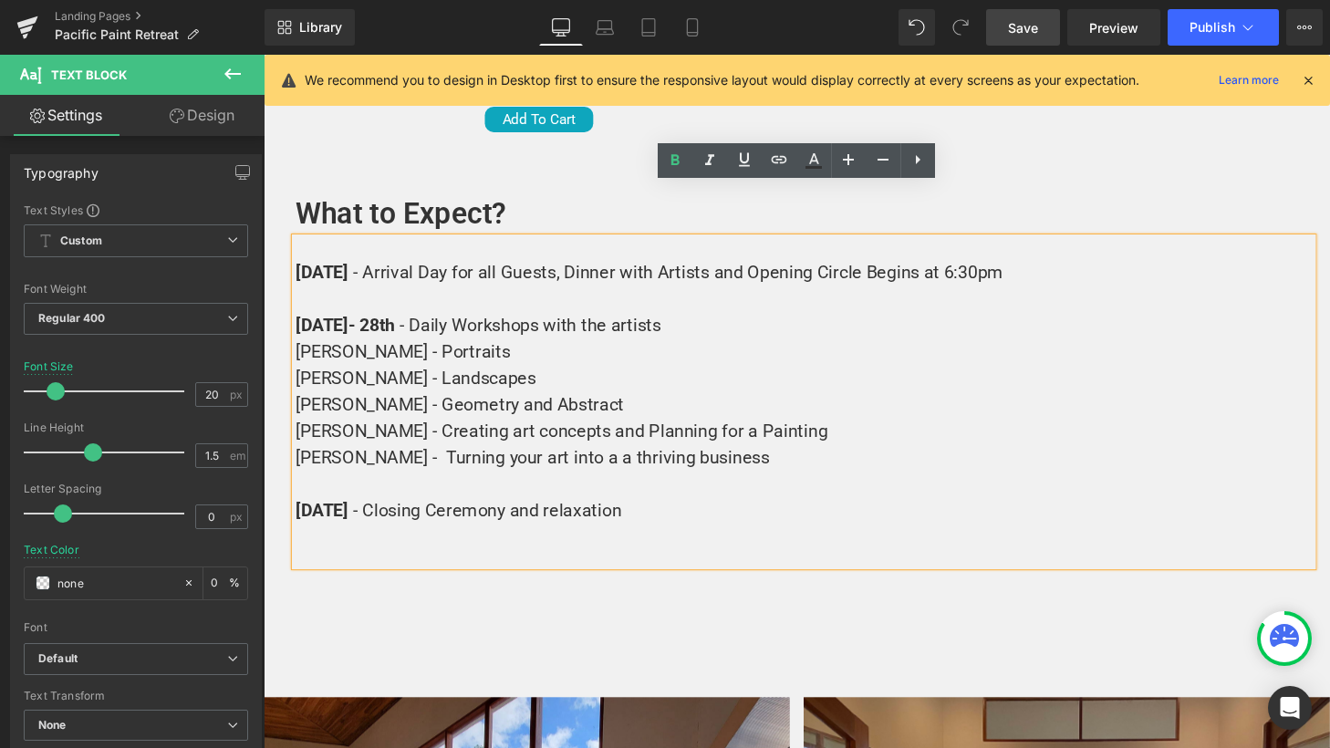
drag, startPoint x: 391, startPoint y: 280, endPoint x: 373, endPoint y: 280, distance: 18.2
click at [351, 324] on strong "[DATE]" at bounding box center [323, 335] width 55 height 22
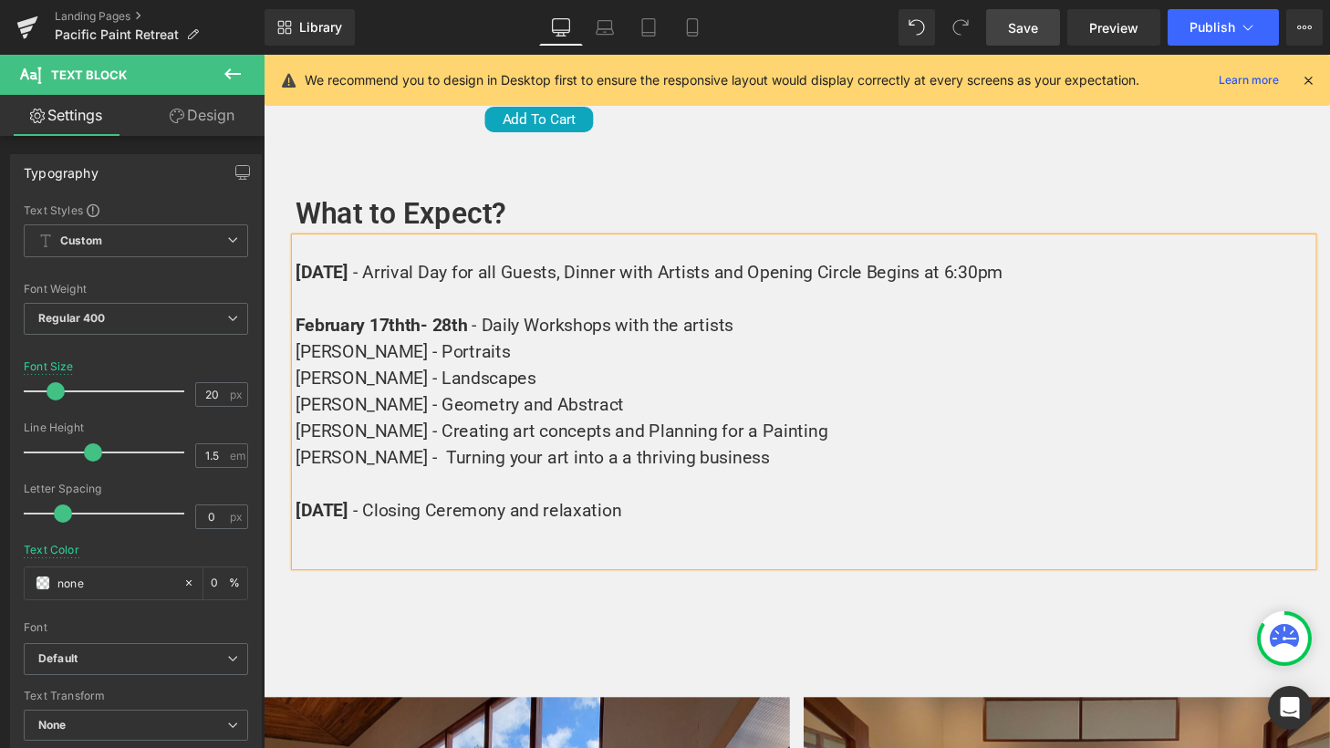
drag, startPoint x: 475, startPoint y: 280, endPoint x: 440, endPoint y: 280, distance: 35.6
click at [440, 324] on strong "- 28th" at bounding box center [450, 335] width 48 height 22
click at [622, 321] on div "[DATE]-[DATE] - Daily Workshops with the artists" at bounding box center [822, 334] width 1053 height 27
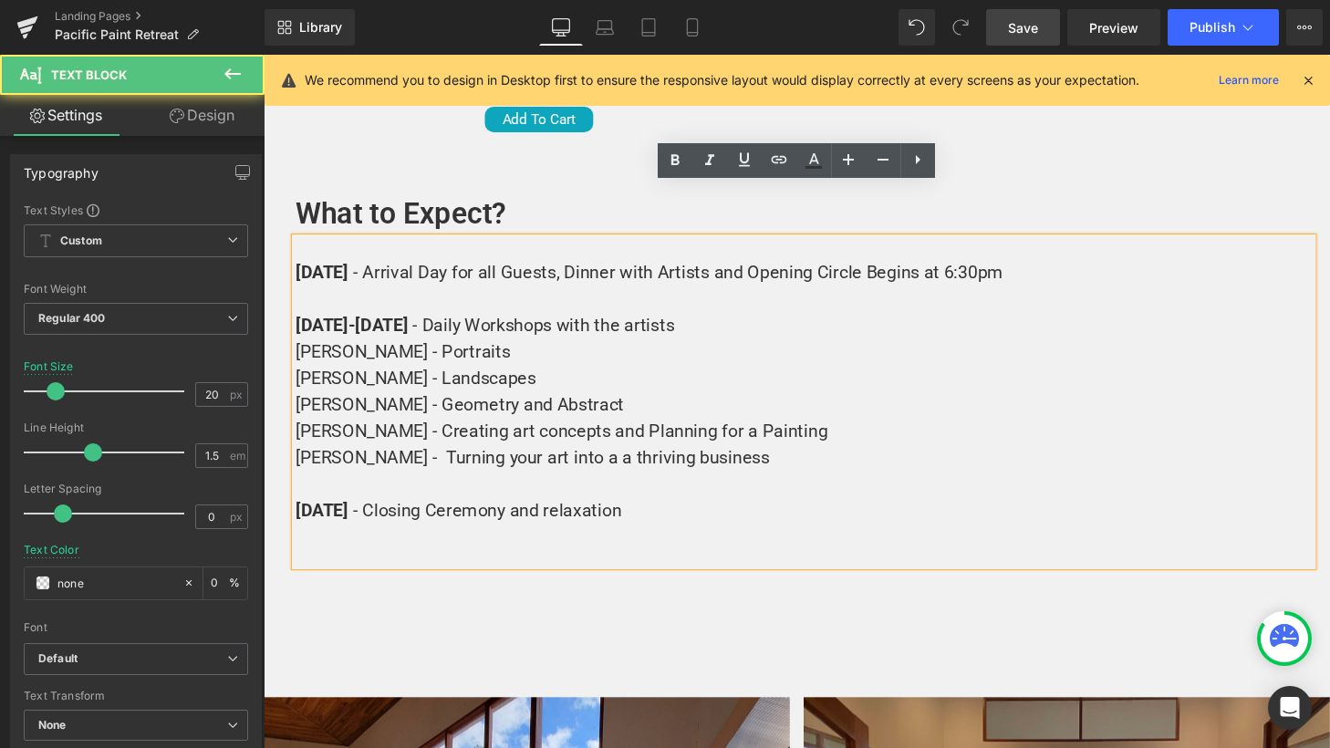
click at [611, 324] on span "- Daily Workshops with the artists" at bounding box center [553, 335] width 271 height 22
drag, startPoint x: 400, startPoint y: 315, endPoint x: 302, endPoint y: 317, distance: 97.6
click at [302, 351] on span "[PERSON_NAME] - Portraits" at bounding box center [407, 362] width 223 height 22
drag, startPoint x: 467, startPoint y: 307, endPoint x: 261, endPoint y: 307, distance: 206.2
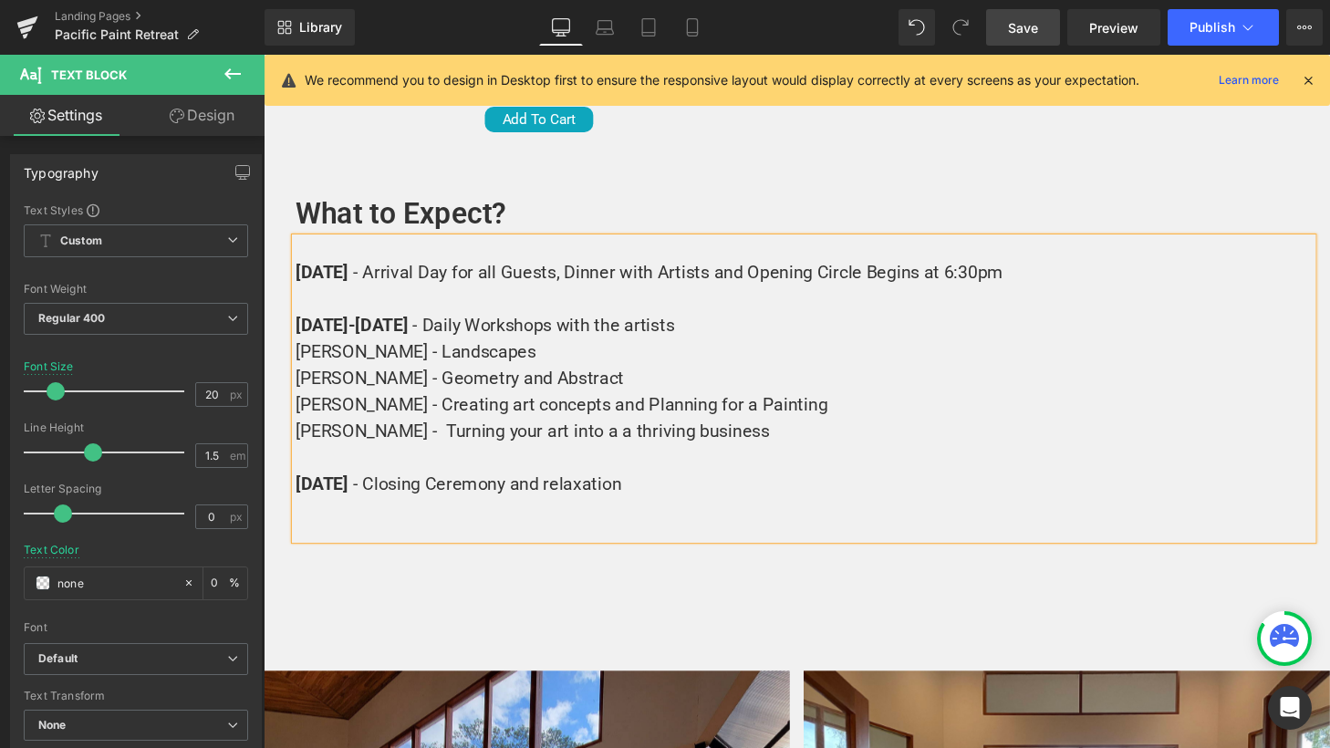
click at [536, 433] on span "[PERSON_NAME] - Turning your art into a a thriving business" at bounding box center [541, 444] width 491 height 22
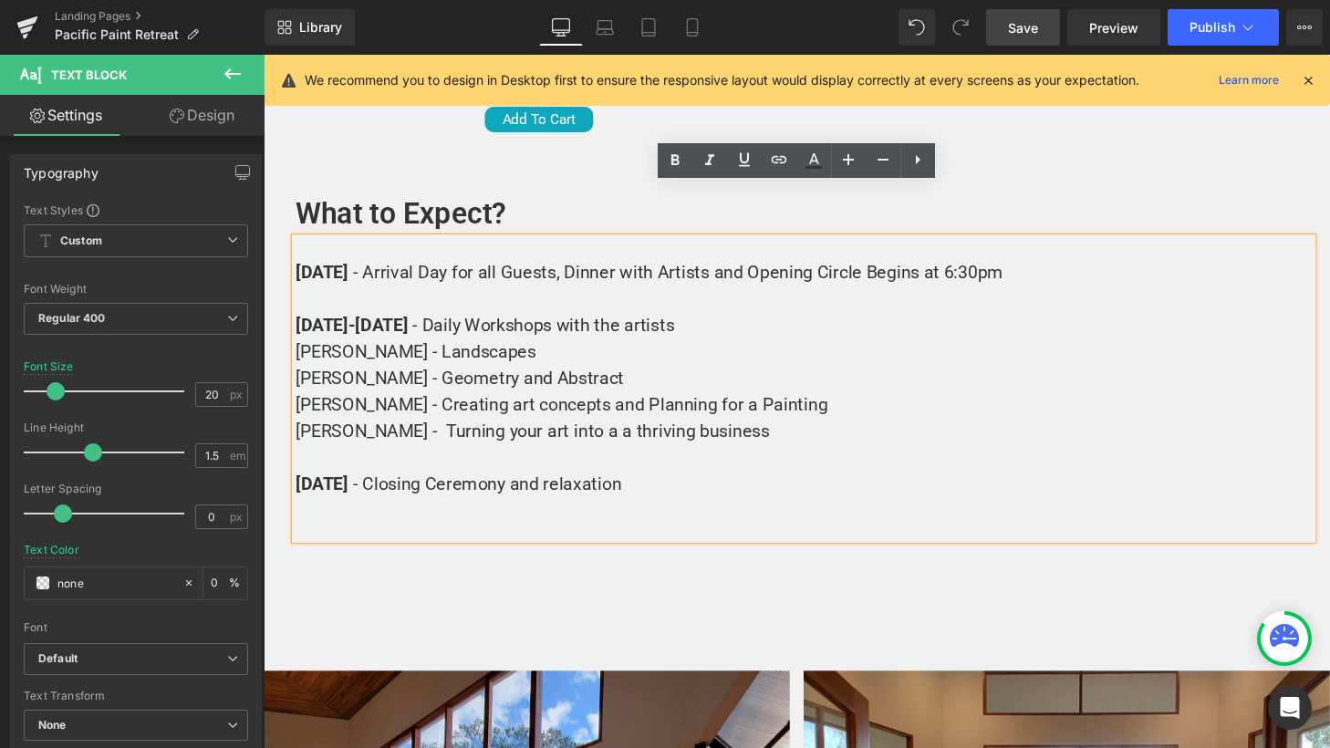
click at [407, 458] on div at bounding box center [822, 471] width 1053 height 27
click at [433, 488] on span "- Closing Ceremony and relaxation" at bounding box center [495, 499] width 278 height 22
click at [391, 488] on span "- Closing Ceremony and relaxation" at bounding box center [495, 499] width 278 height 22
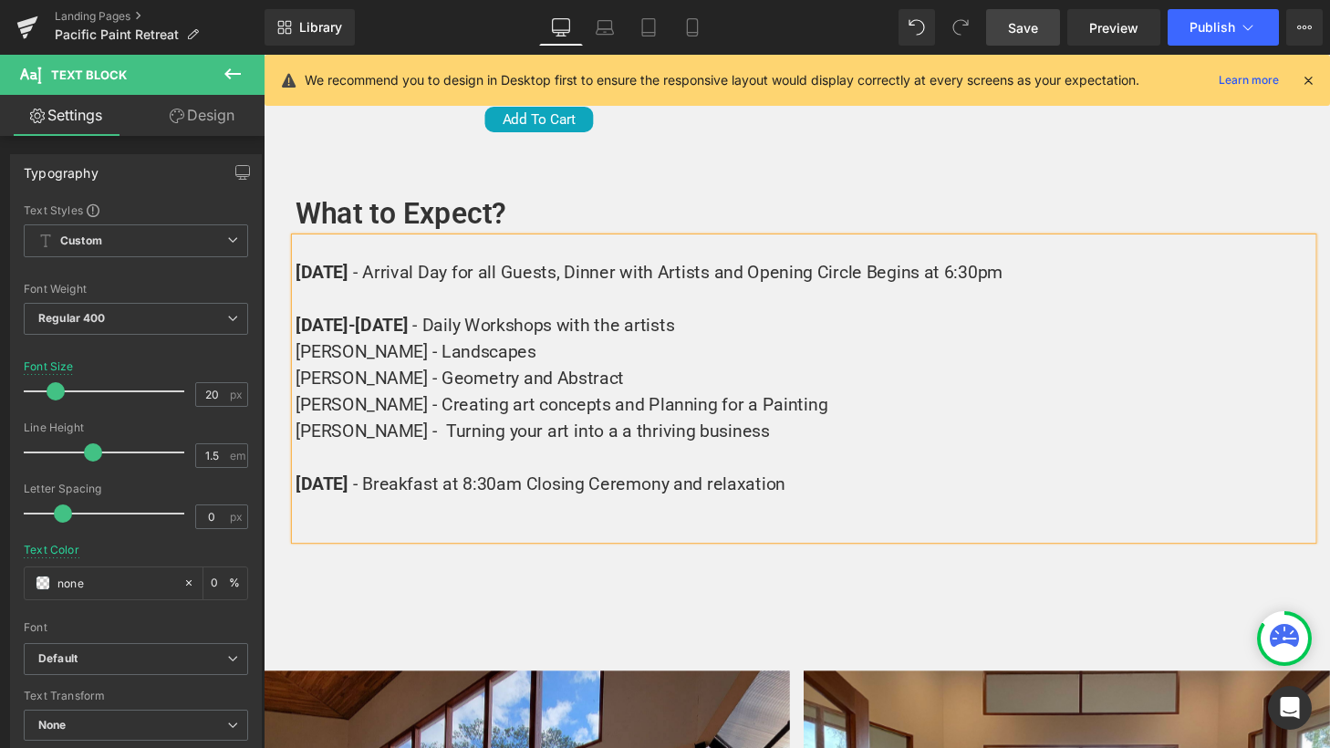
click at [752, 488] on span "- Breakfast at 8:30am Closing Ceremony and relaxation" at bounding box center [580, 499] width 448 height 22
click at [887, 485] on div "[DATE] - Breakfast at 8:30am Closing Ceremony and Relaxation" at bounding box center [822, 498] width 1053 height 27
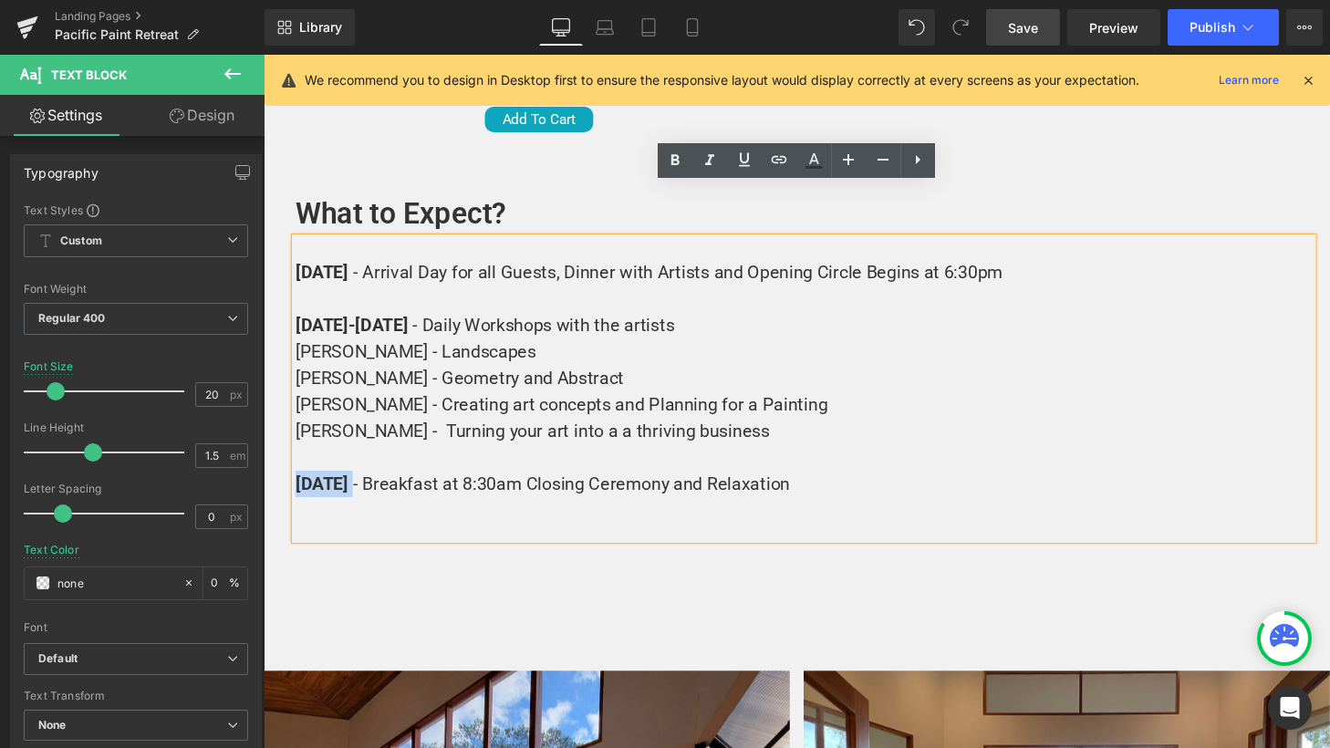
drag, startPoint x: 378, startPoint y: 452, endPoint x: 297, endPoint y: 452, distance: 80.3
click at [297, 485] on div "[DATE] - Breakfast at 8:30am Closing Ceremony and Relaxation" at bounding box center [822, 498] width 1053 height 27
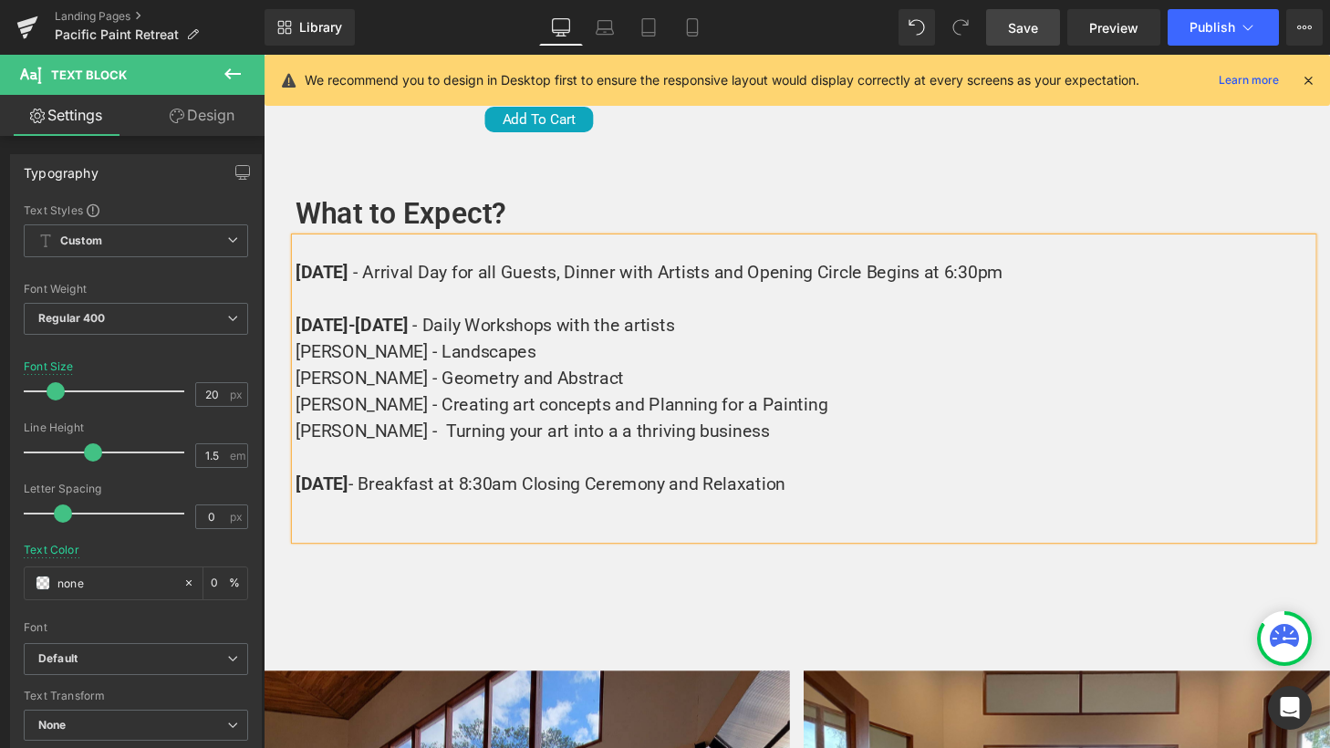
click at [420, 488] on span "[DATE] - Breakfast at 8:30am Closing Ceremony and Relaxation" at bounding box center [549, 499] width 507 height 22
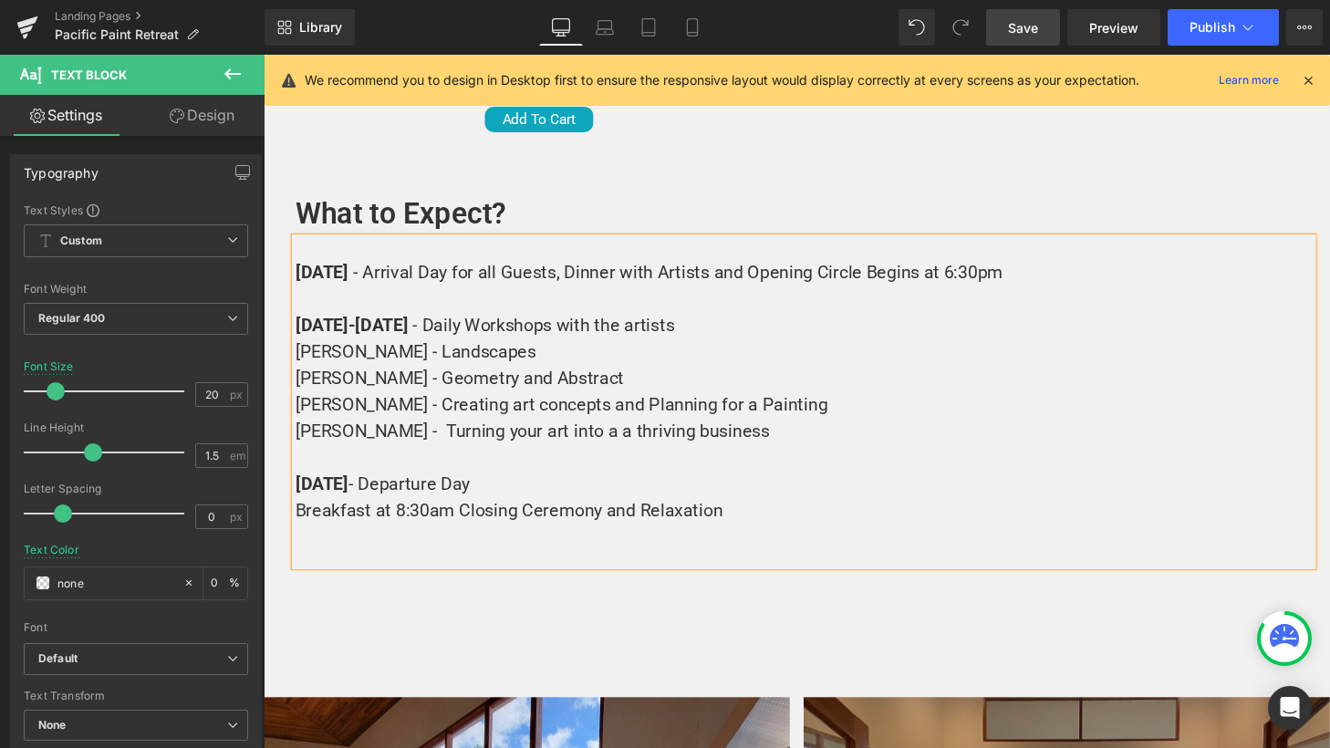
click at [629, 269] on span "- Arrival Day for all Guests, Dinner with Artists and Opening Circle Begins at …" at bounding box center [692, 280] width 673 height 22
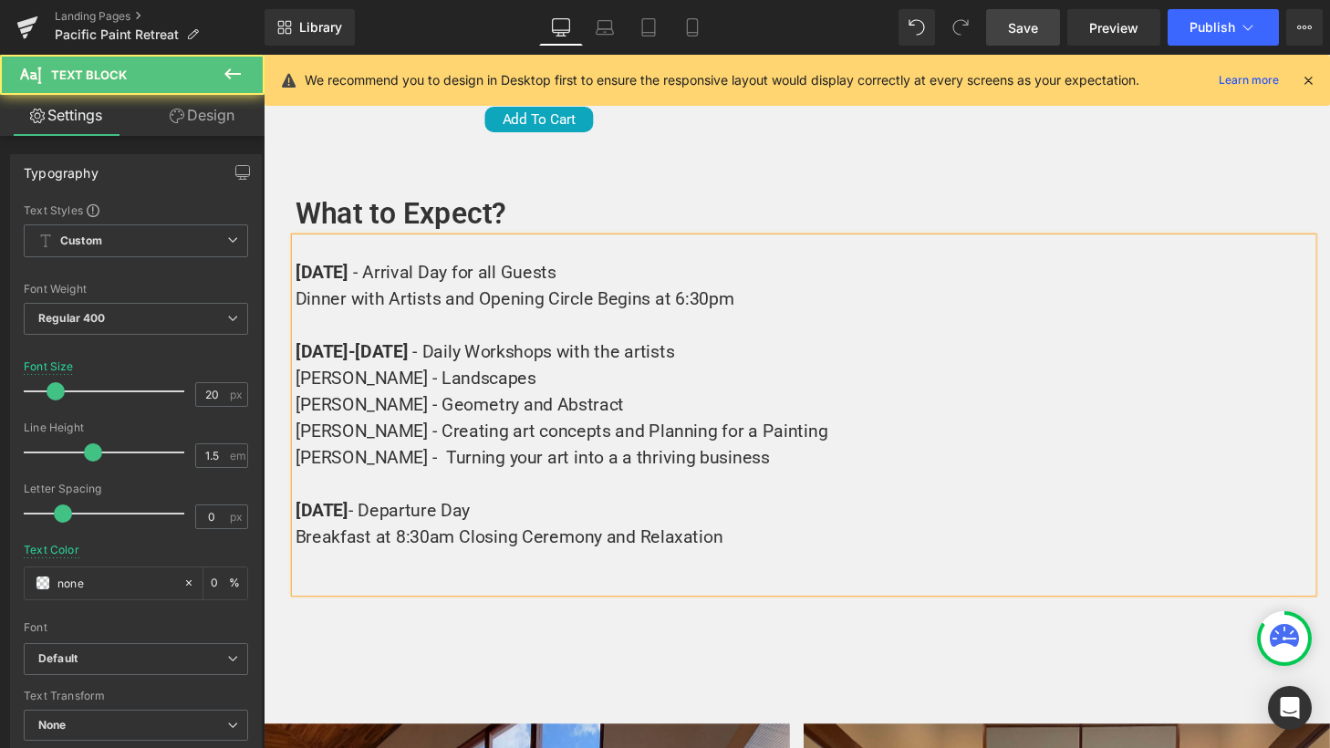
click at [763, 294] on div "Dinner with Artists and Opening Circle Begins at 6:30pm [DATE]-[DATE] - Daily W…" at bounding box center [822, 431] width 1053 height 274
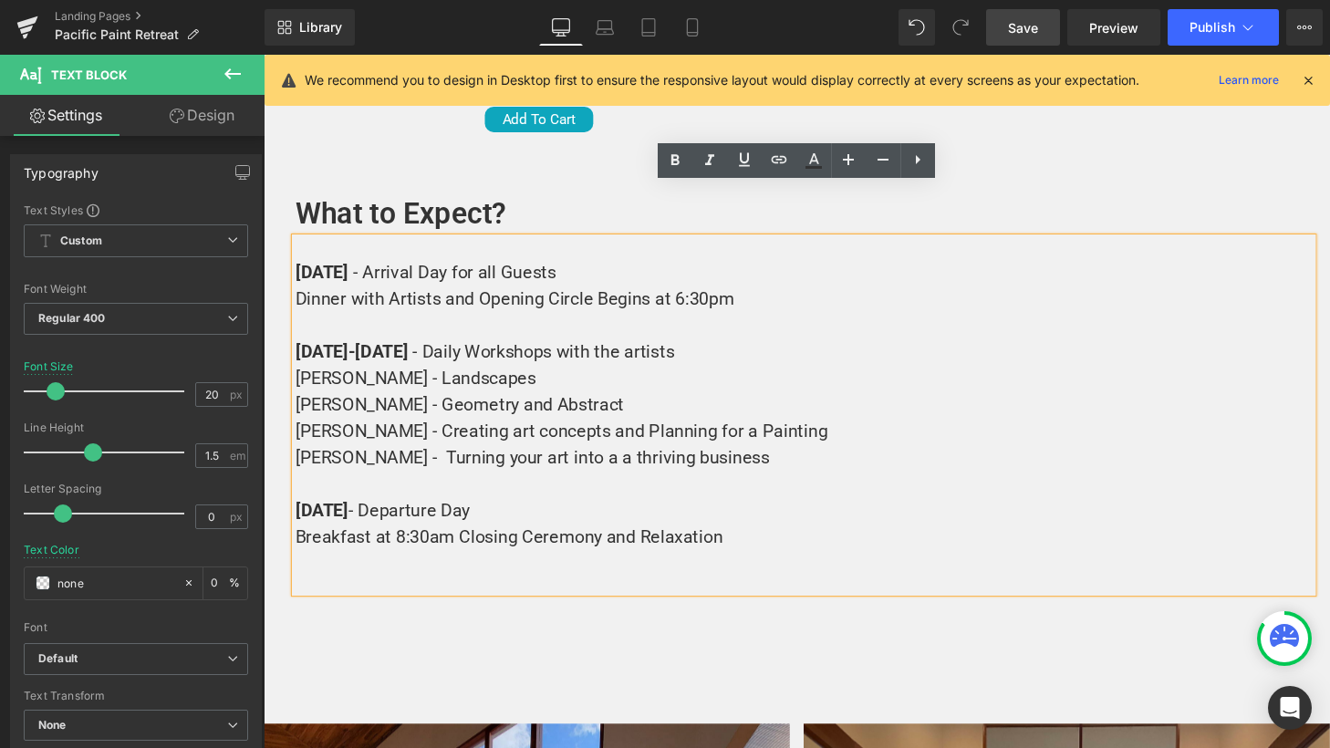
click at [768, 321] on div "[DATE]-[DATE] - Daily Workshops with the artists [PERSON_NAME] - Landscapes [PE…" at bounding box center [822, 444] width 1053 height 246
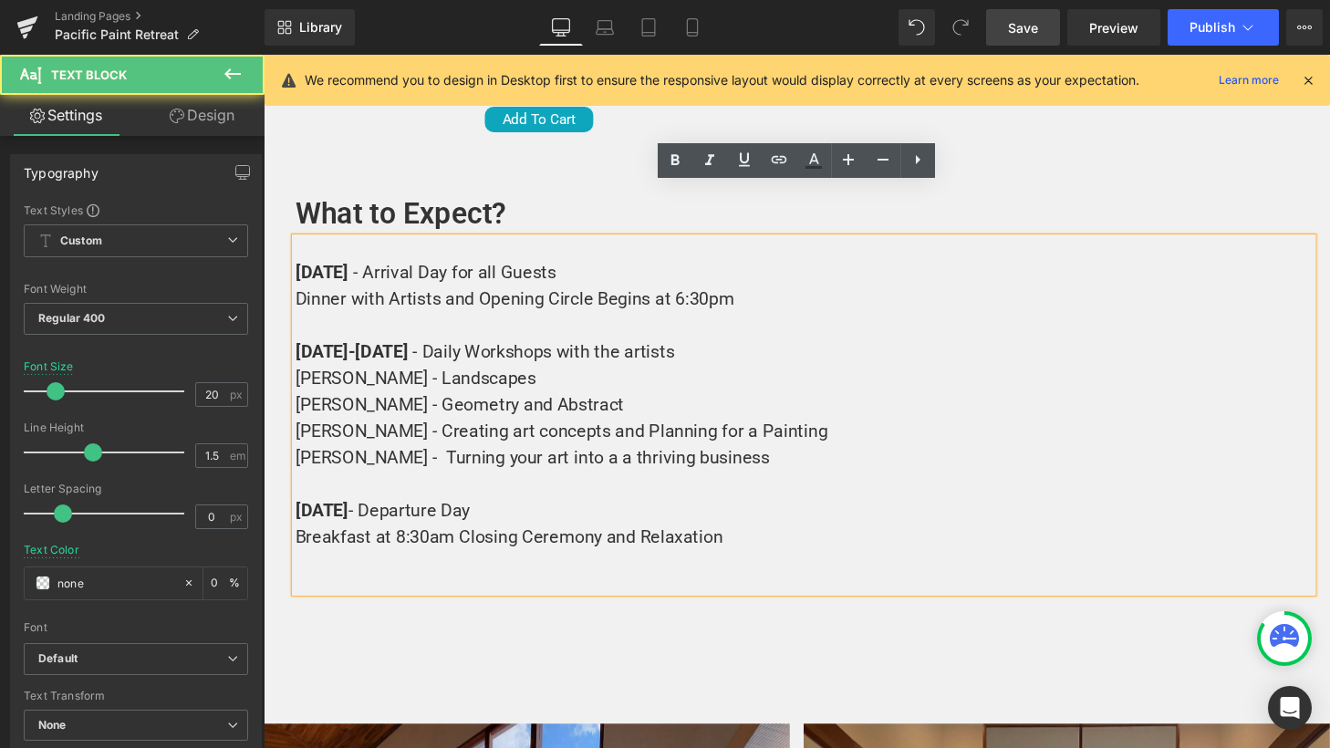
click at [651, 543] on span "Breakfast at 8:30am Closing Ceremony and Relaxation" at bounding box center [517, 554] width 442 height 22
click at [742, 540] on div "Breakfast at 8:30am Closing Ceremony and Relaxation" at bounding box center [822, 553] width 1053 height 27
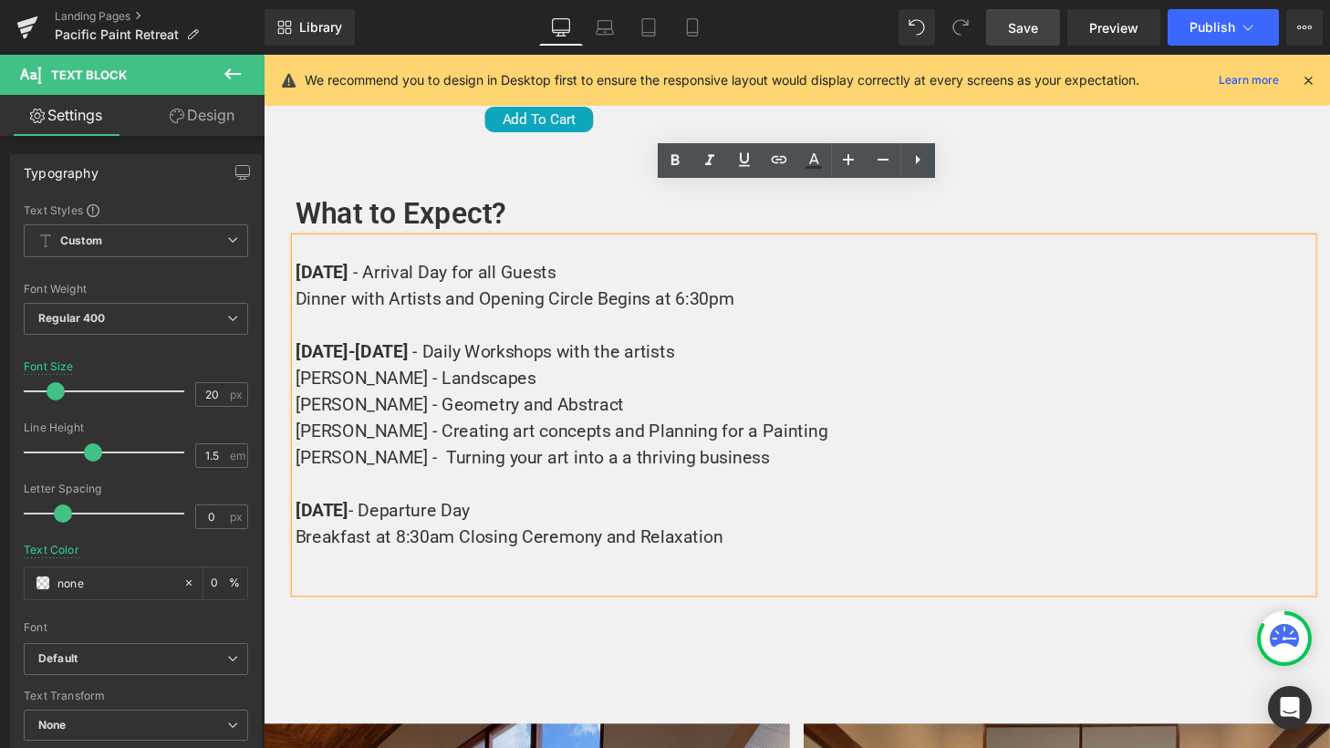
click at [763, 294] on div "Dinner with Artists and Opening Circle Begins at 6:30pm [DATE]-[DATE] - Daily W…" at bounding box center [822, 431] width 1053 height 274
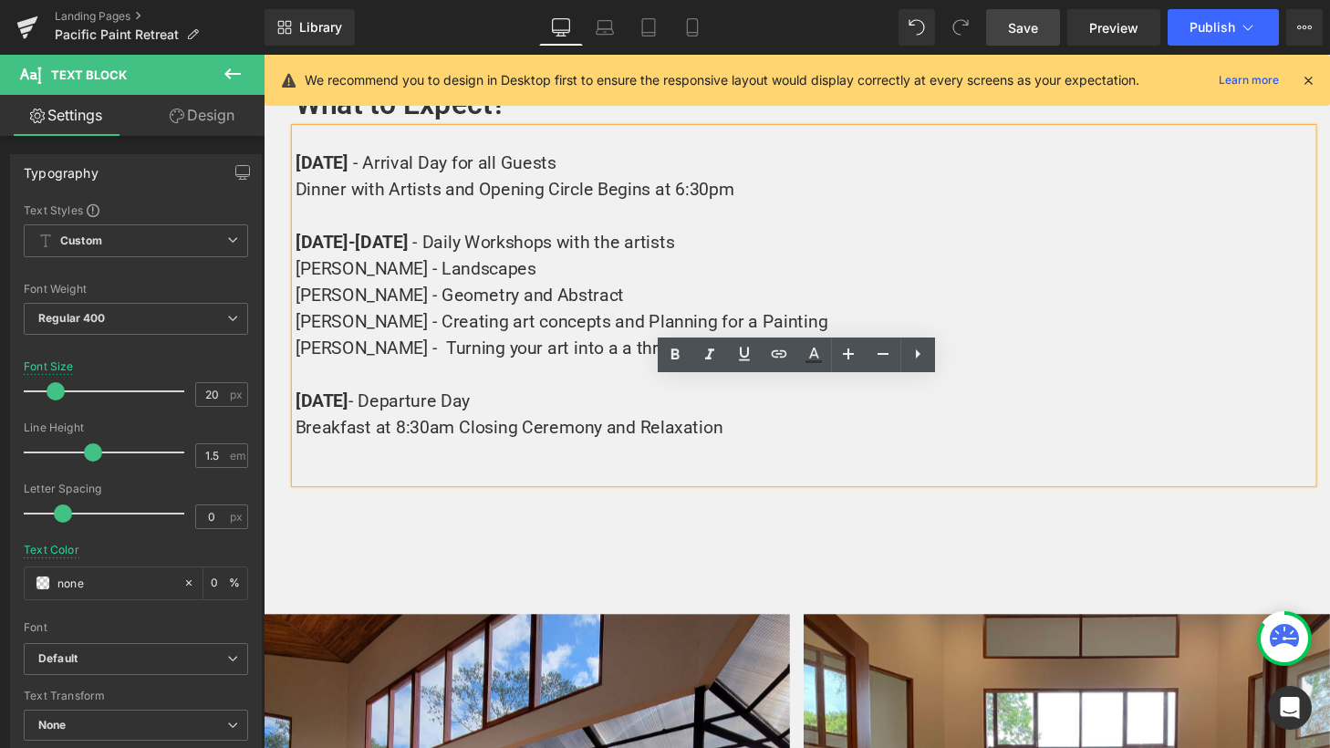
scroll to position [6406, 0]
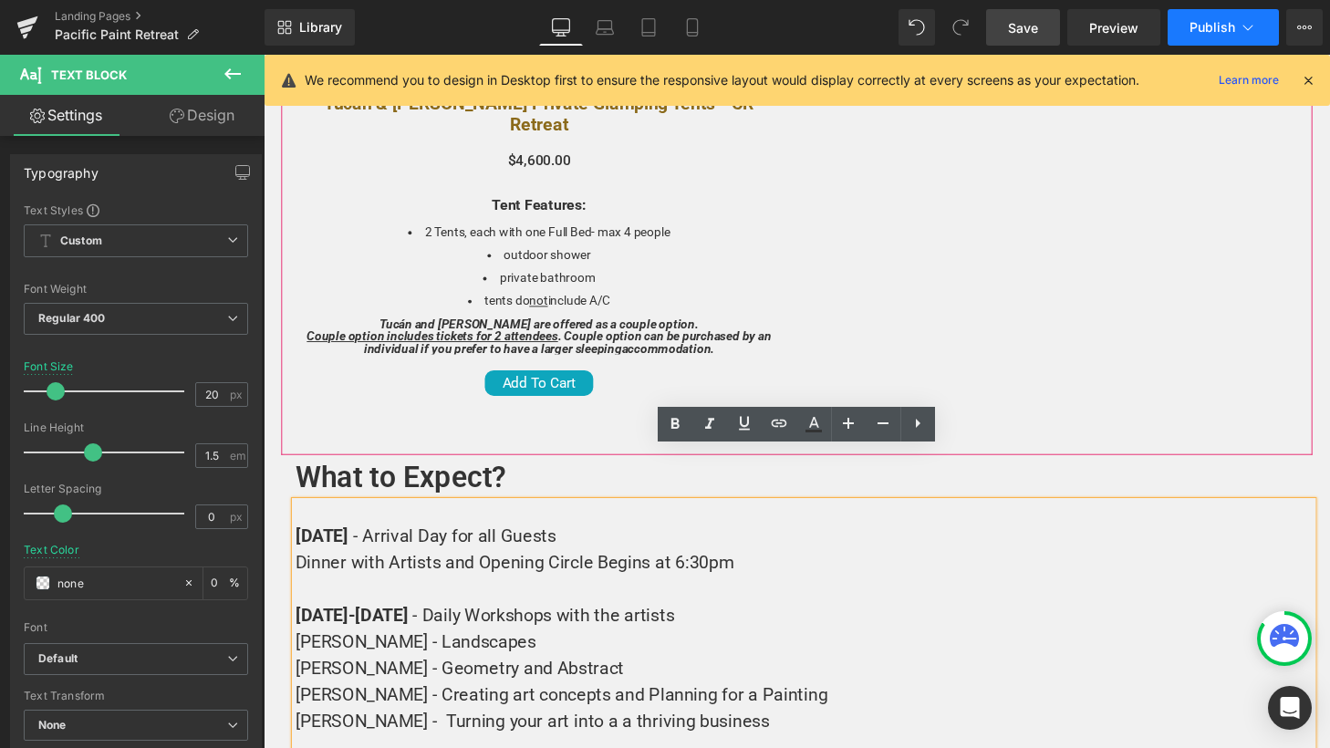
click at [1235, 26] on button "Publish" at bounding box center [1223, 27] width 111 height 36
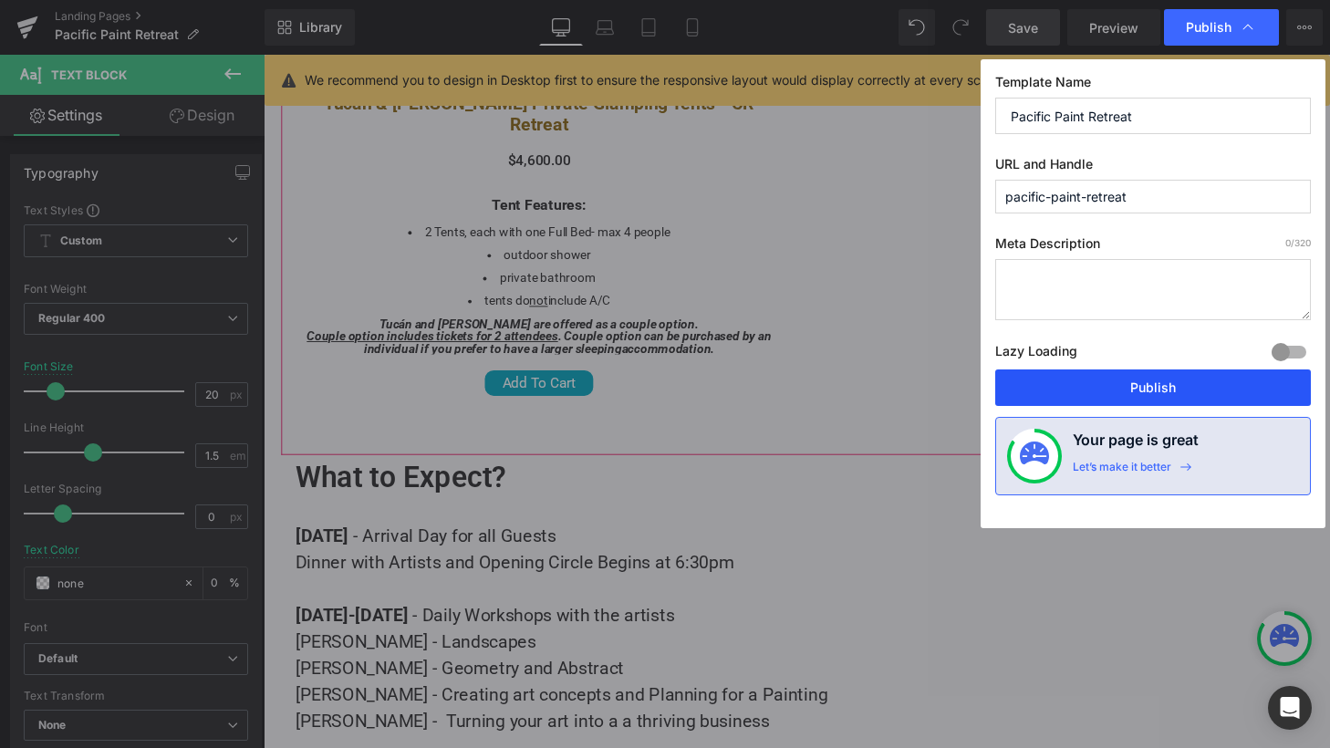
click at [1109, 375] on button "Publish" at bounding box center [1153, 387] width 316 height 36
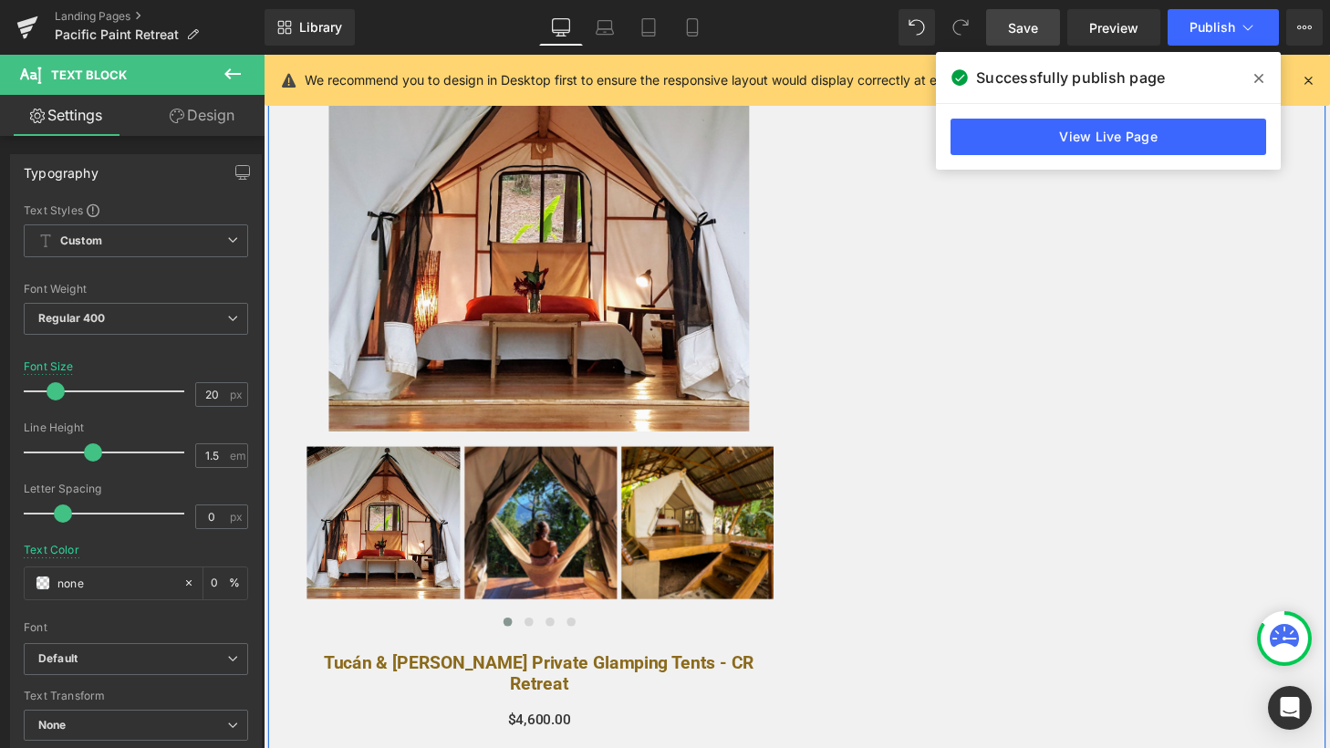
scroll to position [5808, 0]
